Goal: Task Accomplishment & Management: Use online tool/utility

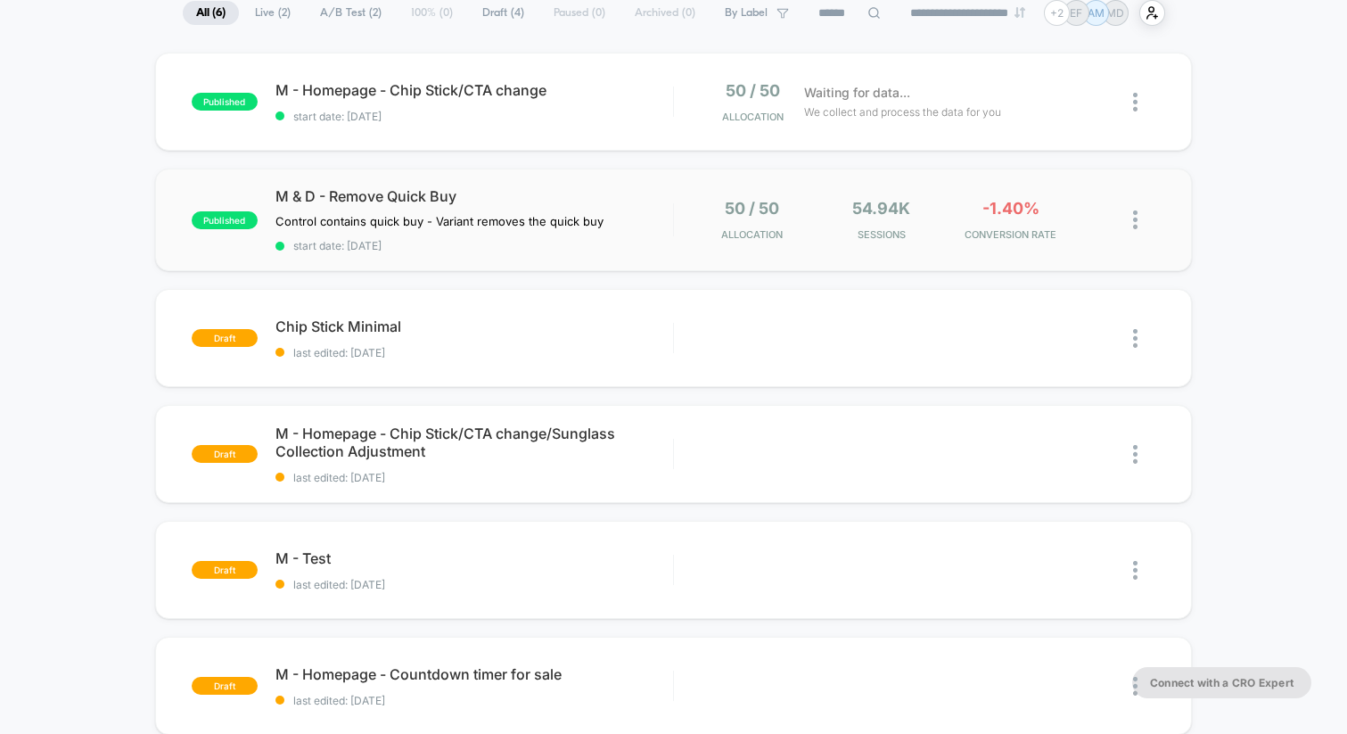
scroll to position [140, 0]
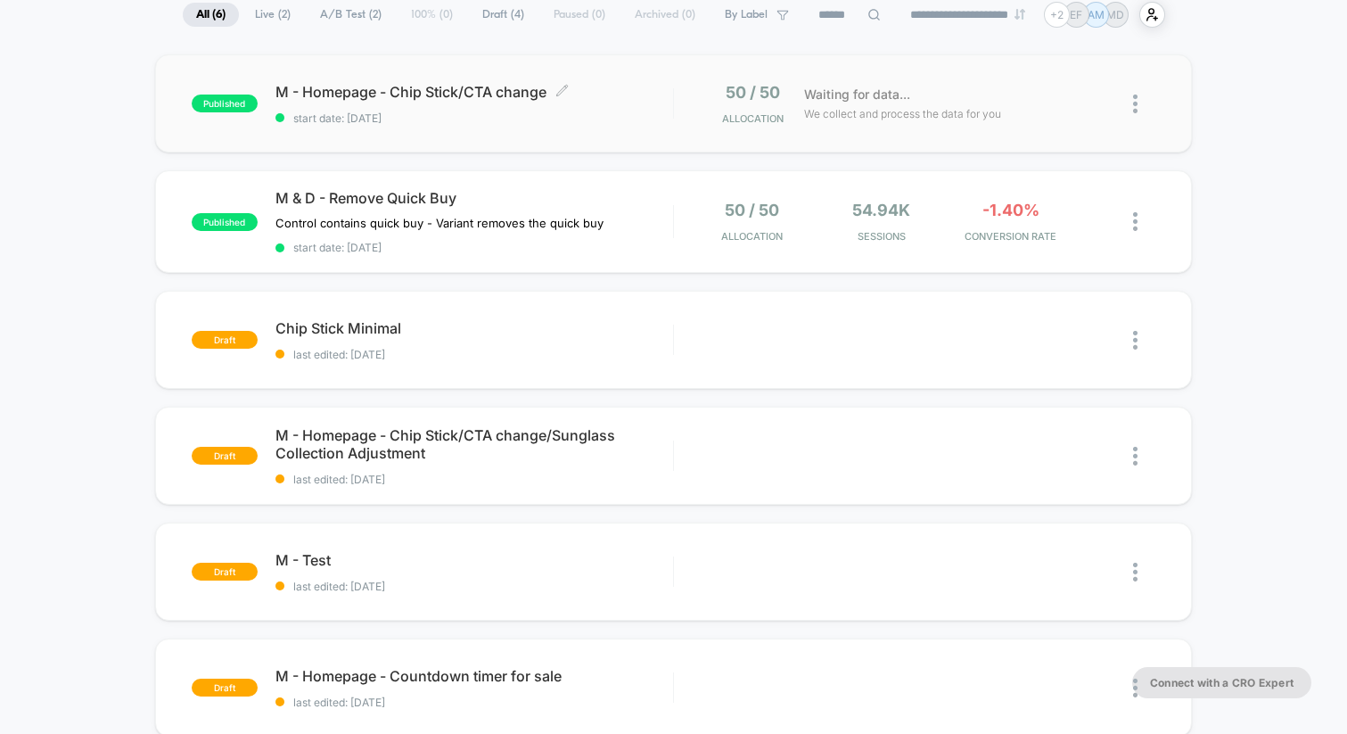
click at [652, 101] on div "M - Homepage - Chip Stick/CTA change Click to edit experience details Click to …" at bounding box center [474, 104] width 398 height 42
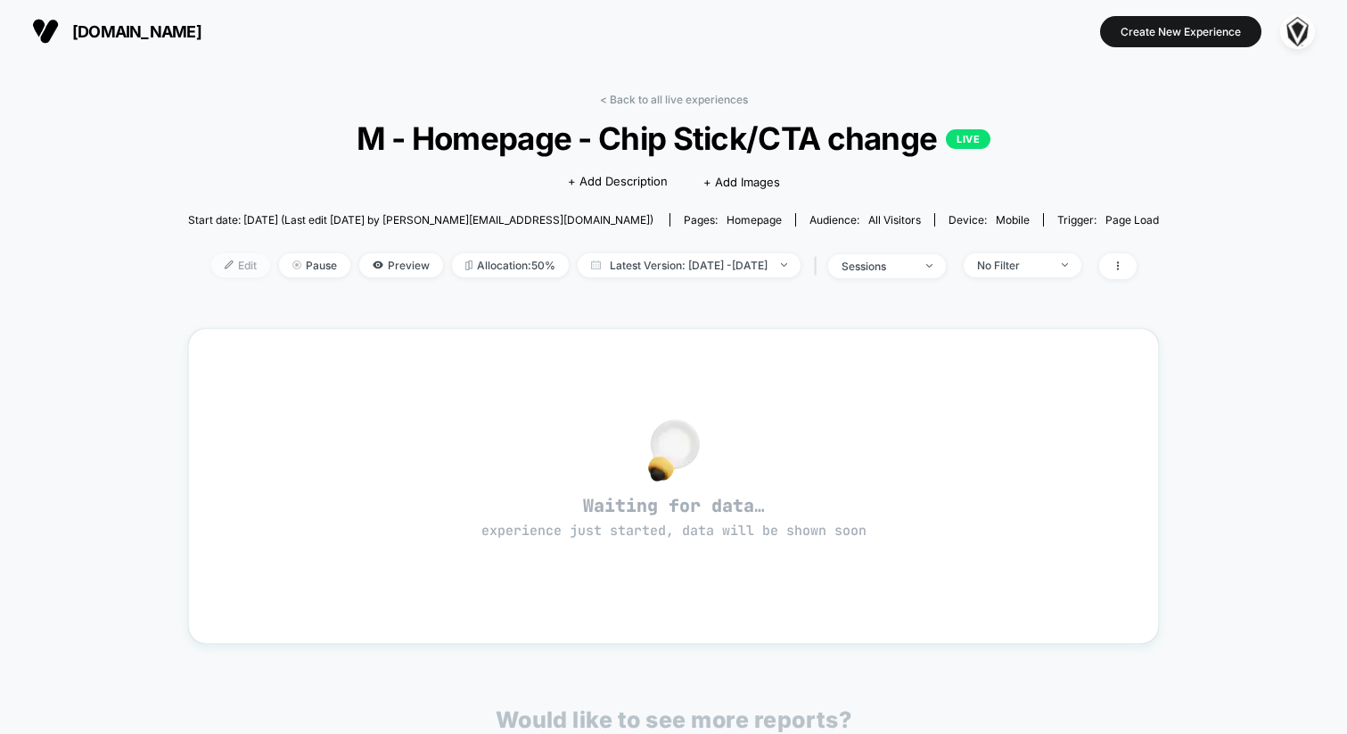
click at [220, 262] on span "Edit" at bounding box center [240, 265] width 59 height 24
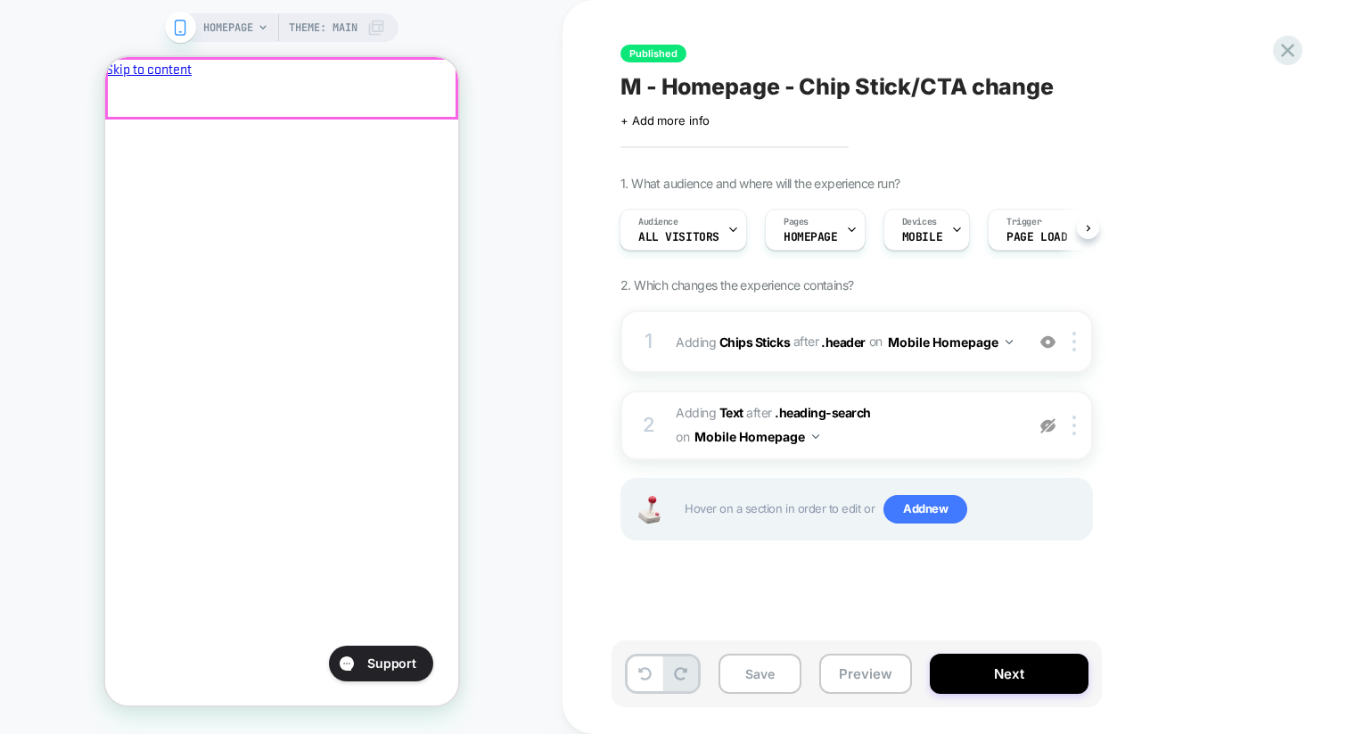
scroll to position [0, 1]
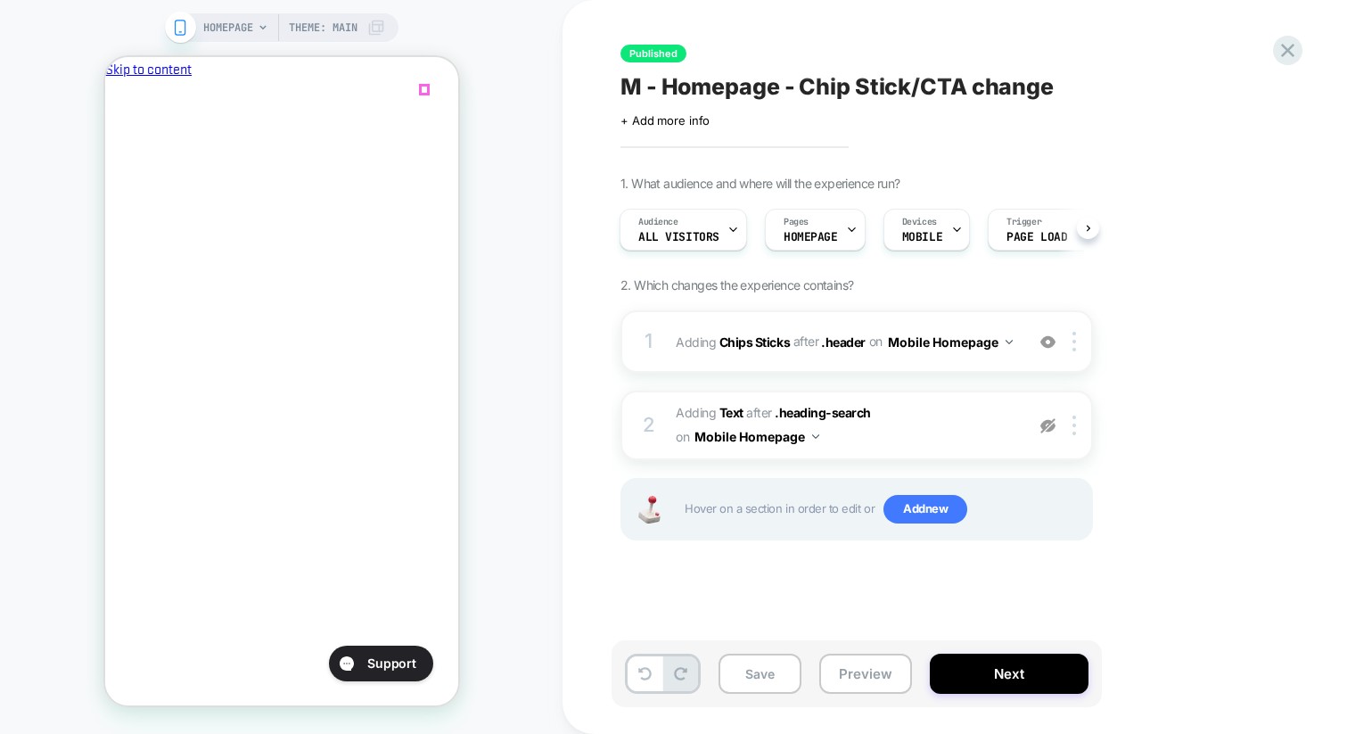
click at [111, 163] on icon "Close" at bounding box center [111, 163] width 0 height 0
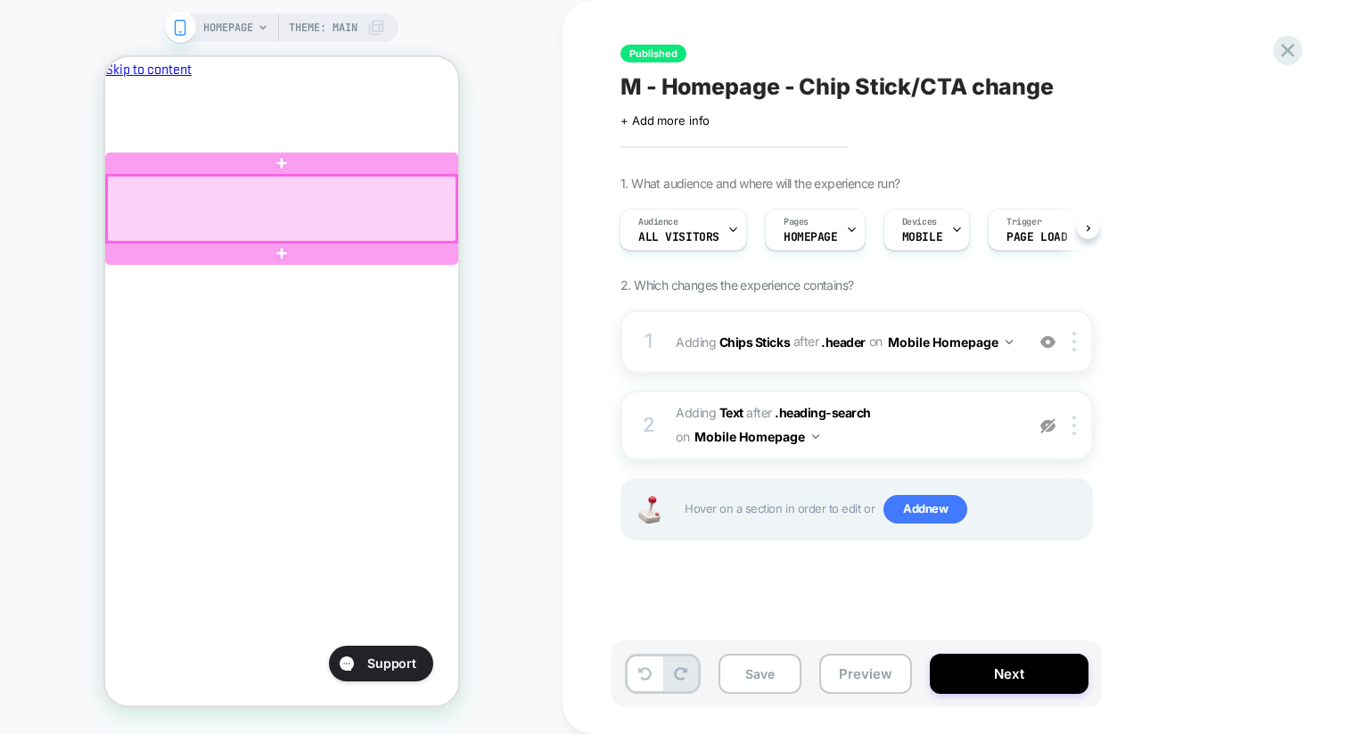
click at [289, 177] on div at bounding box center [280, 209] width 349 height 66
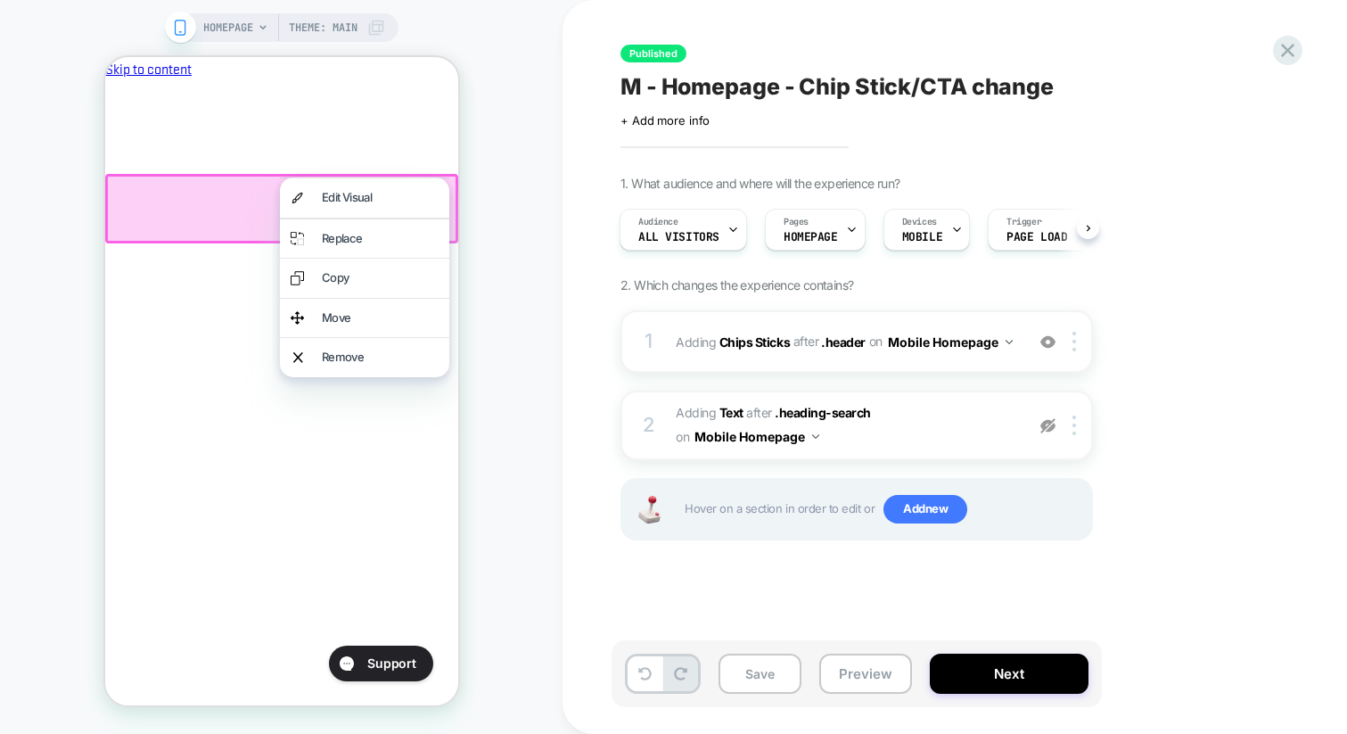
scroll to position [0, 0]
click at [332, 194] on div "Edit Visual" at bounding box center [379, 198] width 117 height 18
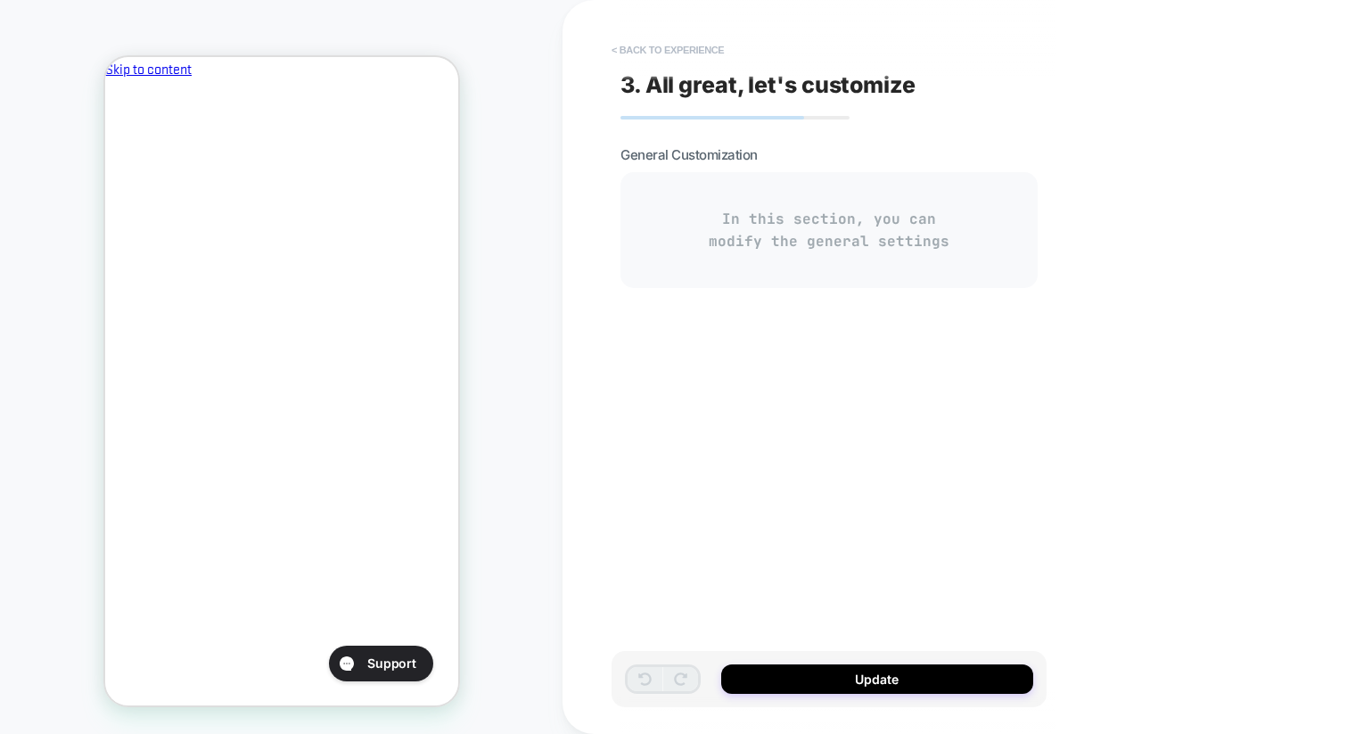
click at [658, 53] on button "< Back to experience" at bounding box center [668, 50] width 130 height 29
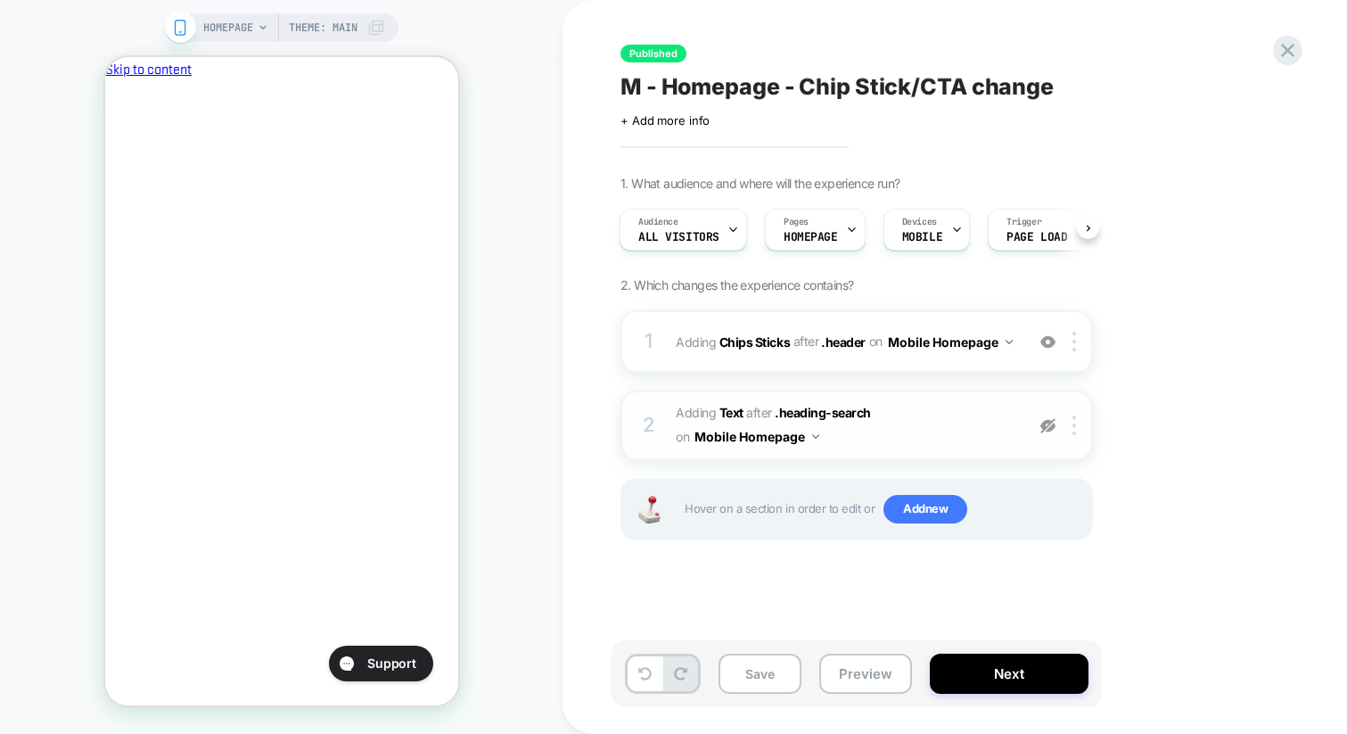
scroll to position [0, 307]
click at [1046, 428] on img at bounding box center [1047, 425] width 15 height 15
click at [1047, 427] on img at bounding box center [1047, 425] width 15 height 15
click at [1008, 340] on img at bounding box center [1008, 342] width 7 height 4
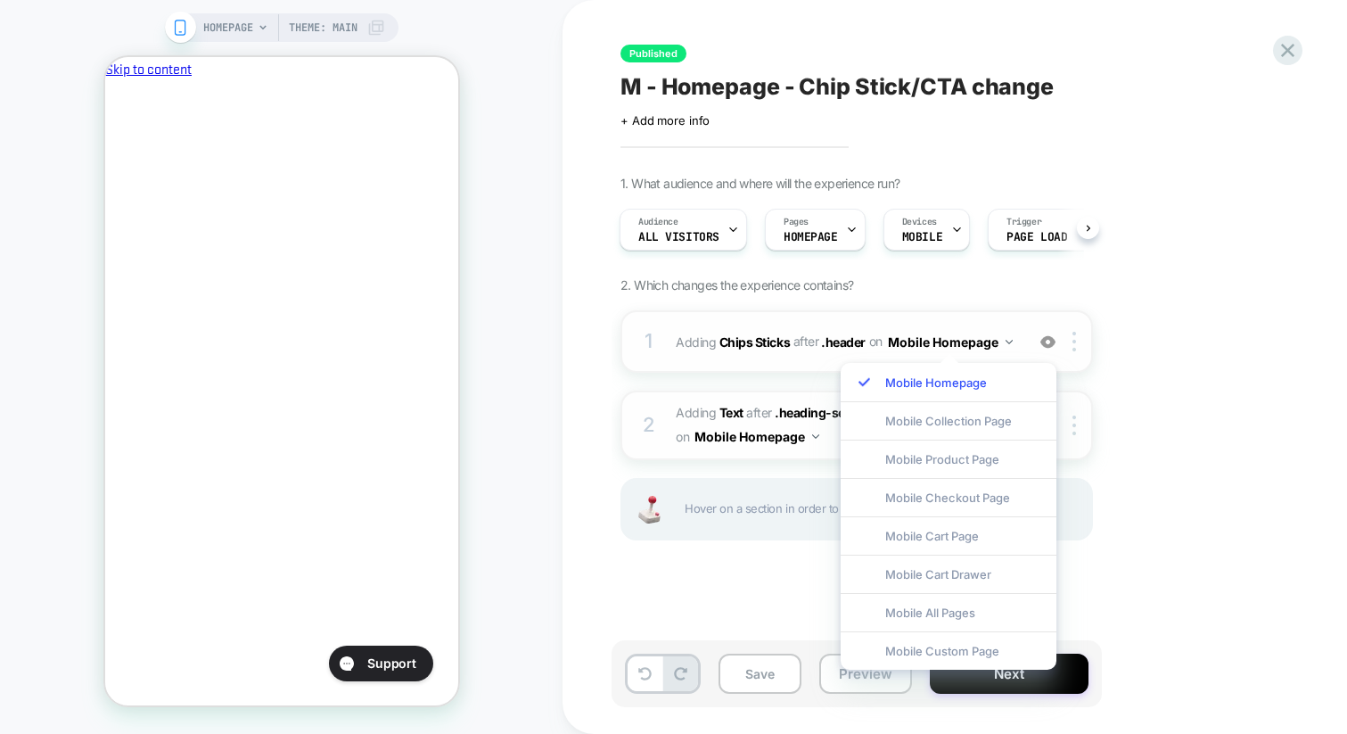
click at [1008, 342] on img at bounding box center [1008, 342] width 7 height 4
click at [1009, 346] on button "Mobile Homepage" at bounding box center [950, 342] width 125 height 26
click at [1175, 329] on div "1. What audience and where will the experience run? Audience All Visitors Pages…" at bounding box center [945, 380] width 651 height 409
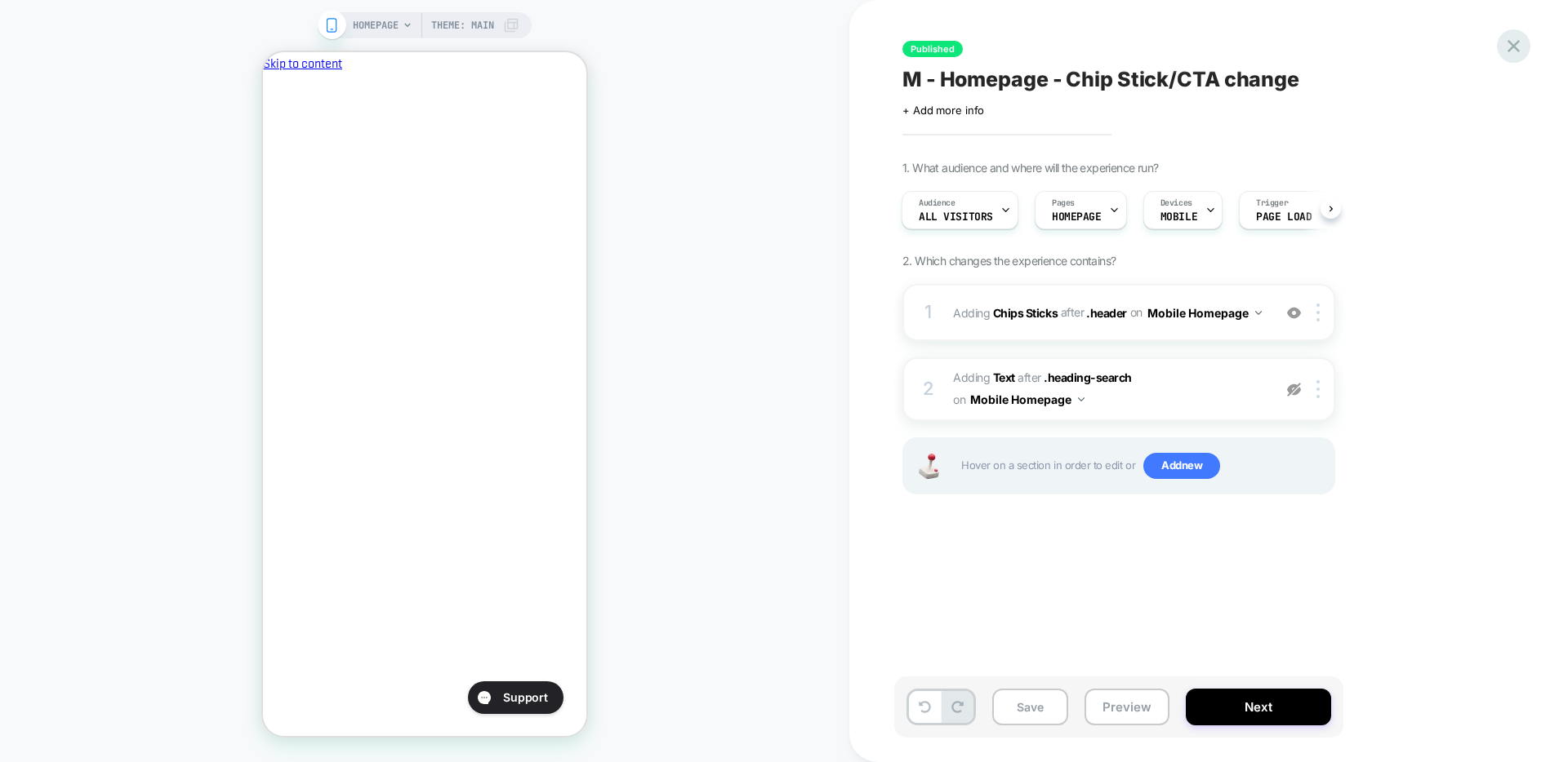
click at [1234, 49] on icon at bounding box center [1513, 46] width 12 height 12
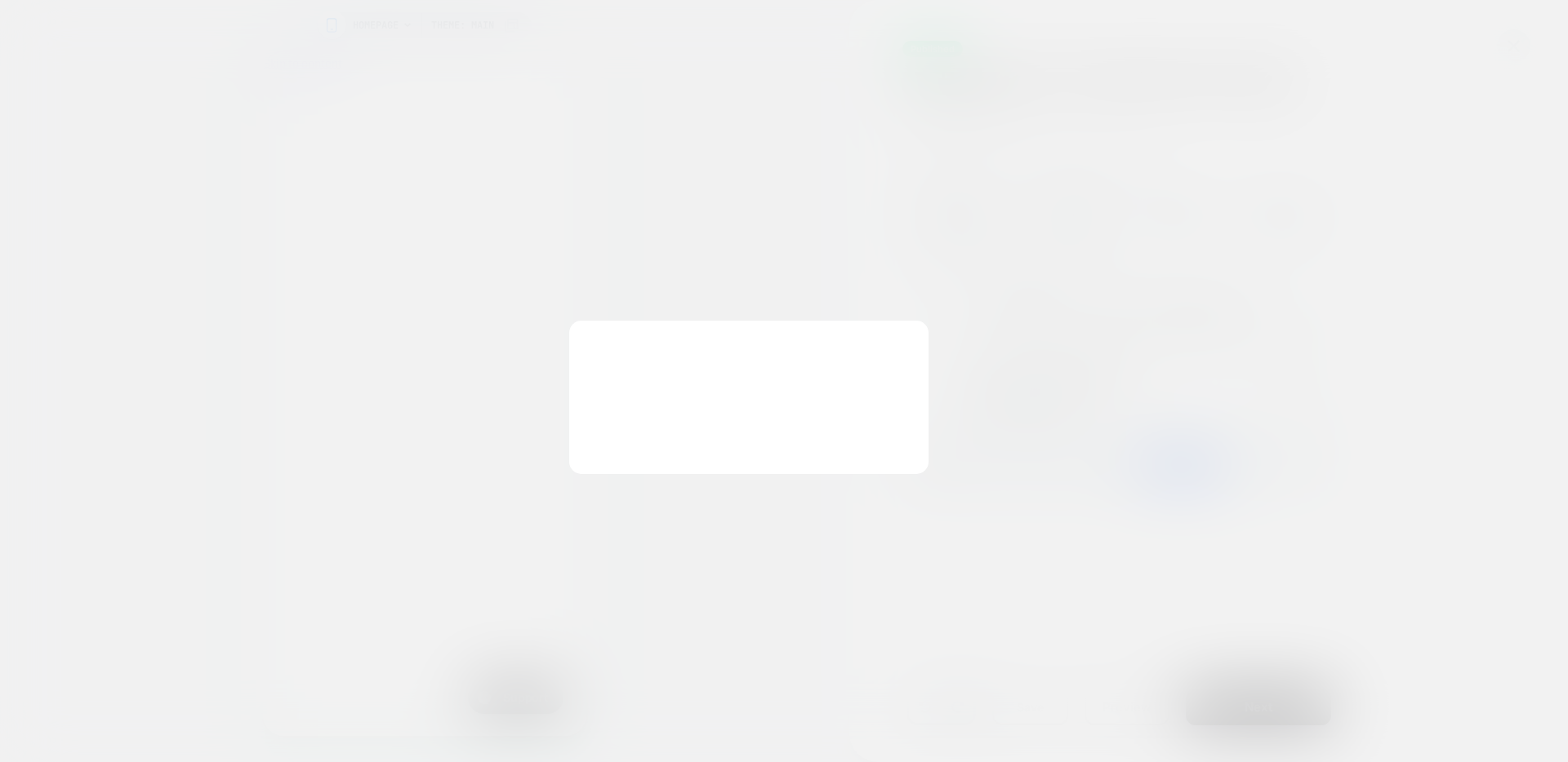
scroll to position [0, 0]
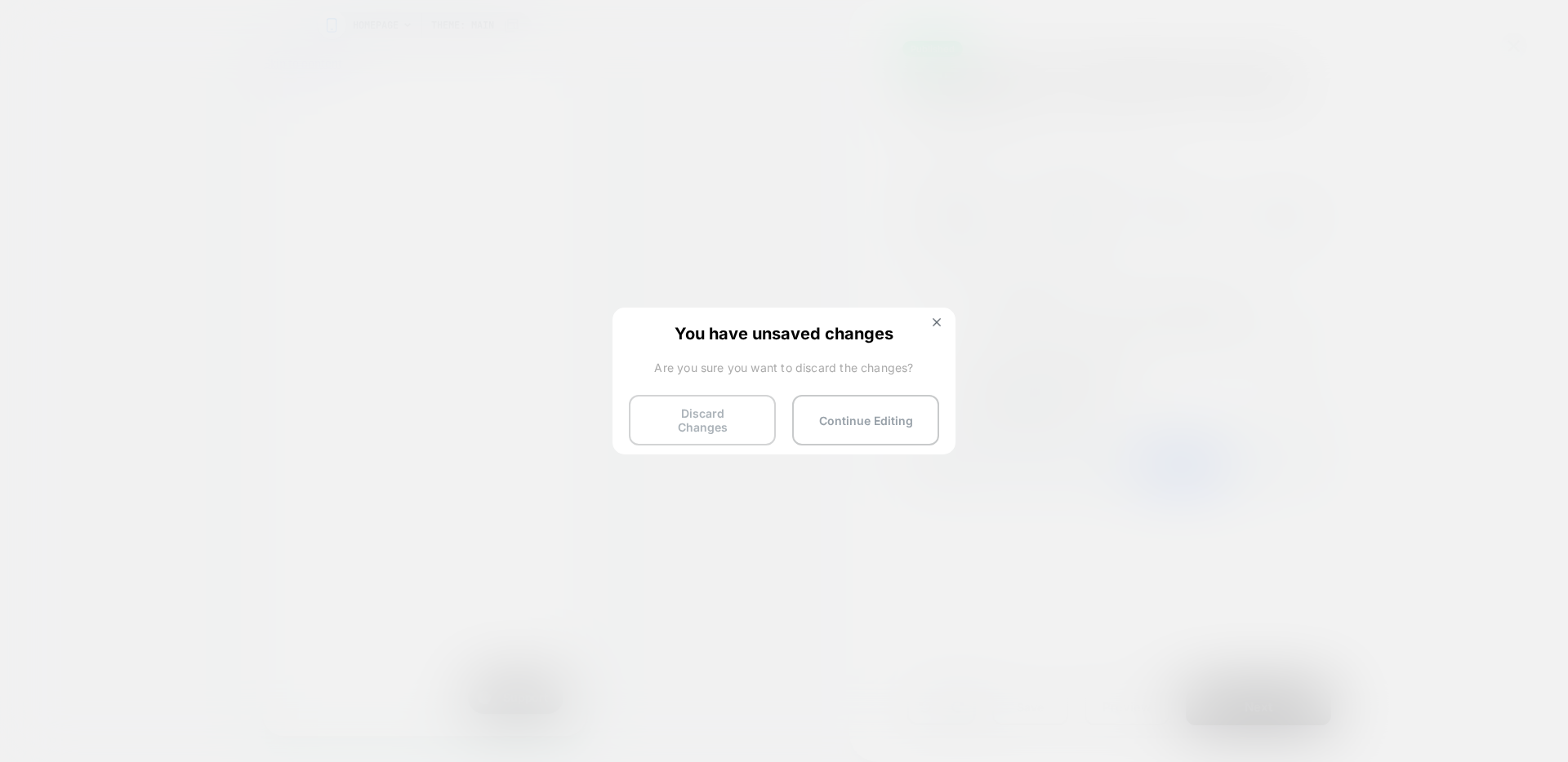
click at [726, 416] on button "Discard Changes" at bounding box center [702, 419] width 147 height 50
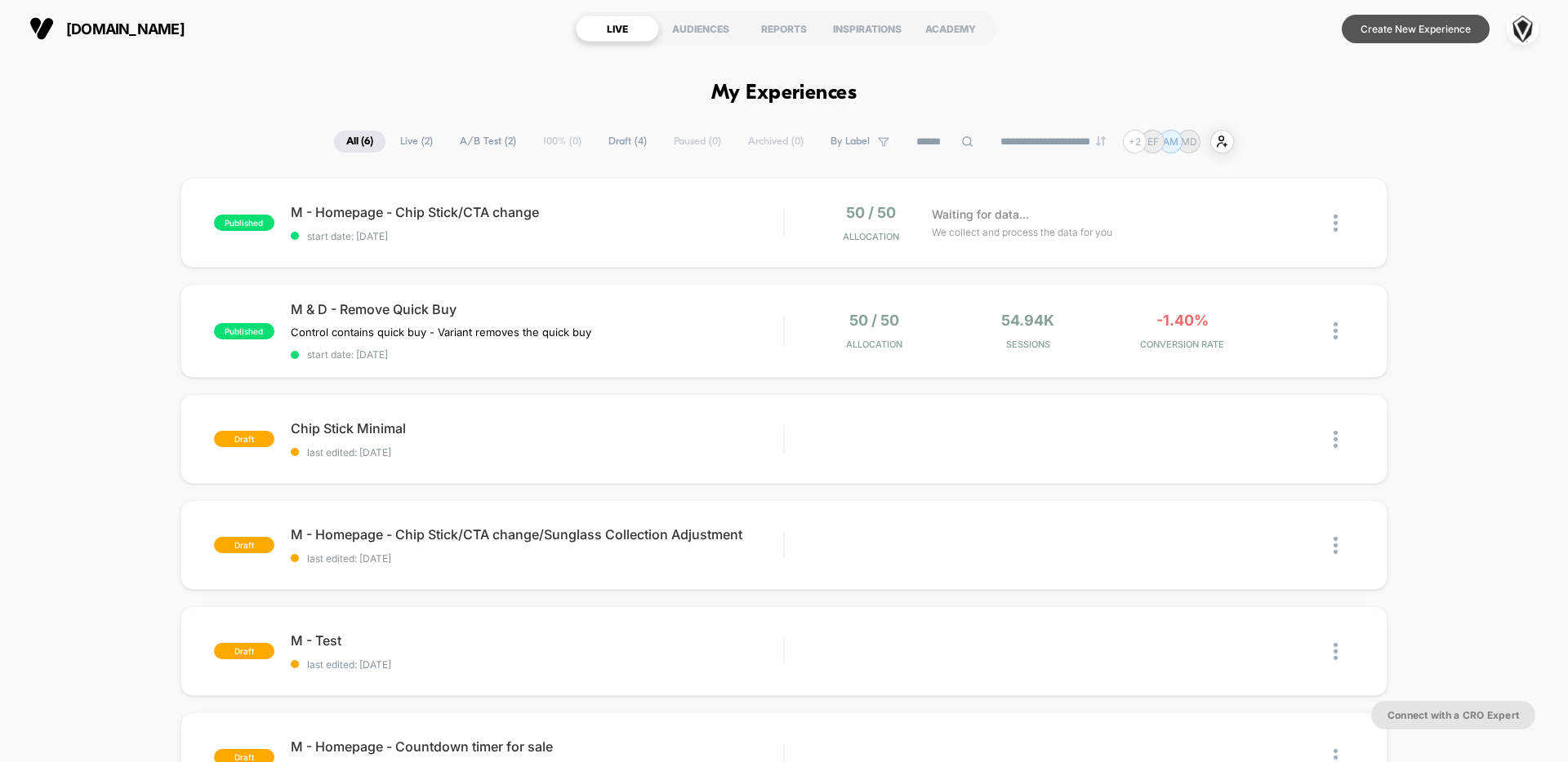
click at [1234, 33] on button "Create New Experience" at bounding box center [1415, 28] width 148 height 28
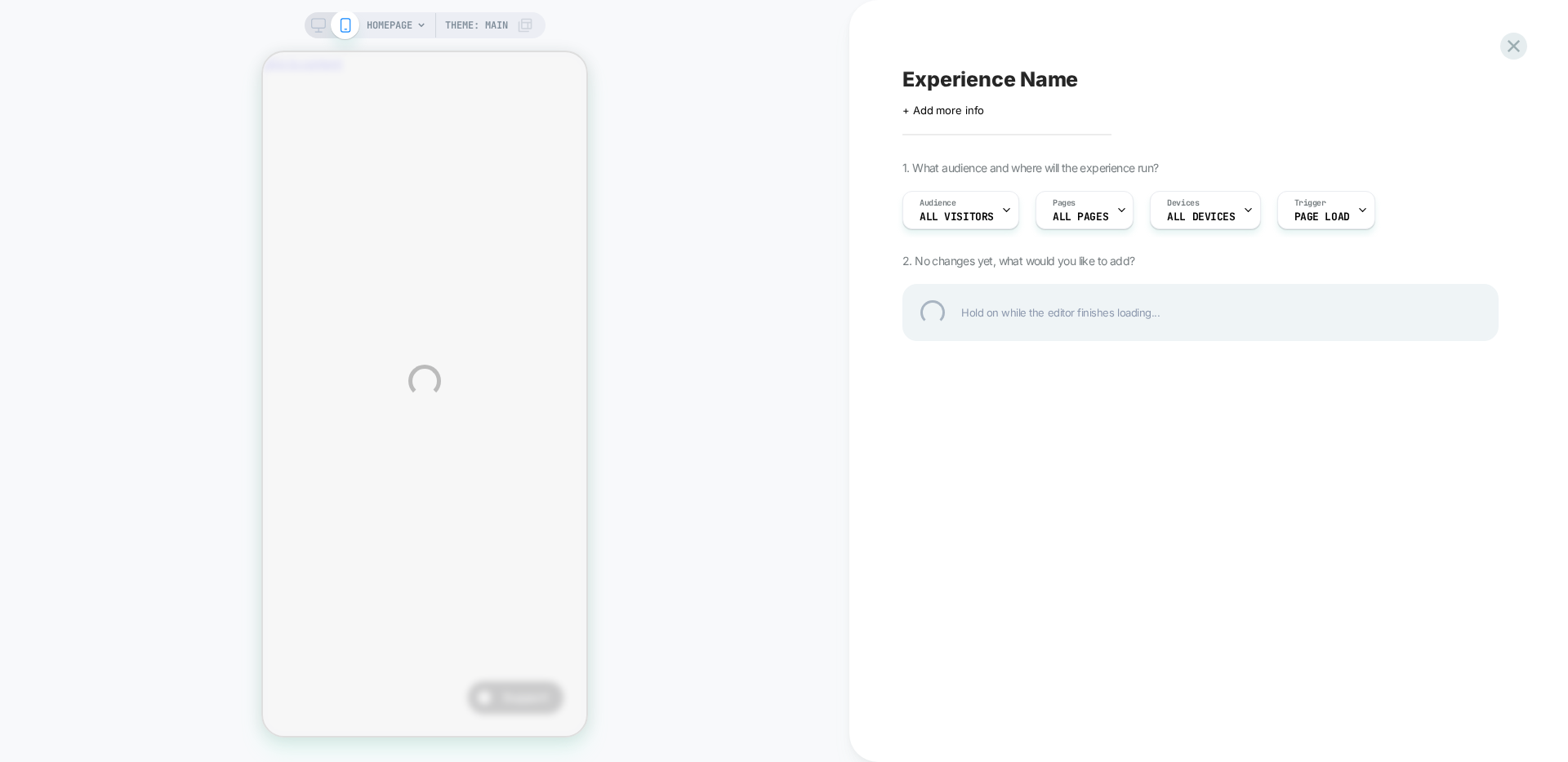
scroll to position [0, 1]
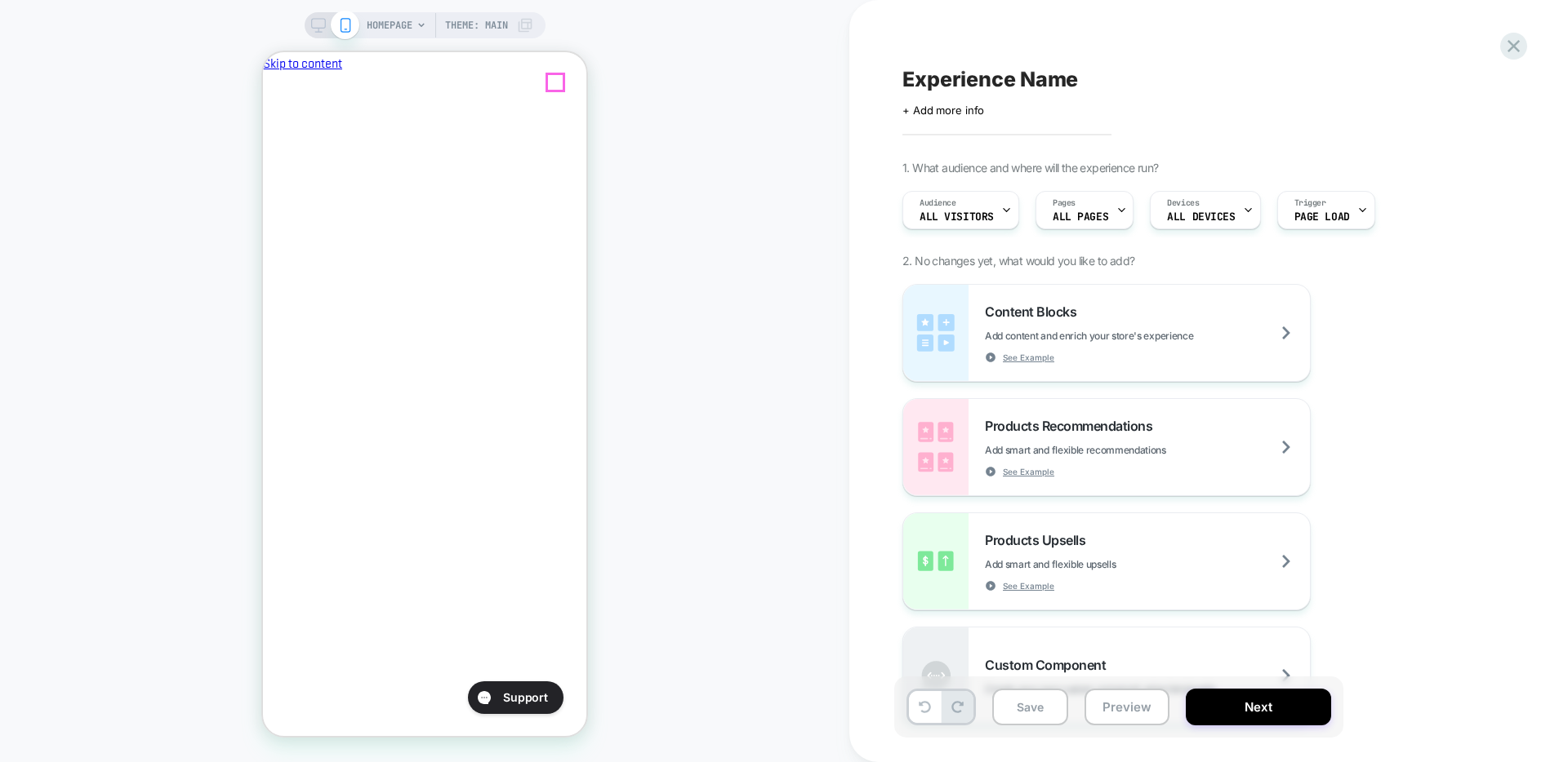
click at [269, 149] on icon "Close" at bounding box center [269, 149] width 0 height 0
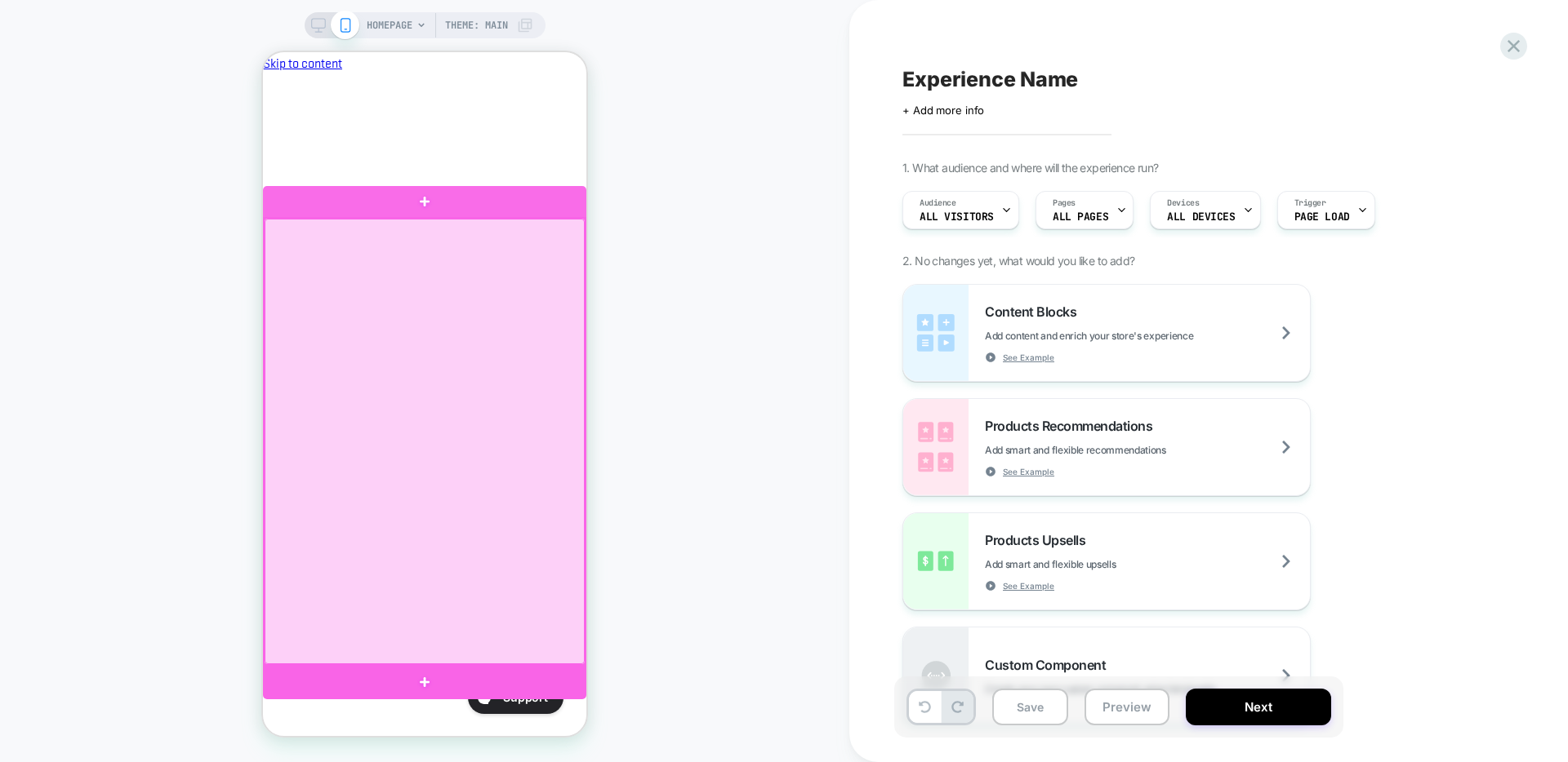
scroll to position [0, 281]
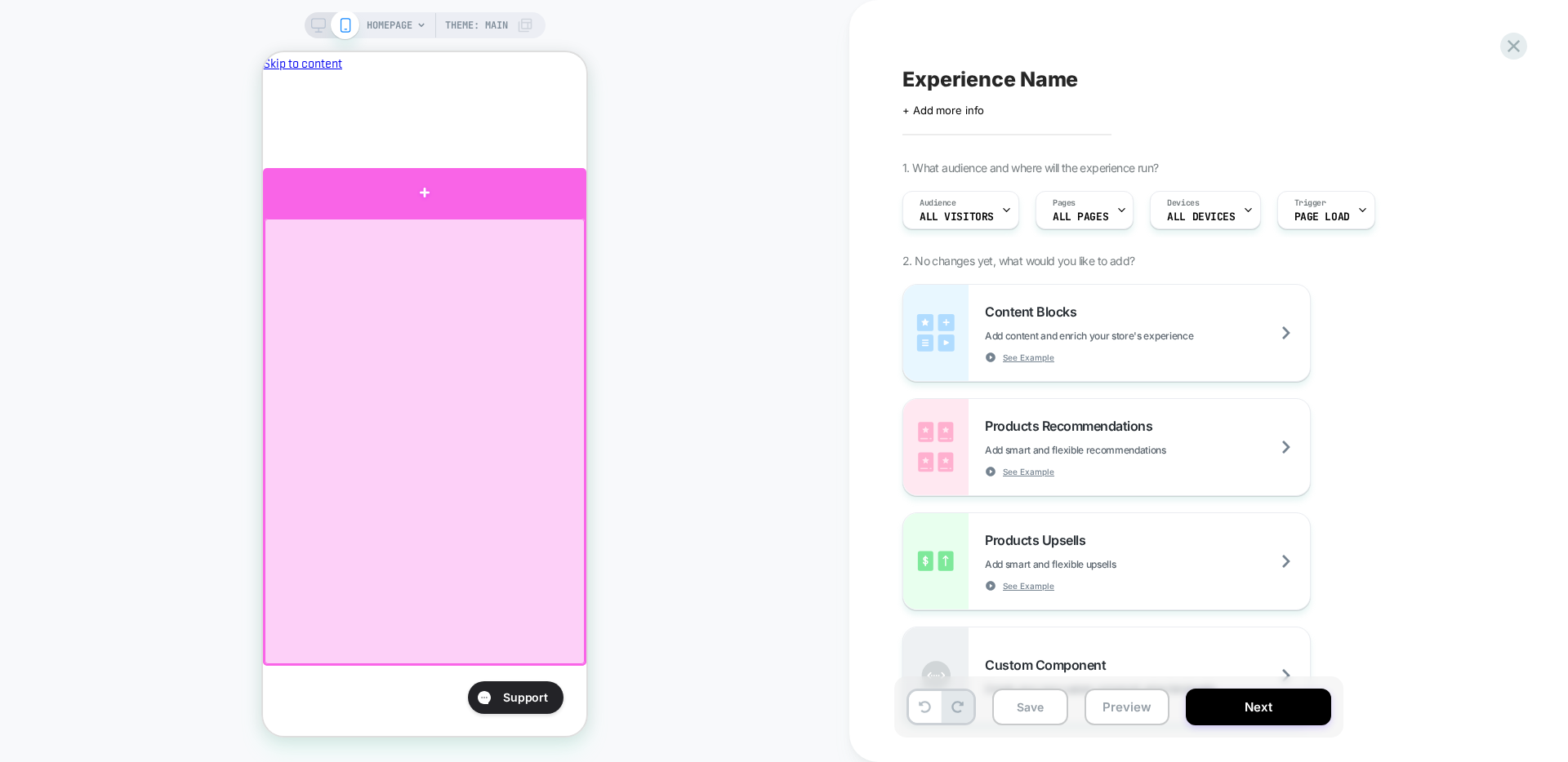
click at [409, 204] on div at bounding box center [424, 192] width 323 height 49
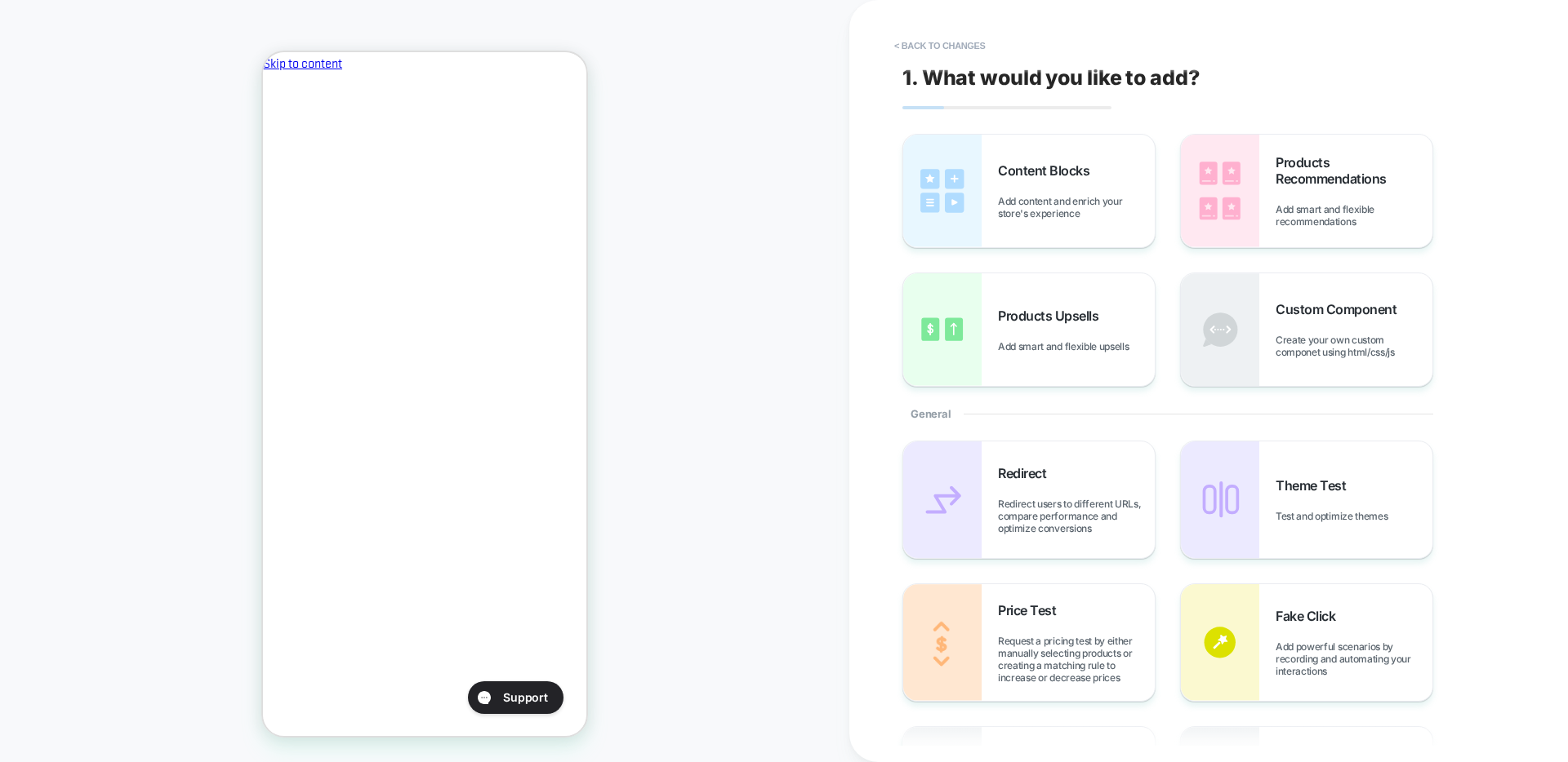
scroll to position [0, 0]
click at [1015, 192] on div "Content Blocks Add content and enrich your store's experience" at bounding box center [1076, 190] width 157 height 57
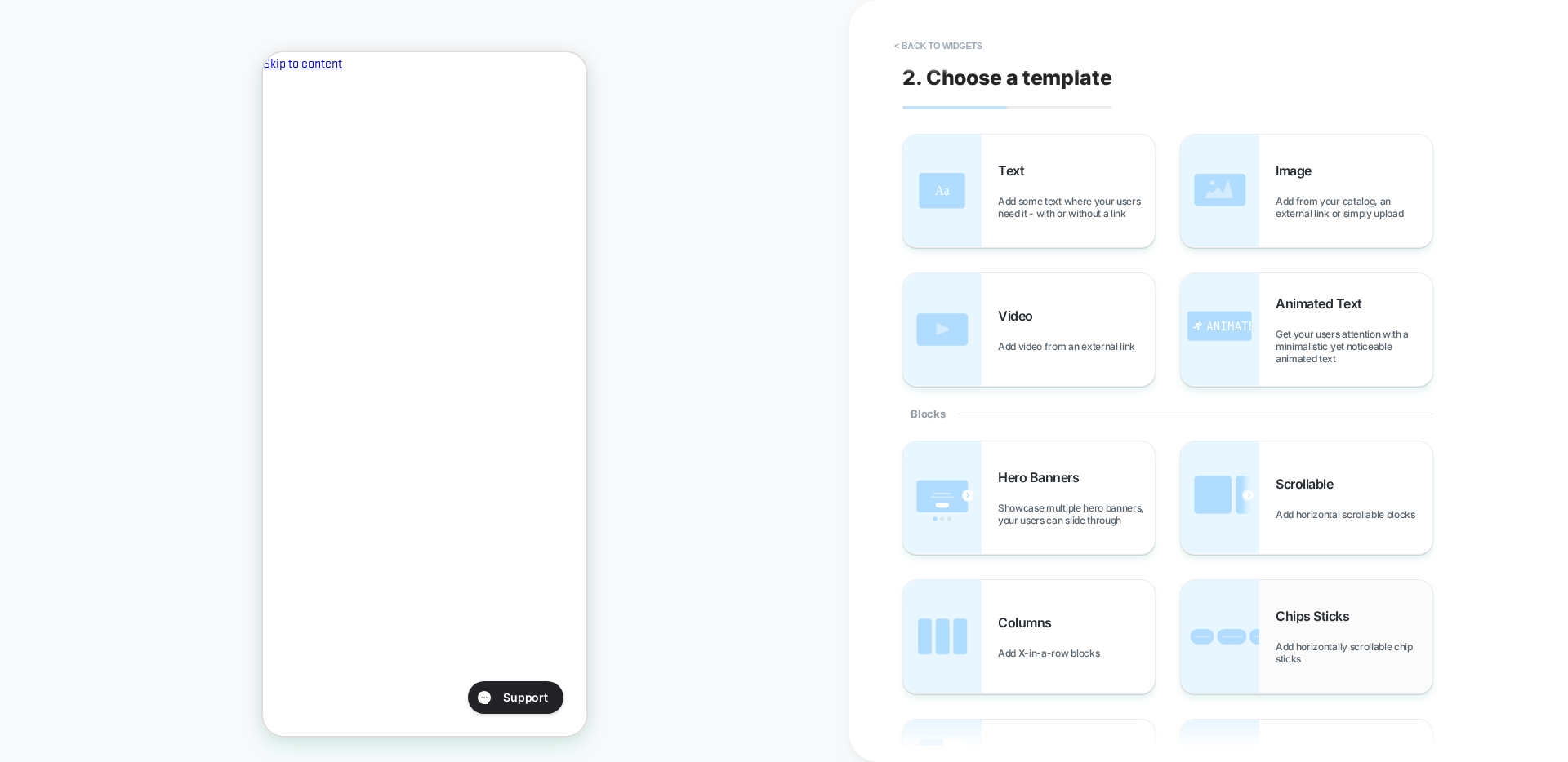
click at [1234, 627] on div "Chips Sticks Add horizontally scrollable chip sticks" at bounding box center [1354, 637] width 157 height 57
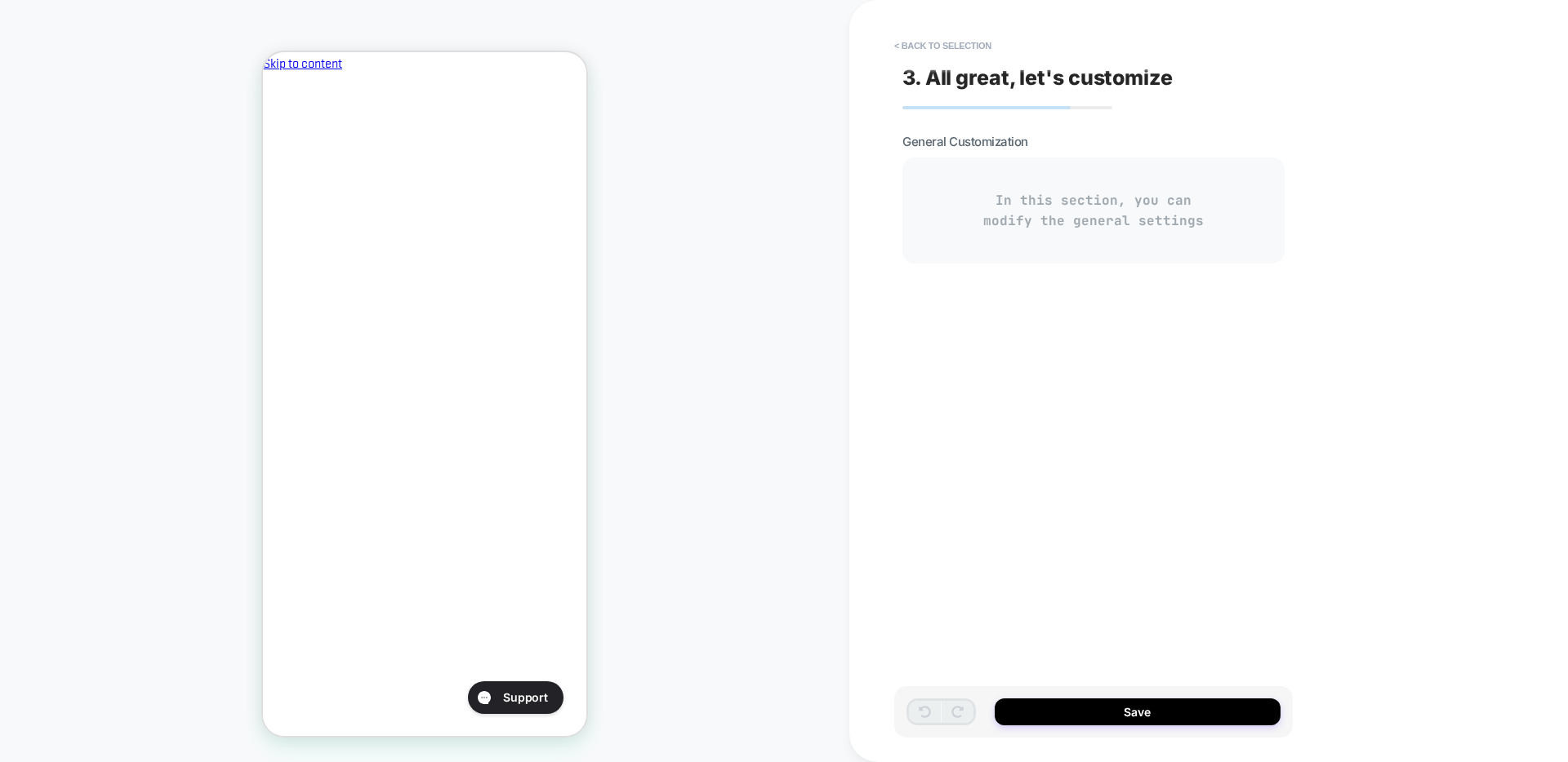
scroll to position [0, 281]
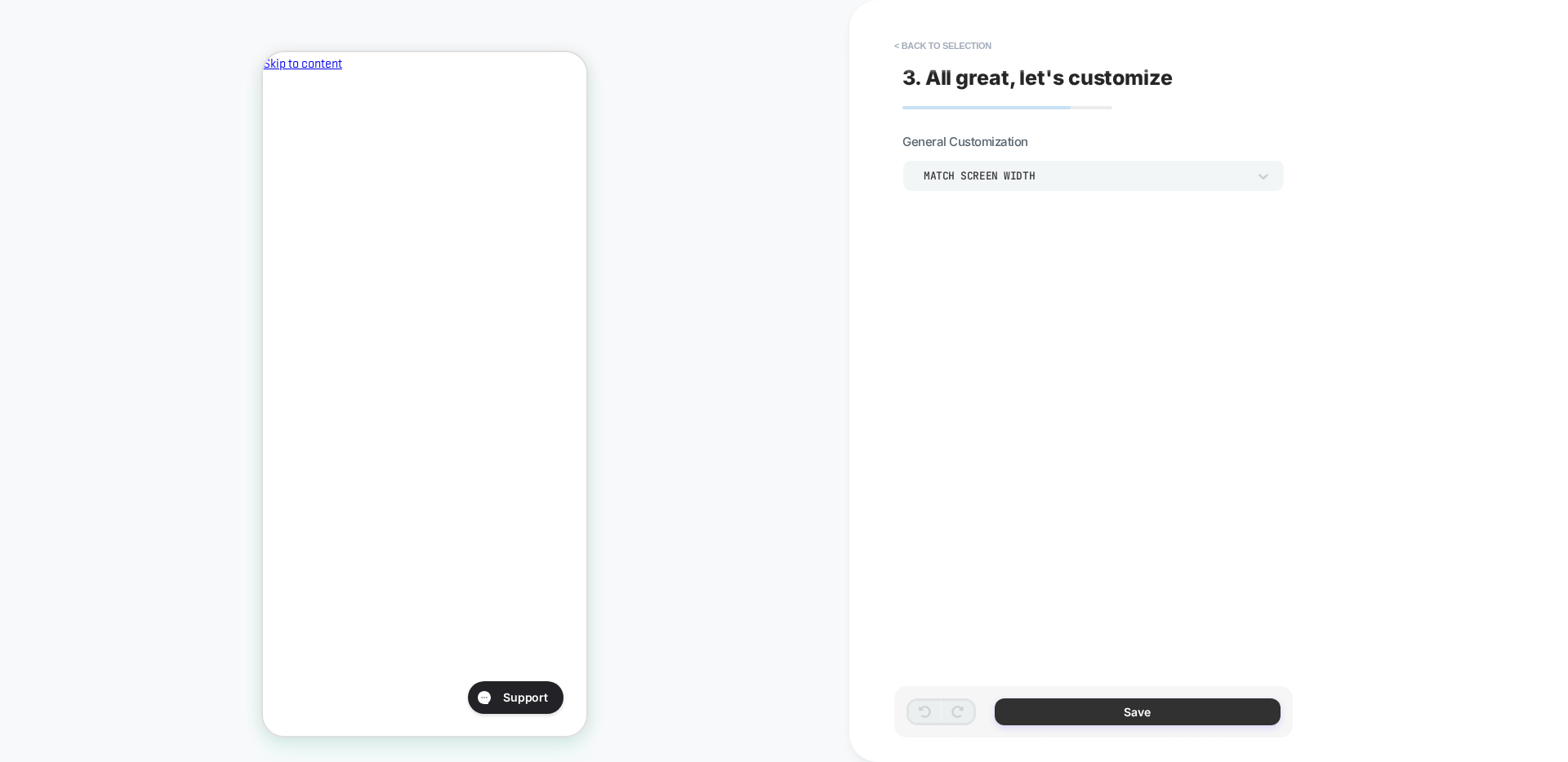
click at [1147, 671] on button "Save" at bounding box center [1138, 712] width 286 height 27
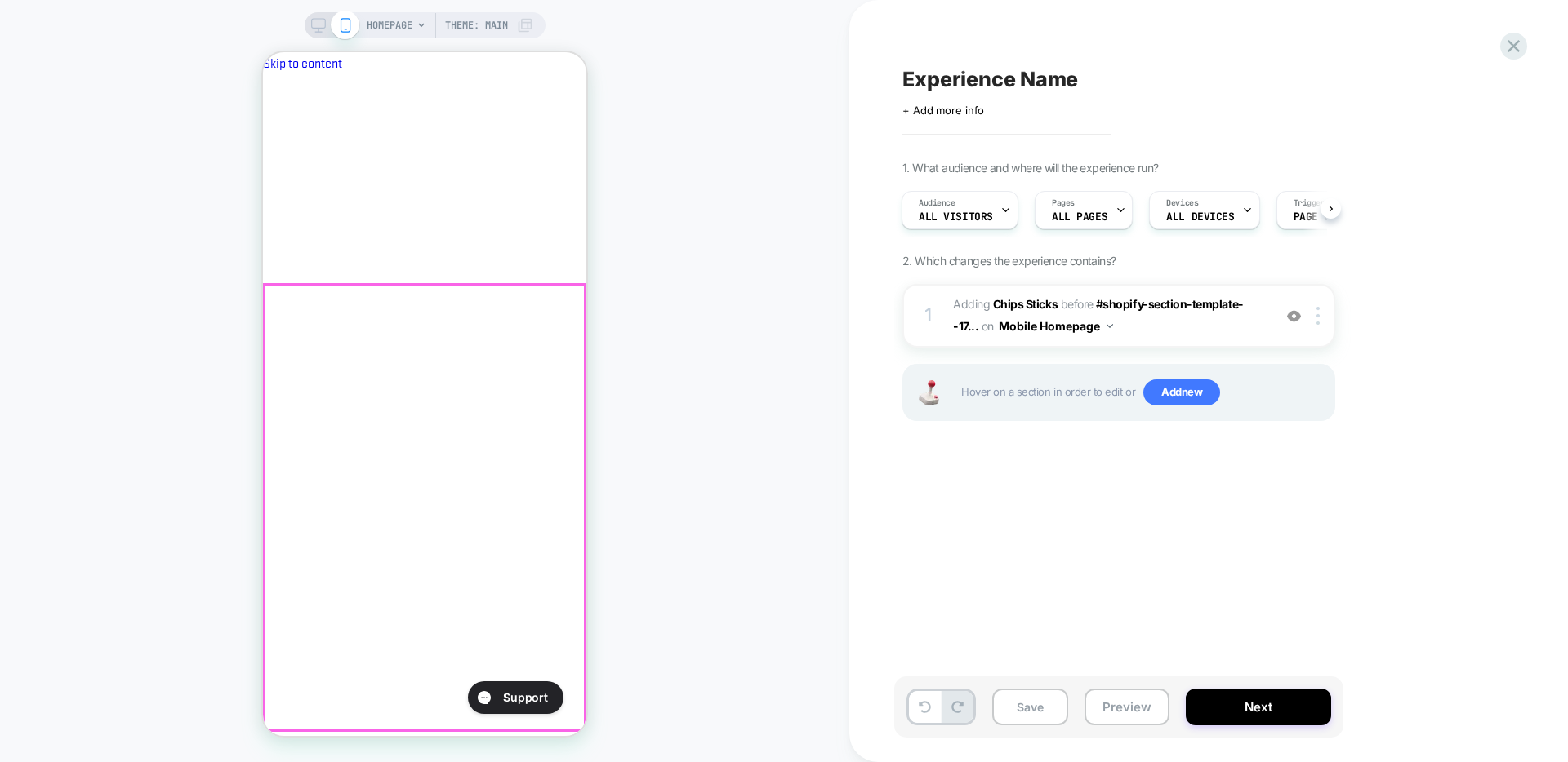
scroll to position [0, 0]
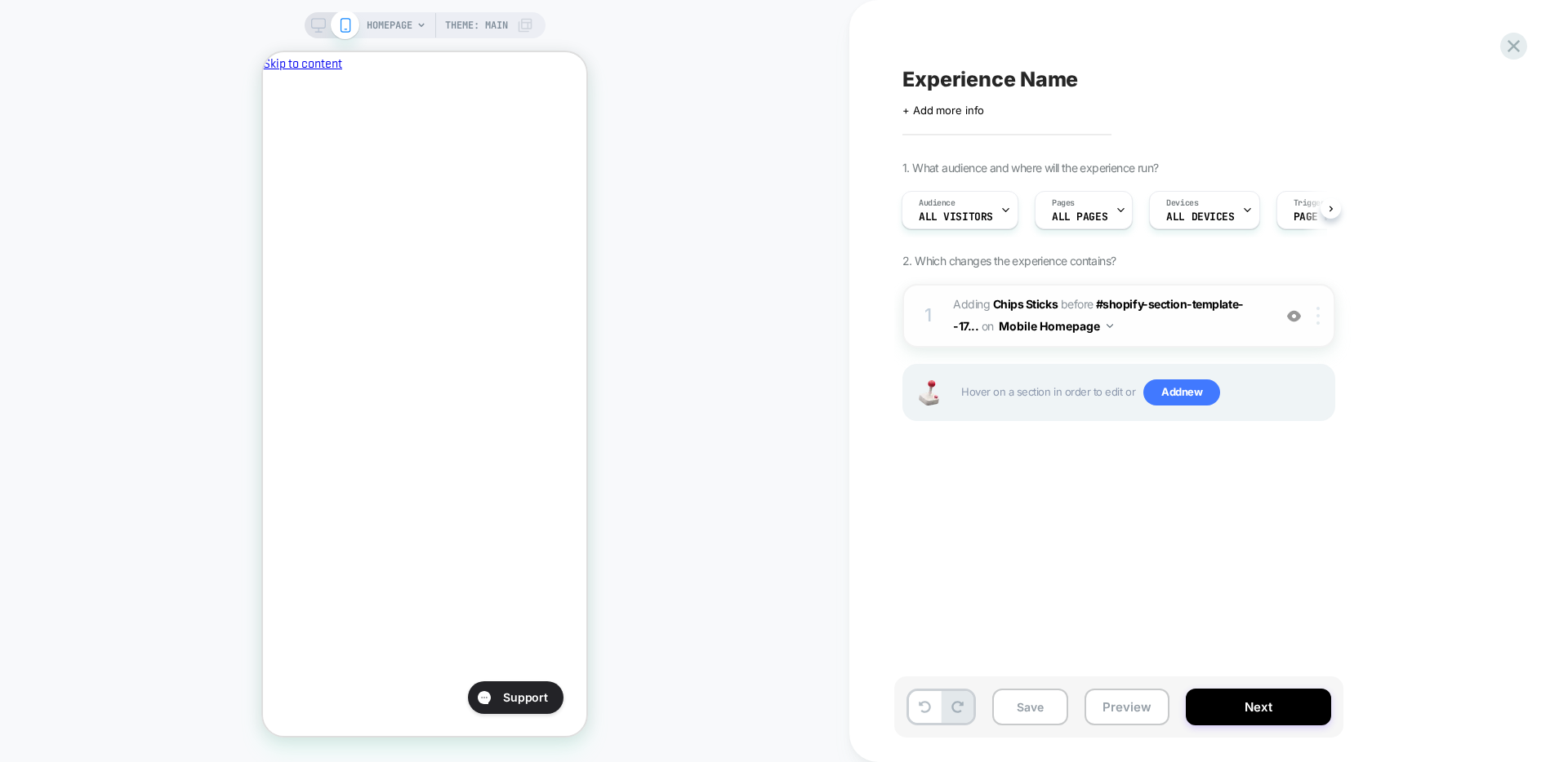
click at [1234, 311] on div at bounding box center [1321, 316] width 27 height 18
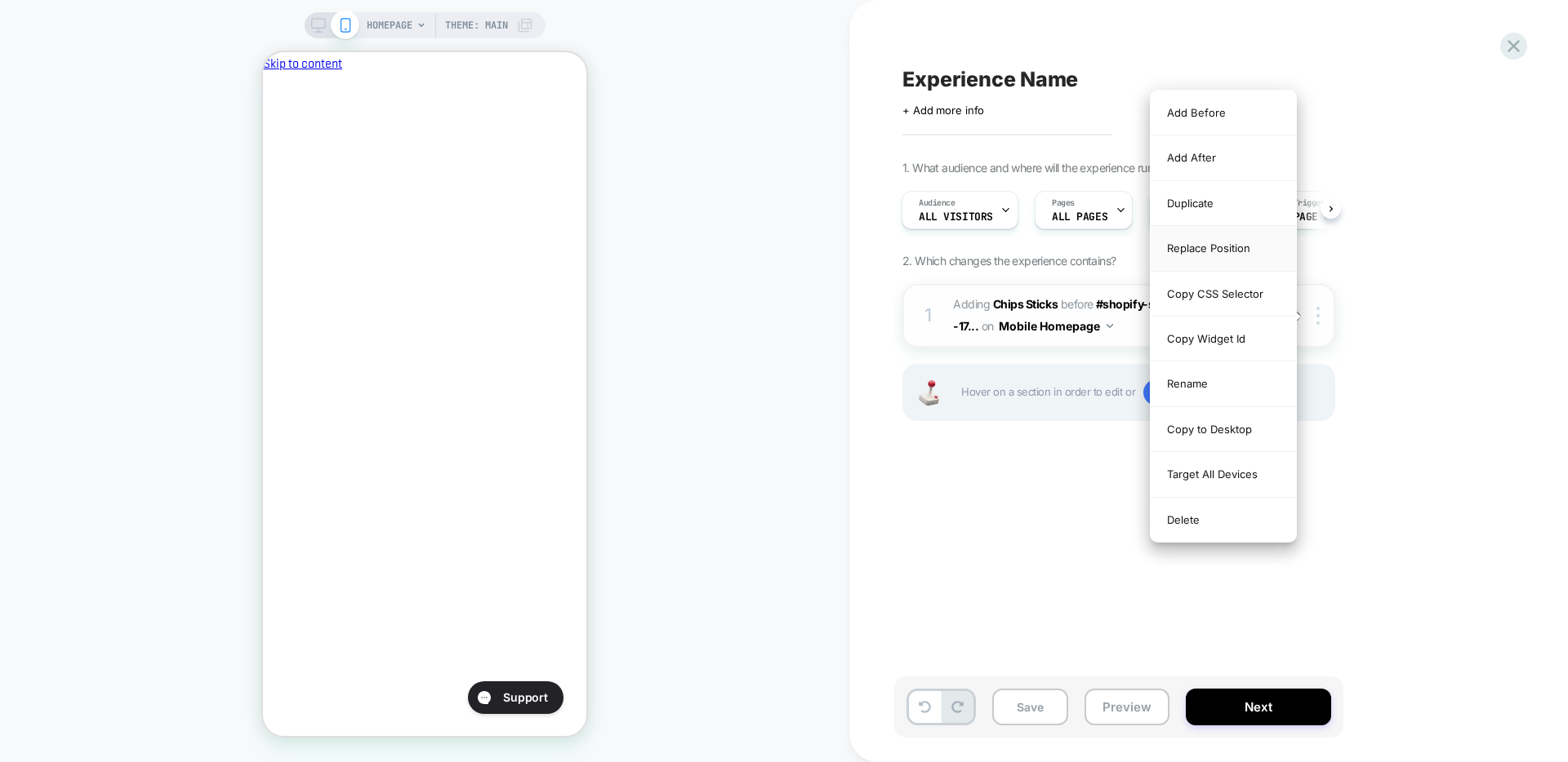
scroll to position [0, 281]
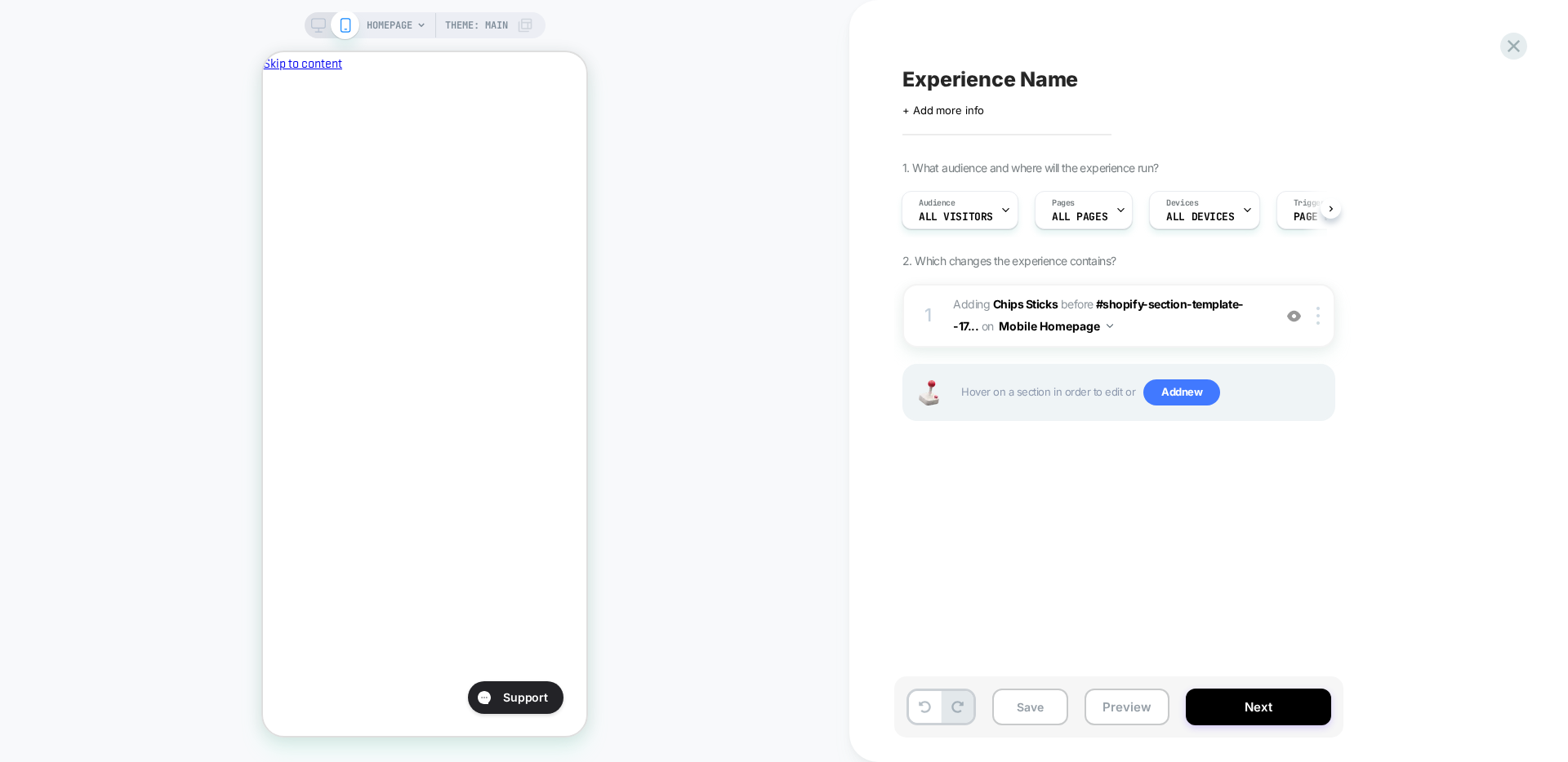
click at [1099, 471] on div "Experience Name Click to edit experience details + Add more info 1. What audien…" at bounding box center [1201, 381] width 612 height 730
click at [1124, 302] on span "#shopify-section-template--17..." at bounding box center [1098, 314] width 291 height 36
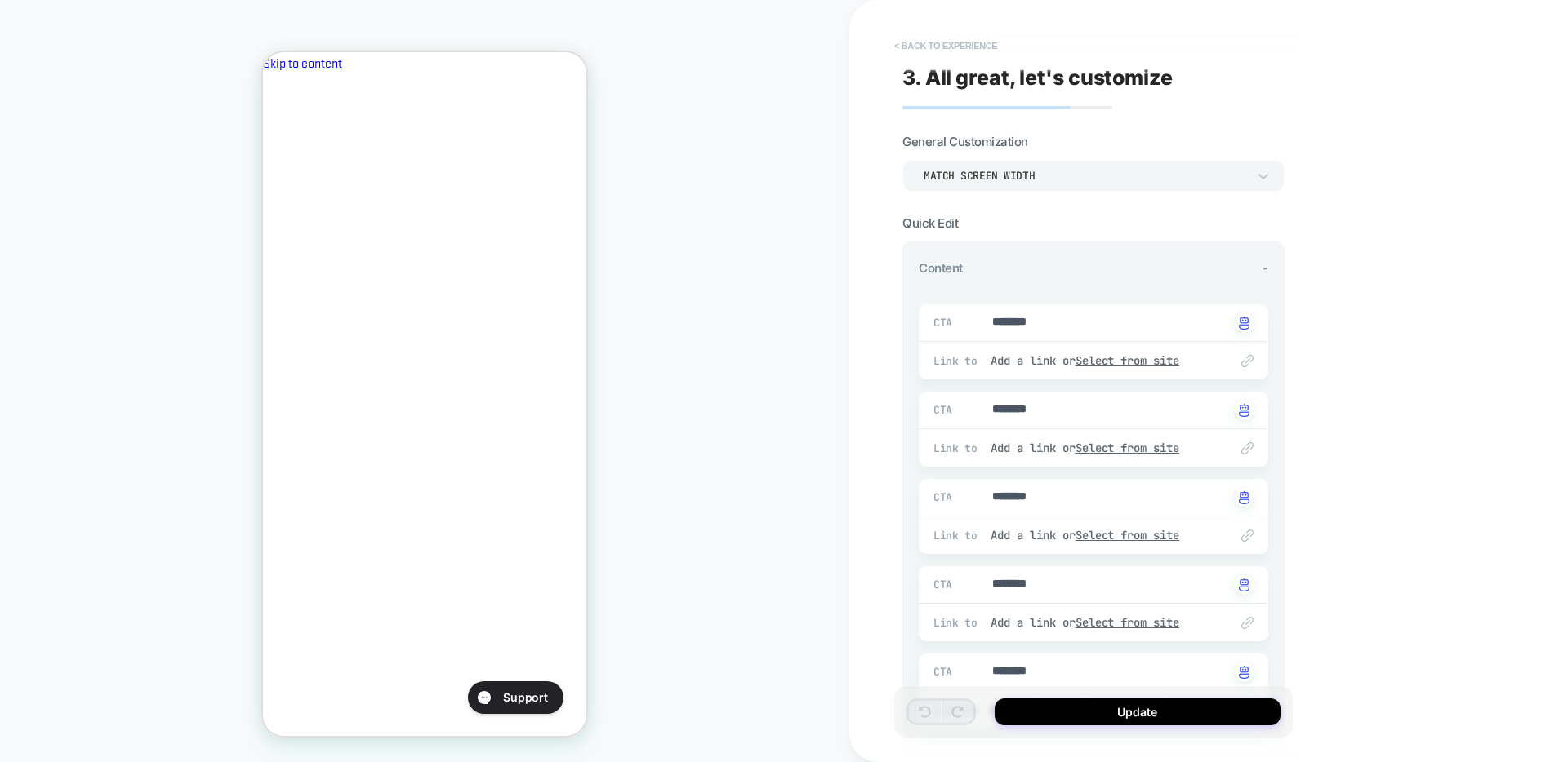
scroll to position [0, 0]
click at [923, 43] on button "< Back to experience" at bounding box center [946, 46] width 119 height 27
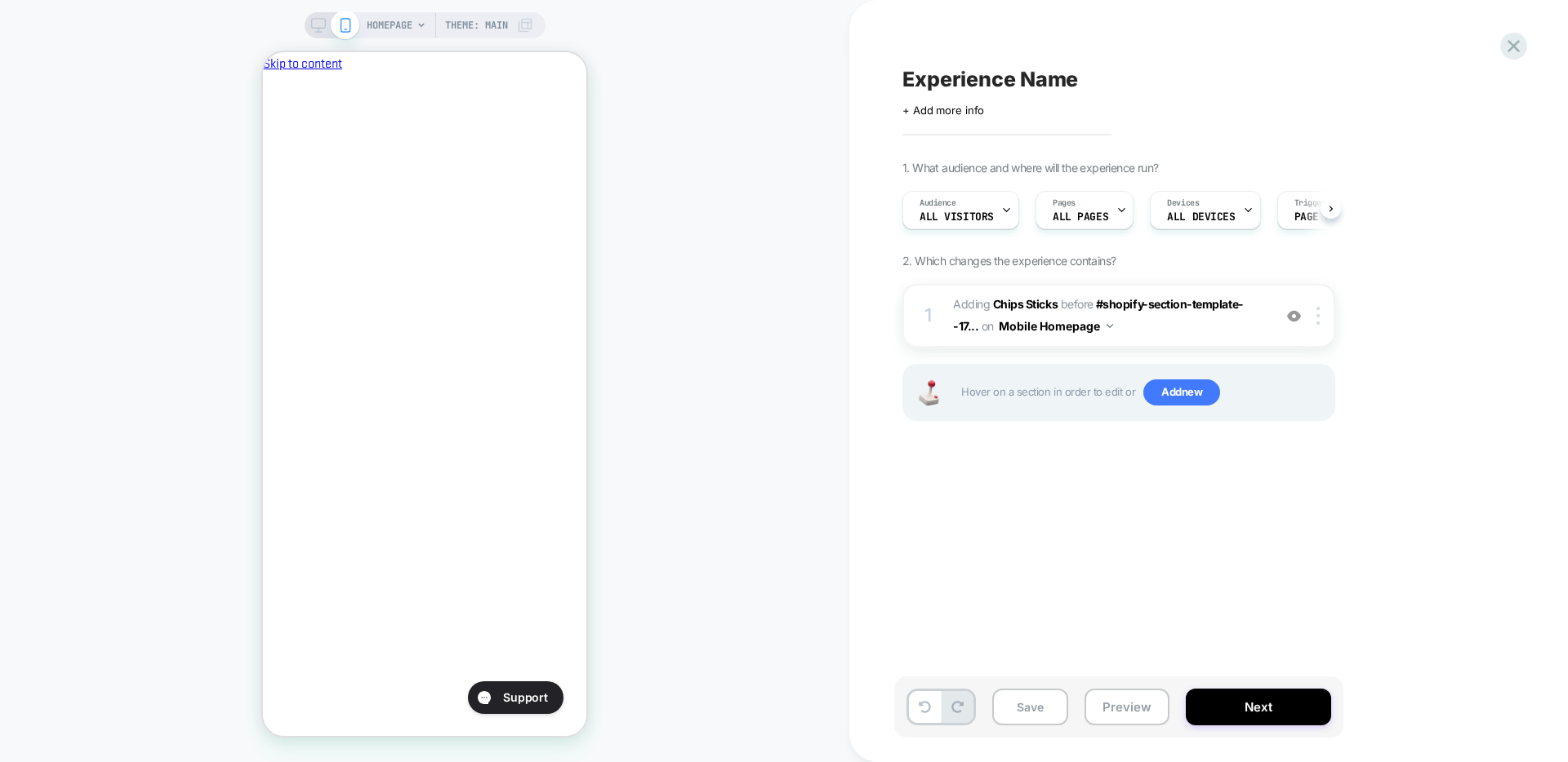
scroll to position [0, 1]
click at [1234, 314] on img at bounding box center [1319, 316] width 4 height 18
click at [965, 327] on span "#shopify-section-template--17..." at bounding box center [1098, 314] width 291 height 36
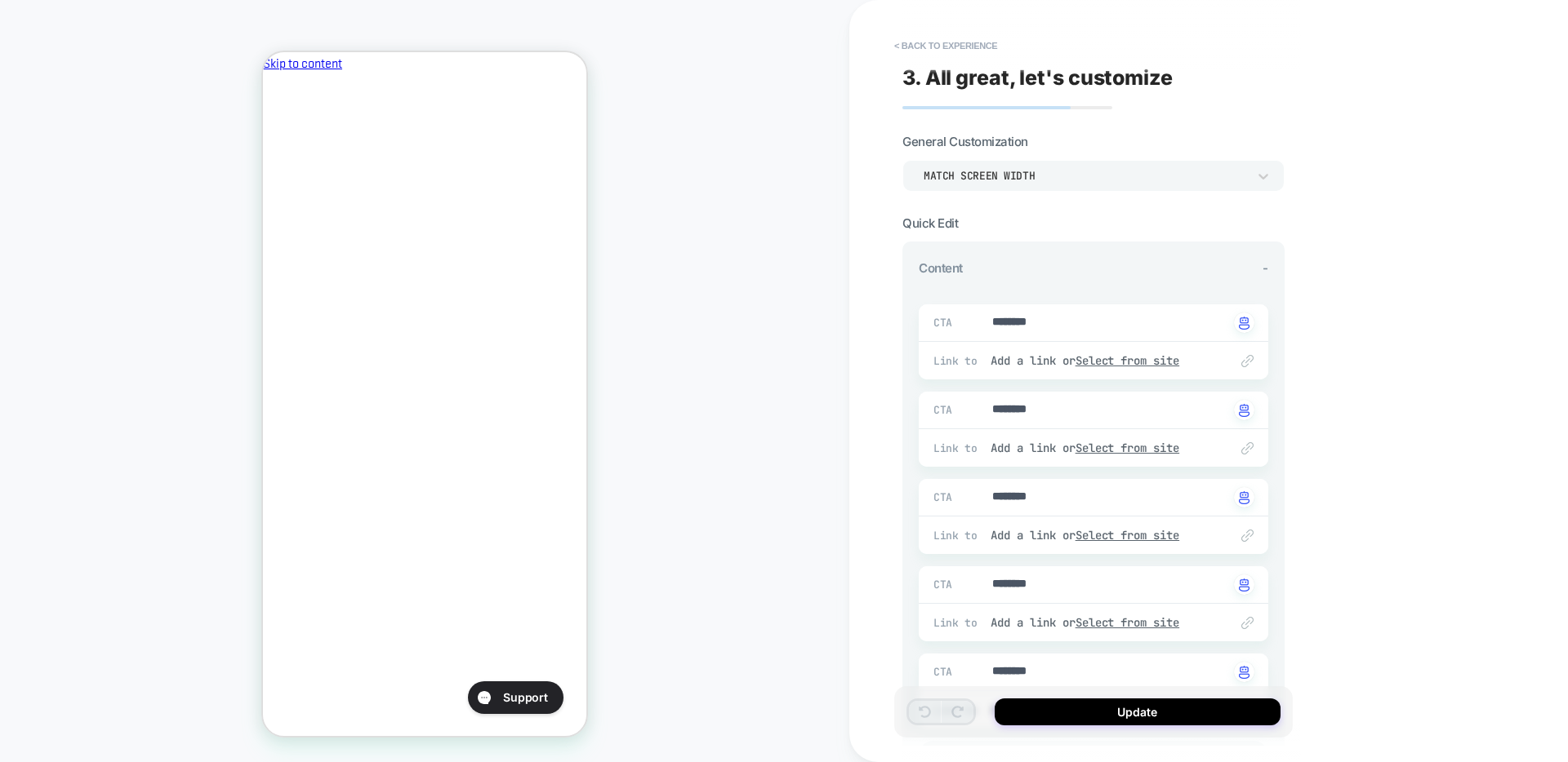
scroll to position [0, 0]
type textarea "*"
click at [934, 46] on button "< Back to experience" at bounding box center [946, 46] width 119 height 27
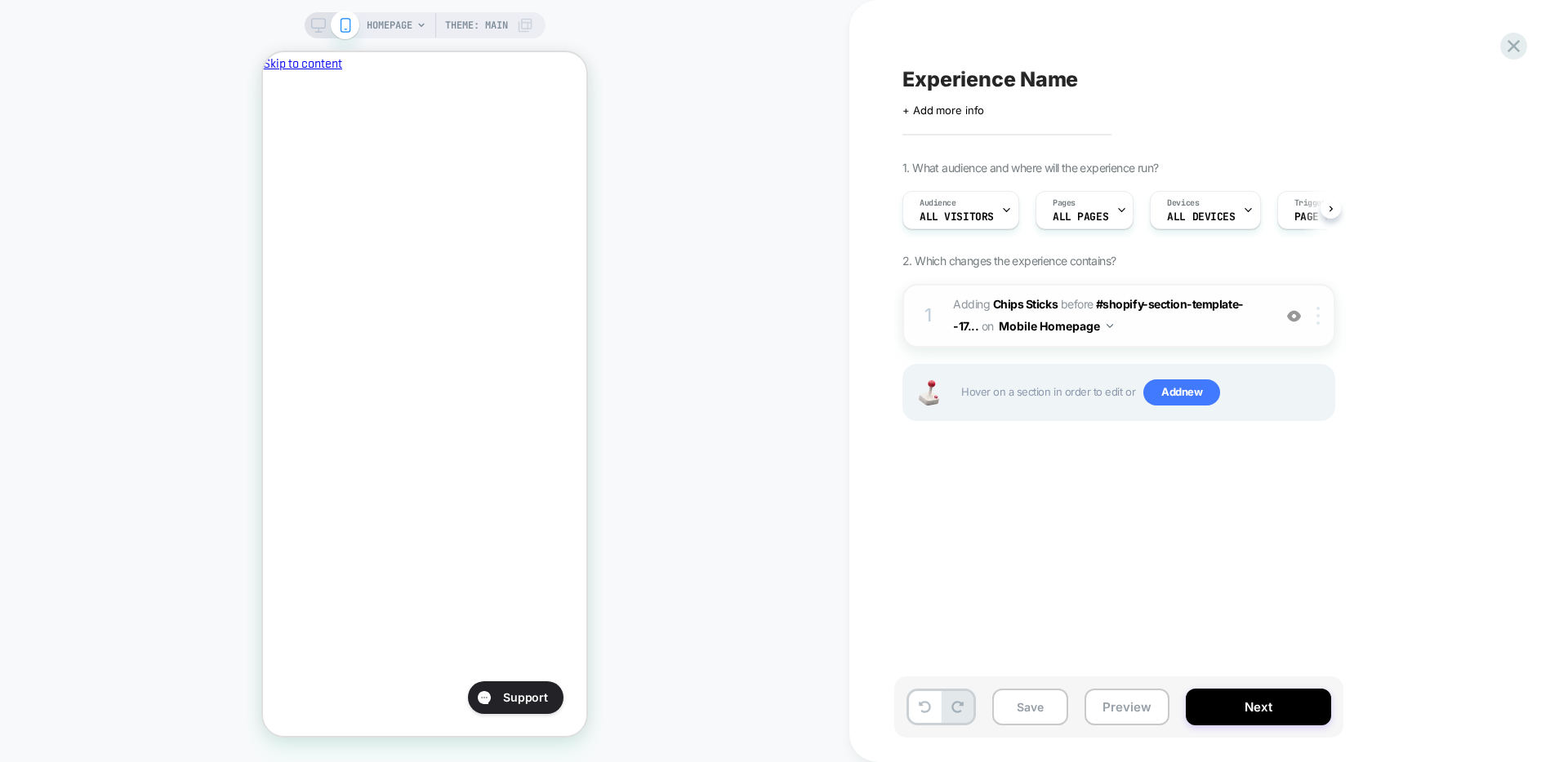
scroll to position [0, 1]
click at [1234, 313] on div at bounding box center [1321, 316] width 27 height 18
click at [1234, 320] on img at bounding box center [1319, 316] width 4 height 18
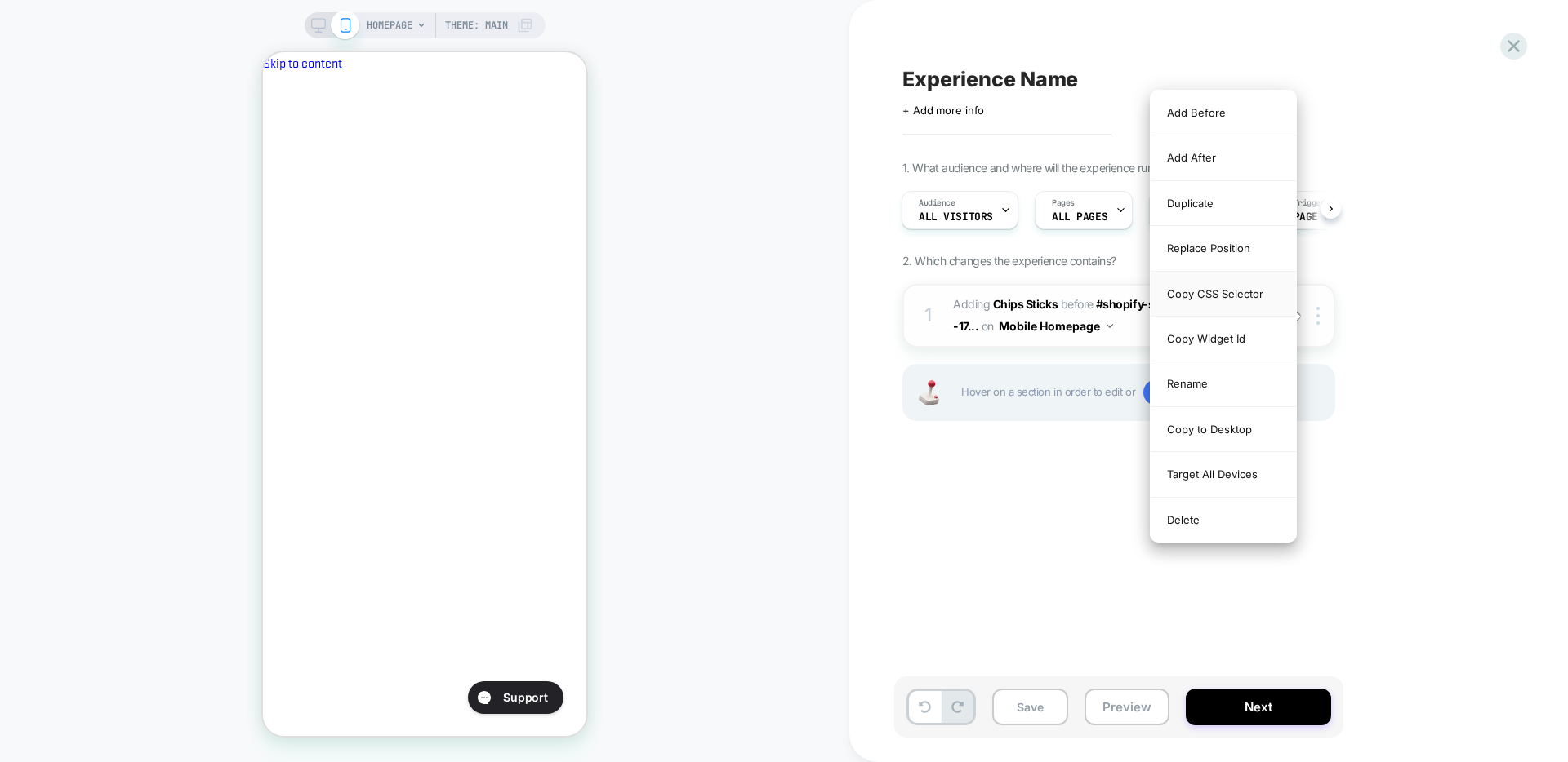
click at [1229, 294] on div "Copy CSS Selector" at bounding box center [1223, 294] width 146 height 45
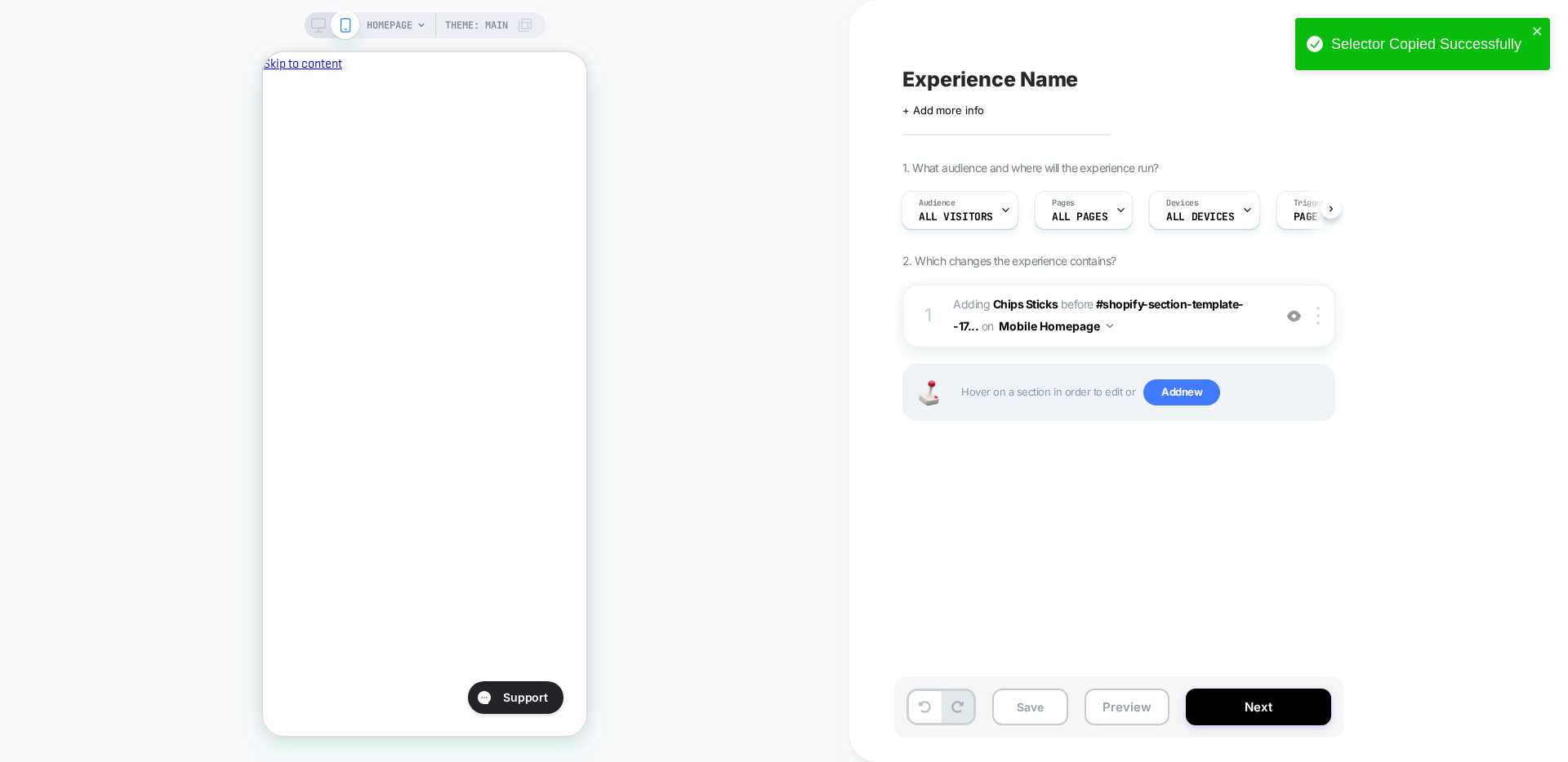
click at [1234, 287] on div "1. What audience and where will the experience run? Audience All Visitors Pages…" at bounding box center [1201, 311] width 597 height 301
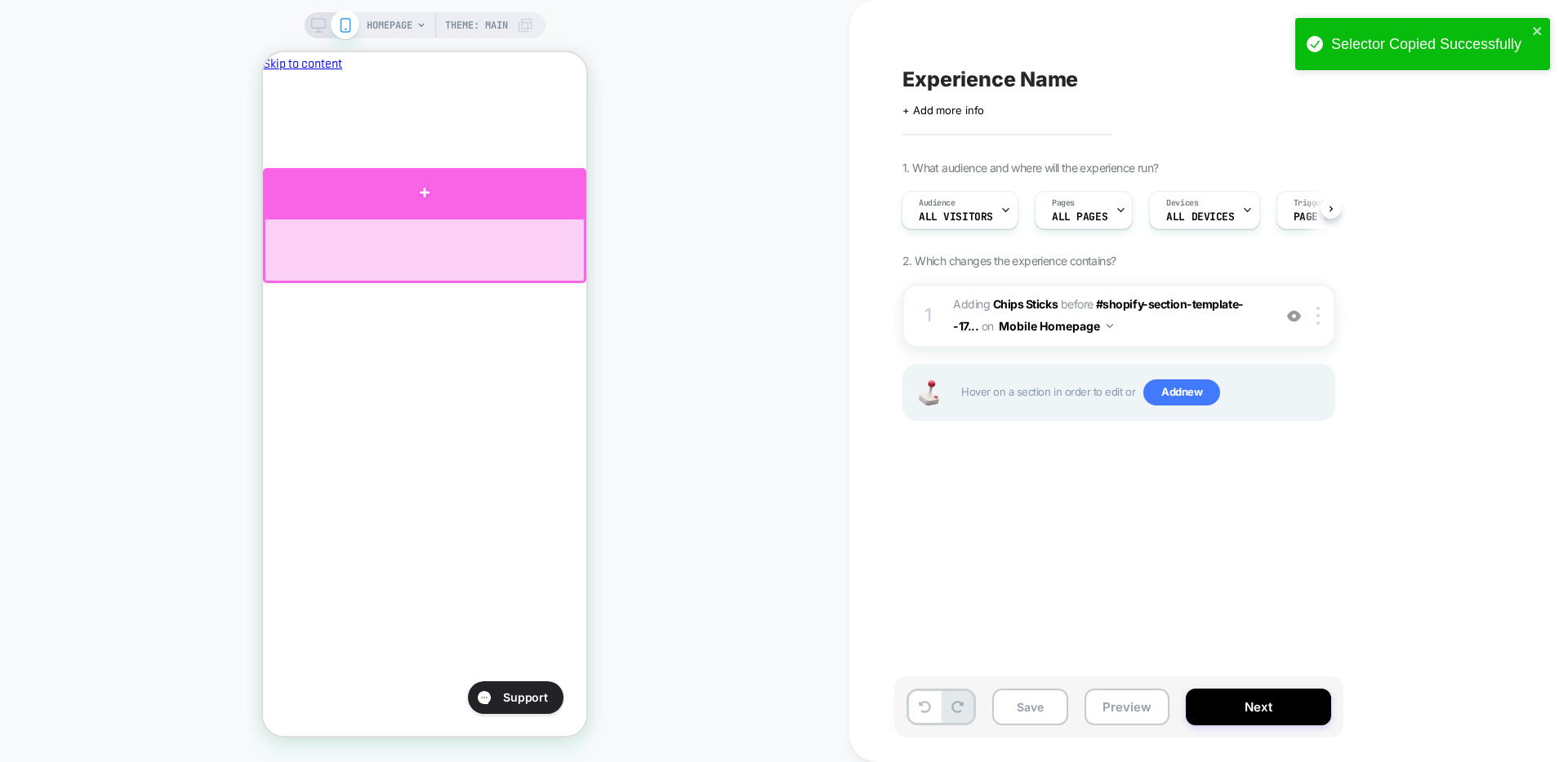
drag, startPoint x: 479, startPoint y: 228, endPoint x: 471, endPoint y: 167, distance: 61.5
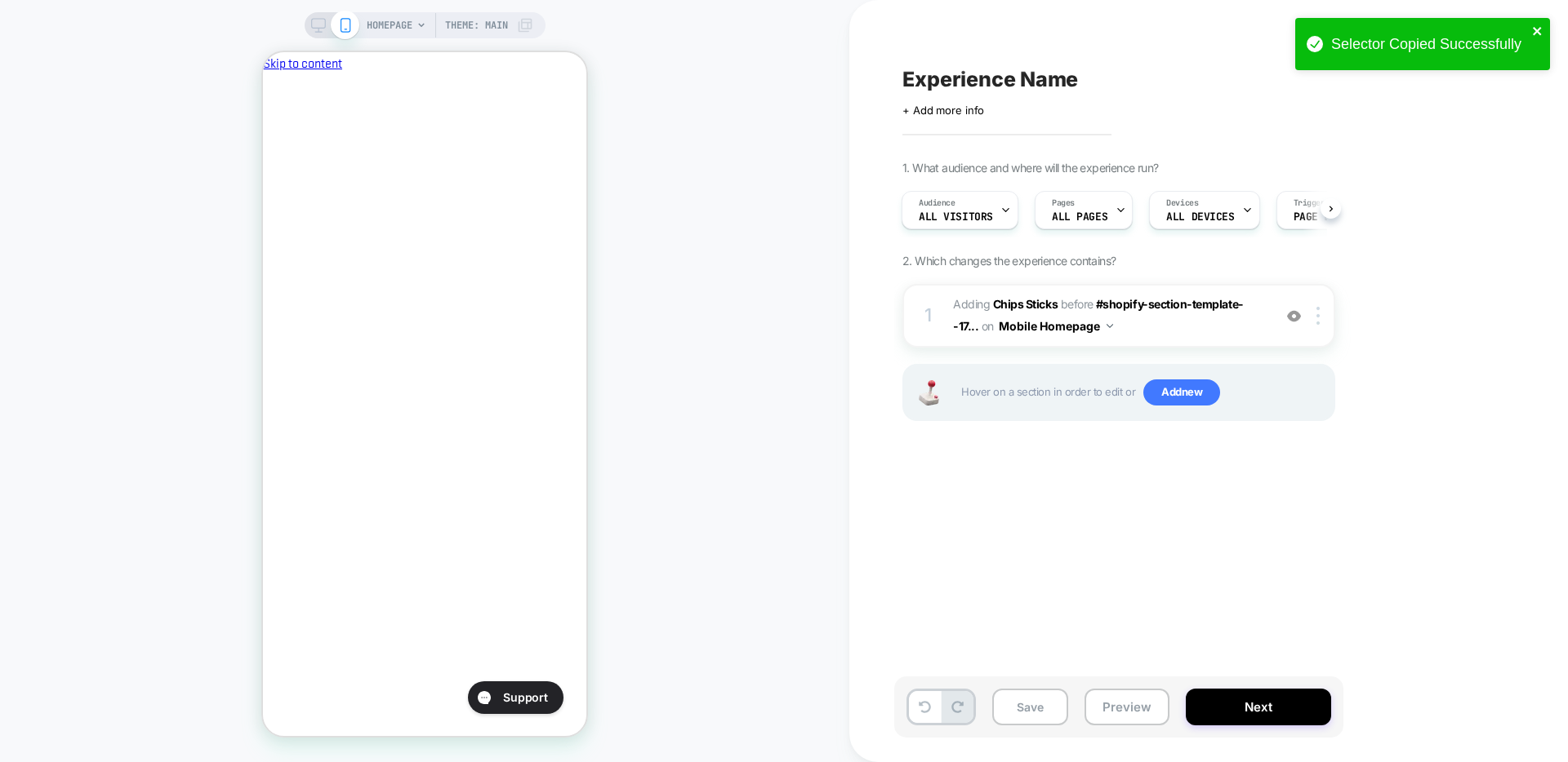
click at [1234, 32] on icon "close" at bounding box center [1537, 30] width 8 height 8
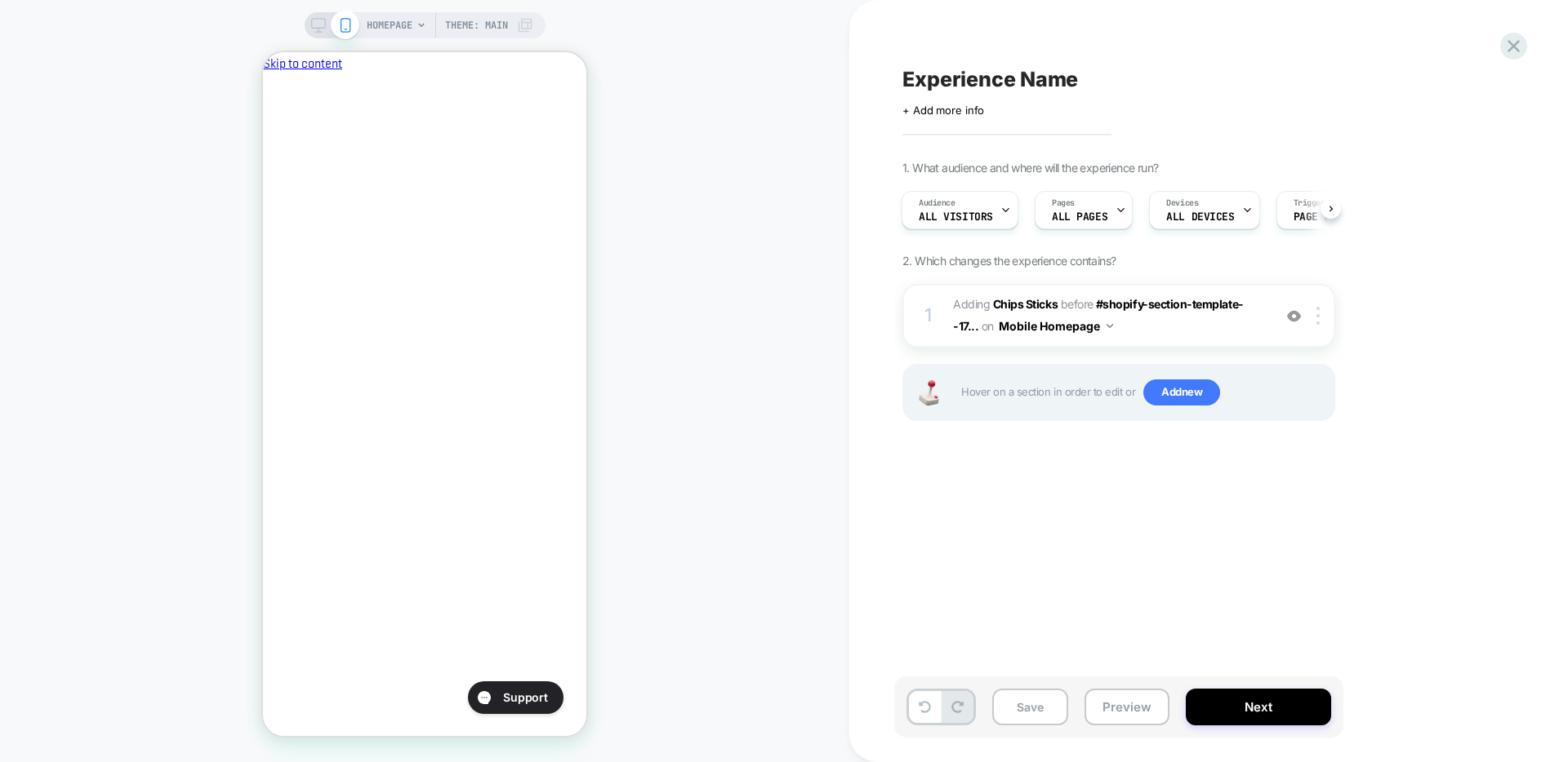
click at [1234, 46] on div "Selector Copied Successfully HOMEPAGE Theme: MAIN Experience Name Click to edit…" at bounding box center [784, 381] width 1568 height 762
click at [1234, 46] on icon at bounding box center [1514, 46] width 22 height 22
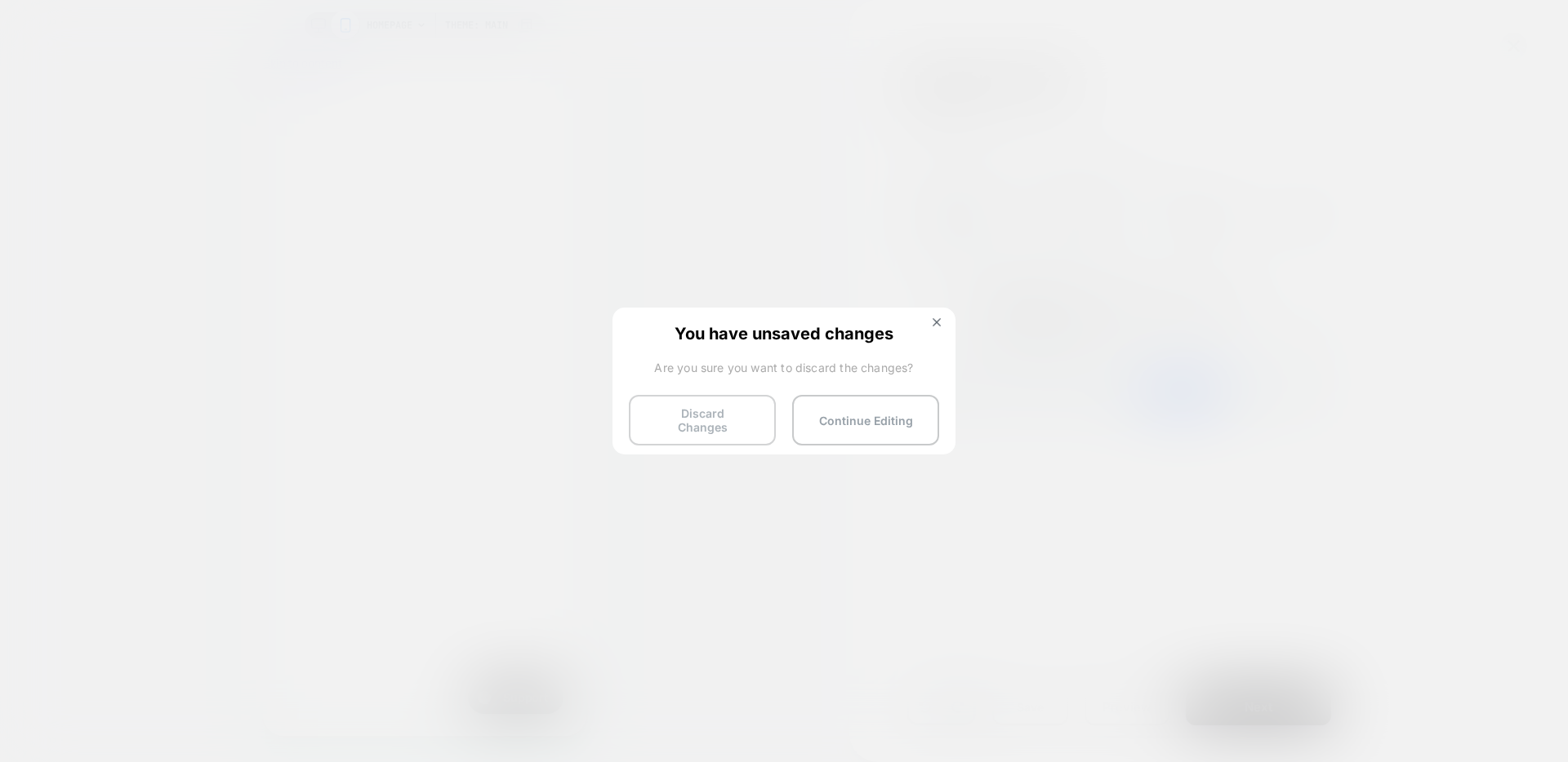
click at [677, 425] on button "Discard Changes" at bounding box center [702, 419] width 147 height 50
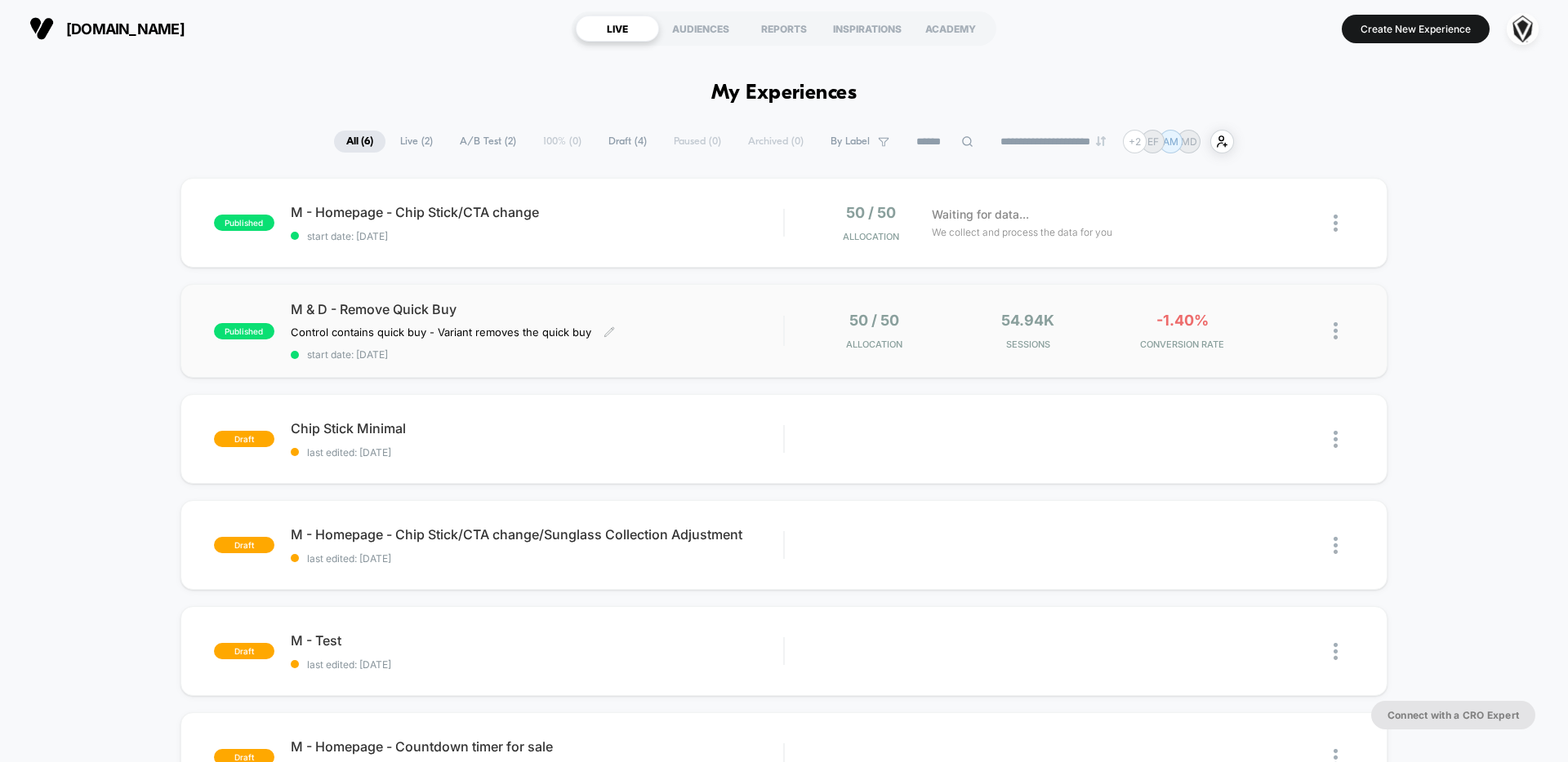
click at [684, 350] on span "start date: [DATE]" at bounding box center [536, 354] width 492 height 12
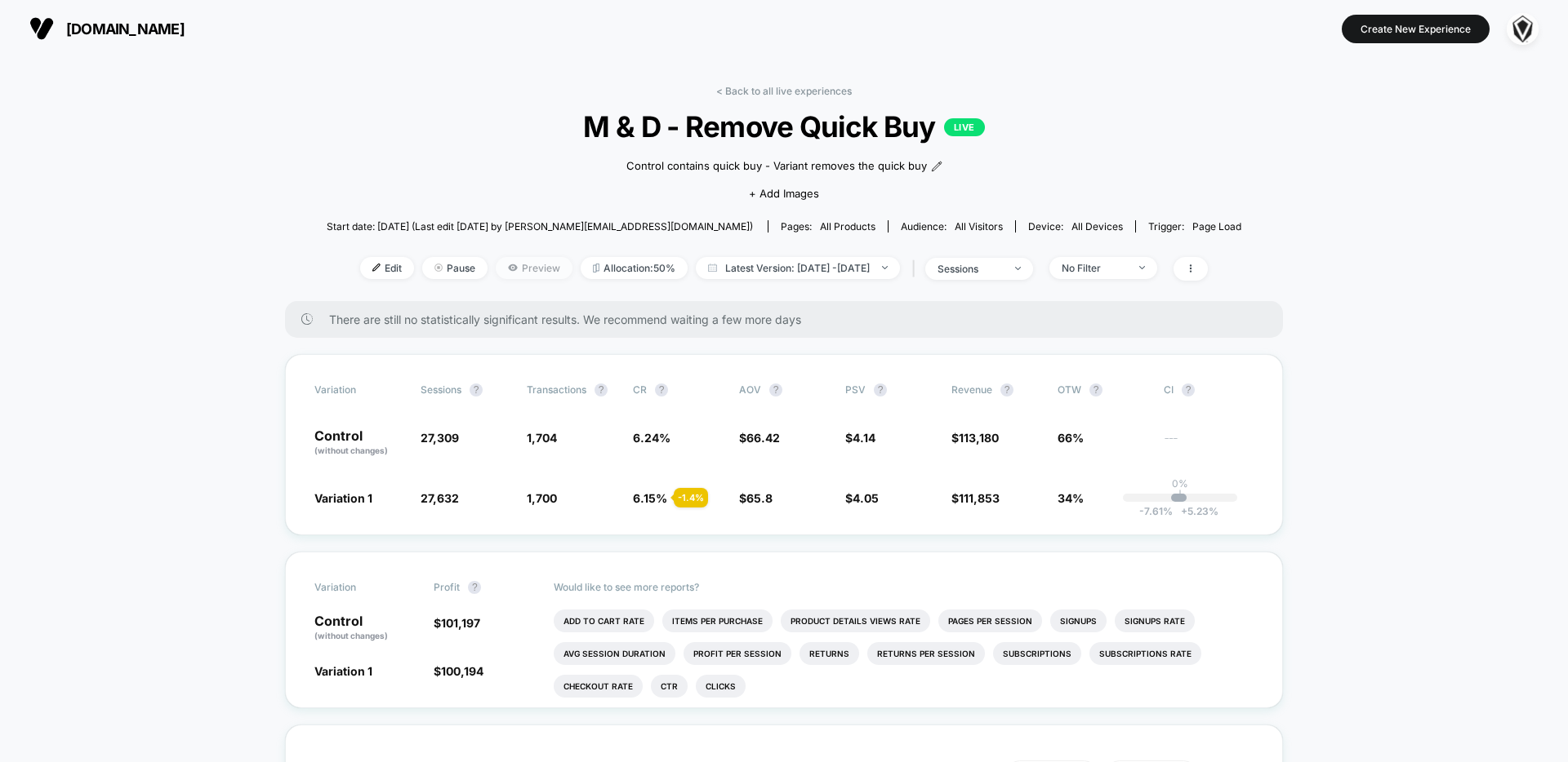
click at [513, 267] on span "Preview" at bounding box center [534, 268] width 77 height 22
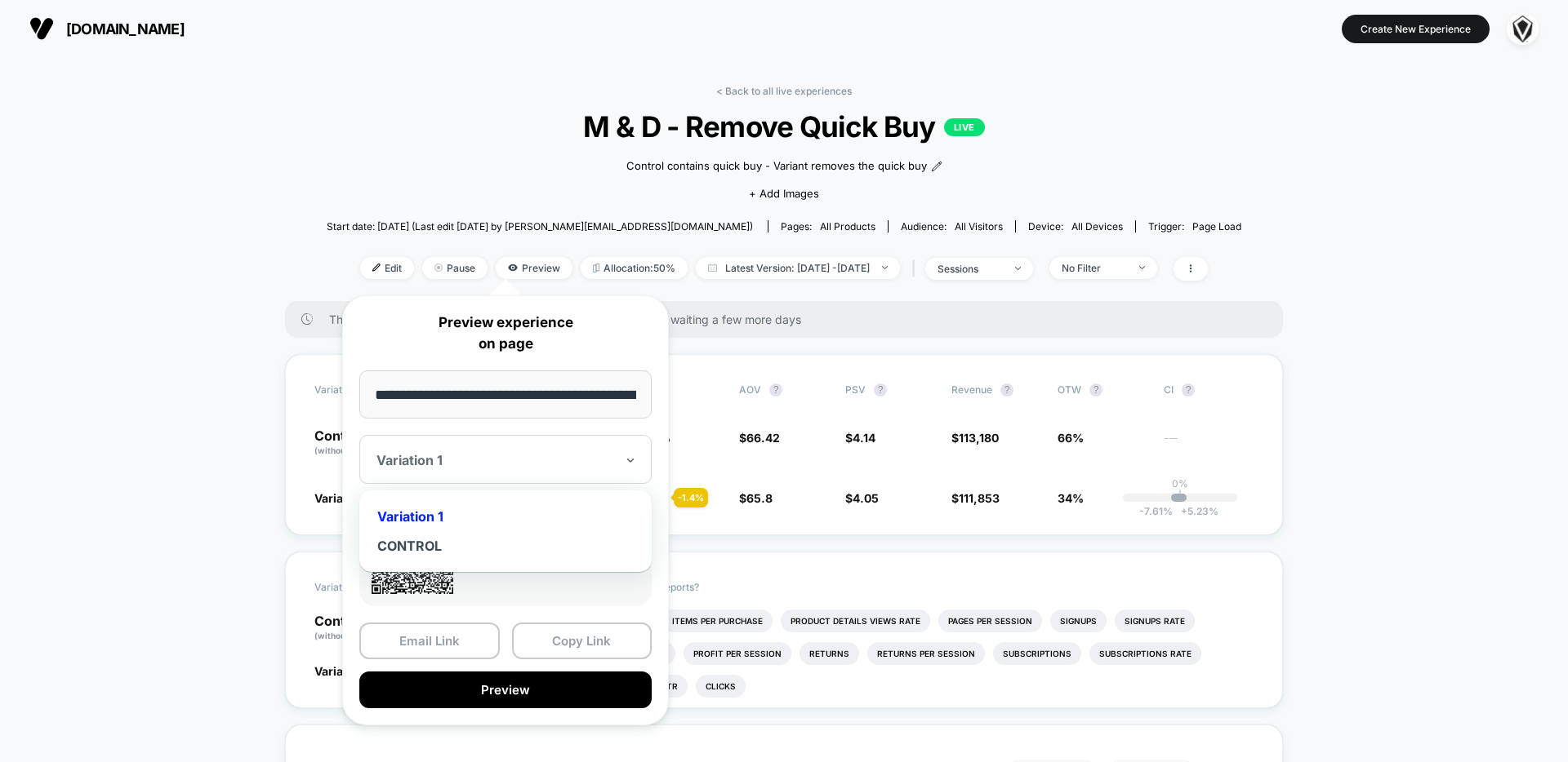
click at [471, 469] on div "Variation 1" at bounding box center [496, 460] width 242 height 19
click at [513, 671] on button "Preview" at bounding box center [505, 691] width 292 height 37
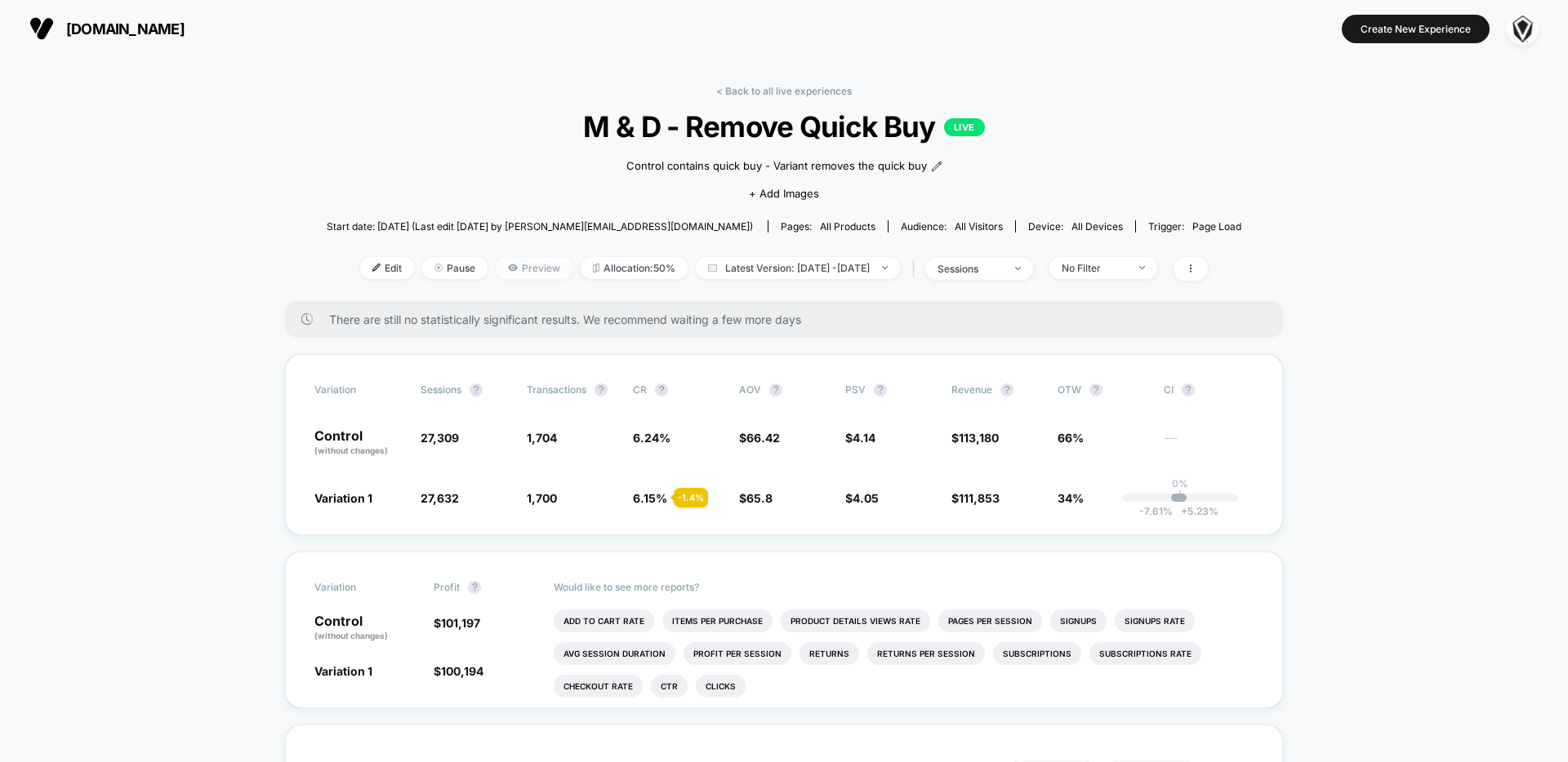
click at [496, 267] on span "Preview" at bounding box center [534, 268] width 77 height 22
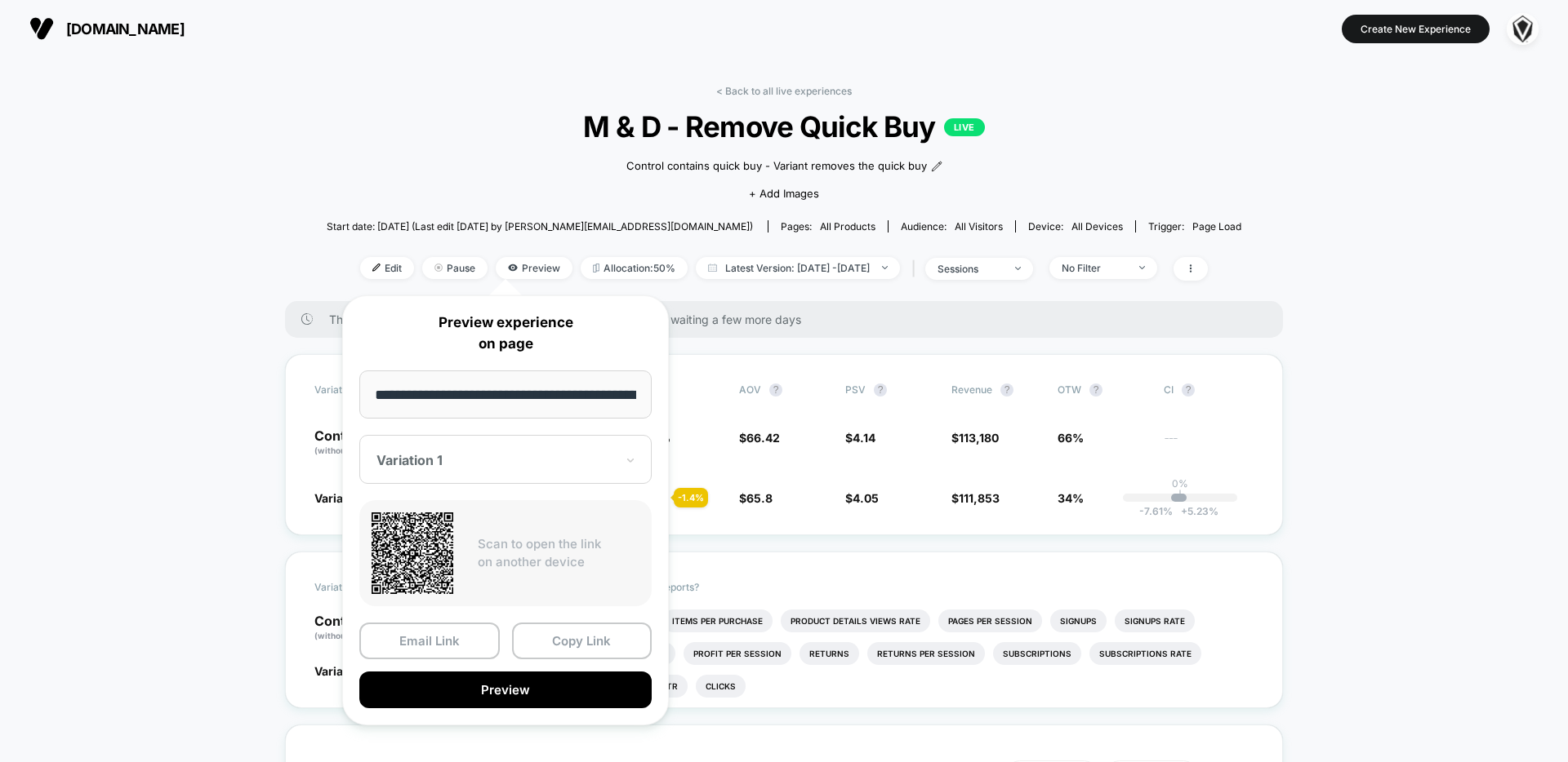
click at [455, 464] on div at bounding box center [496, 461] width 238 height 16
click at [438, 545] on div "CONTROL" at bounding box center [505, 546] width 276 height 29
click at [506, 671] on button "Preview" at bounding box center [505, 691] width 292 height 37
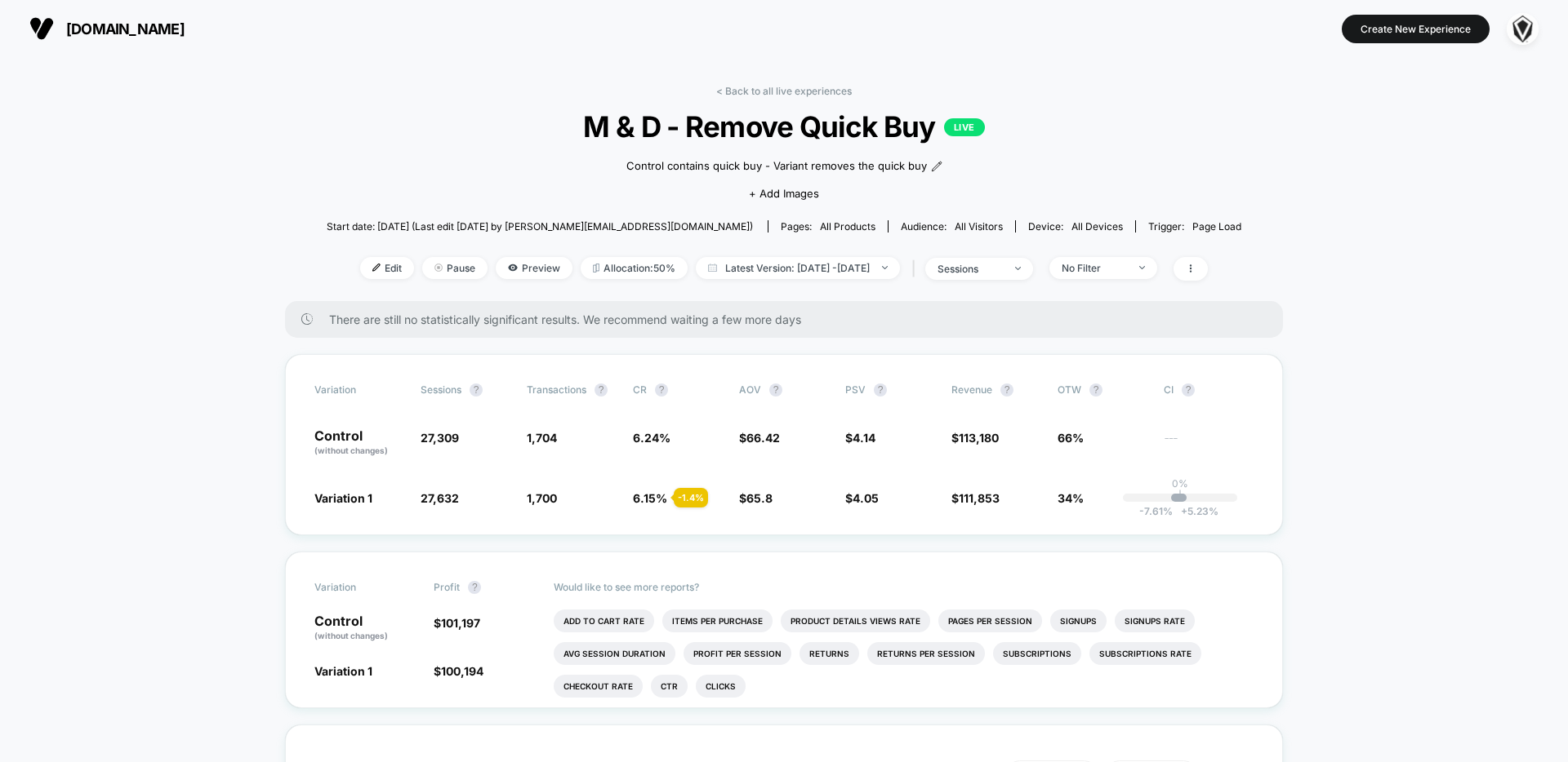
click at [149, 47] on section "[DOMAIN_NAME]" at bounding box center [274, 28] width 499 height 41
click at [136, 32] on span "[DOMAIN_NAME]" at bounding box center [125, 28] width 118 height 17
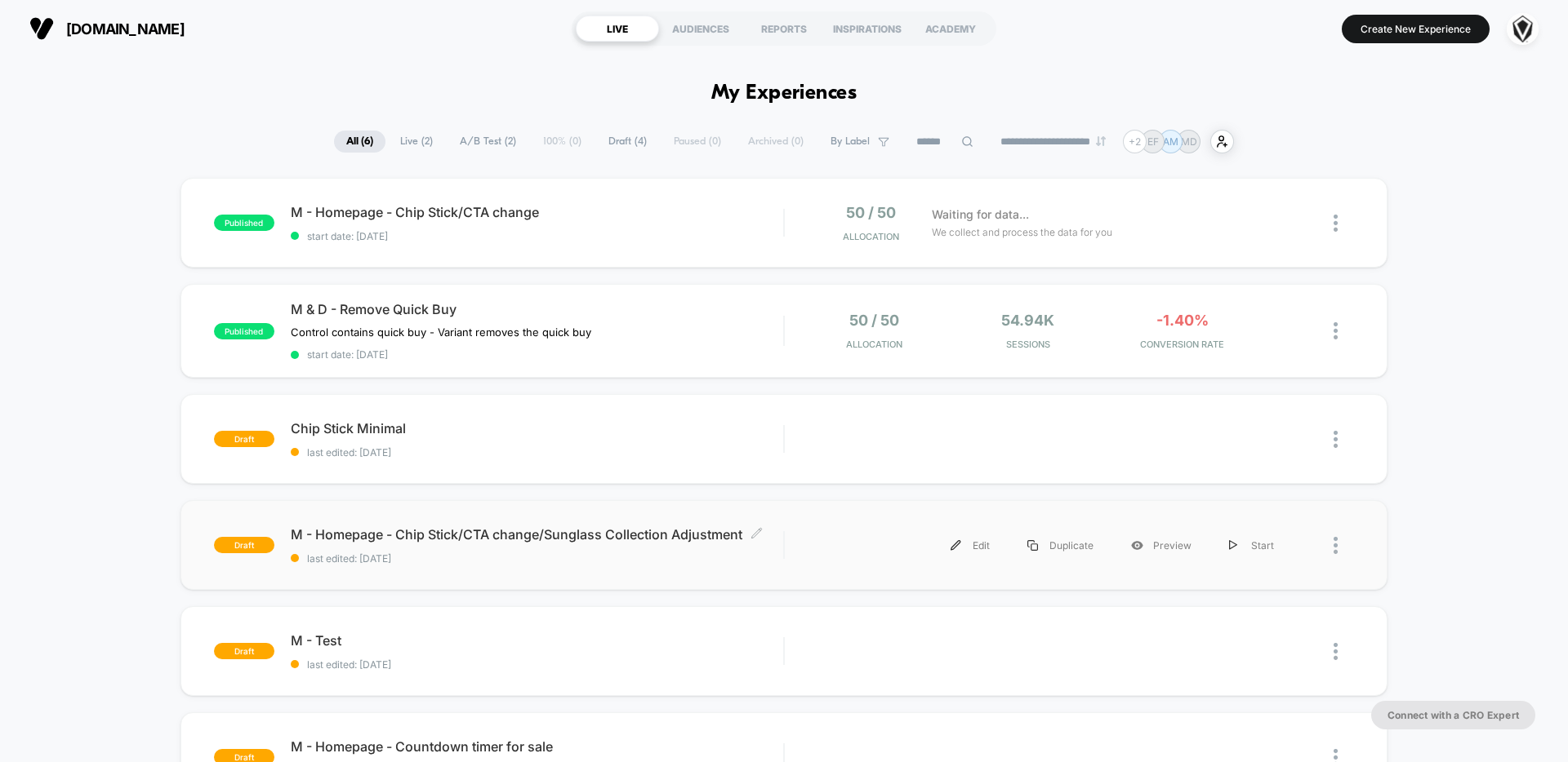
click at [470, 552] on div "M - Homepage - Chip Stick/CTA change/Sunglass Collection Adjustment Click to ed…" at bounding box center [536, 546] width 492 height 38
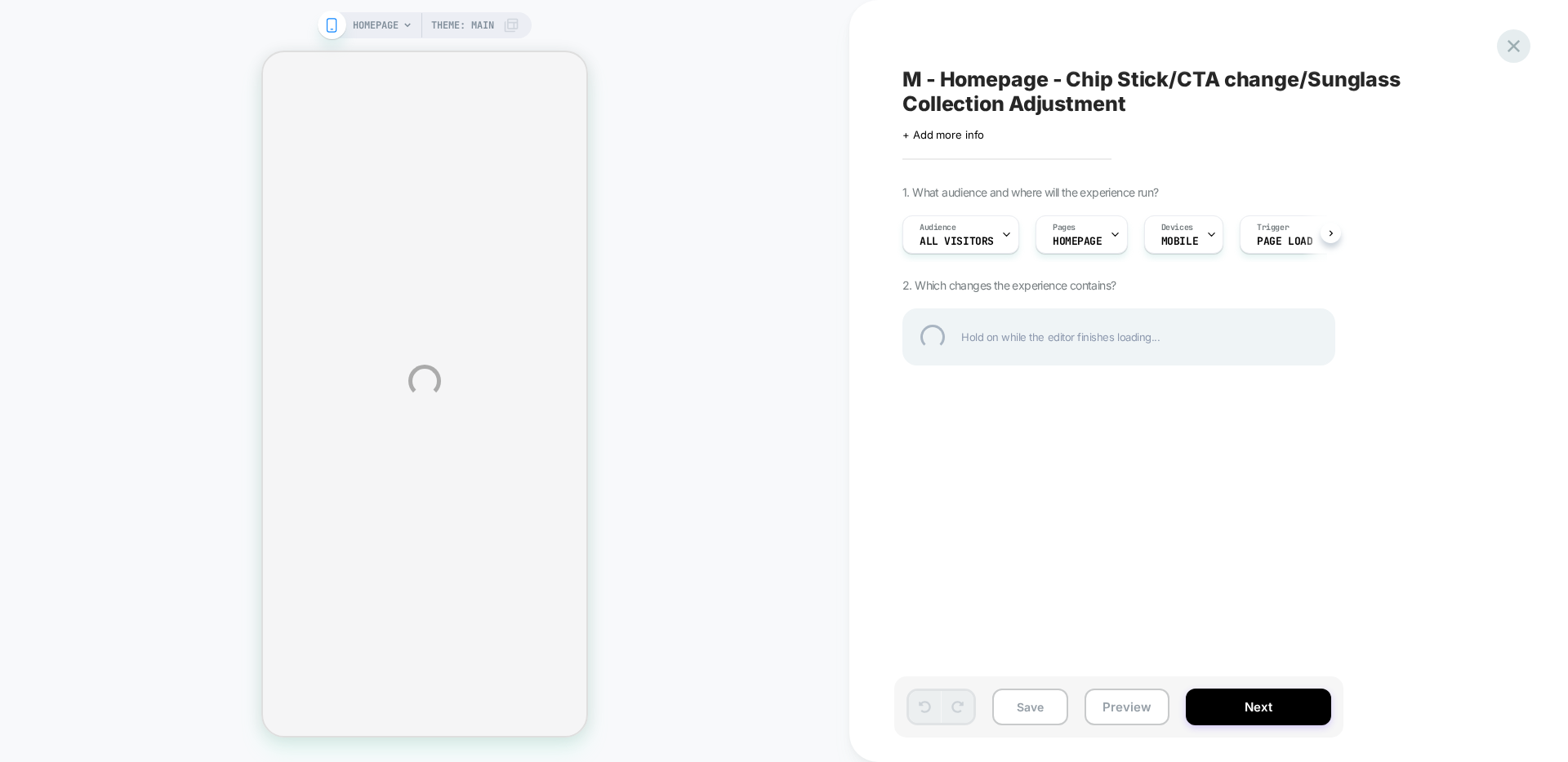
click at [1234, 51] on div at bounding box center [1514, 46] width 34 height 34
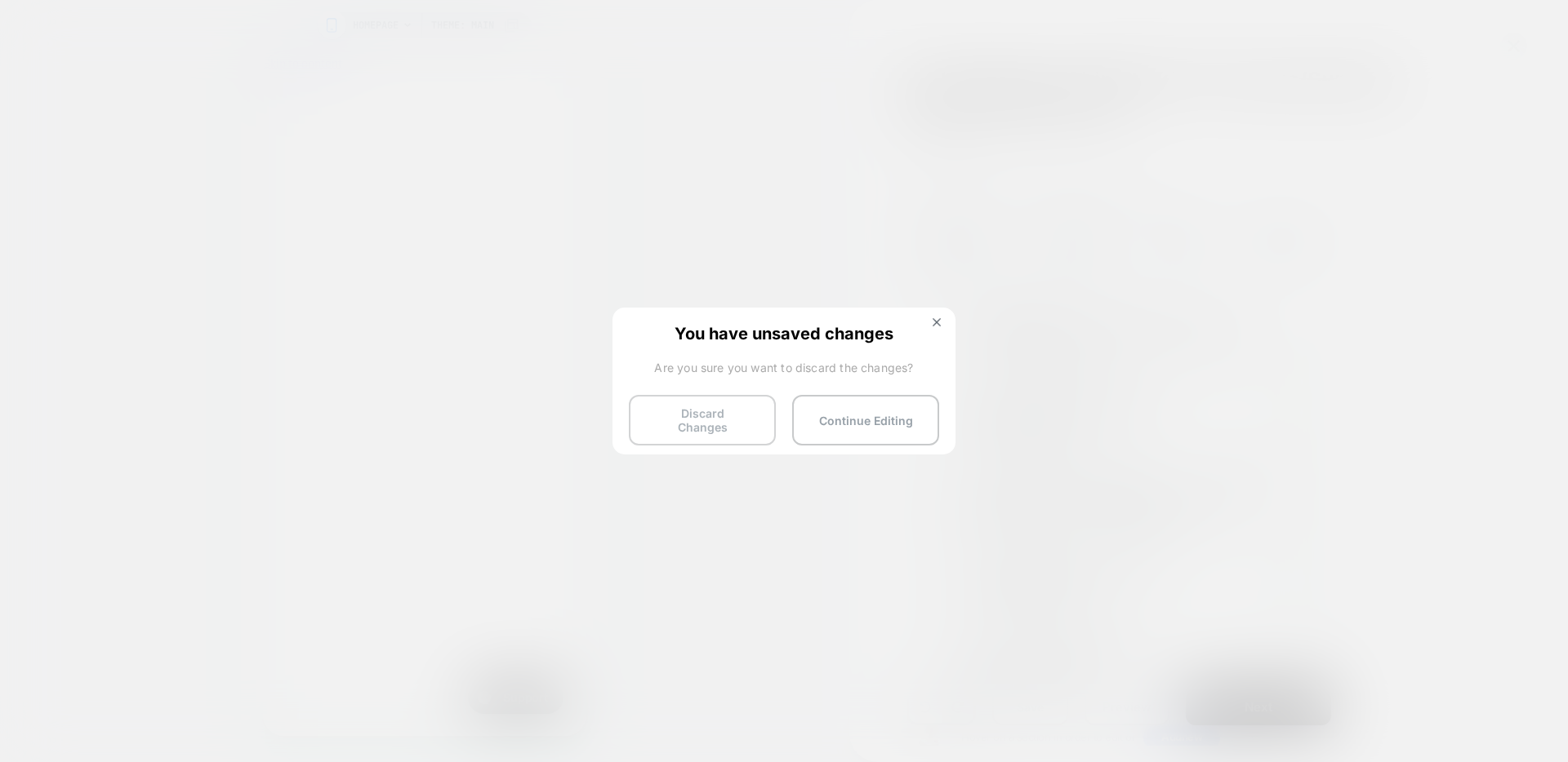
scroll to position [0, 1]
click at [654, 411] on button "Discard Changes" at bounding box center [702, 419] width 147 height 50
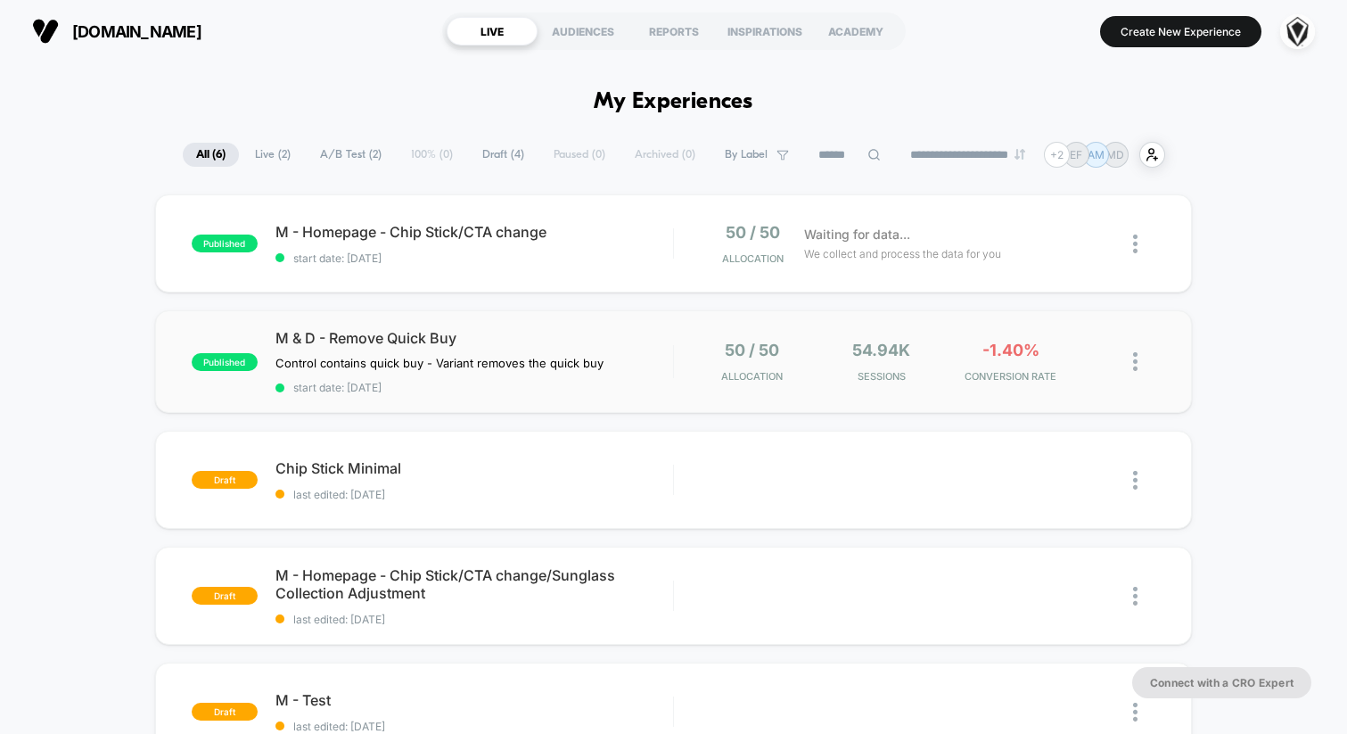
click at [497, 347] on div "M & D - Remove Quick Buy Control contains quick buy - Variant removes the quick…" at bounding box center [474, 361] width 398 height 65
click at [498, 358] on div "M & D - Remove Quick Buy Control contains quick buy - Variant removes the quick…" at bounding box center [474, 361] width 398 height 65
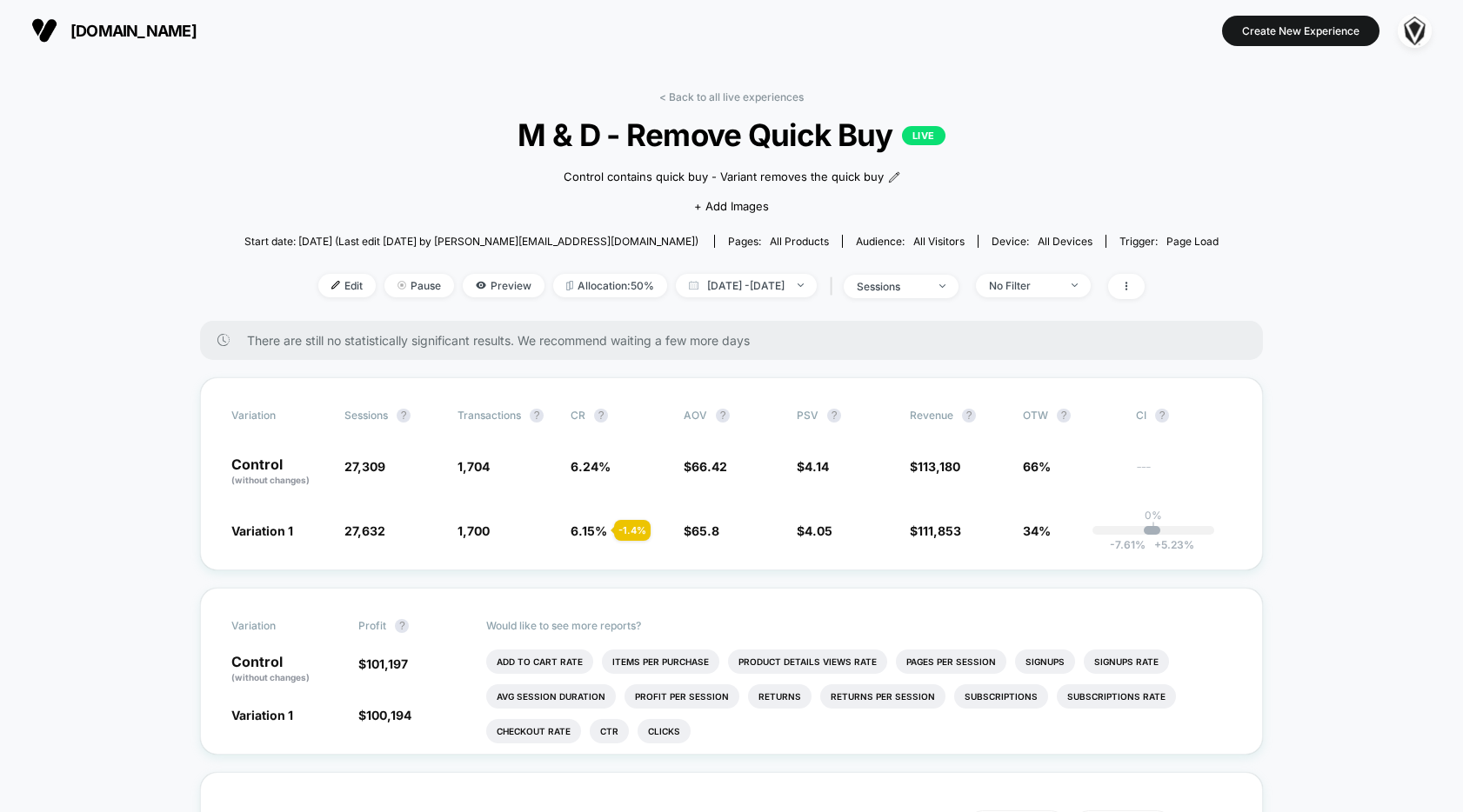
click at [94, 22] on span "[DOMAIN_NAME]" at bounding box center [133, 30] width 126 height 19
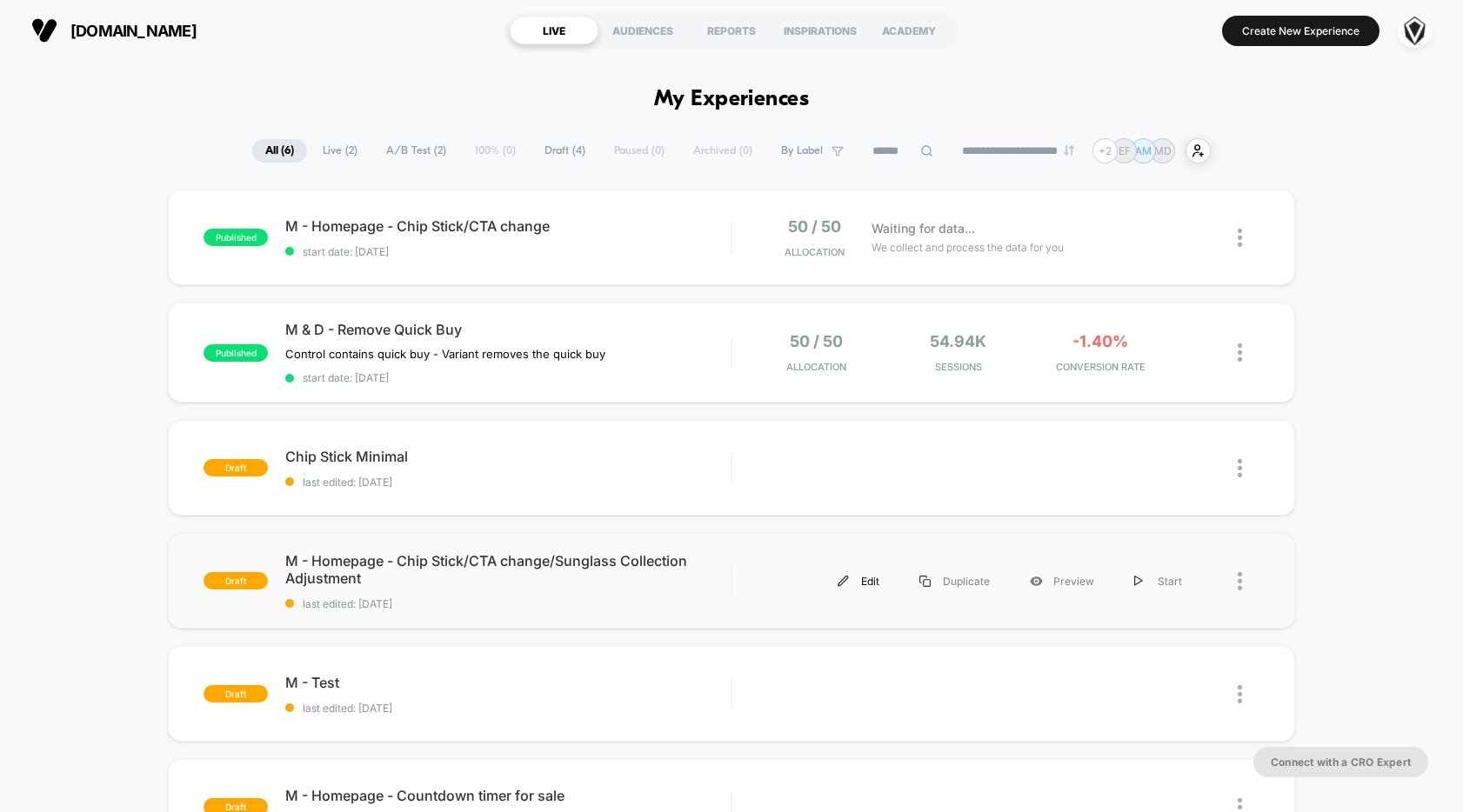
click at [868, 586] on div "Edit" at bounding box center [859, 582] width 82 height 39
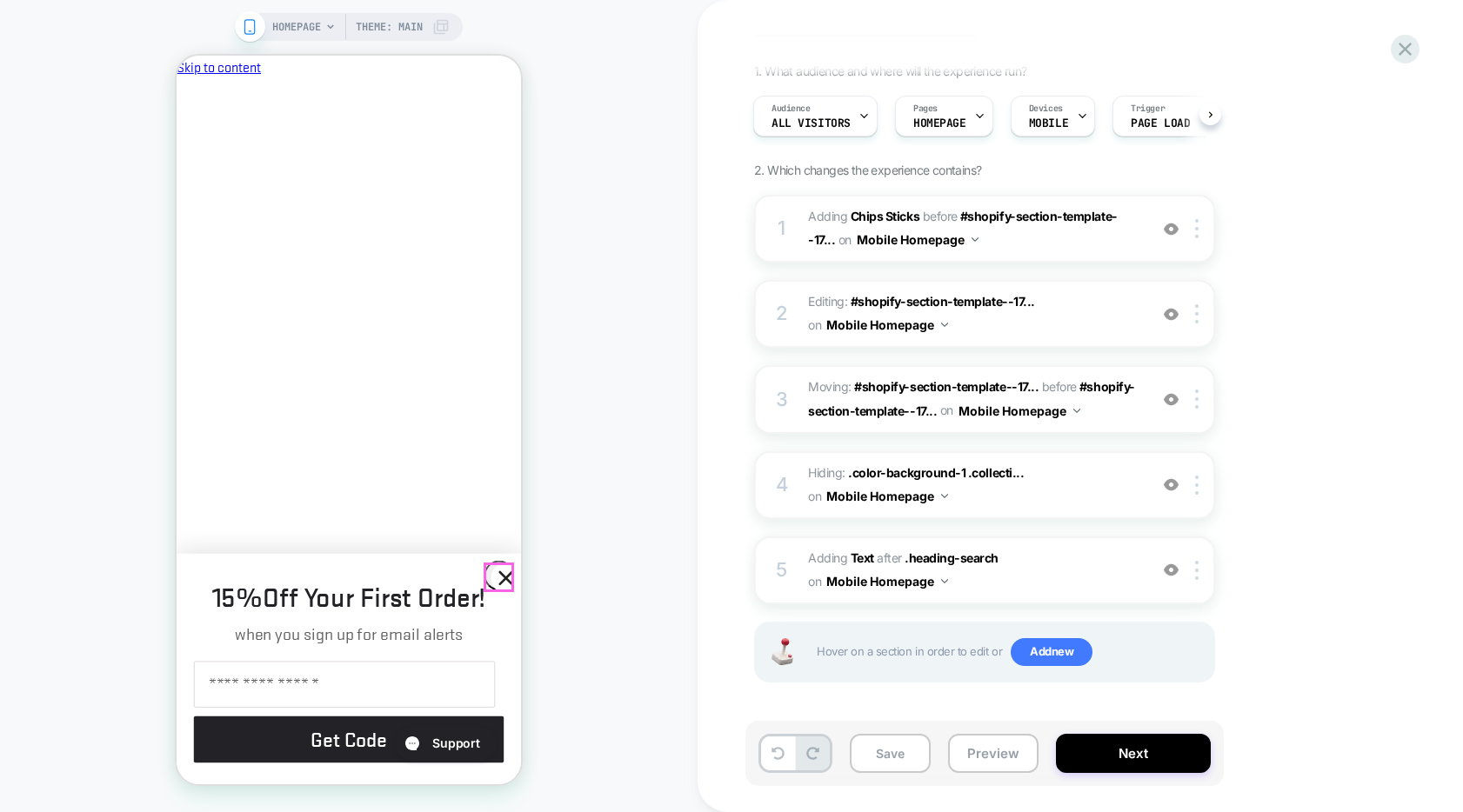
click at [501, 572] on circle "Close dialog" at bounding box center [506, 578] width 28 height 28
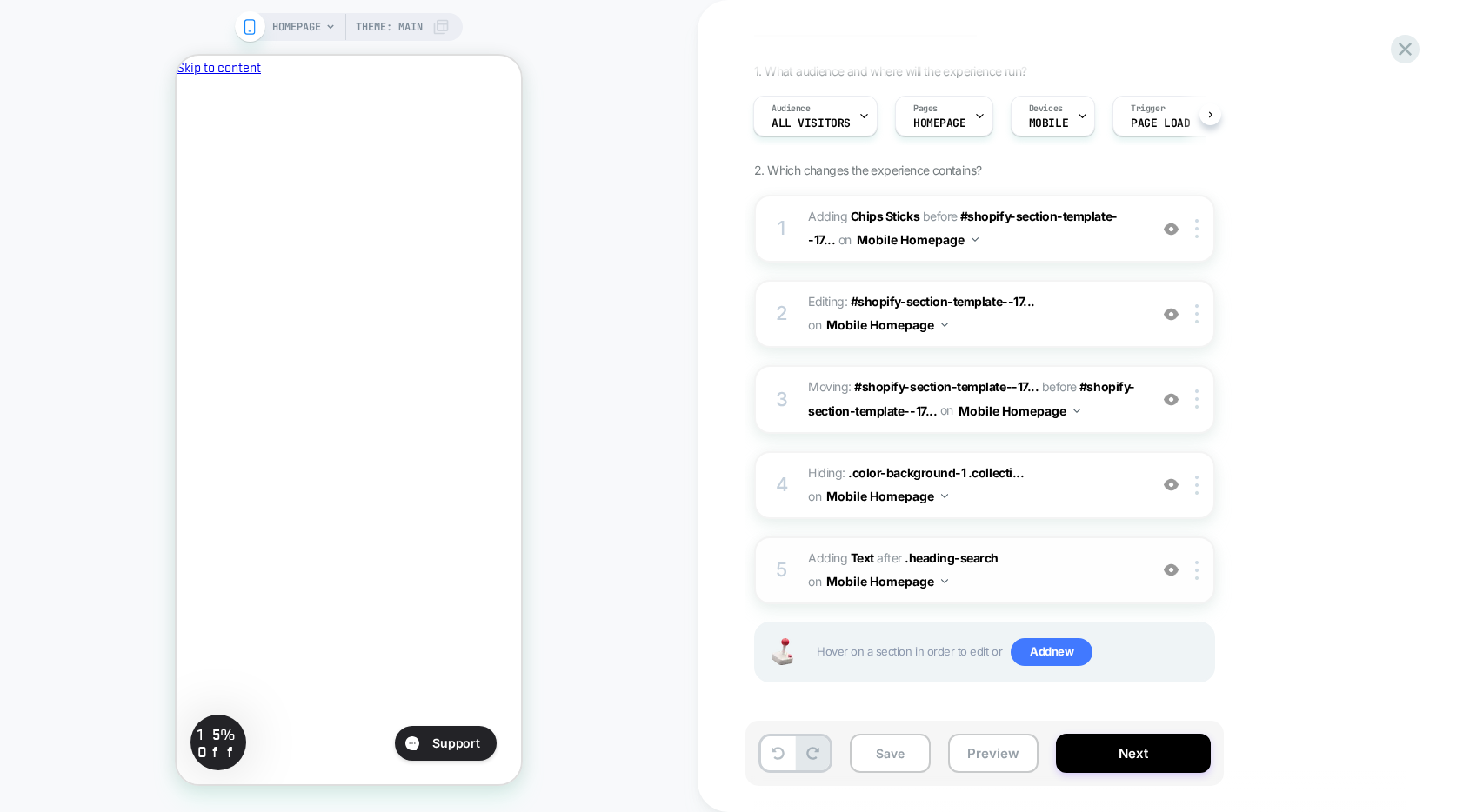
click at [1045, 566] on span "#_loomi_addon_1754082935672 Adding Text AFTER .heading-search .heading-search o…" at bounding box center [974, 571] width 332 height 47
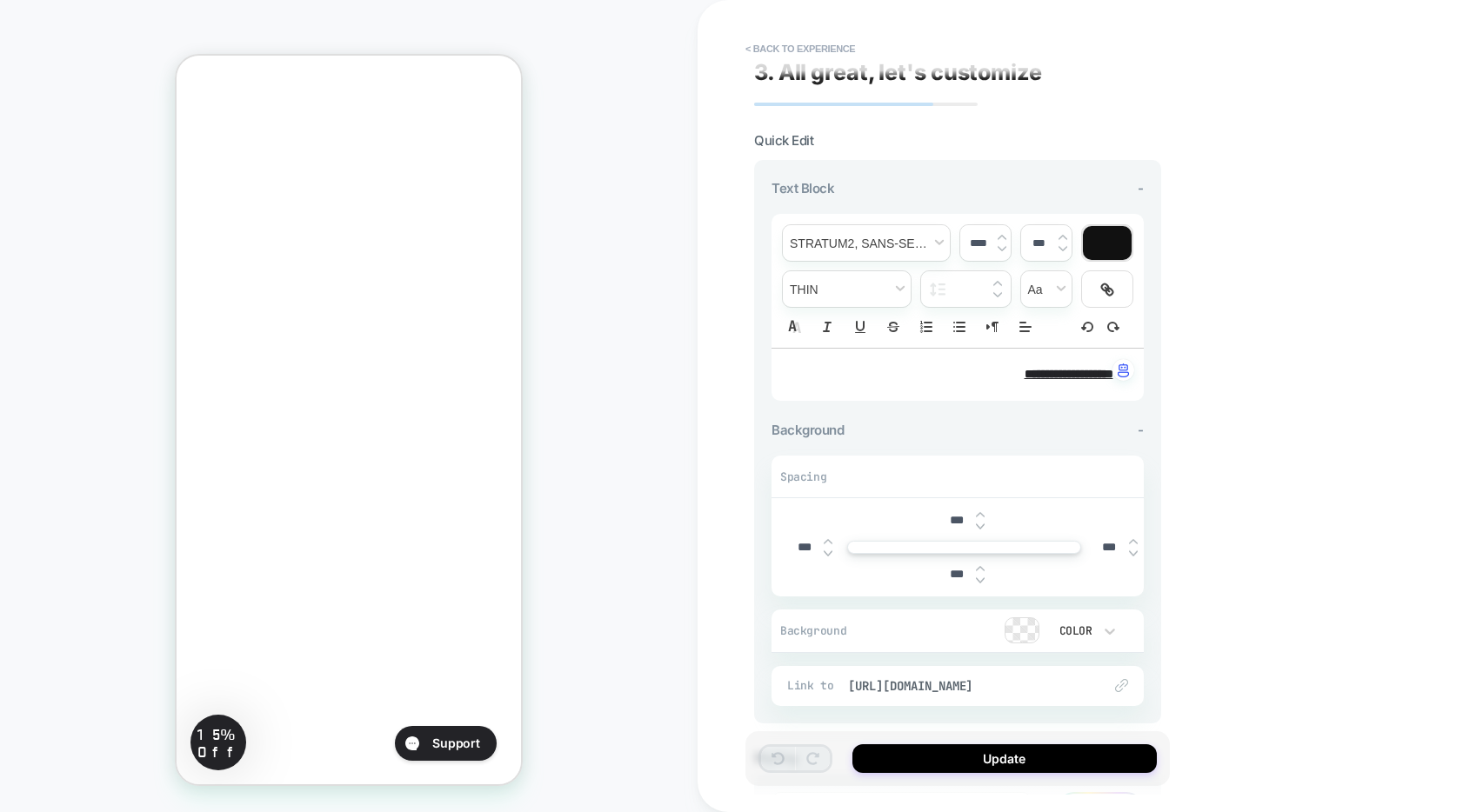
scroll to position [796, 0]
click at [782, 48] on button "< Back to experience" at bounding box center [800, 49] width 127 height 28
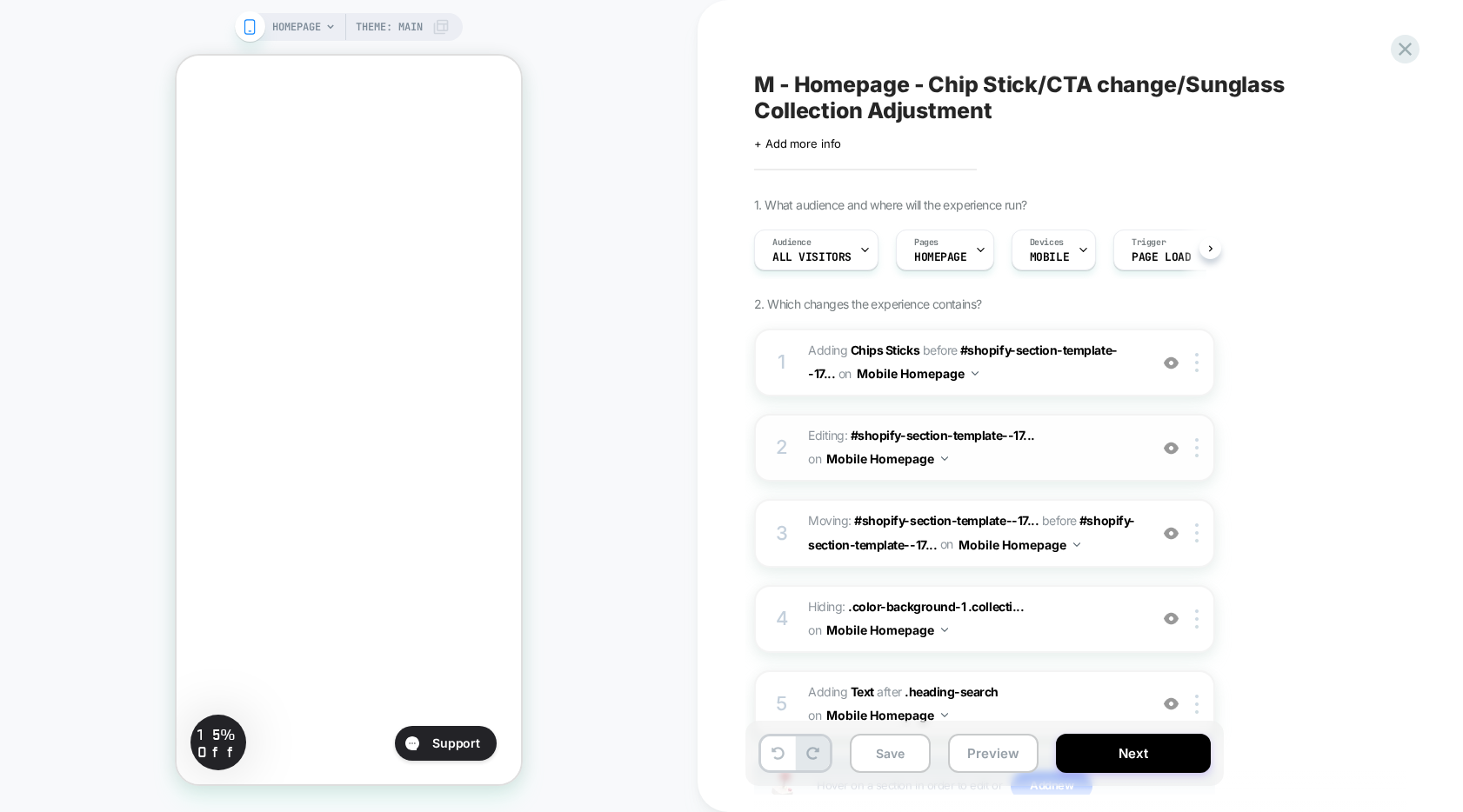
scroll to position [0, 1]
click at [1042, 621] on span "Hiding : .color-background-1 .collecti... .color-background-1 .collection__titl…" at bounding box center [974, 620] width 332 height 47
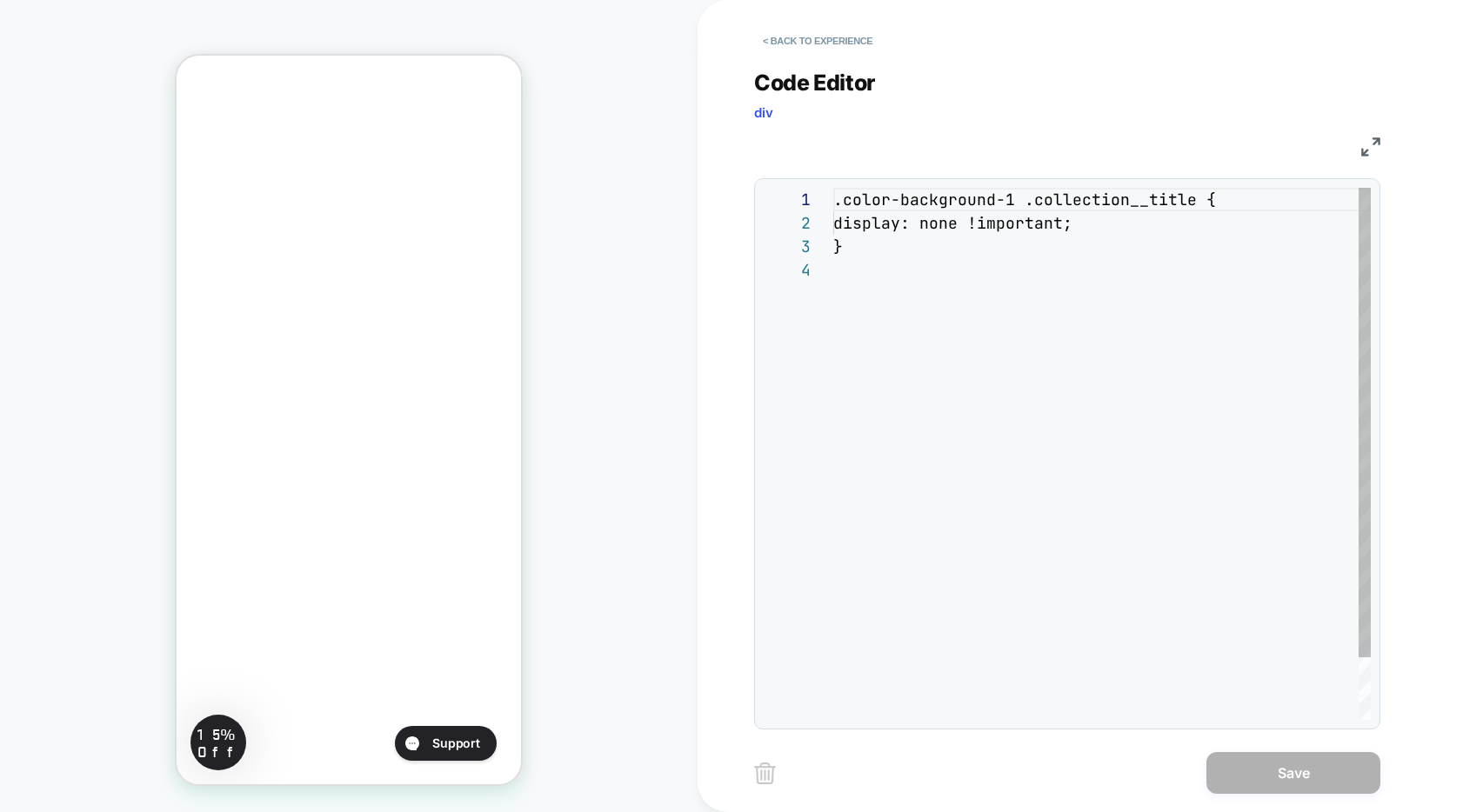
scroll to position [70, 0]
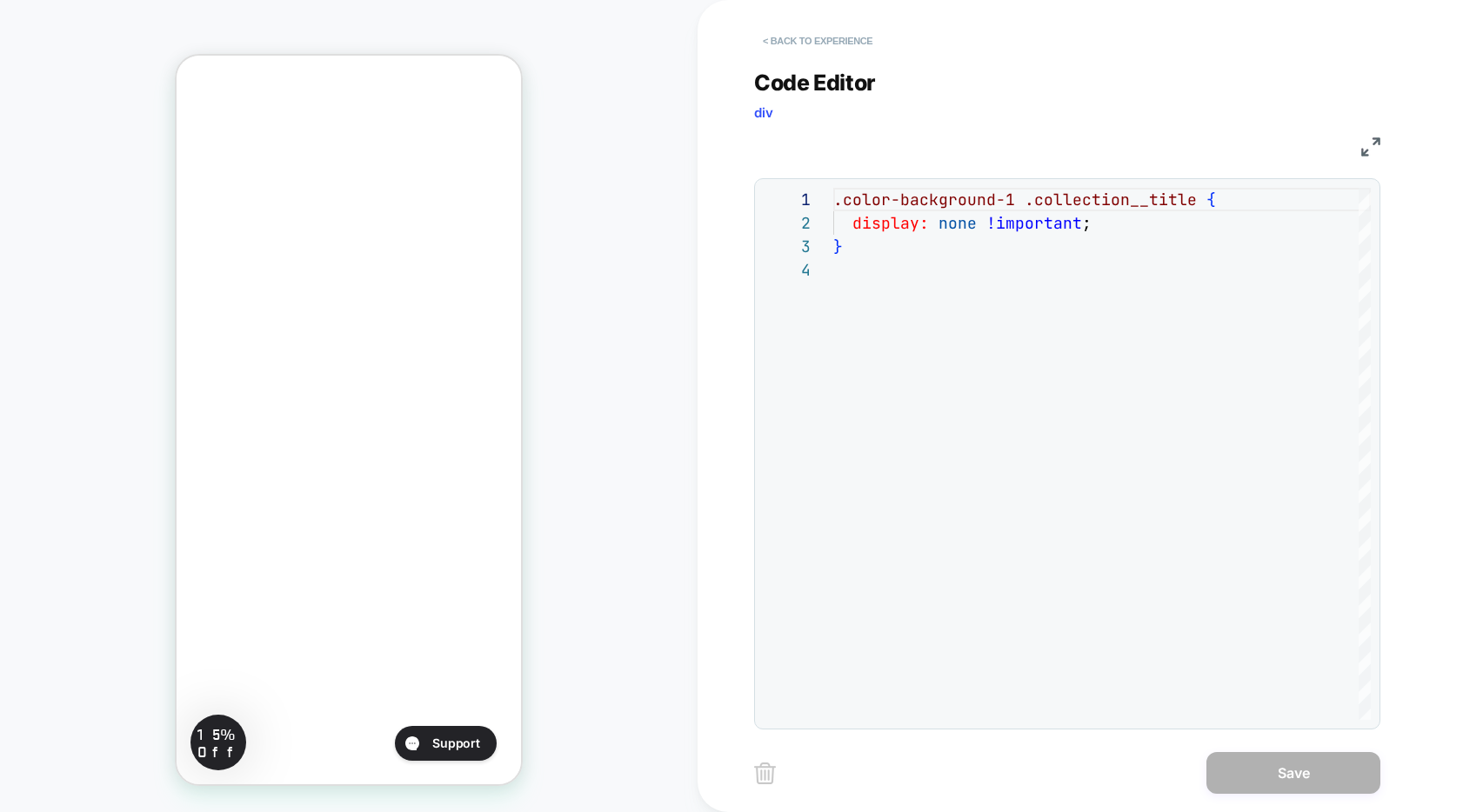
click at [796, 48] on button "< Back to experience" at bounding box center [818, 41] width 127 height 28
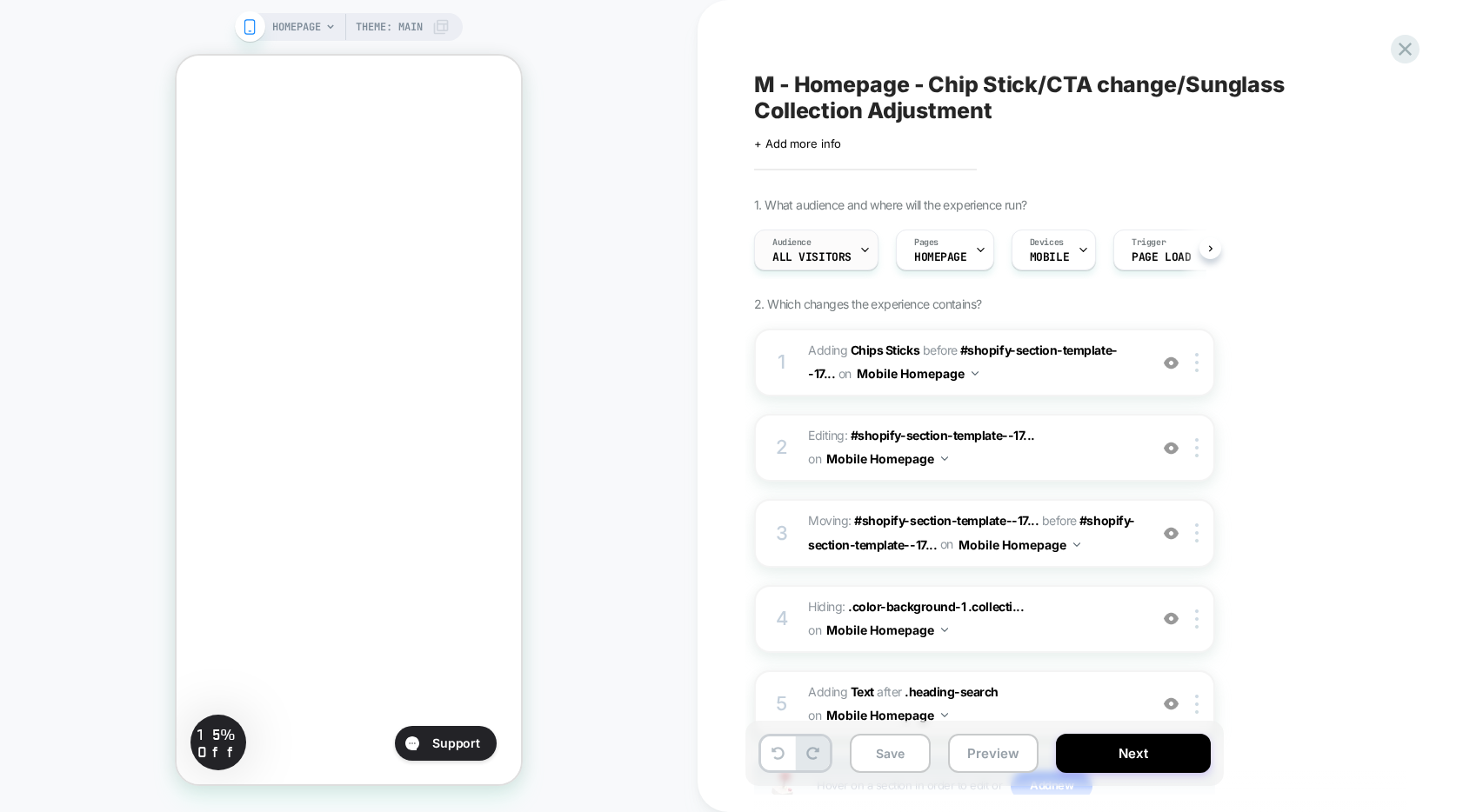
scroll to position [0, 1]
click at [1173, 619] on img at bounding box center [1171, 619] width 15 height 15
click at [1173, 618] on img at bounding box center [1171, 619] width 15 height 15
click at [1168, 619] on img at bounding box center [1171, 619] width 15 height 15
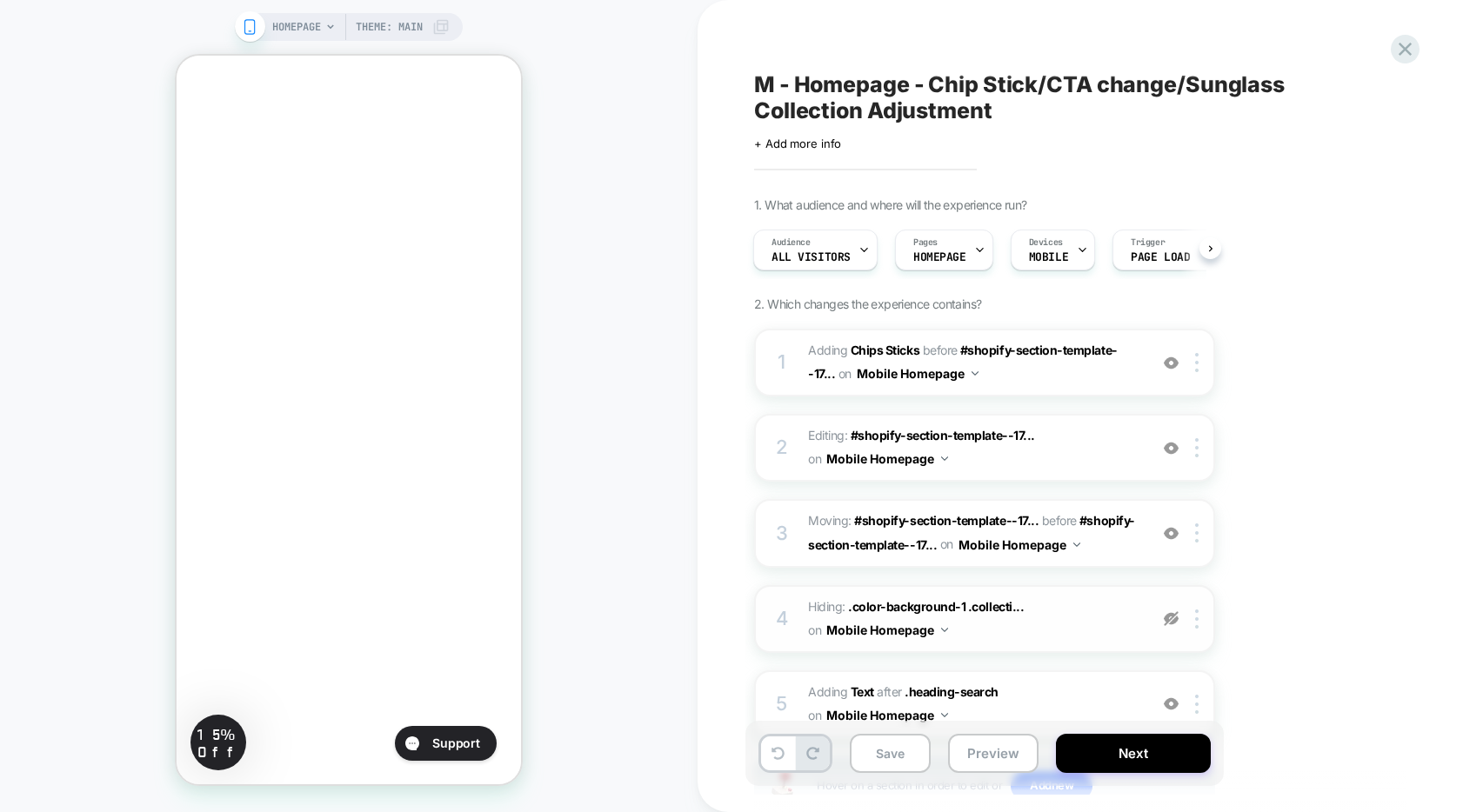
click at [1168, 619] on img at bounding box center [1171, 619] width 15 height 15
click at [1170, 531] on img at bounding box center [1171, 533] width 15 height 15
click at [1169, 444] on img at bounding box center [1171, 448] width 15 height 15
click at [1173, 452] on img at bounding box center [1171, 448] width 15 height 15
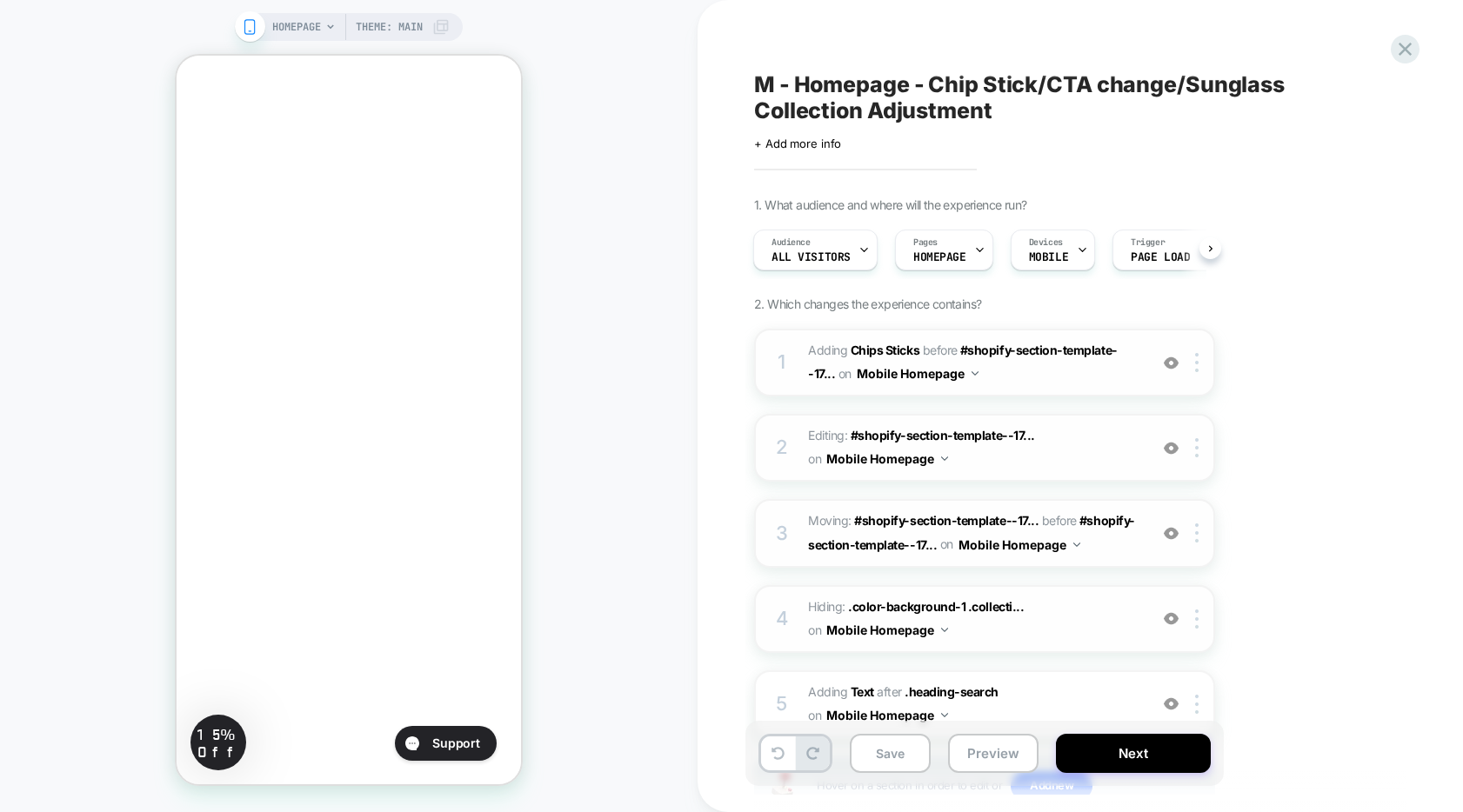
click at [1171, 362] on img at bounding box center [1171, 363] width 15 height 15
click at [1170, 364] on img at bounding box center [1171, 363] width 15 height 15
click at [901, 438] on span "#shopify-section-template--17..." at bounding box center [943, 435] width 184 height 15
click at [1097, 447] on span "Editing : #shopify-section-template--17... #shopify-section-template--173708385…" at bounding box center [974, 448] width 332 height 47
click at [1097, 444] on span "Editing : #shopify-section-template--17... #shopify-section-template--173708385…" at bounding box center [974, 448] width 332 height 47
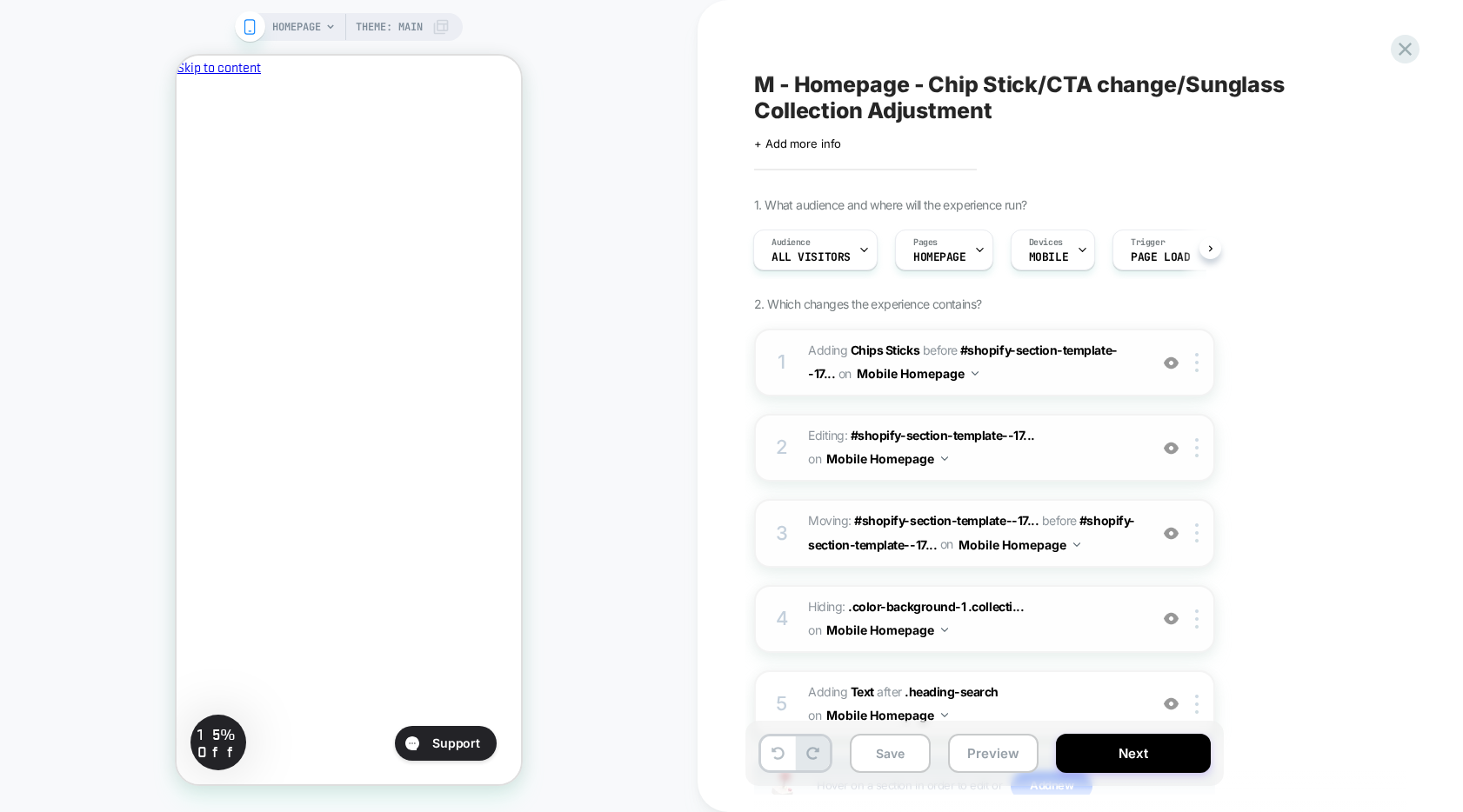
click at [1103, 444] on span "Editing : #shopify-section-template--17... #shopify-section-template--173708385…" at bounding box center [974, 448] width 332 height 47
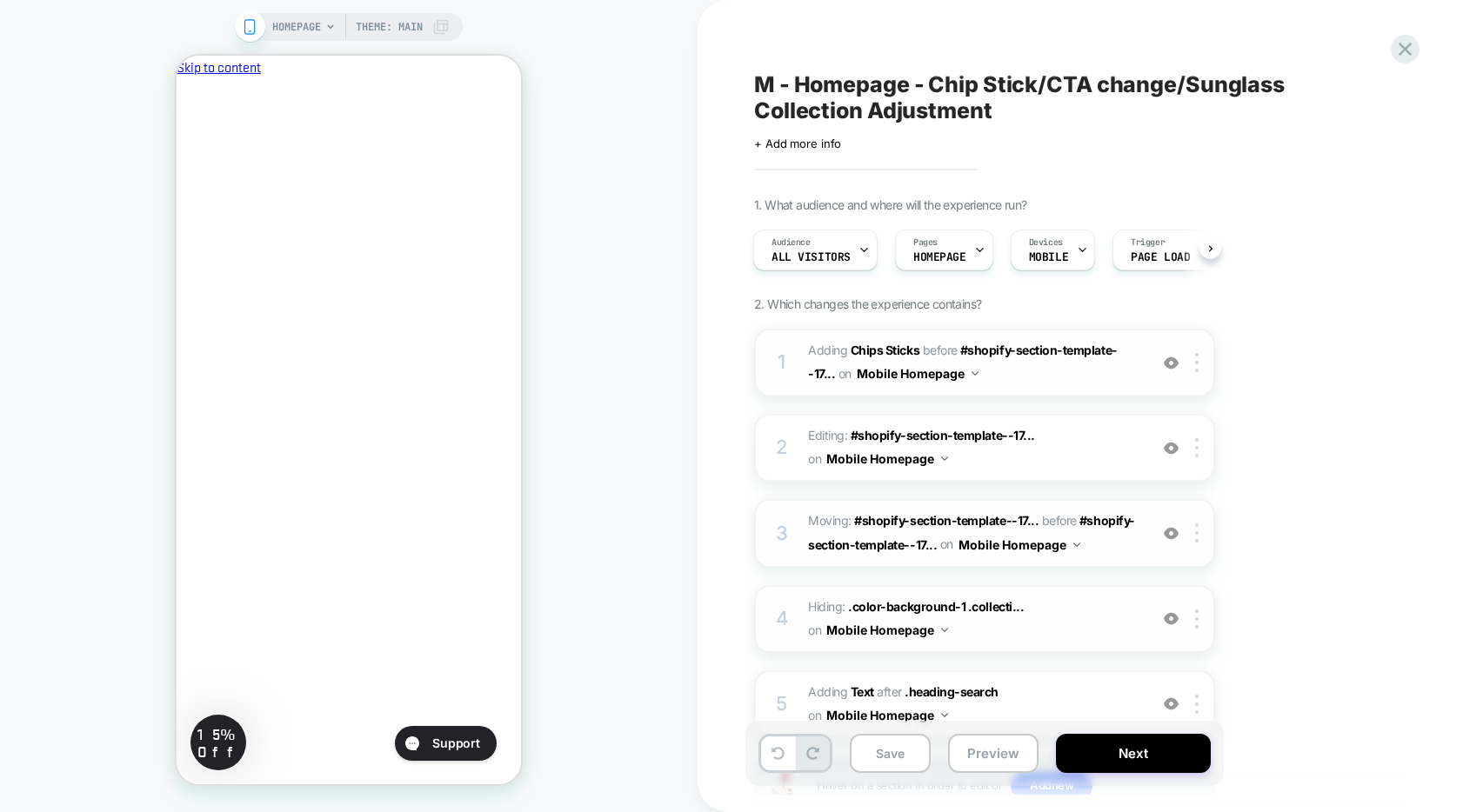
click at [1126, 562] on div "3 Moving: #shopify-section-template--17... #shopify-section-template--173708385…" at bounding box center [985, 534] width 461 height 68
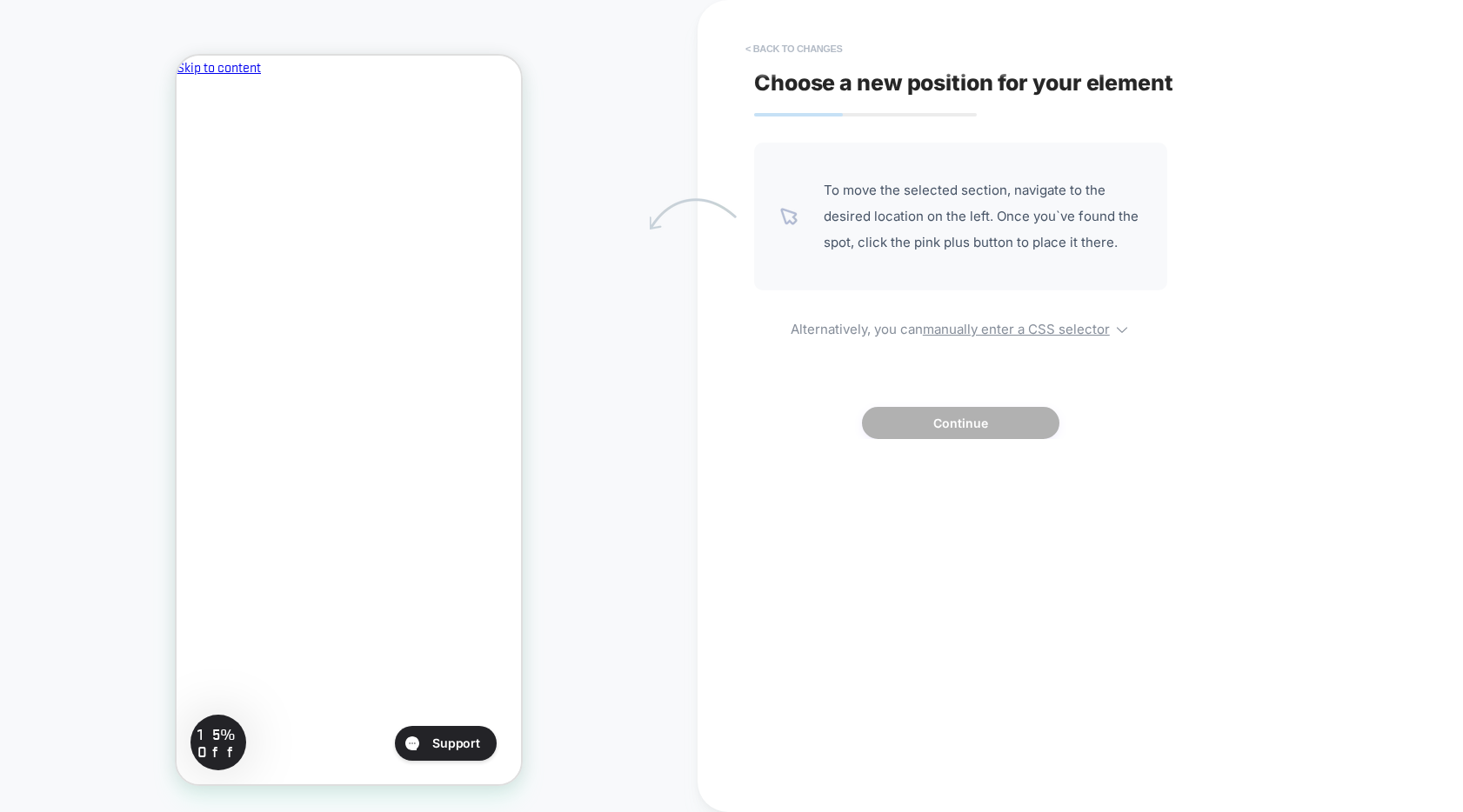
click at [812, 47] on button "< Back to changes" at bounding box center [794, 49] width 115 height 28
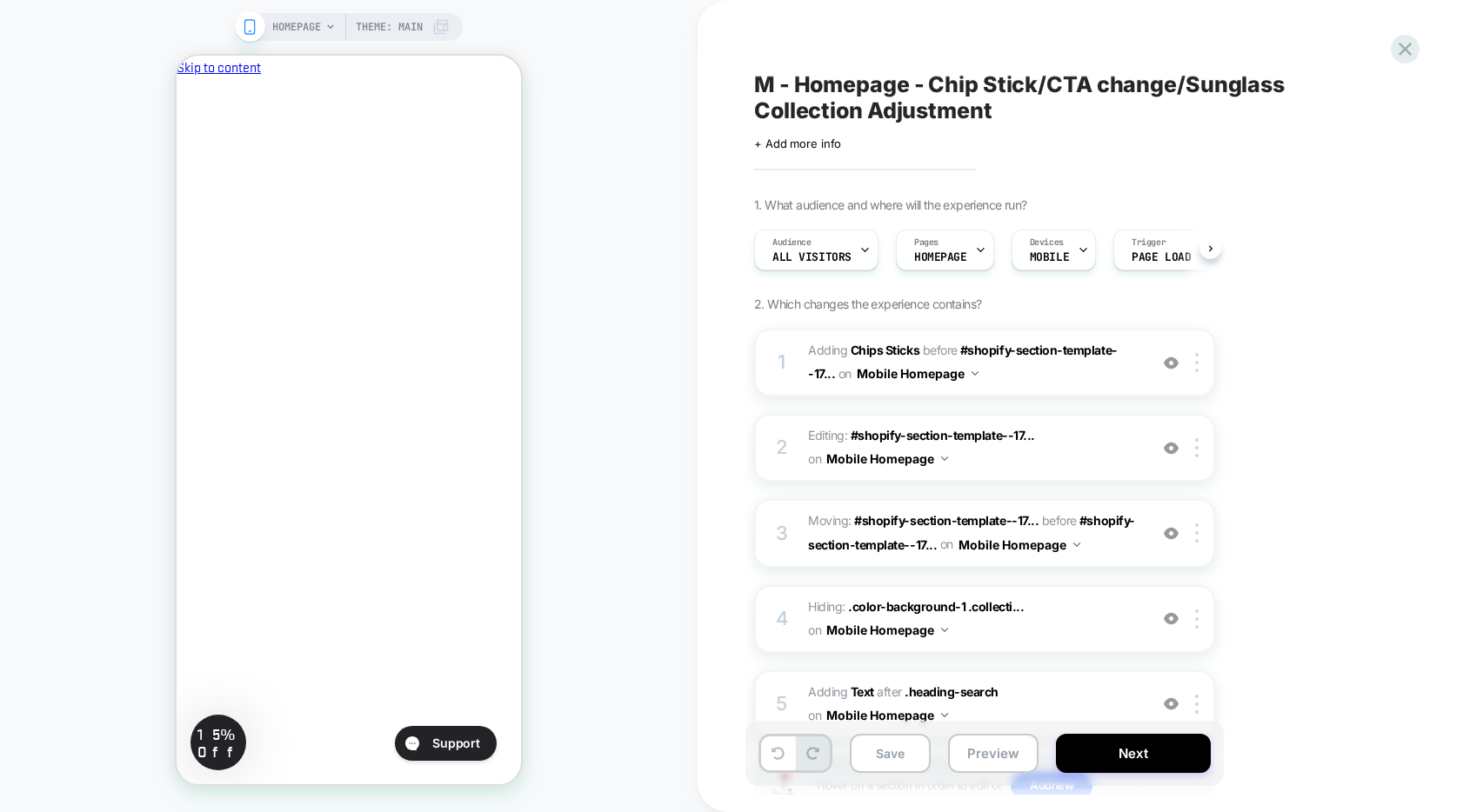
scroll to position [0, 1]
click at [1123, 553] on span "Moving: #shopify-section-template--17... #shopify-section-template--17370838564…" at bounding box center [974, 533] width 332 height 47
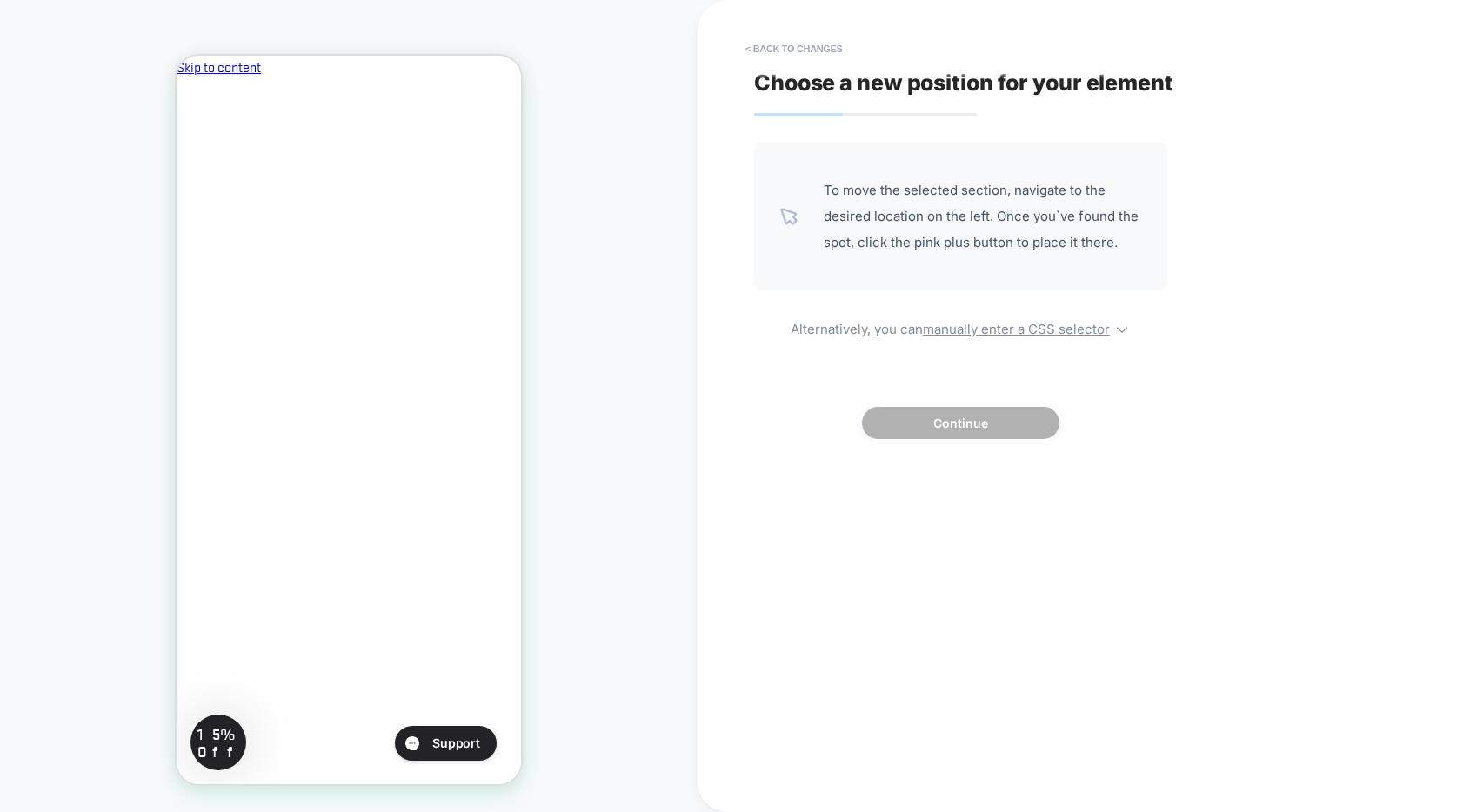
click at [869, 190] on span "To move the selected section, navigate to the desired location on the left. Onc…" at bounding box center [982, 217] width 317 height 78
drag, startPoint x: 869, startPoint y: 190, endPoint x: 882, endPoint y: 255, distance: 66.3
click at [882, 255] on span "To move the selected section, navigate to the desired location on the left. Onc…" at bounding box center [982, 217] width 317 height 78
drag, startPoint x: 882, startPoint y: 255, endPoint x: 979, endPoint y: 354, distance: 138.6
click at [884, 257] on div "To move the selected section, navigate to the desired location on the left. Onc…" at bounding box center [960, 217] width 413 height 148
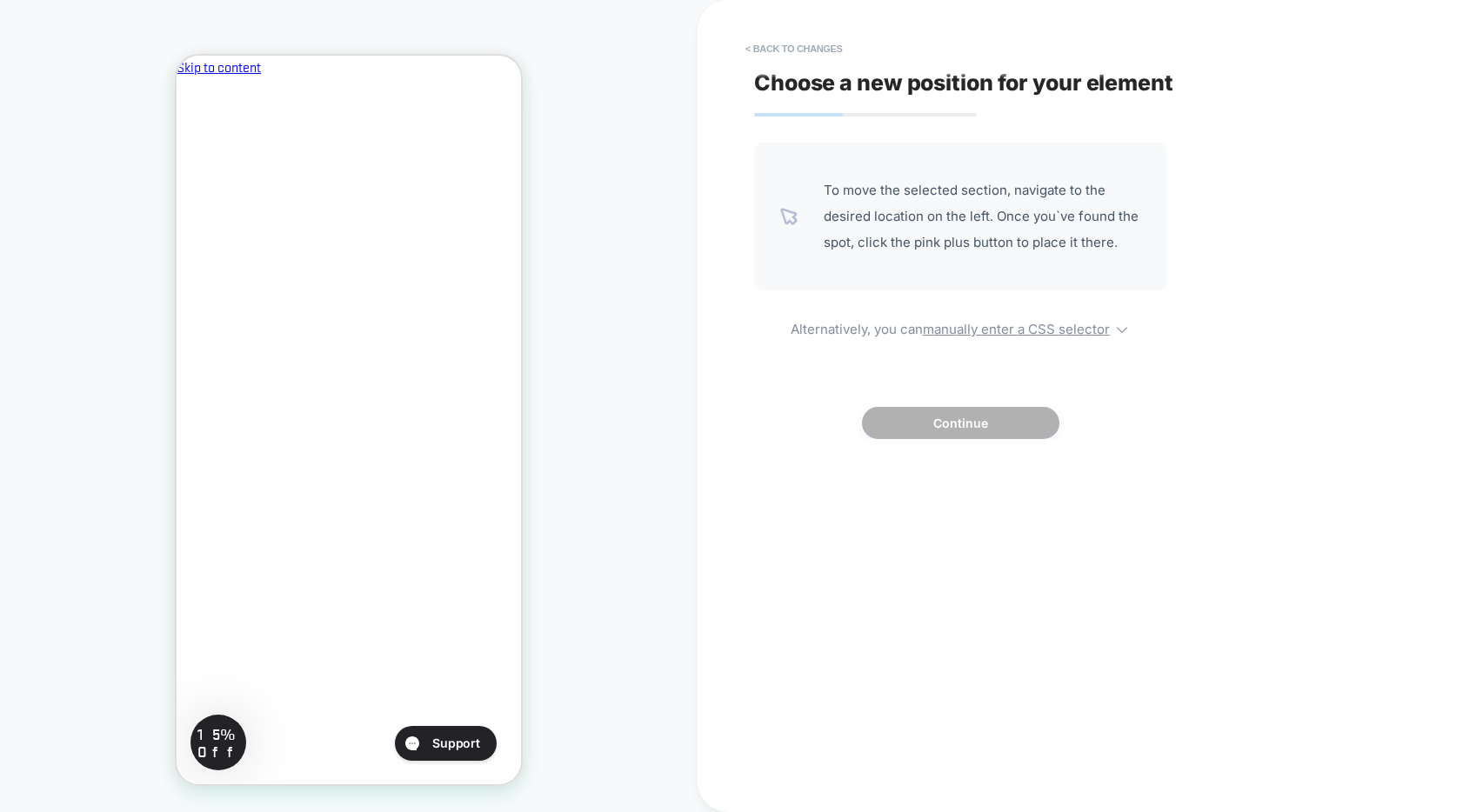
scroll to position [0, 300]
click at [992, 326] on u "manually enter a CSS selector" at bounding box center [1017, 329] width 187 height 17
select select "*******"
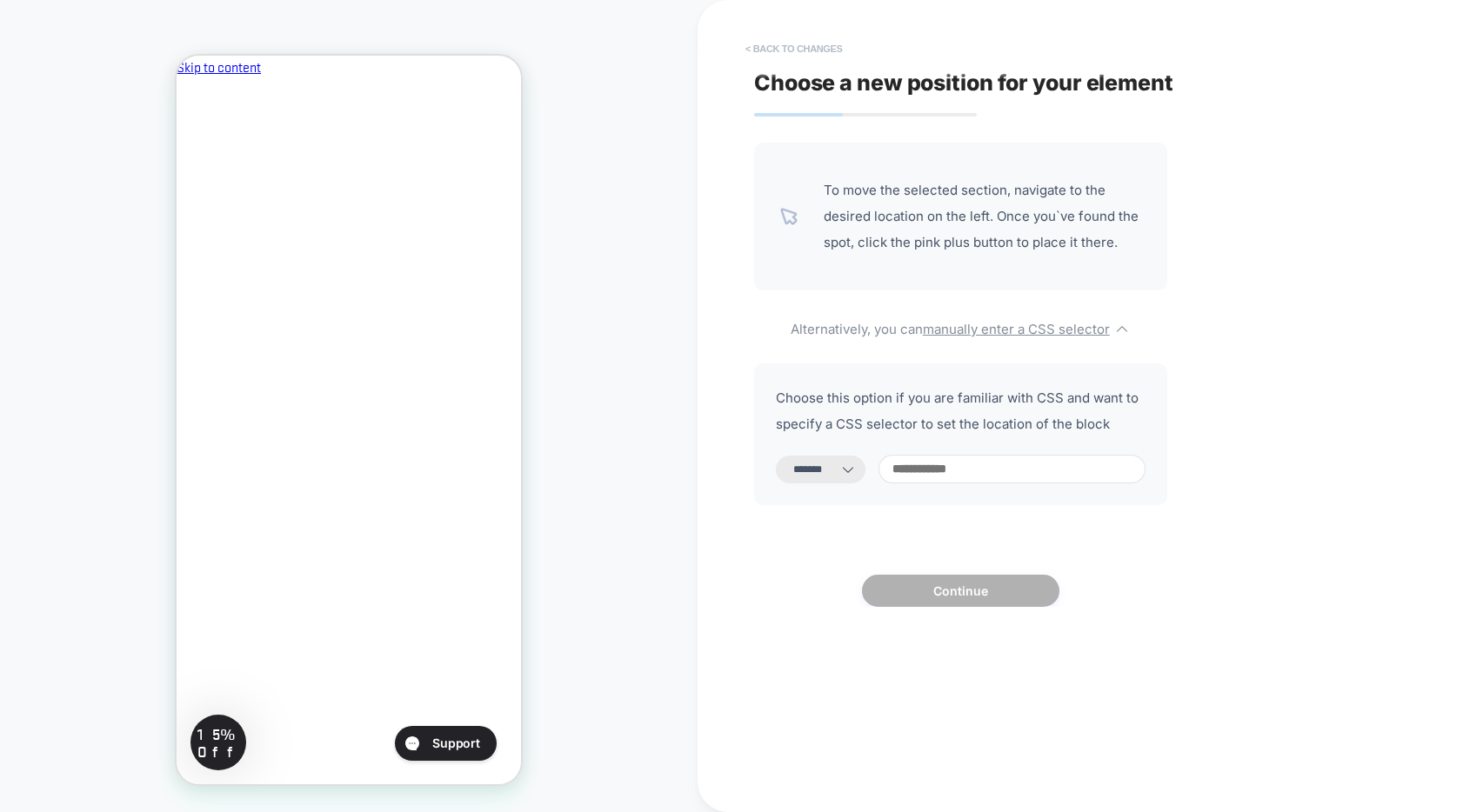
click at [769, 44] on button "< Back to changes" at bounding box center [794, 49] width 115 height 28
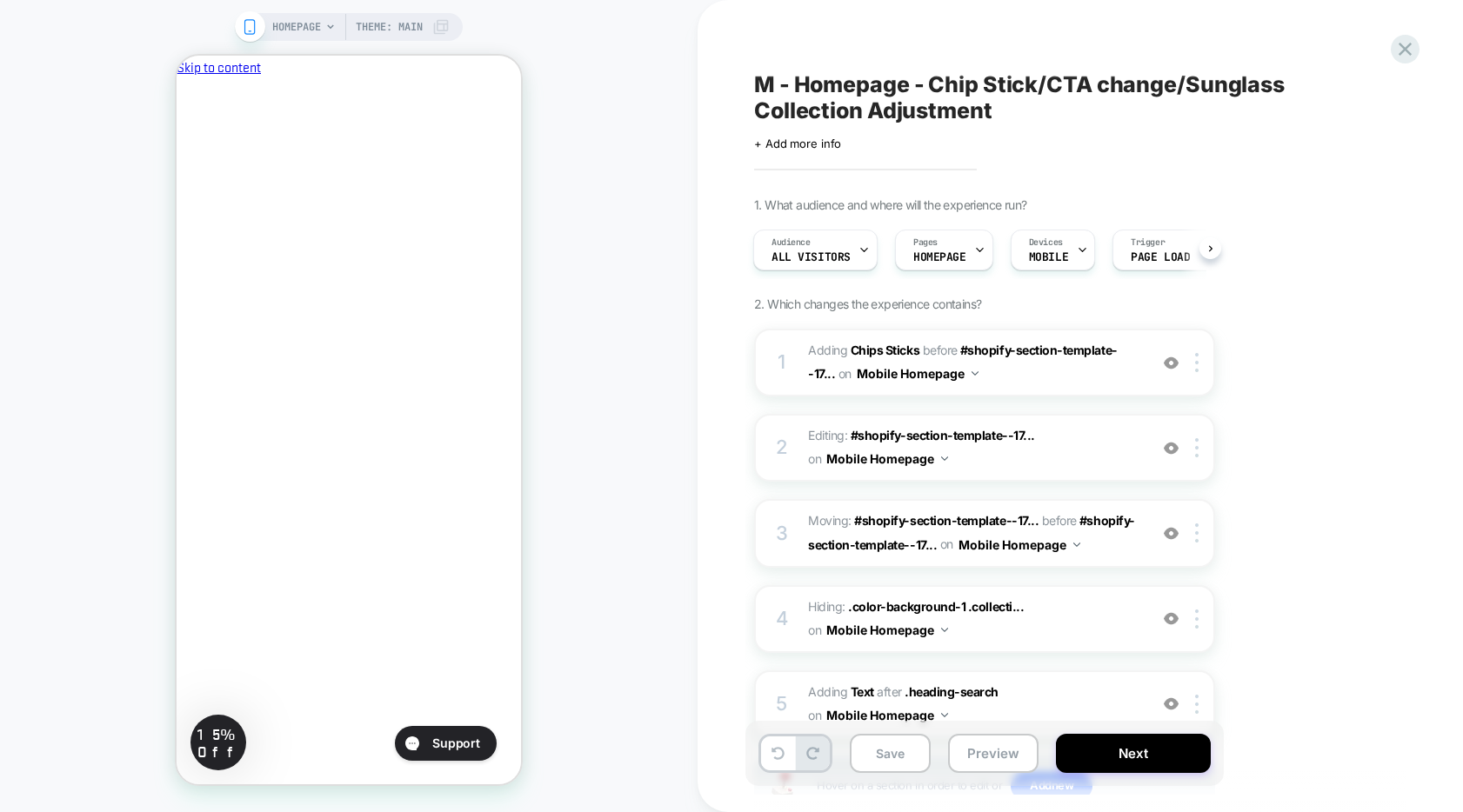
scroll to position [0, 0]
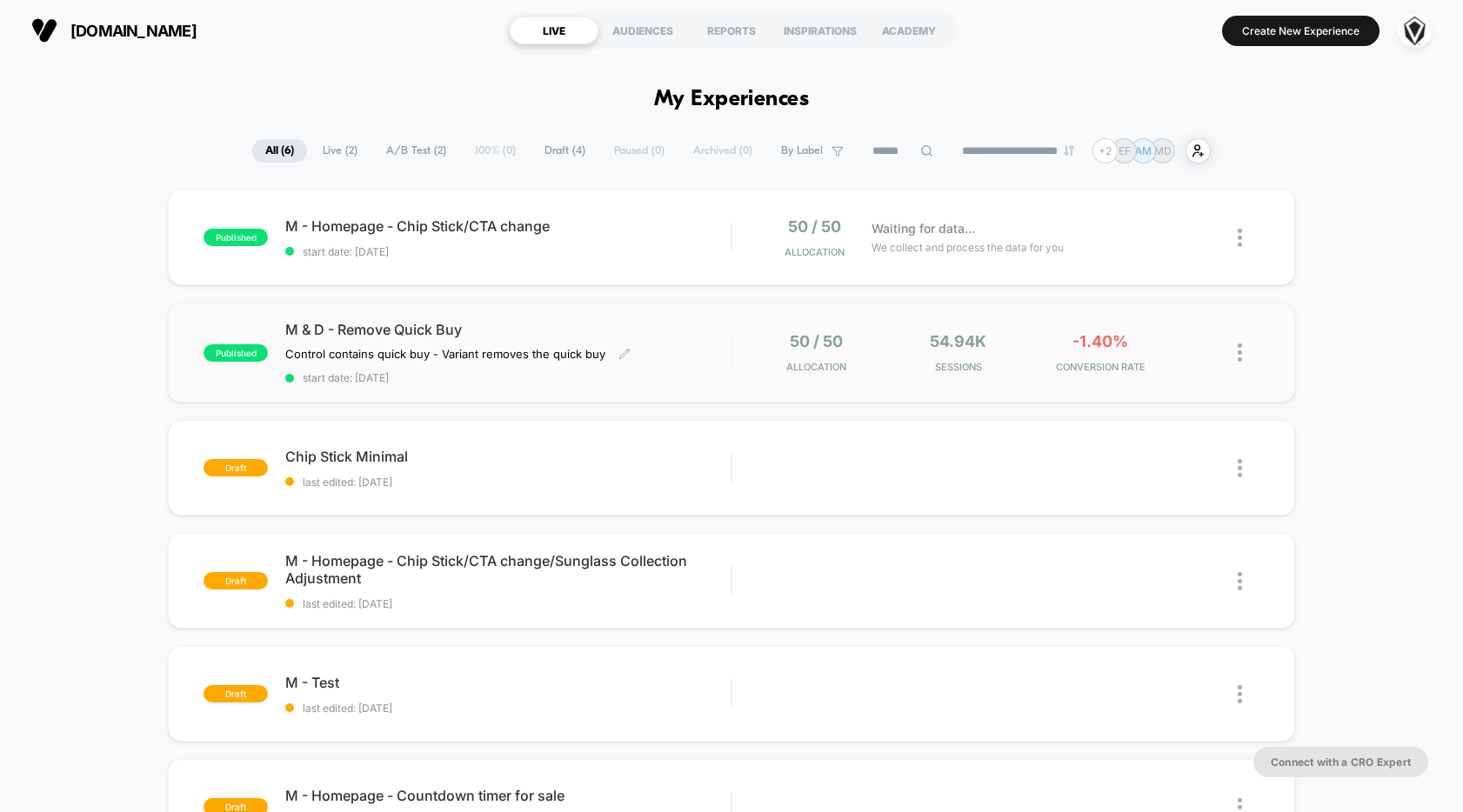
click at [642, 348] on div "M & D - Remove Quick Buy Control contains quick buy - Variant removes the quick…" at bounding box center [508, 352] width 445 height 63
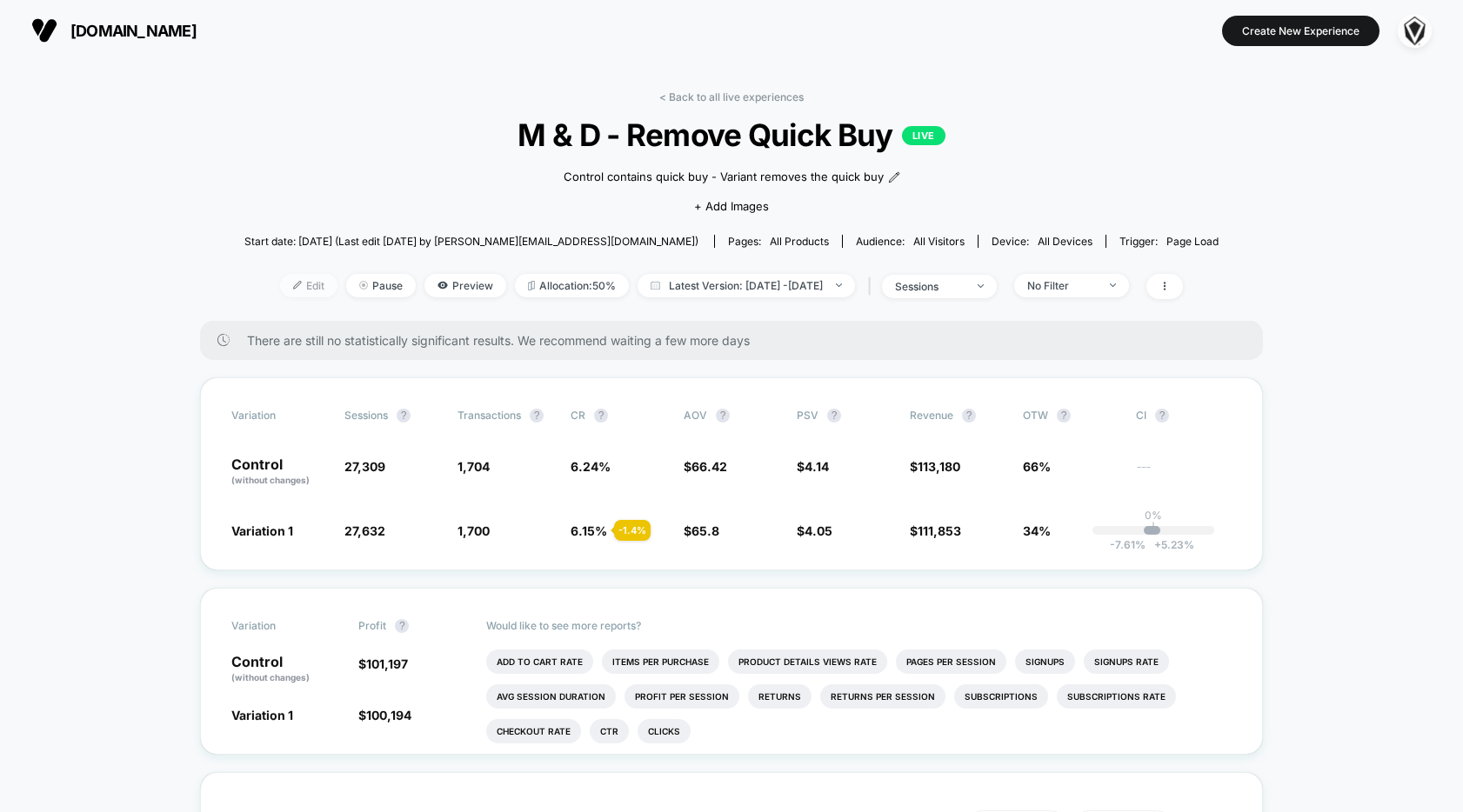
click at [280, 284] on span "Edit" at bounding box center [308, 286] width 58 height 23
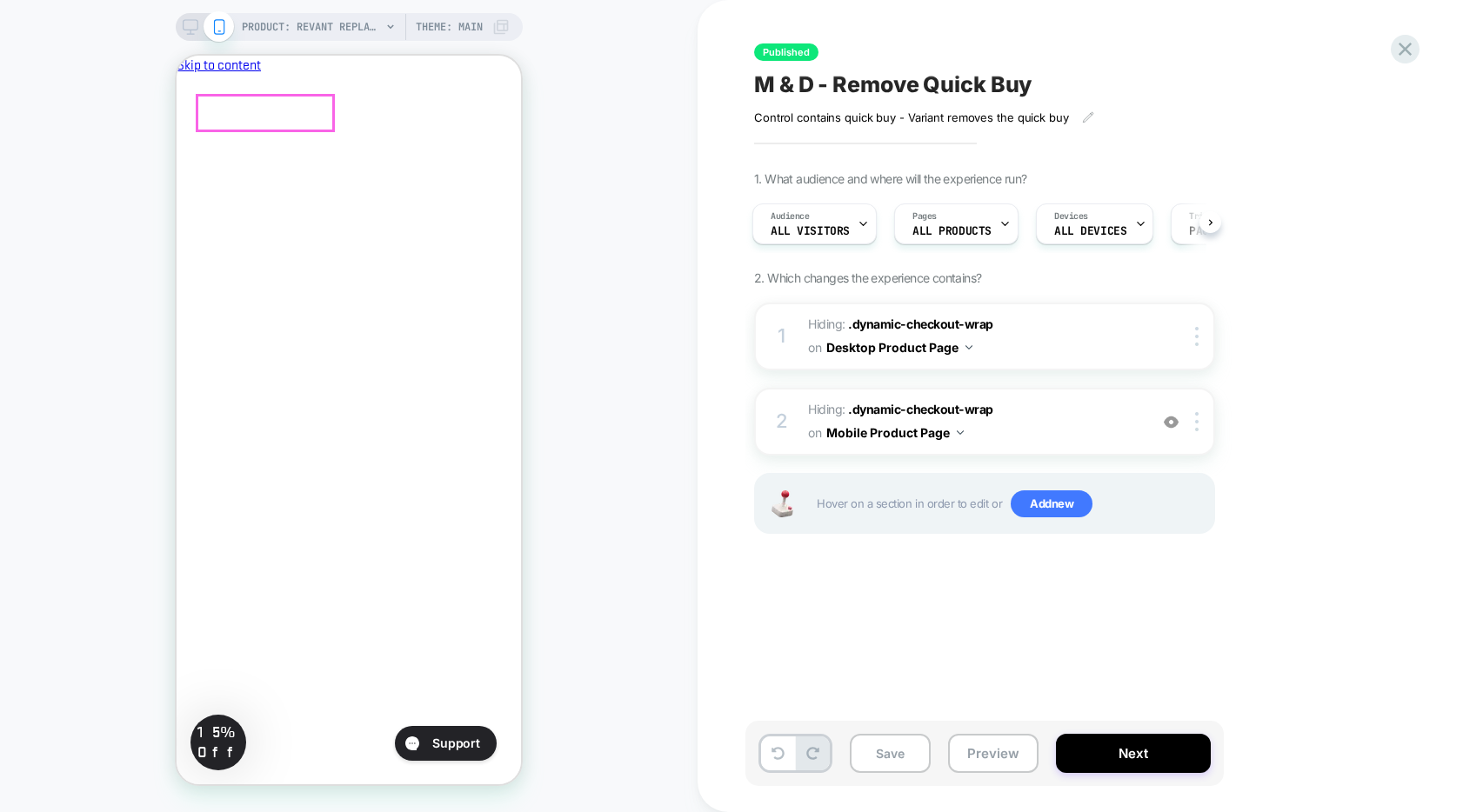
click at [1406, 45] on icon at bounding box center [1404, 49] width 13 height 13
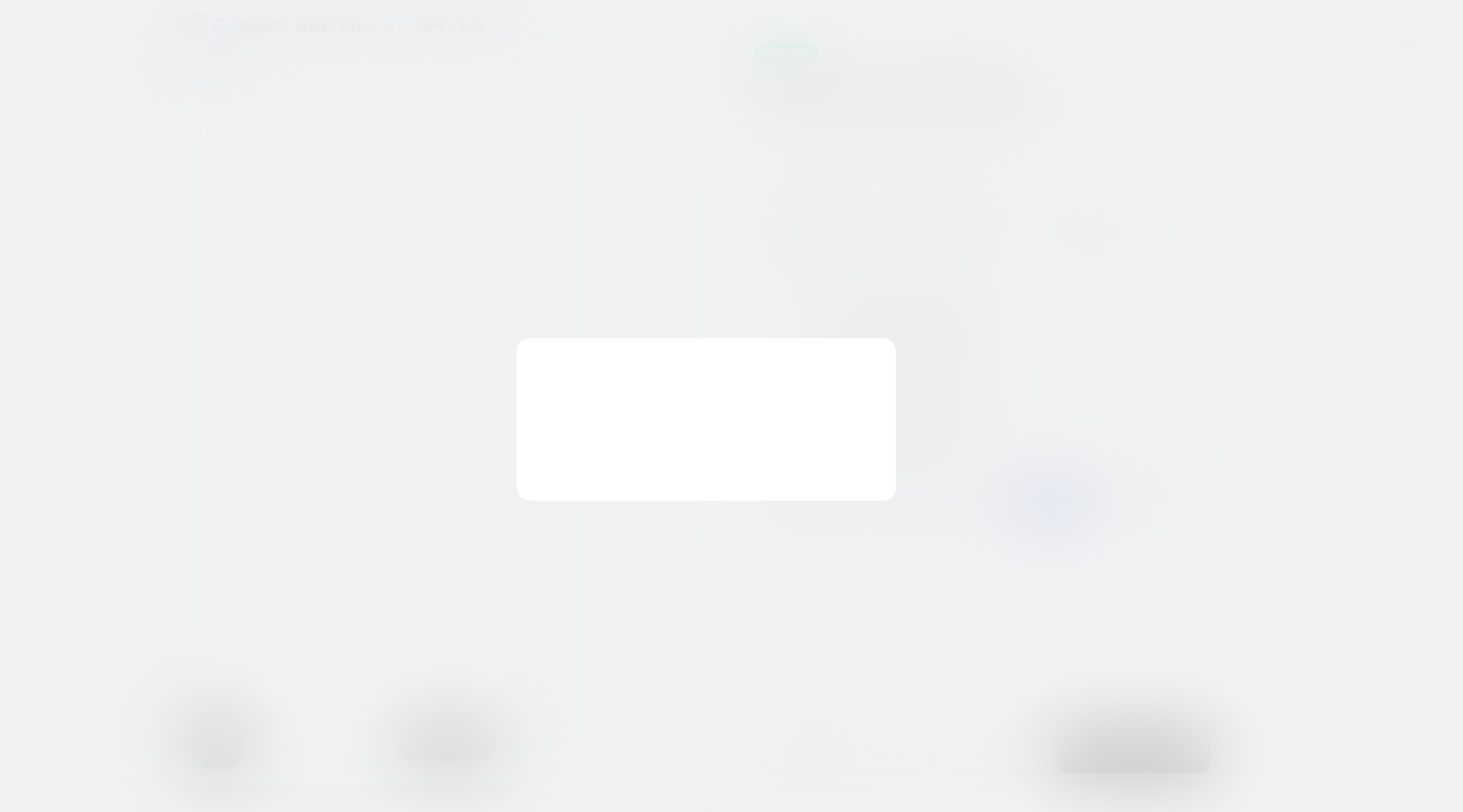
scroll to position [0, 300]
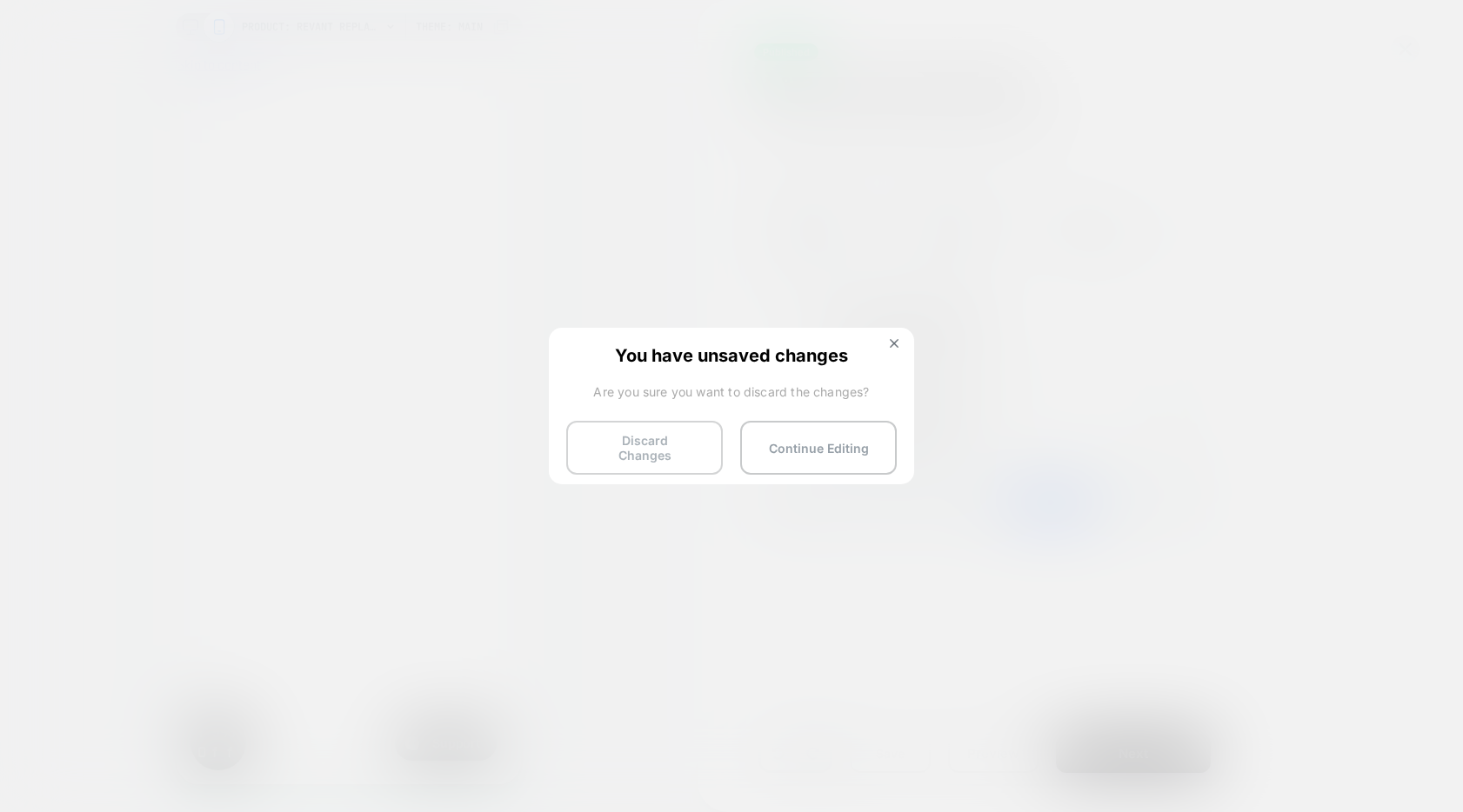
click at [661, 457] on button "Discard Changes" at bounding box center [644, 447] width 156 height 54
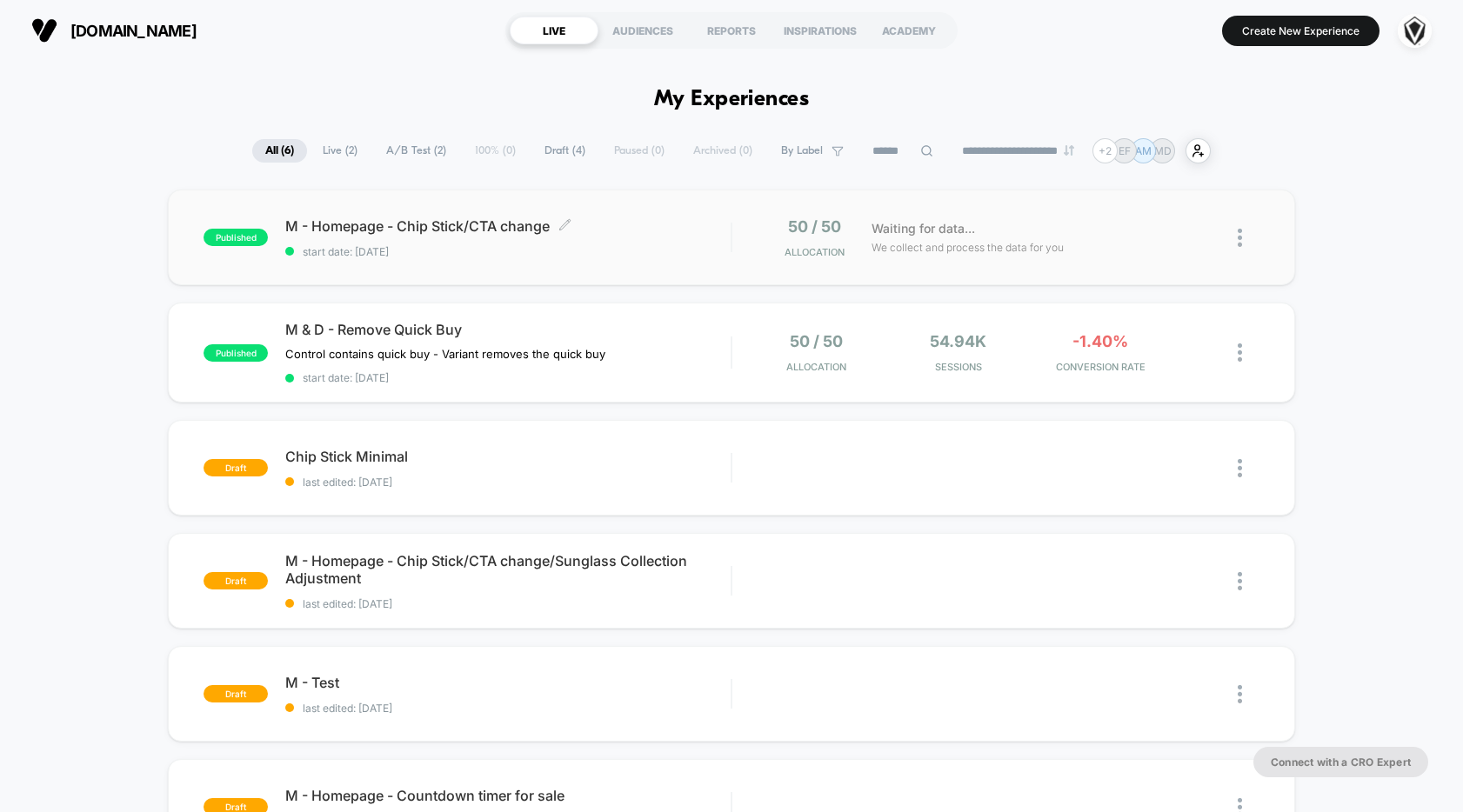
click at [638, 229] on span "M - Homepage - Chip Stick/CTA change Click to edit experience details" at bounding box center [508, 226] width 445 height 18
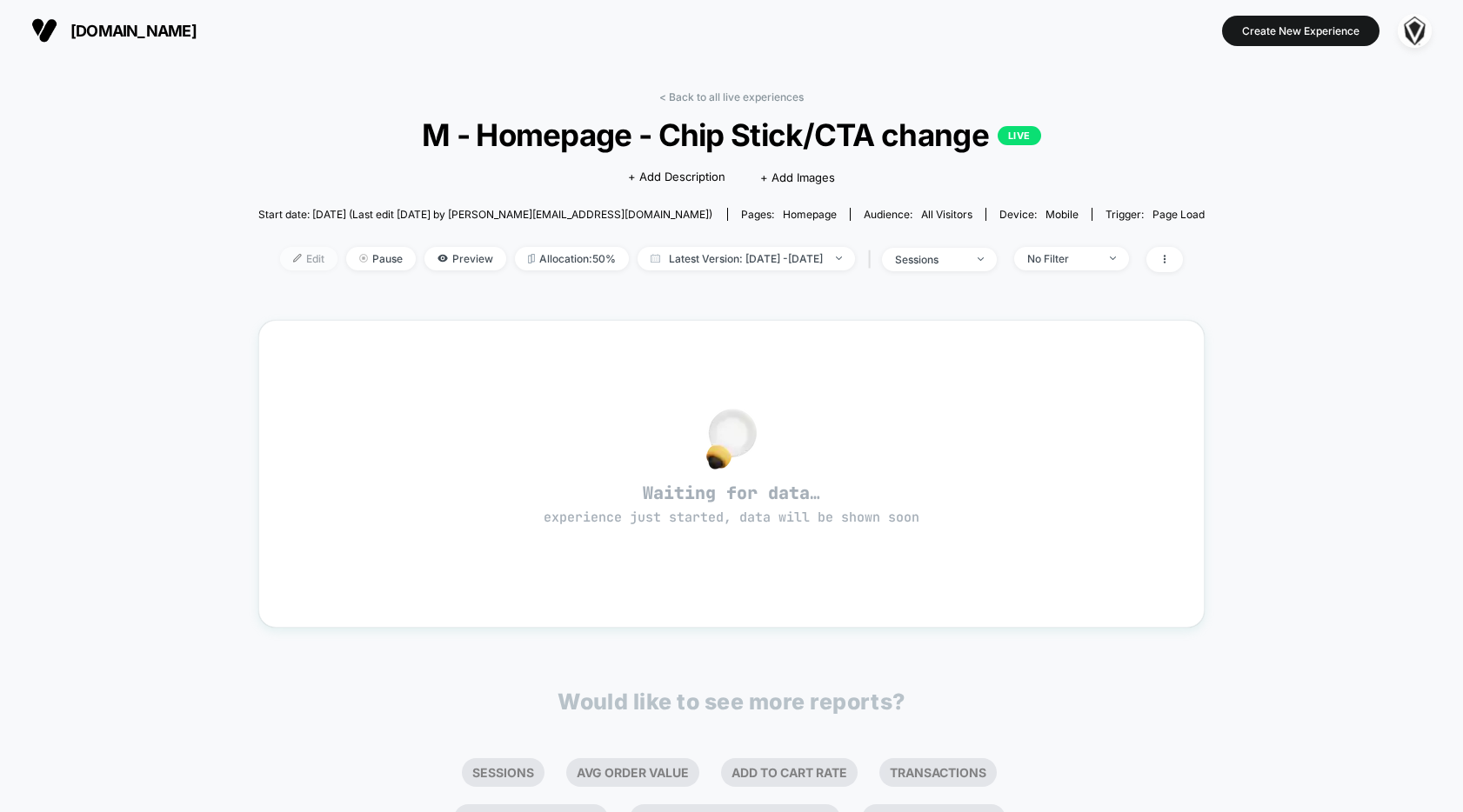
click at [280, 253] on span "Edit" at bounding box center [308, 259] width 58 height 23
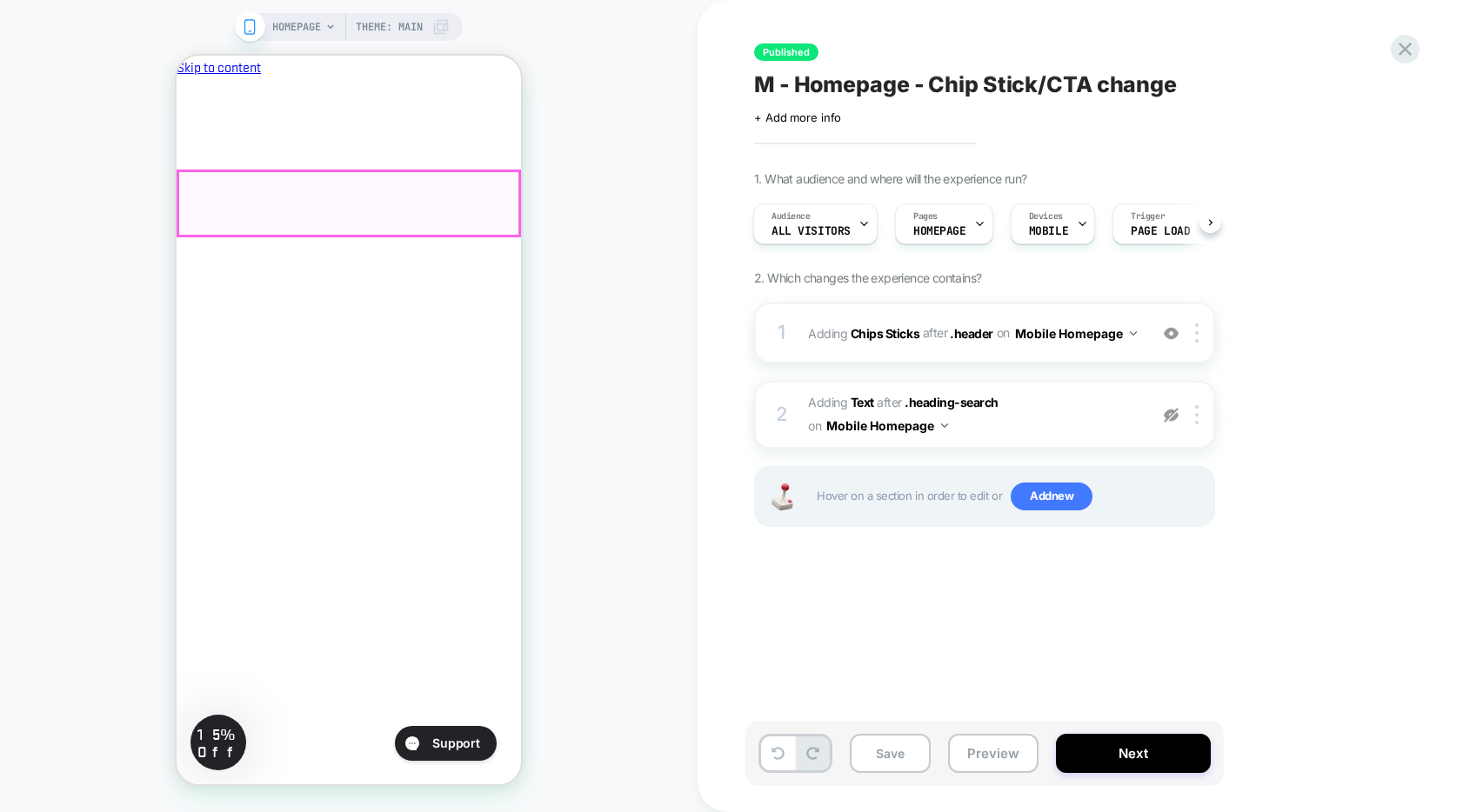
scroll to position [0, 300]
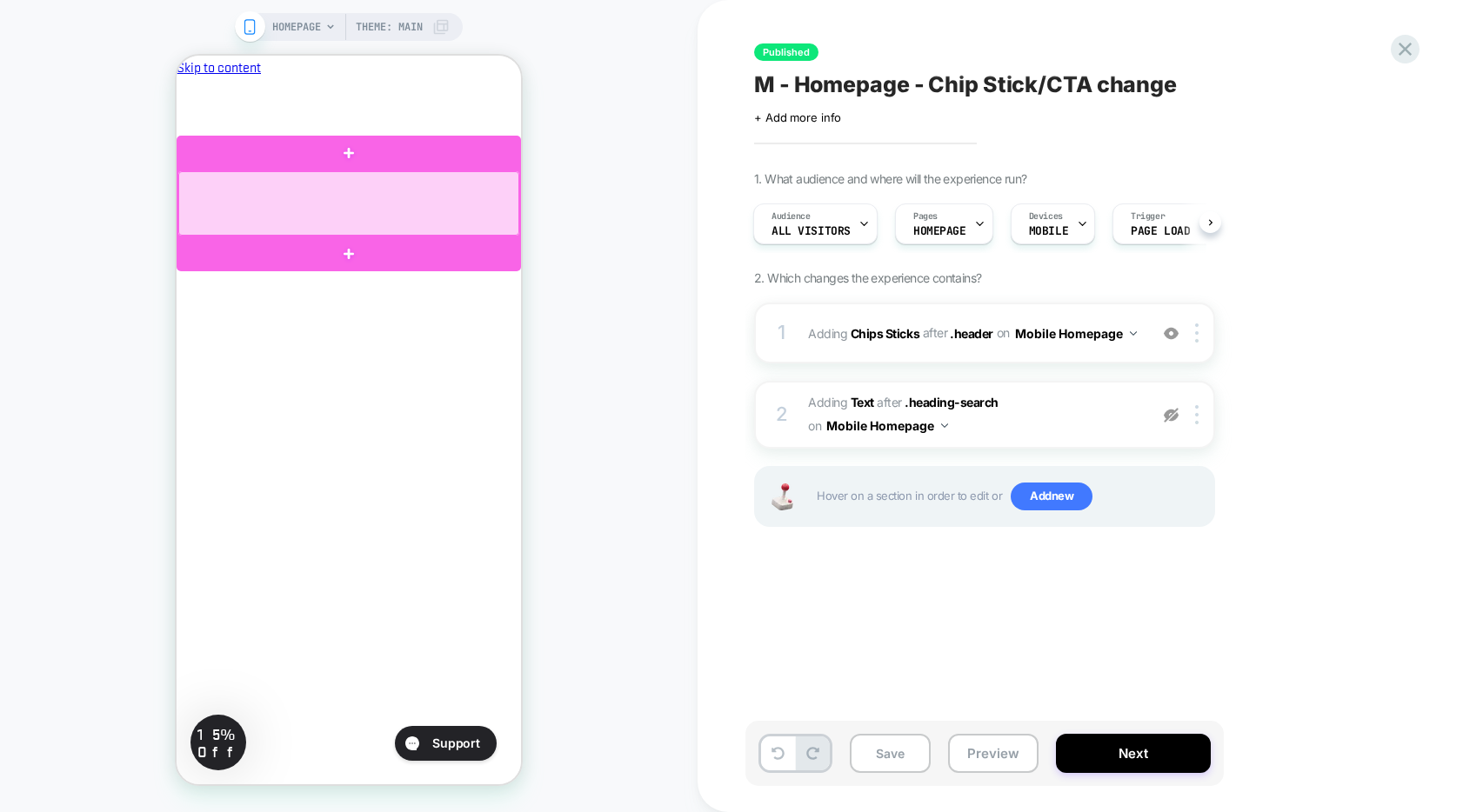
click at [310, 222] on div at bounding box center [348, 204] width 341 height 64
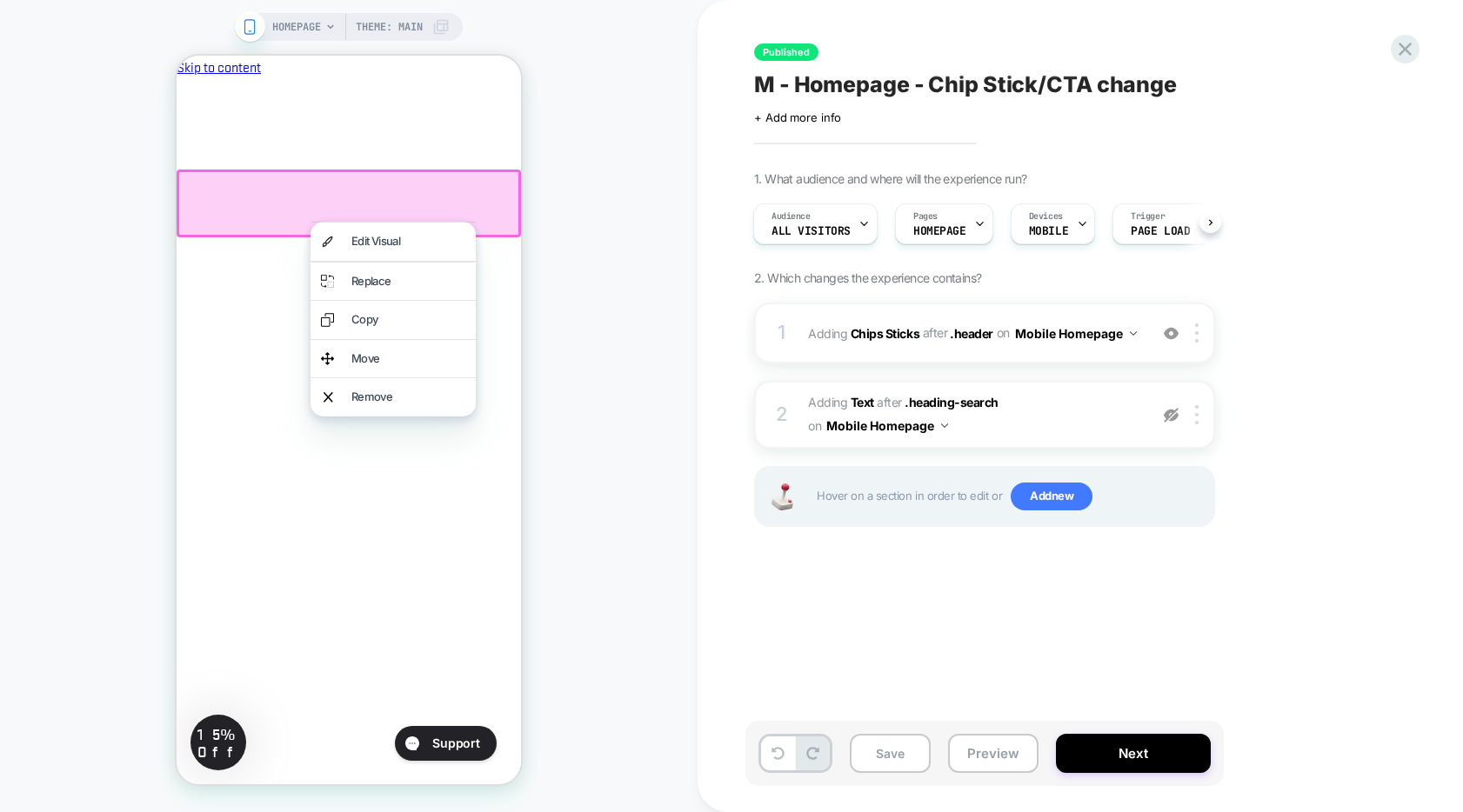
scroll to position [0, 0]
click at [367, 353] on div "Move" at bounding box center [408, 359] width 114 height 18
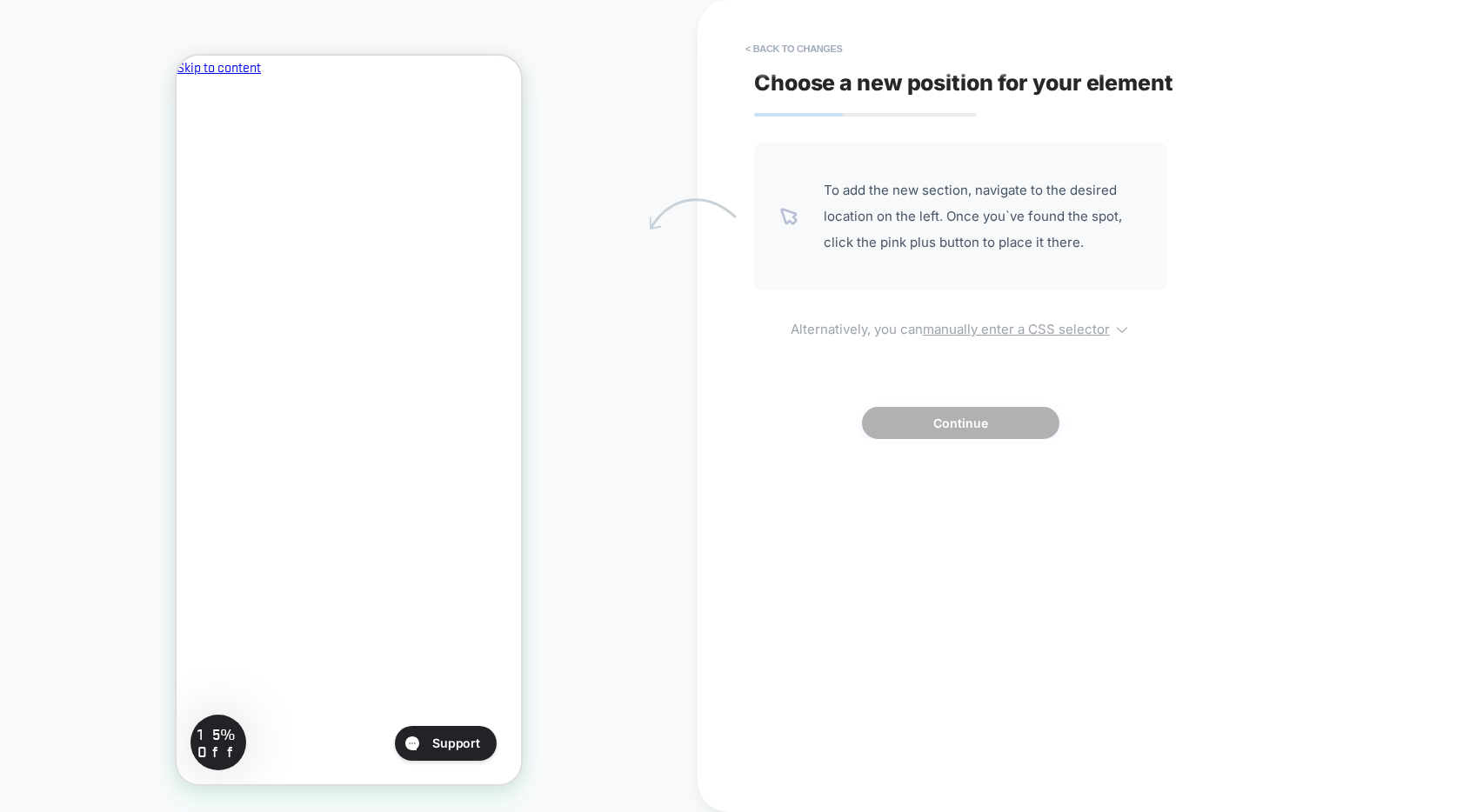
click at [1006, 331] on u "manually enter a CSS selector" at bounding box center [1017, 329] width 187 height 17
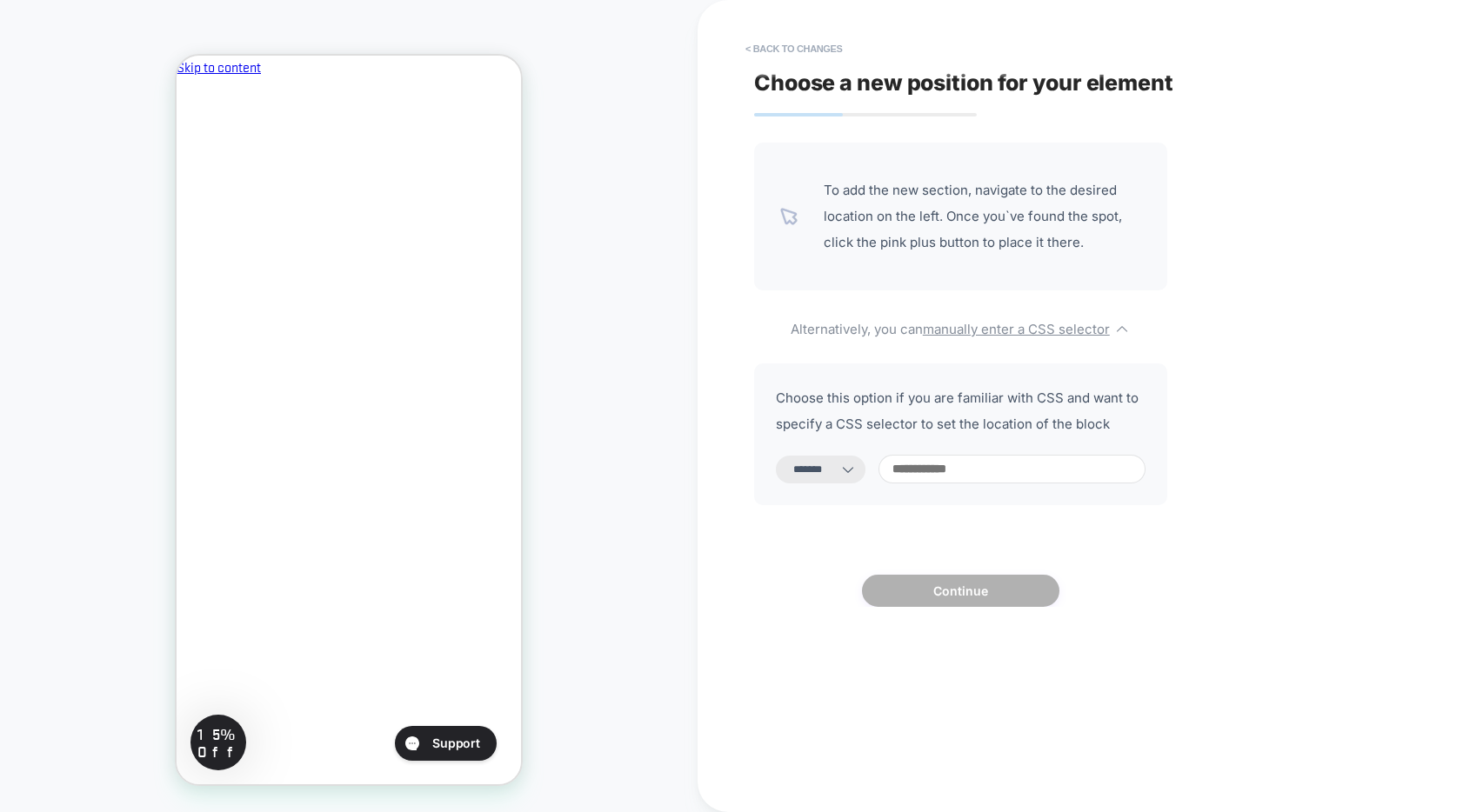
click at [842, 477] on select "**********" at bounding box center [821, 469] width 90 height 28
select select "**********"
click at [971, 475] on input at bounding box center [1012, 468] width 267 height 28
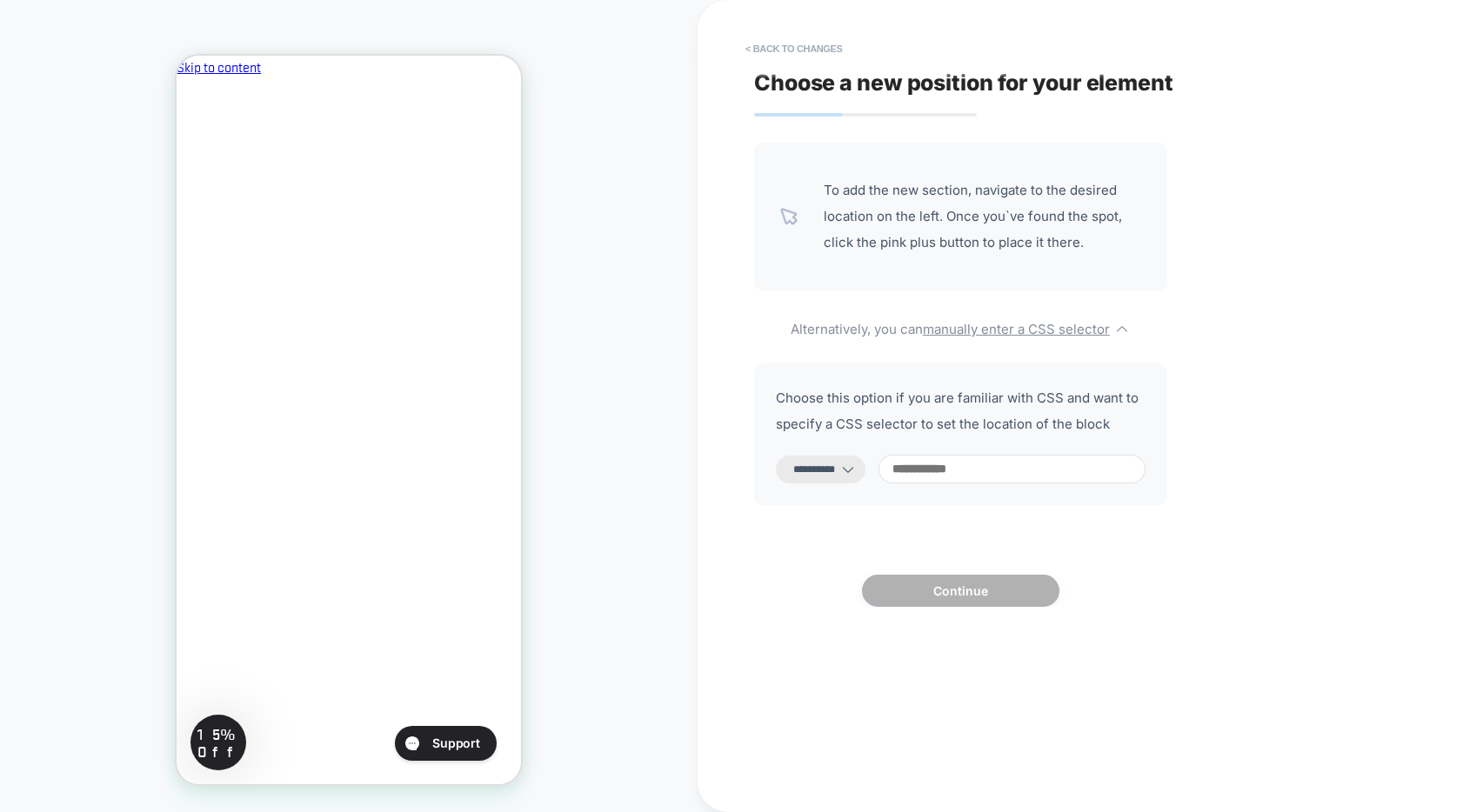
click at [938, 468] on input at bounding box center [1012, 468] width 267 height 28
paste input "**********"
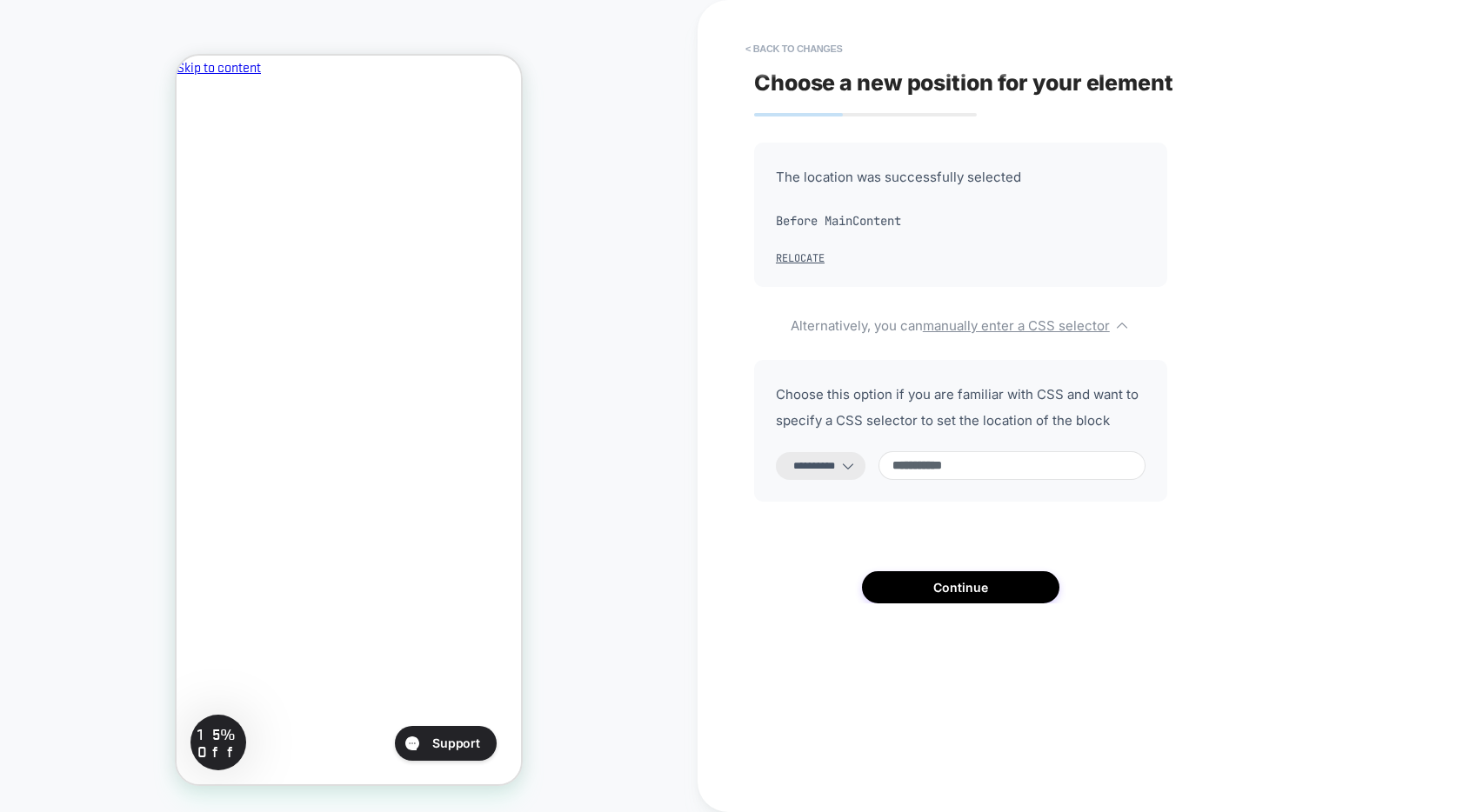
click at [914, 467] on input "**********" at bounding box center [1012, 466] width 267 height 28
type input "**********"
click at [938, 590] on button "Continue" at bounding box center [960, 588] width 197 height 32
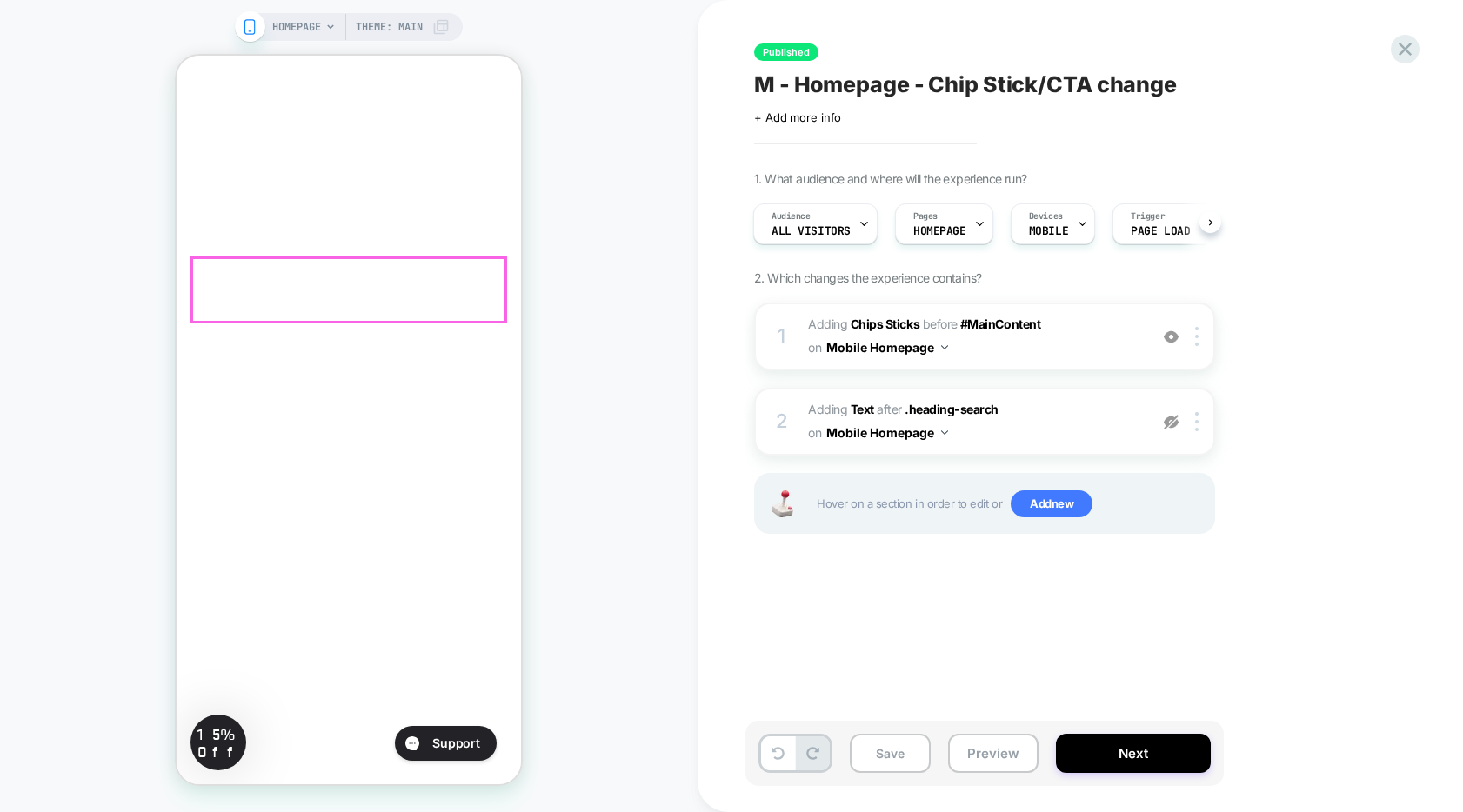
scroll to position [588, 0]
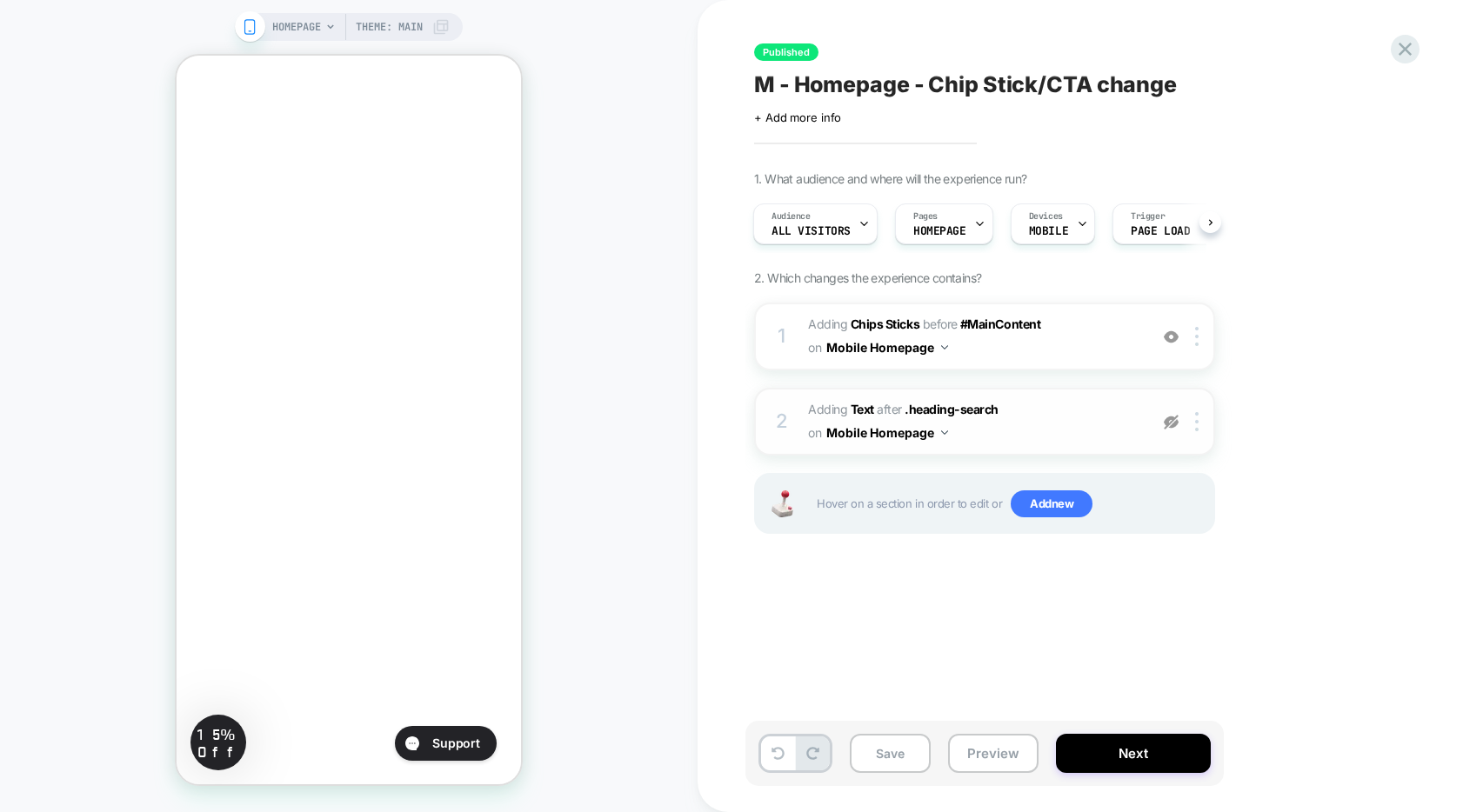
click at [1173, 422] on img at bounding box center [1171, 422] width 15 height 15
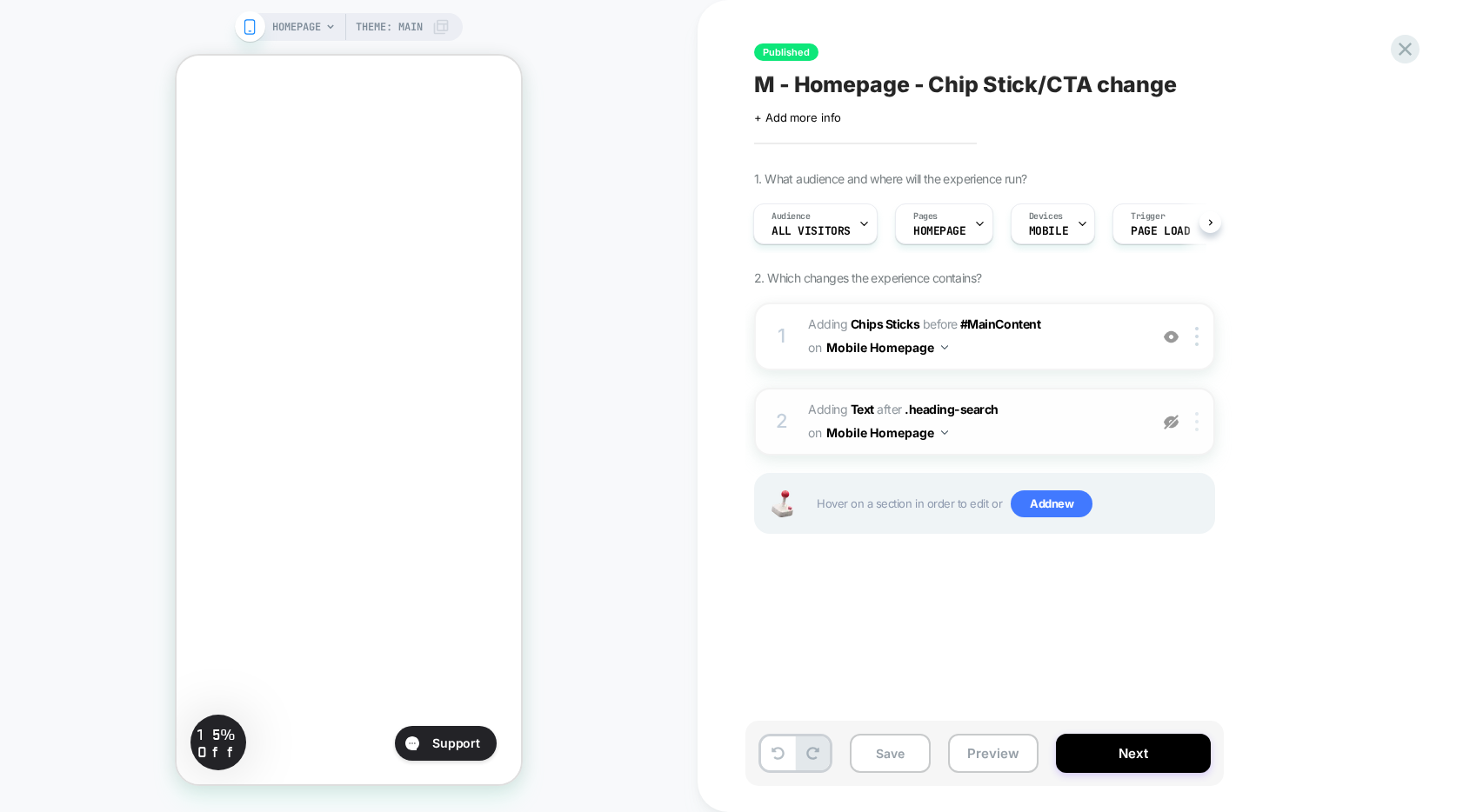
click at [1198, 421] on img at bounding box center [1198, 422] width 4 height 20
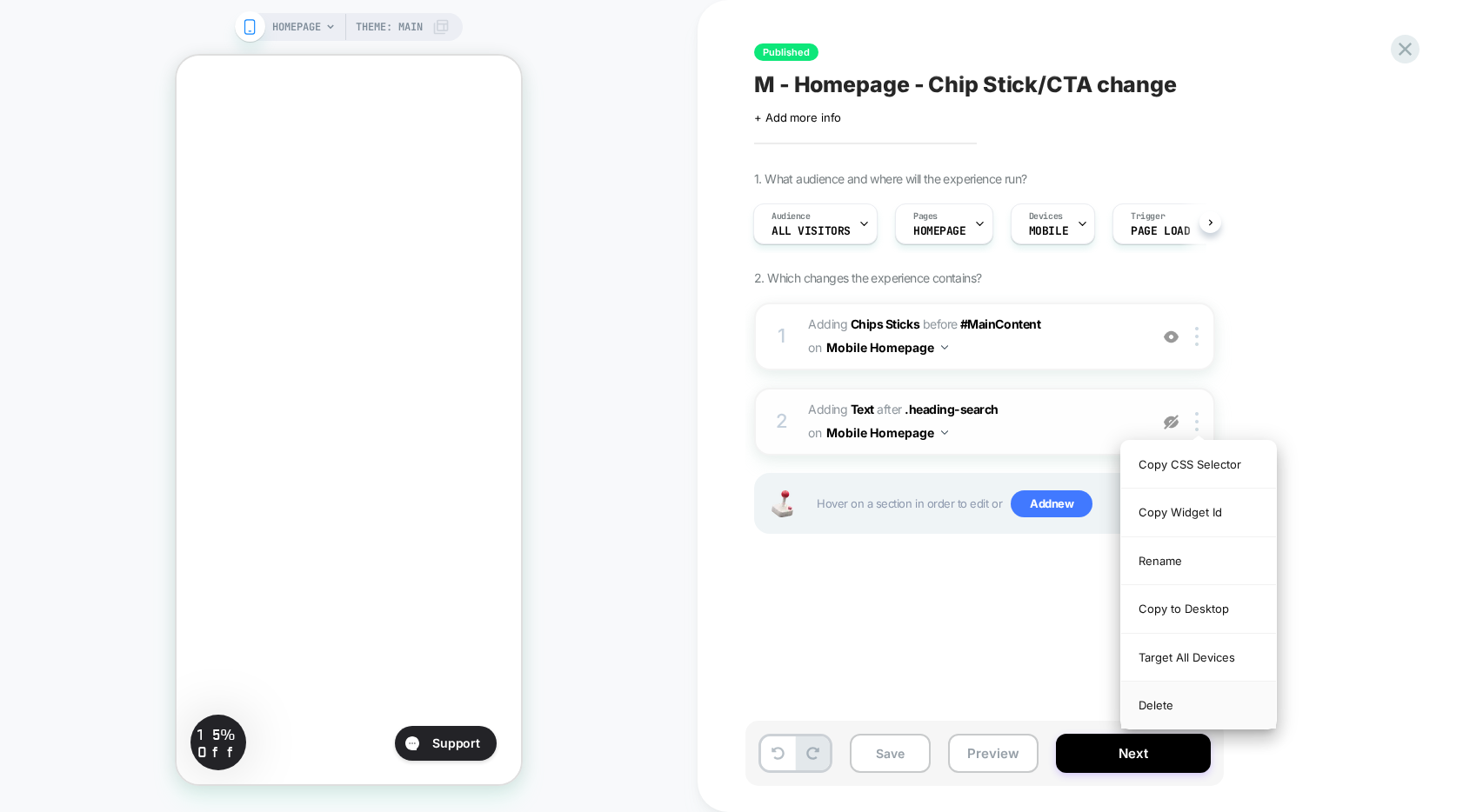
click at [1164, 707] on div "Delete" at bounding box center [1199, 706] width 155 height 47
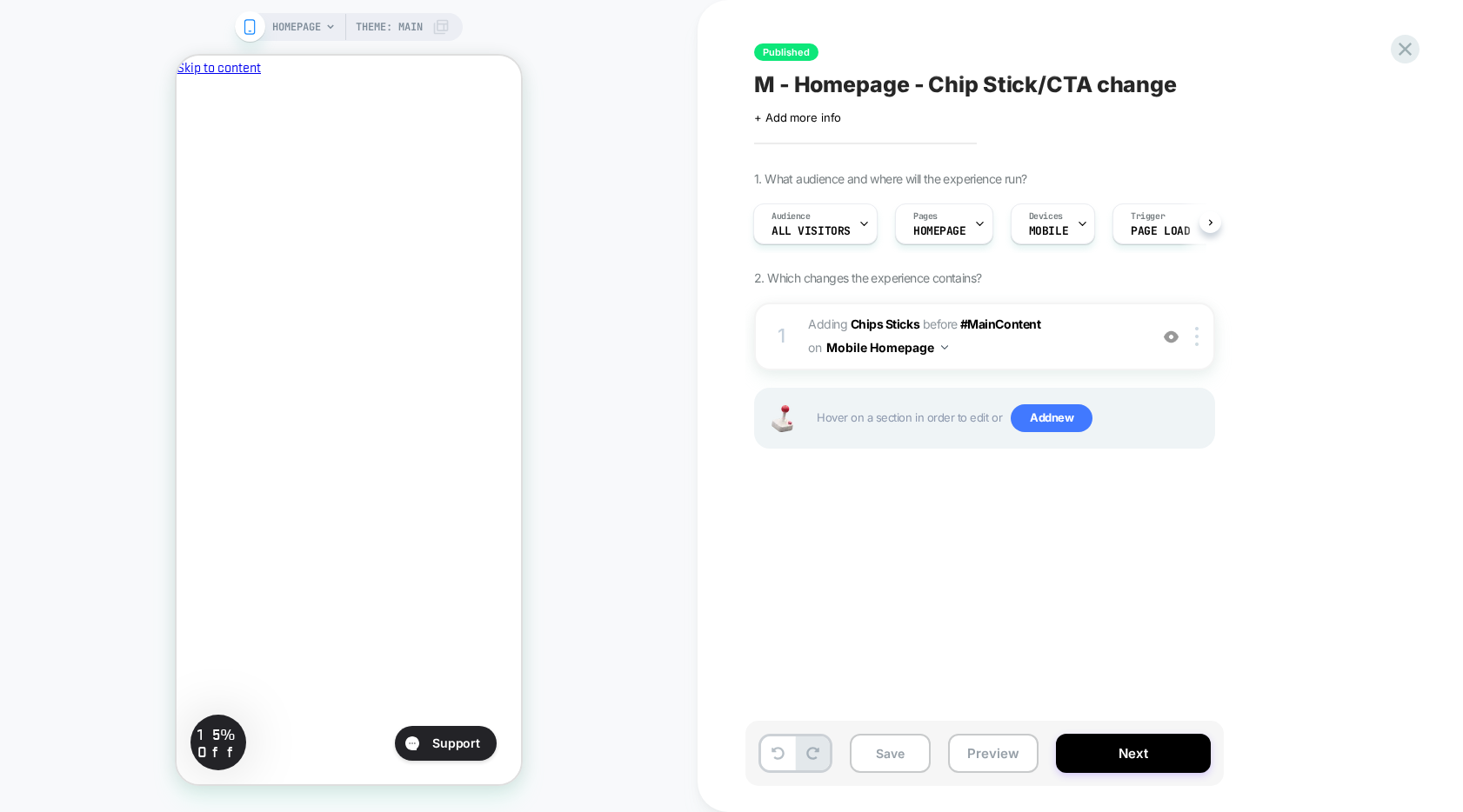
scroll to position [0, 0]
click at [1079, 343] on span "#_loomi_addon_1754069349376 Adding Chips Sticks BEFORE #MainContent #MainConten…" at bounding box center [974, 337] width 332 height 47
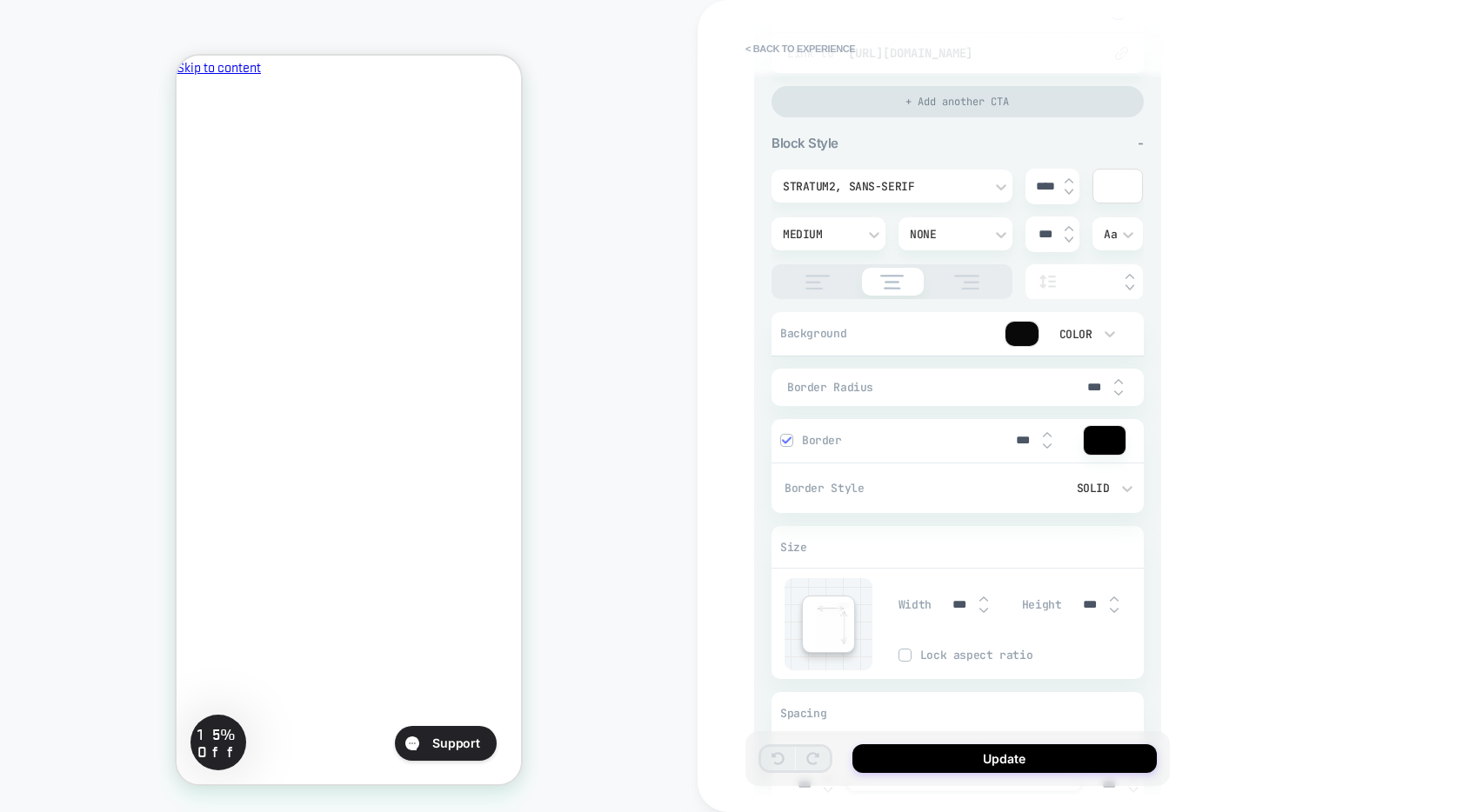
scroll to position [756, 0]
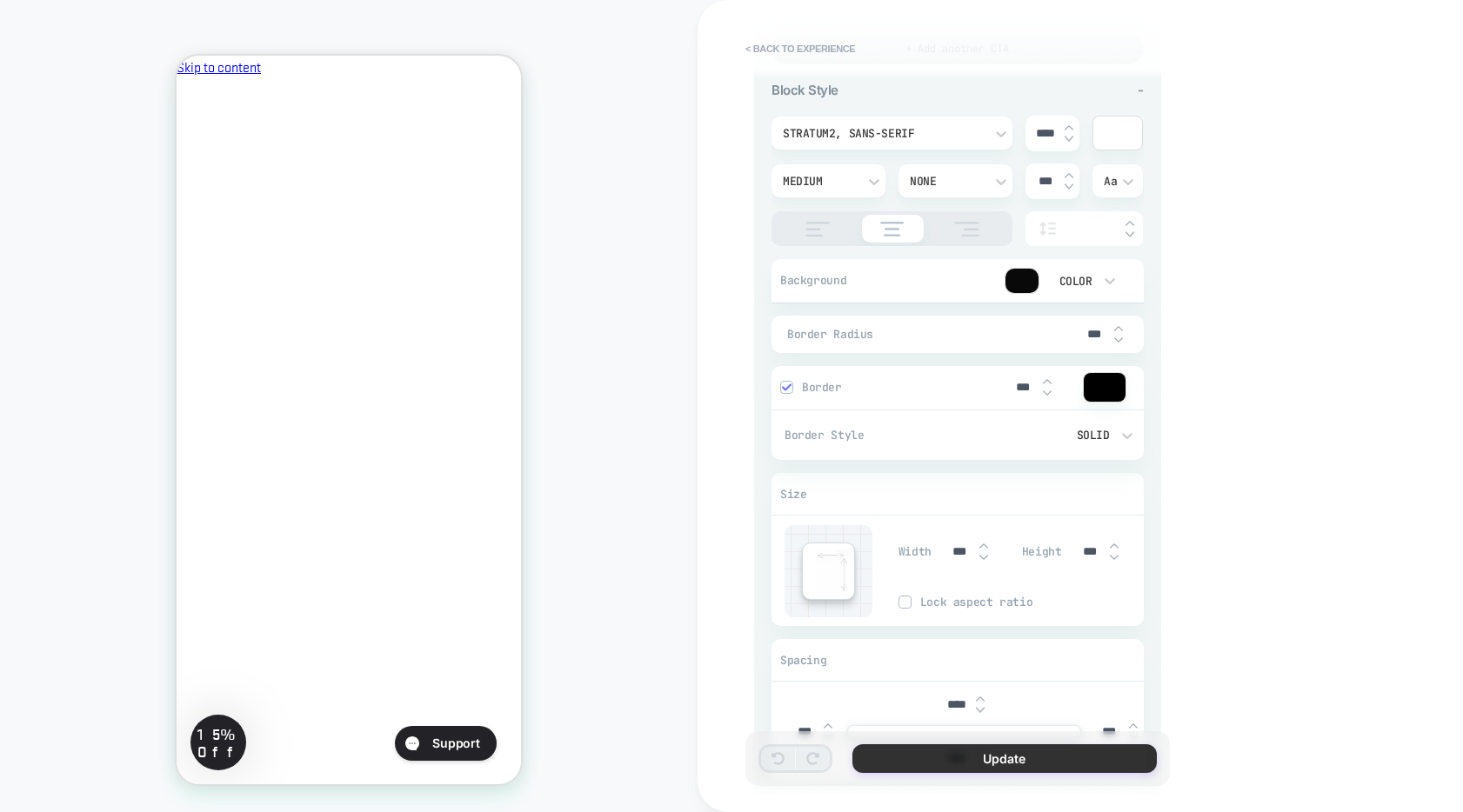
click at [1006, 763] on button "Update" at bounding box center [1004, 758] width 305 height 28
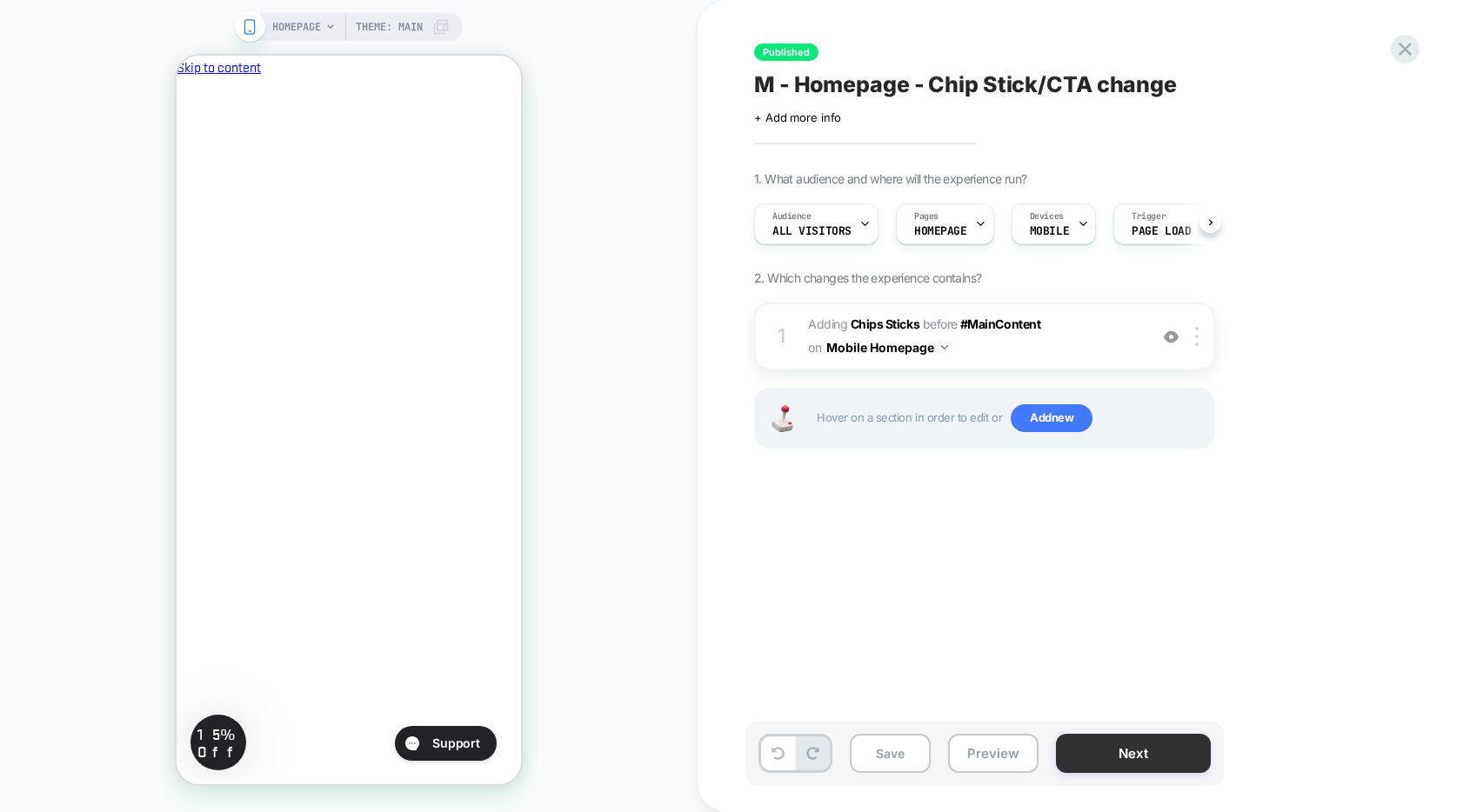
scroll to position [0, 1]
click at [1118, 754] on button "Next" at bounding box center [1133, 753] width 155 height 39
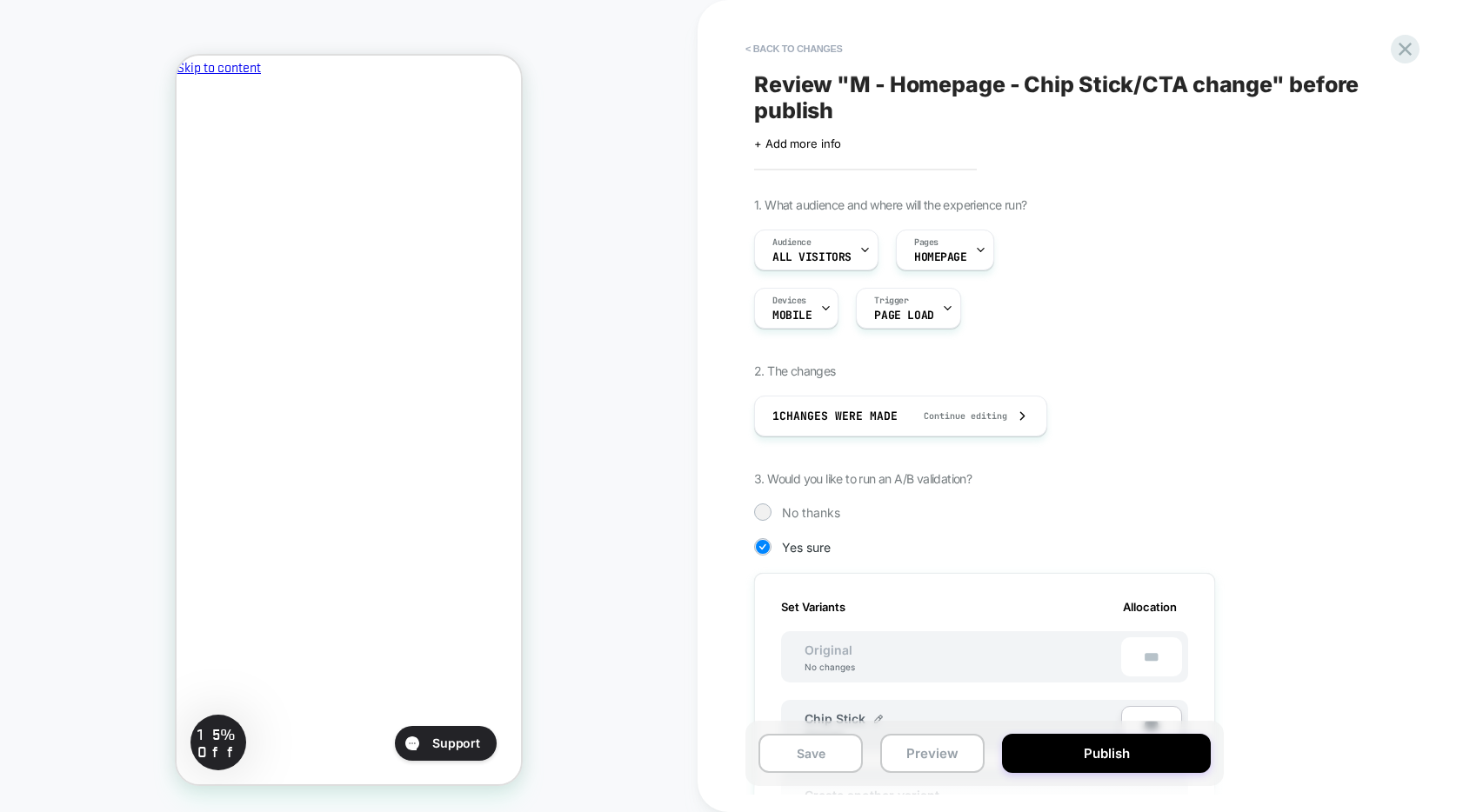
scroll to position [0, 2]
click at [1118, 754] on button "Publish" at bounding box center [1107, 753] width 209 height 39
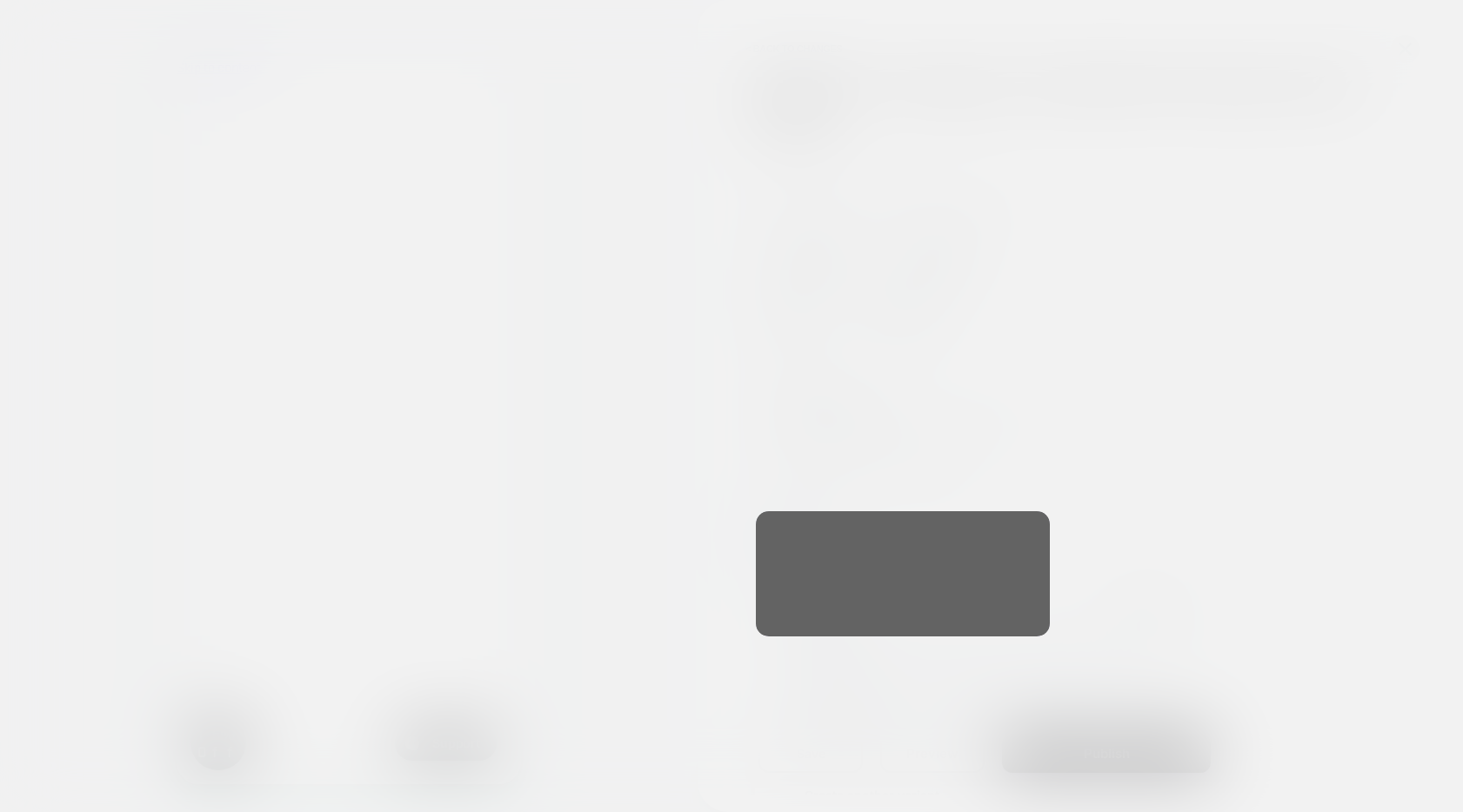
scroll to position [0, 0]
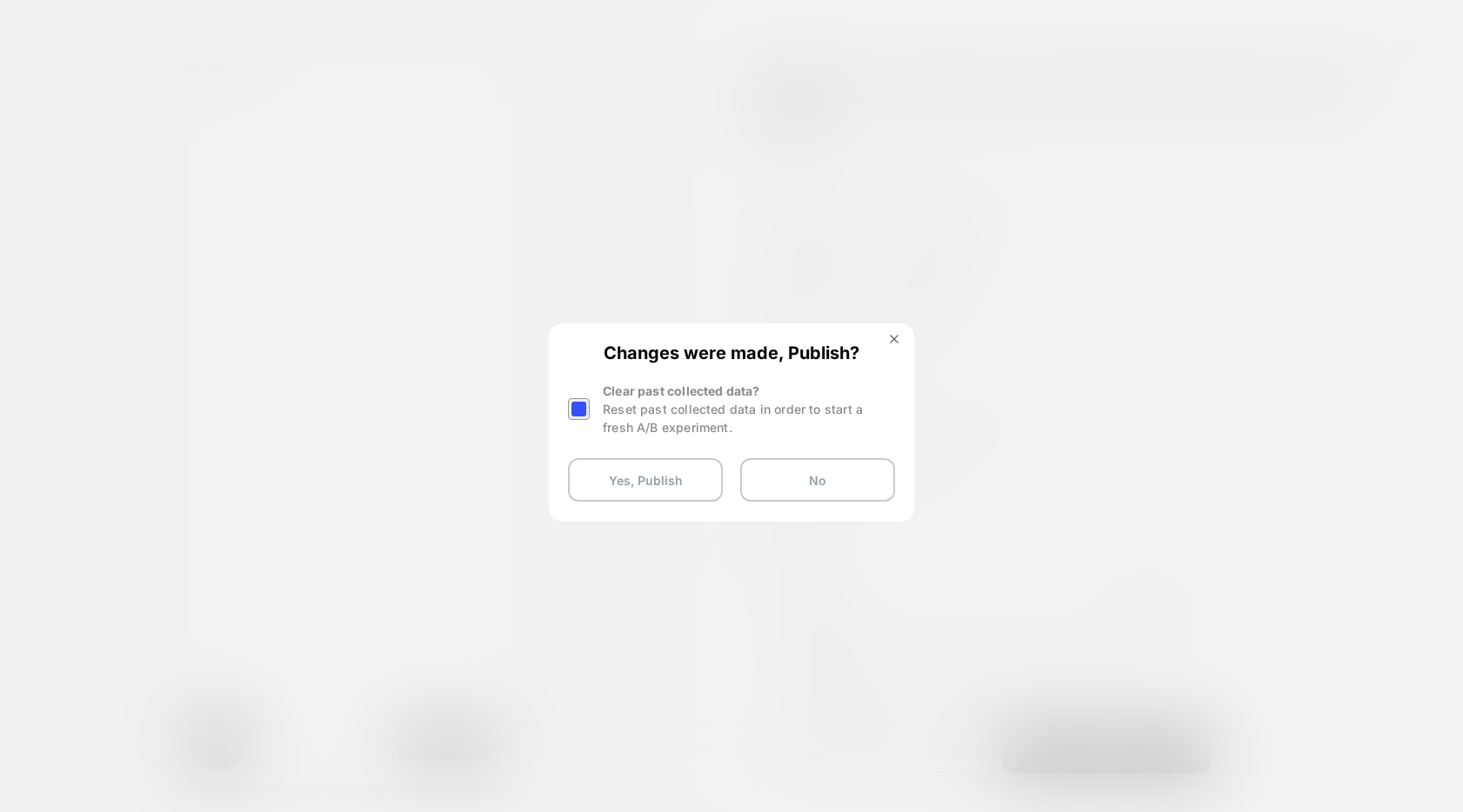
click at [576, 410] on div at bounding box center [579, 409] width 21 height 21
click at [577, 410] on div at bounding box center [579, 409] width 21 height 21
click at [900, 341] on button at bounding box center [894, 341] width 20 height 15
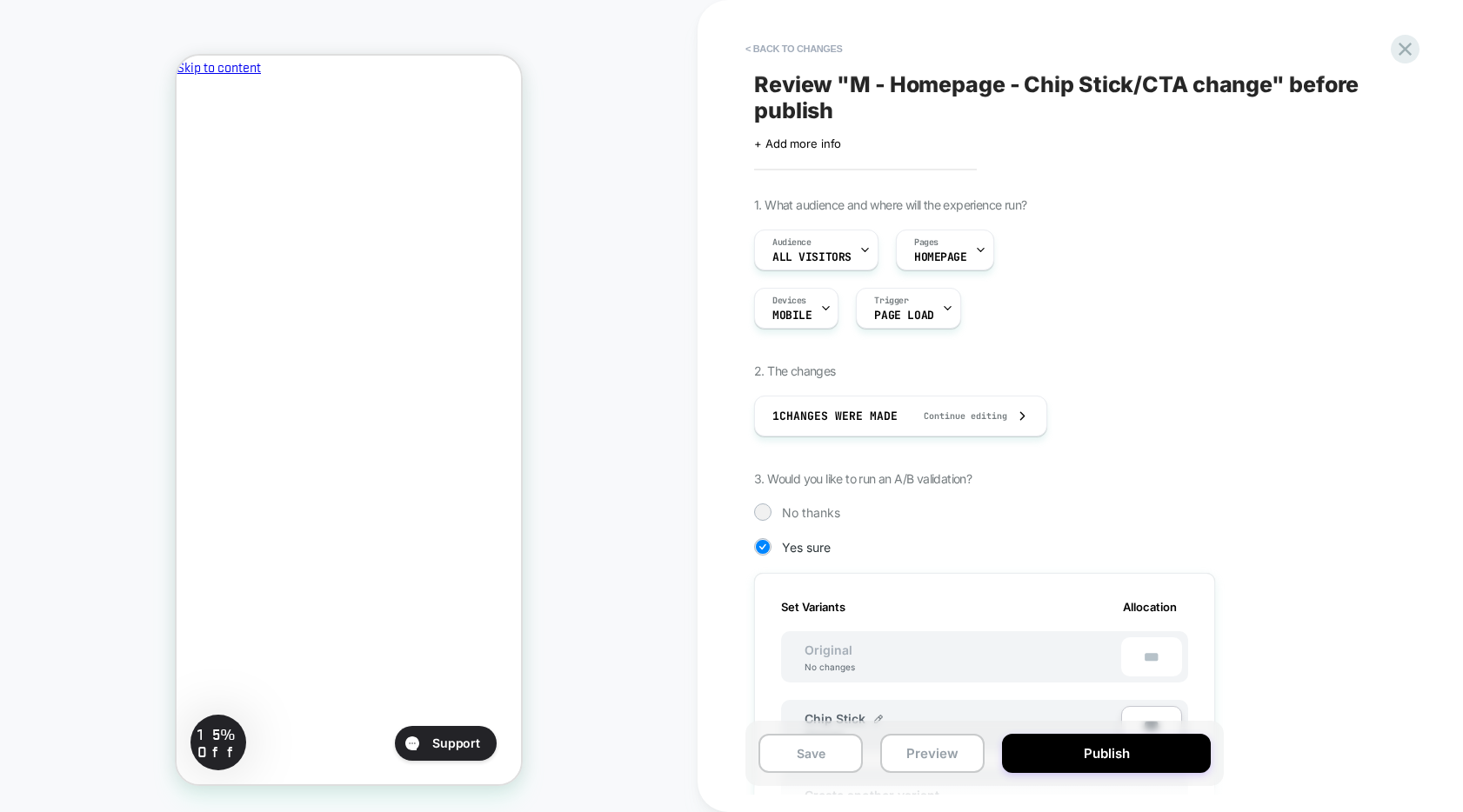
scroll to position [0, 0]
click at [1410, 49] on icon at bounding box center [1405, 49] width 23 height 23
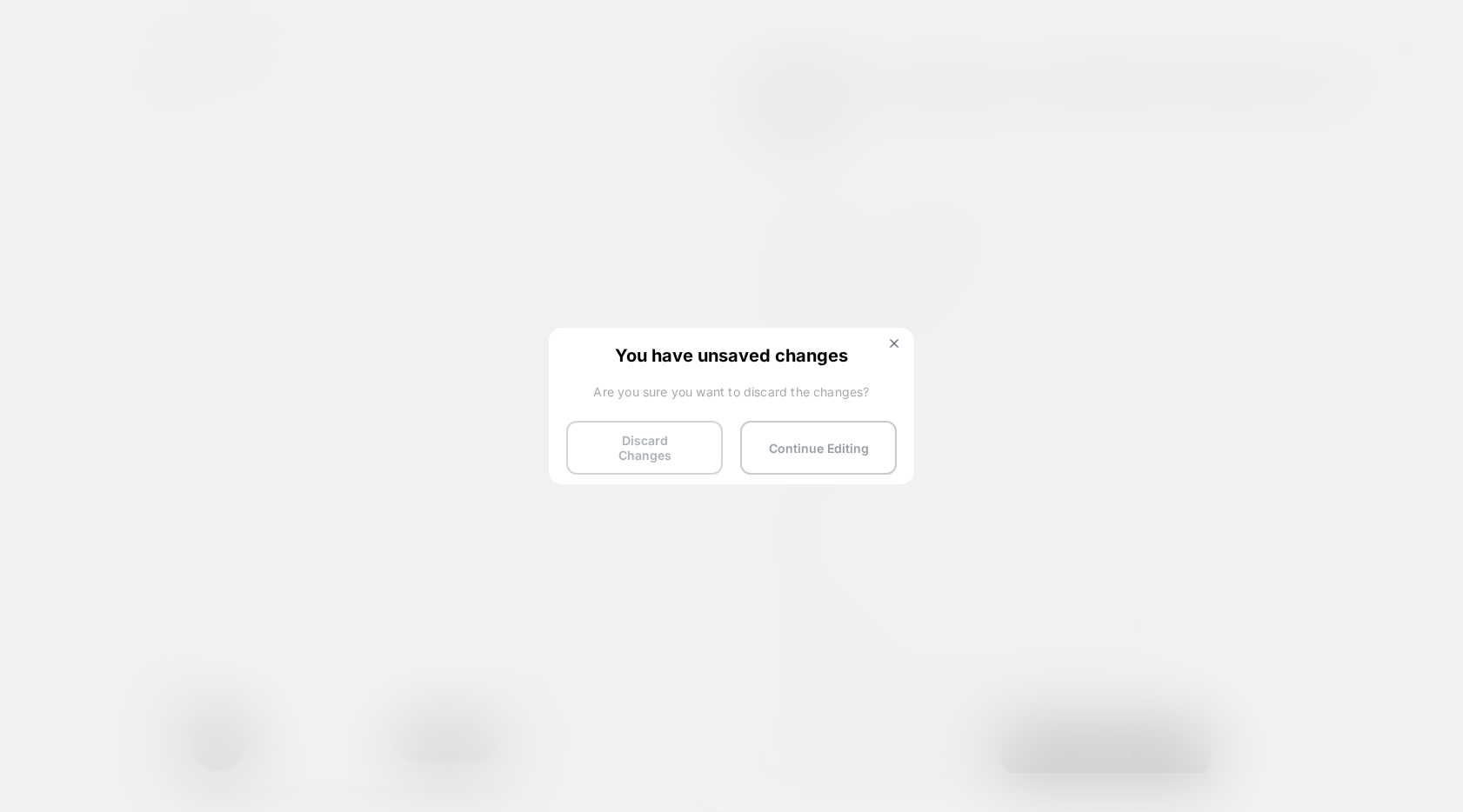
scroll to position [0, 300]
click at [604, 447] on button "Discard Changes" at bounding box center [644, 447] width 156 height 54
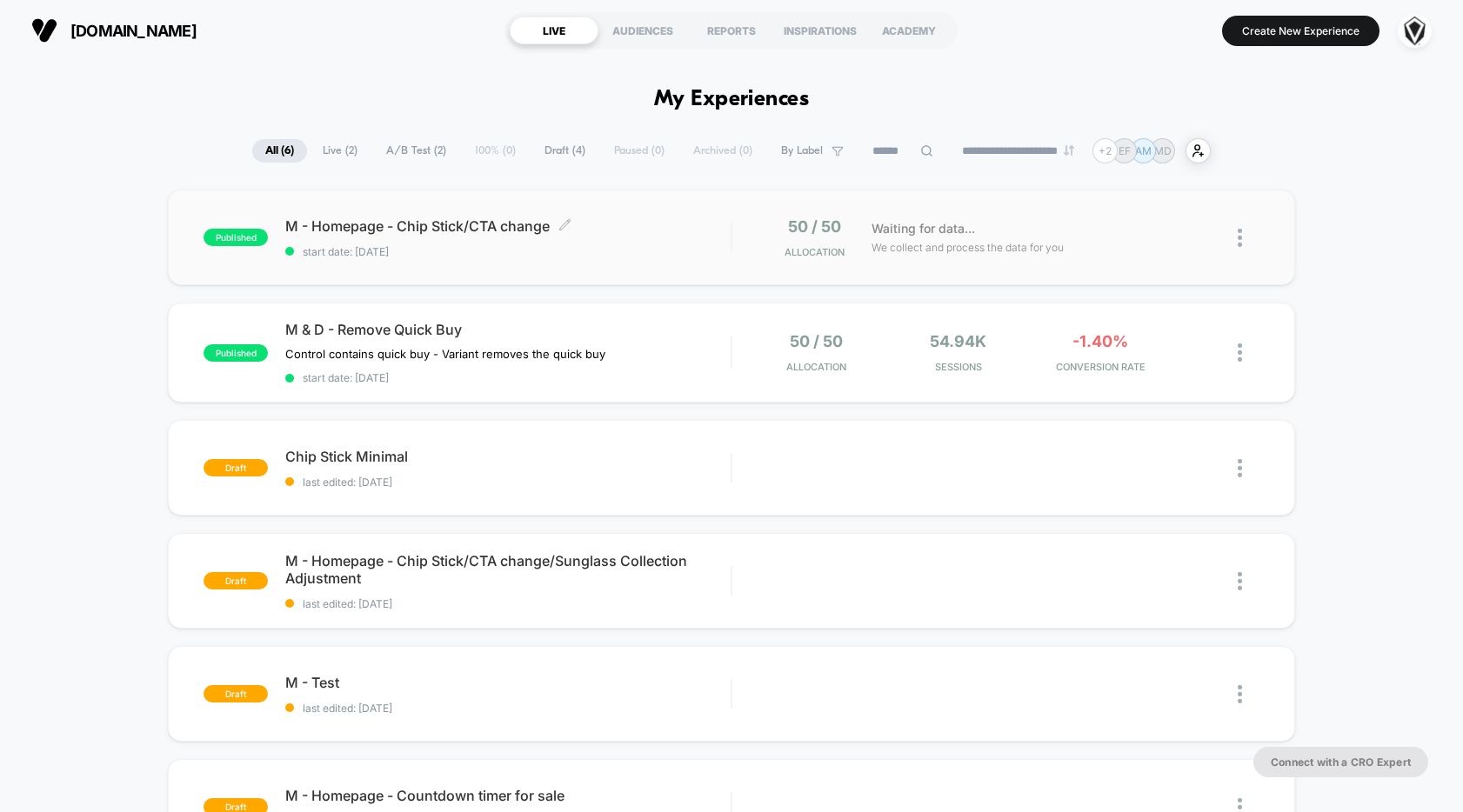
click at [667, 236] on div "M - Homepage - Chip Stick/CTA change Click to edit experience details Click to …" at bounding box center [508, 238] width 445 height 41
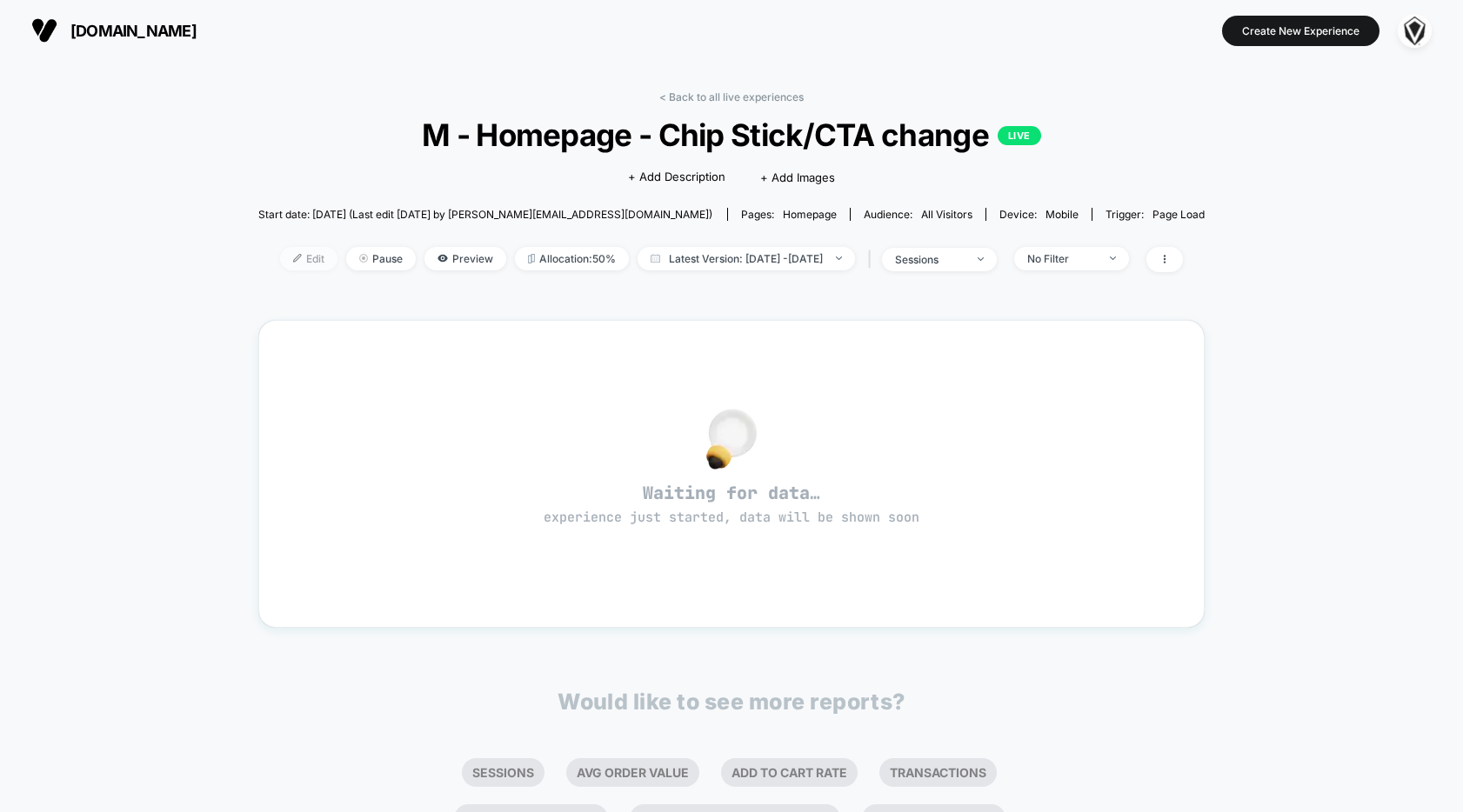
click at [299, 262] on span "Edit" at bounding box center [308, 259] width 58 height 23
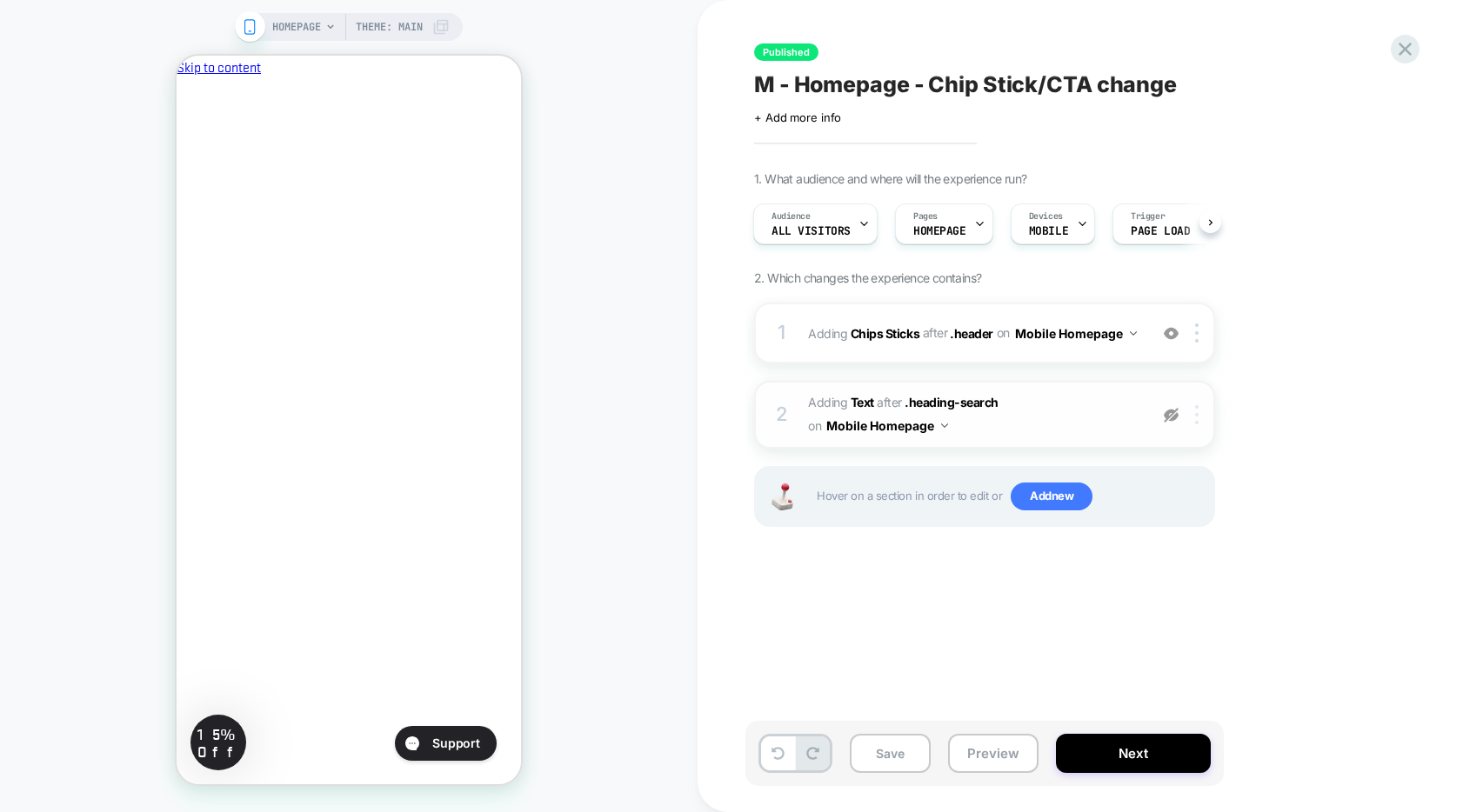
scroll to position [0, 300]
click at [1197, 415] on img at bounding box center [1198, 415] width 4 height 20
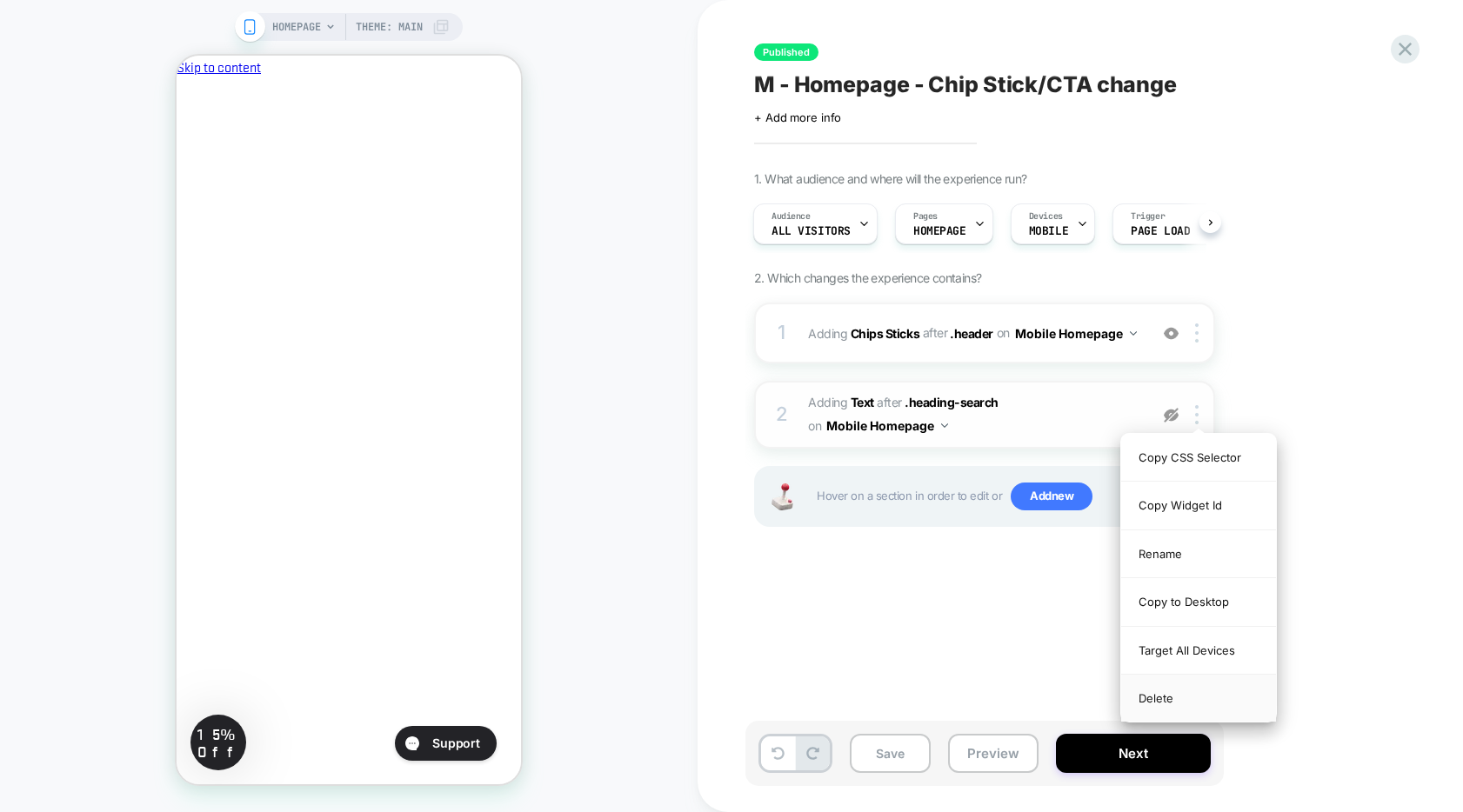
click at [1158, 697] on div "Delete" at bounding box center [1199, 699] width 155 height 47
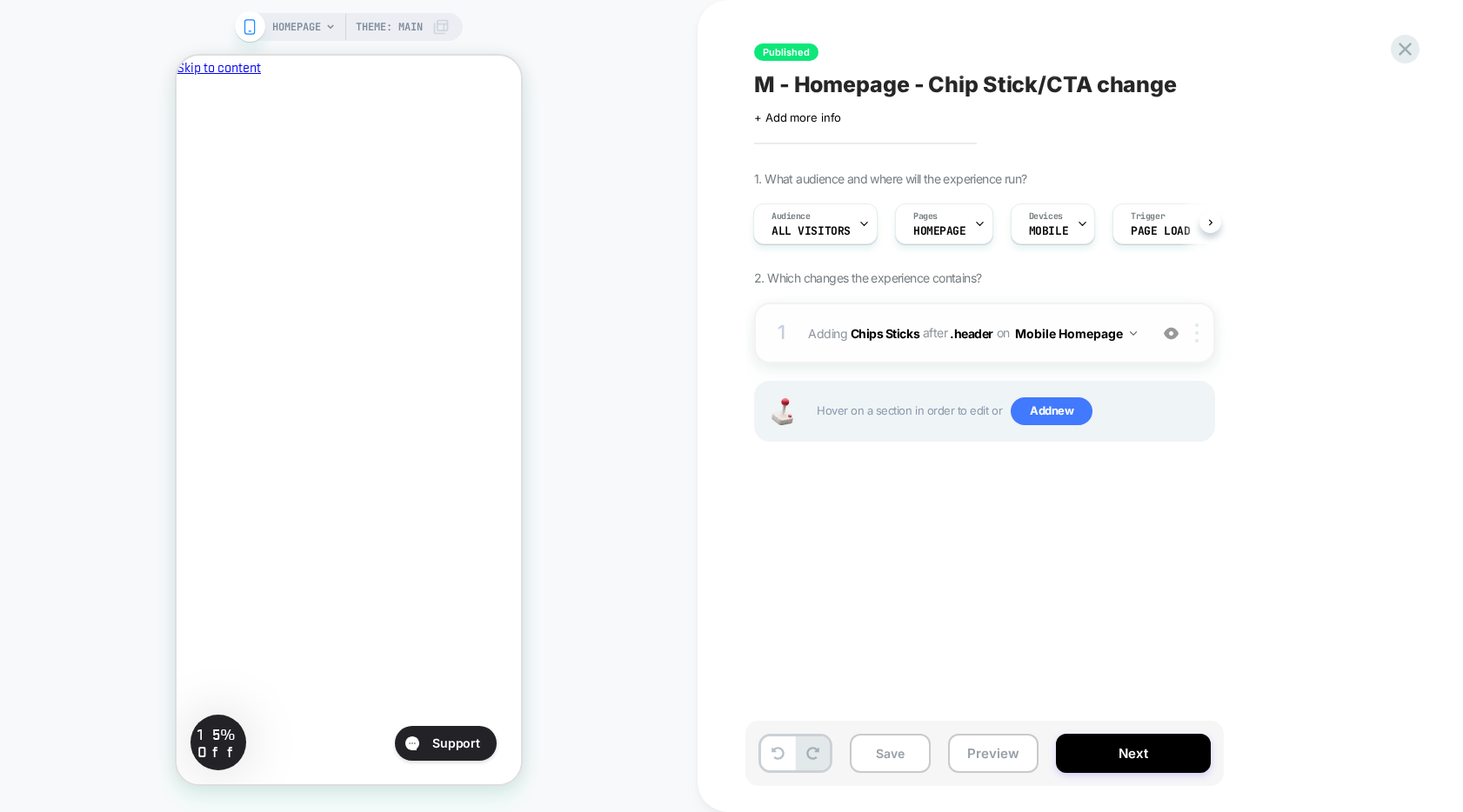
click at [1197, 331] on img at bounding box center [1198, 334] width 4 height 20
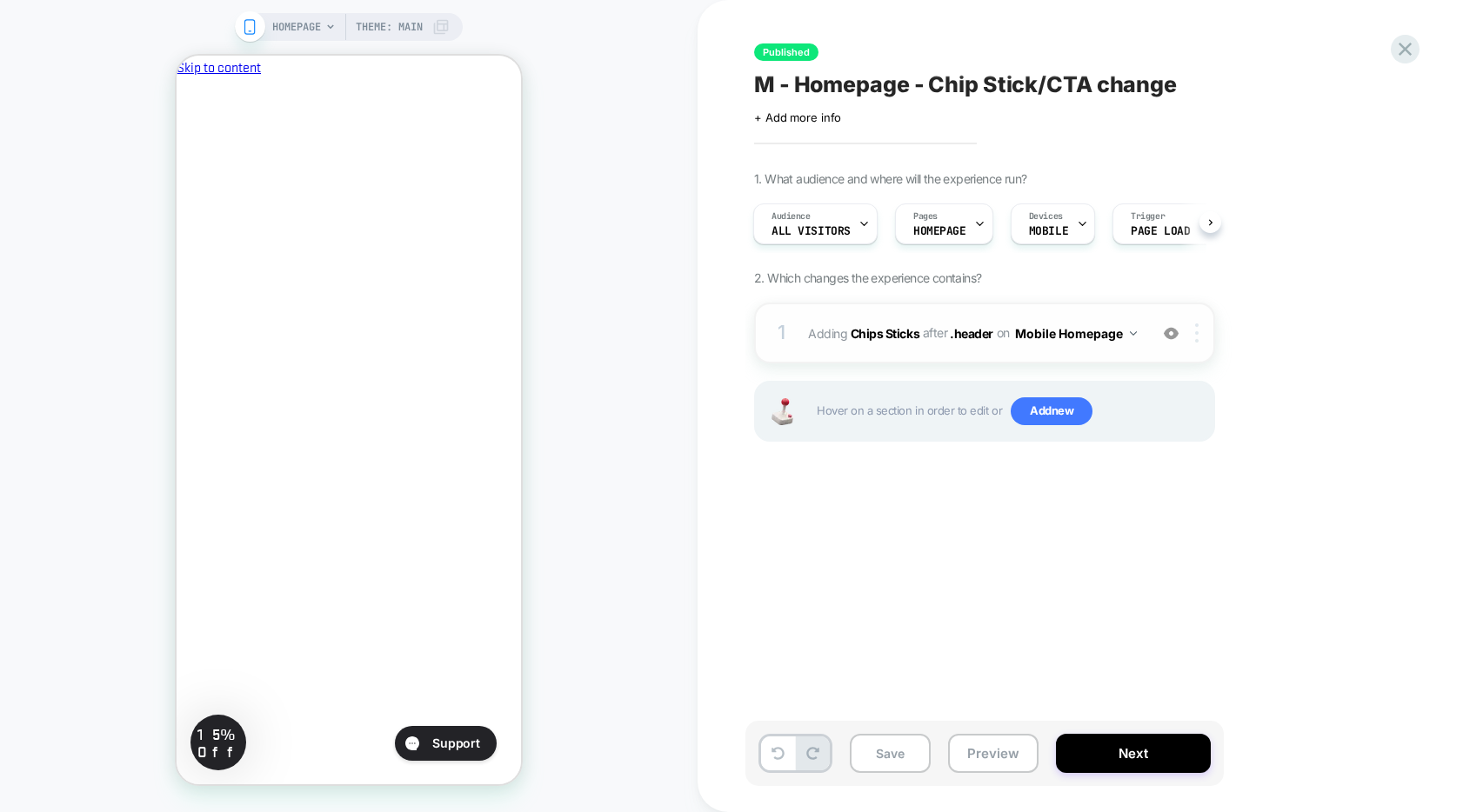
click at [1198, 333] on img at bounding box center [1198, 334] width 4 height 20
click at [1203, 336] on div at bounding box center [1199, 334] width 28 height 20
drag, startPoint x: 722, startPoint y: 485, endPoint x: 750, endPoint y: 385, distance: 103.8
click at [722, 484] on div "Published M - Homepage - Chip Stick/CTA change Click to edit experience details…" at bounding box center [1080, 406] width 765 height 812
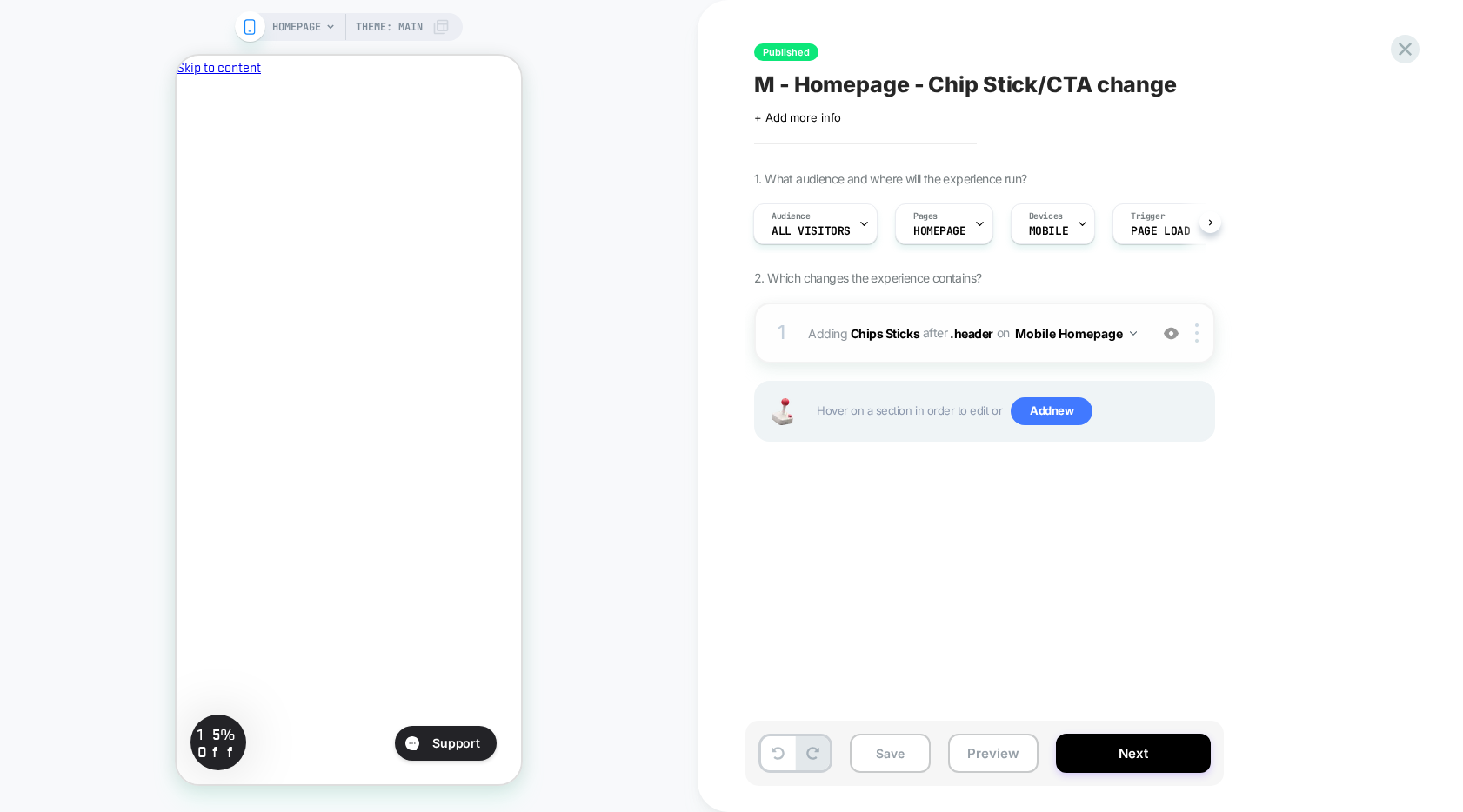
click at [778, 337] on div "1" at bounding box center [782, 334] width 18 height 35
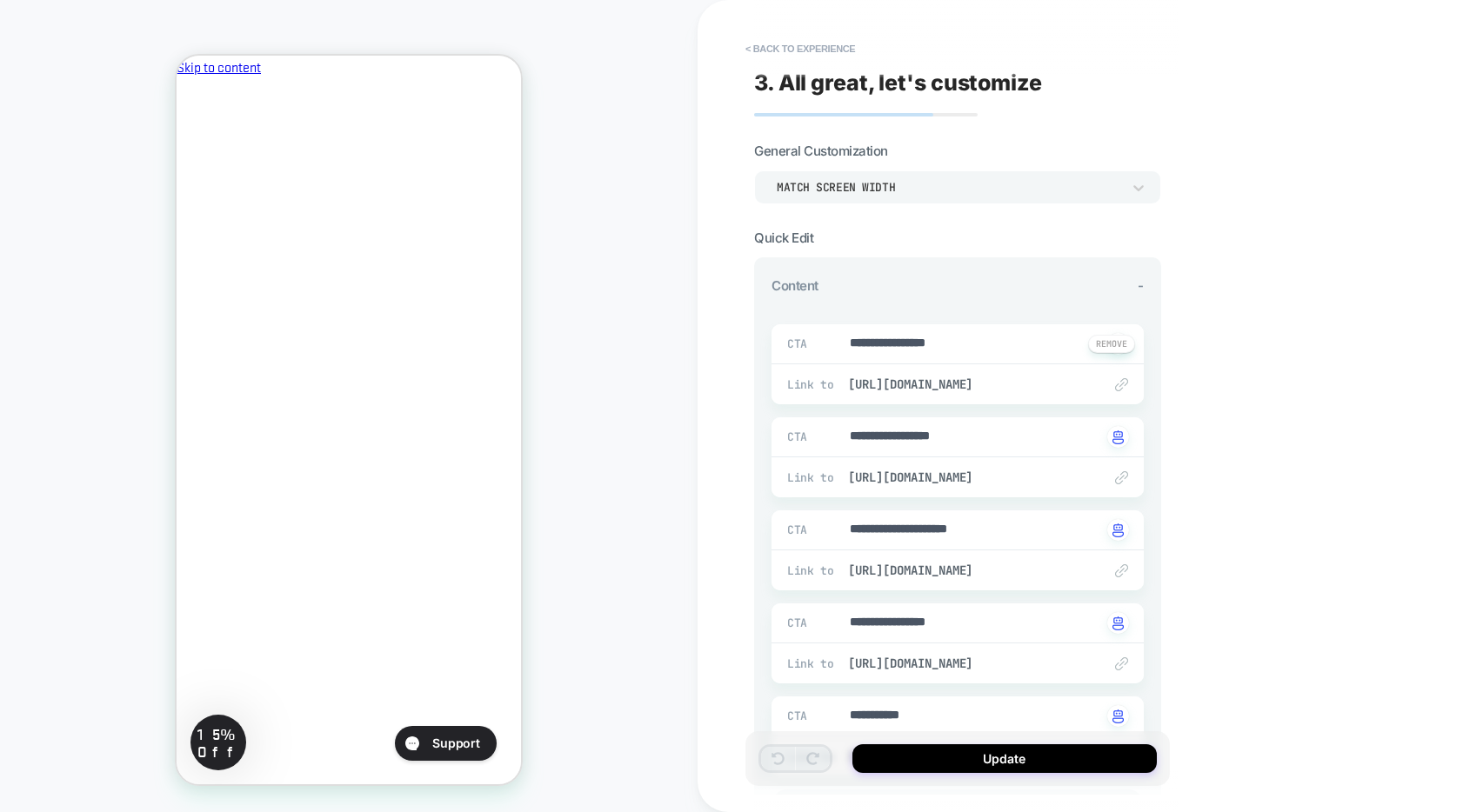
type textarea "*"
click at [768, 52] on button "< Back to experience" at bounding box center [800, 49] width 127 height 28
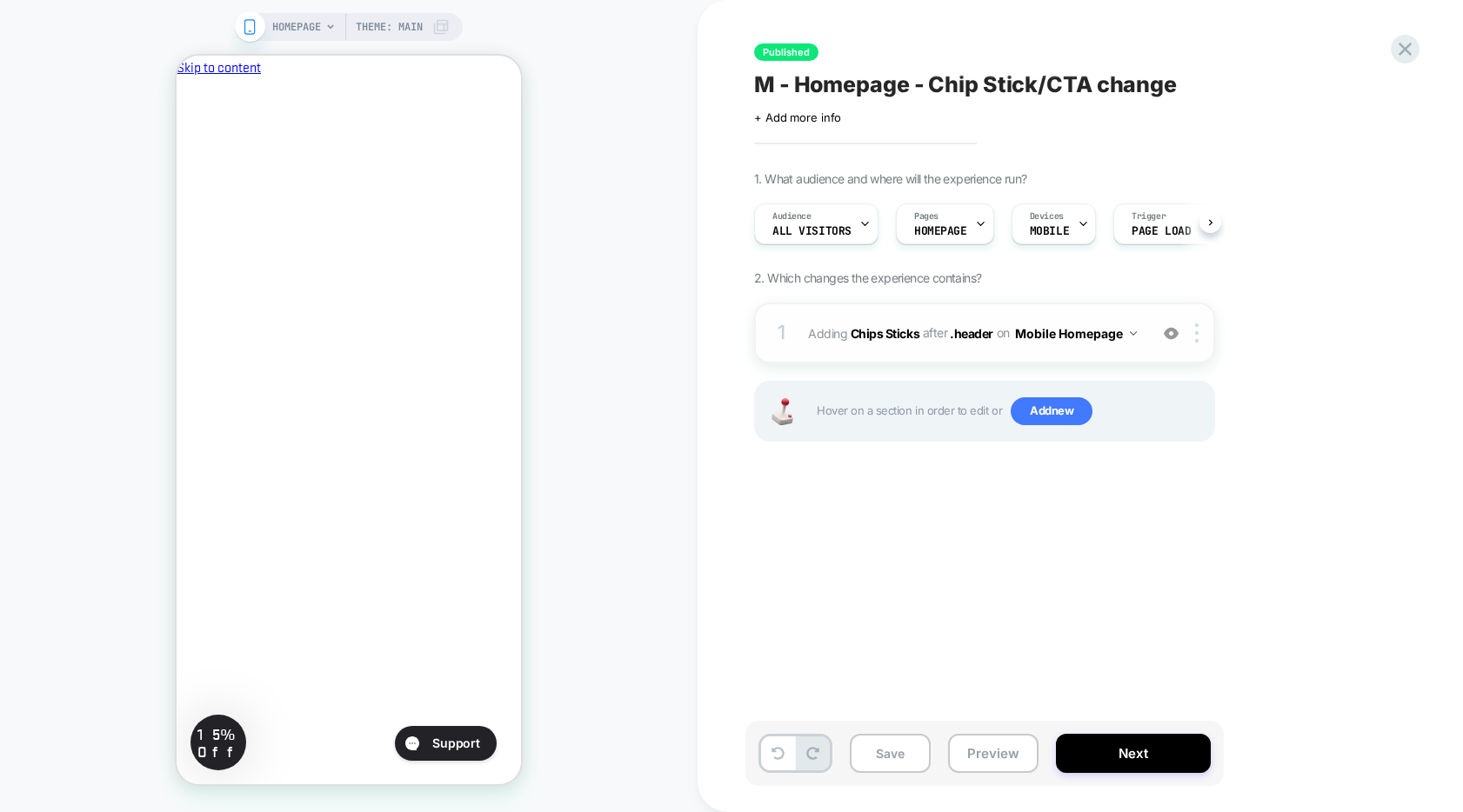
scroll to position [0, 1]
click at [1208, 341] on div at bounding box center [1199, 334] width 28 height 20
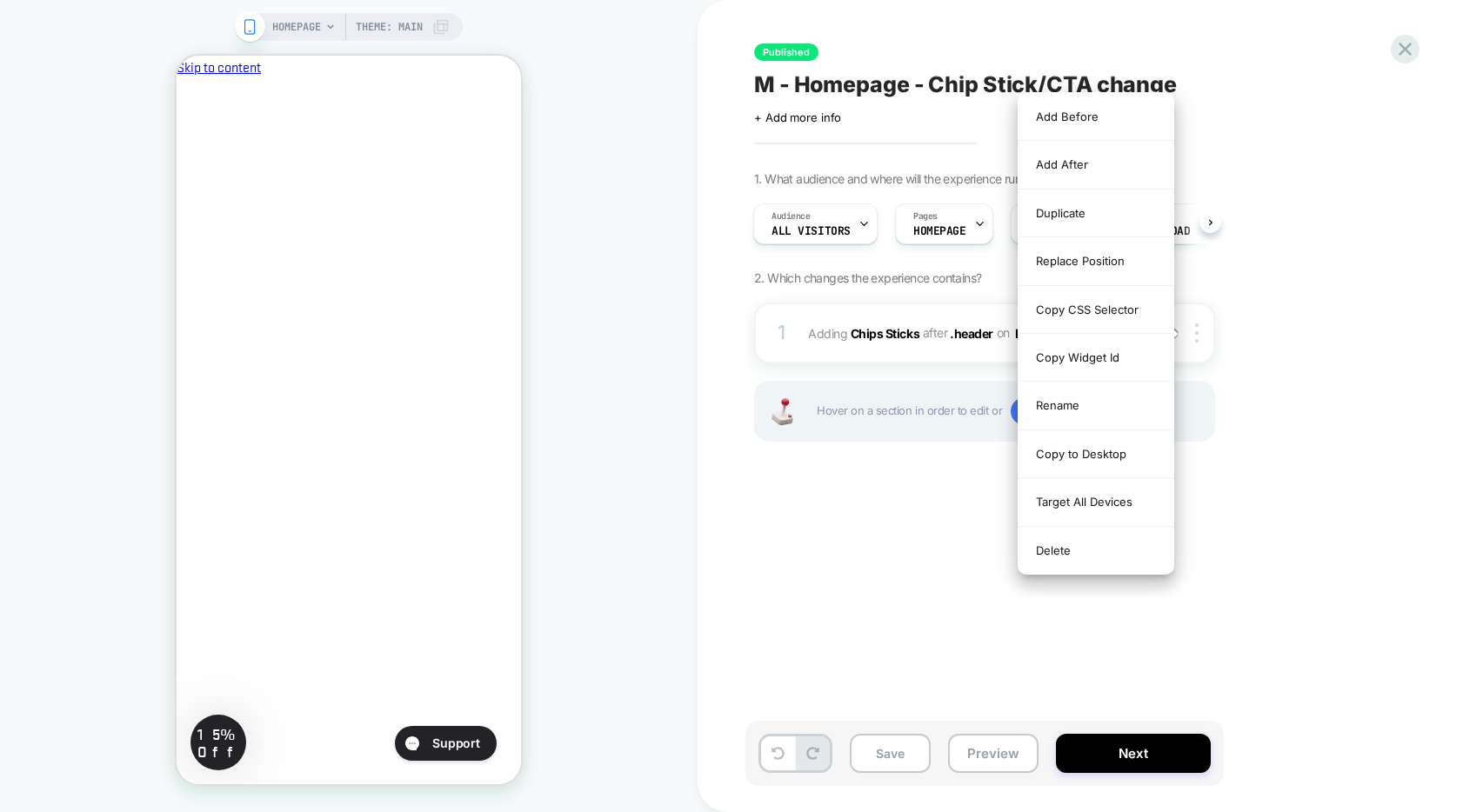
click at [1220, 341] on div "1. What audience and where will the experience run? Audience All Visitors Pages…" at bounding box center [1072, 329] width 635 height 314
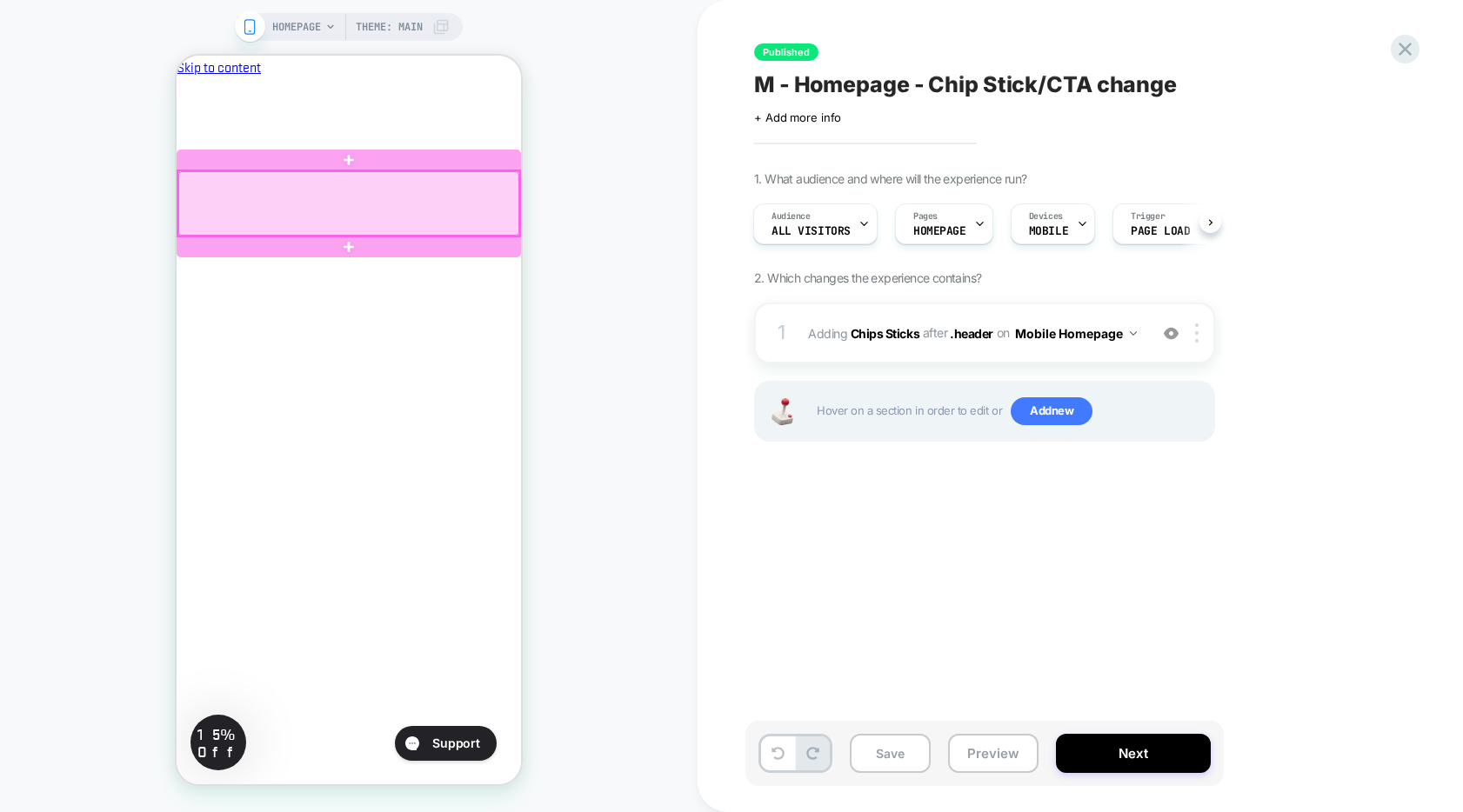
click at [305, 223] on div at bounding box center [348, 204] width 341 height 64
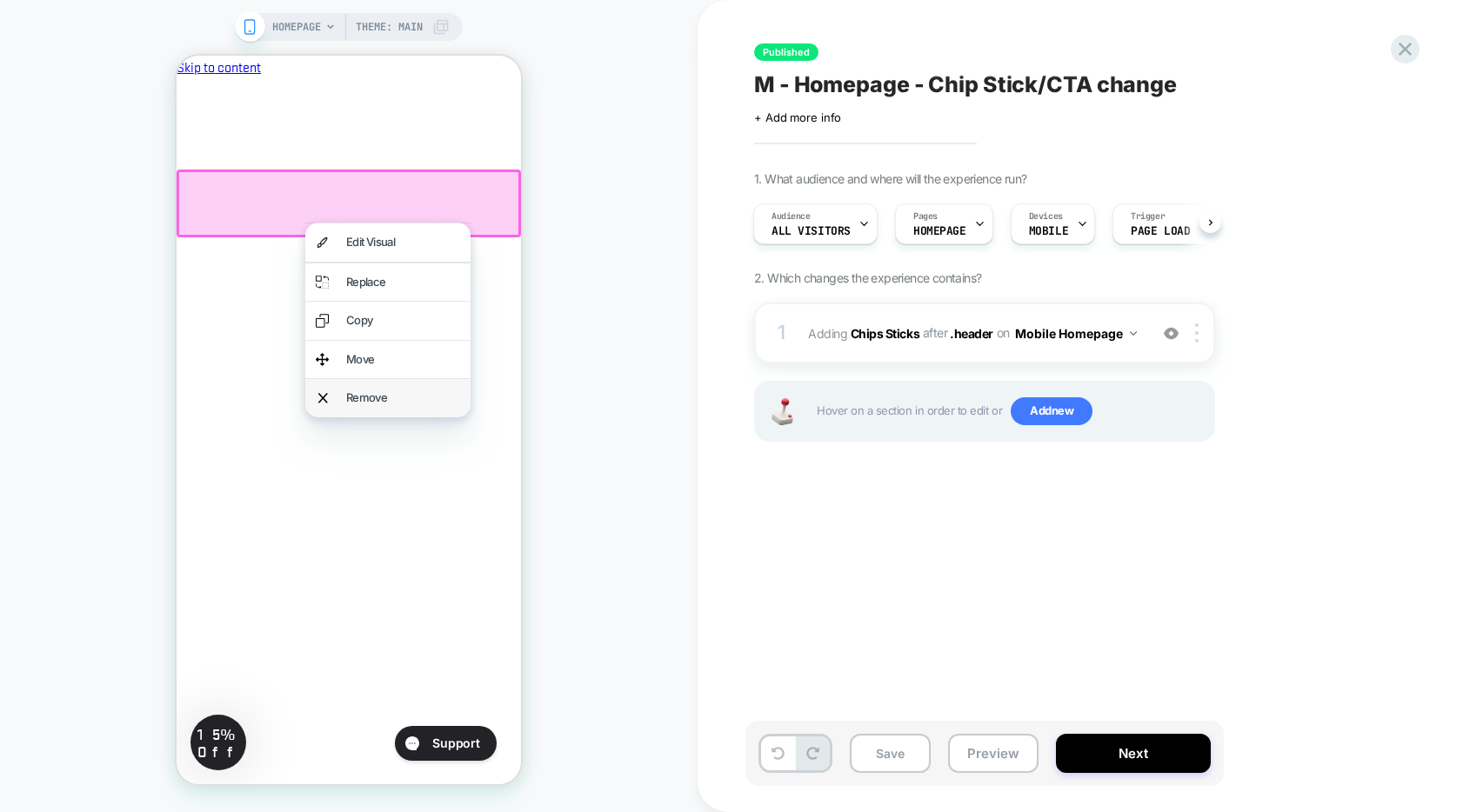
scroll to position [0, 0]
click at [369, 364] on div "Move" at bounding box center [403, 360] width 114 height 18
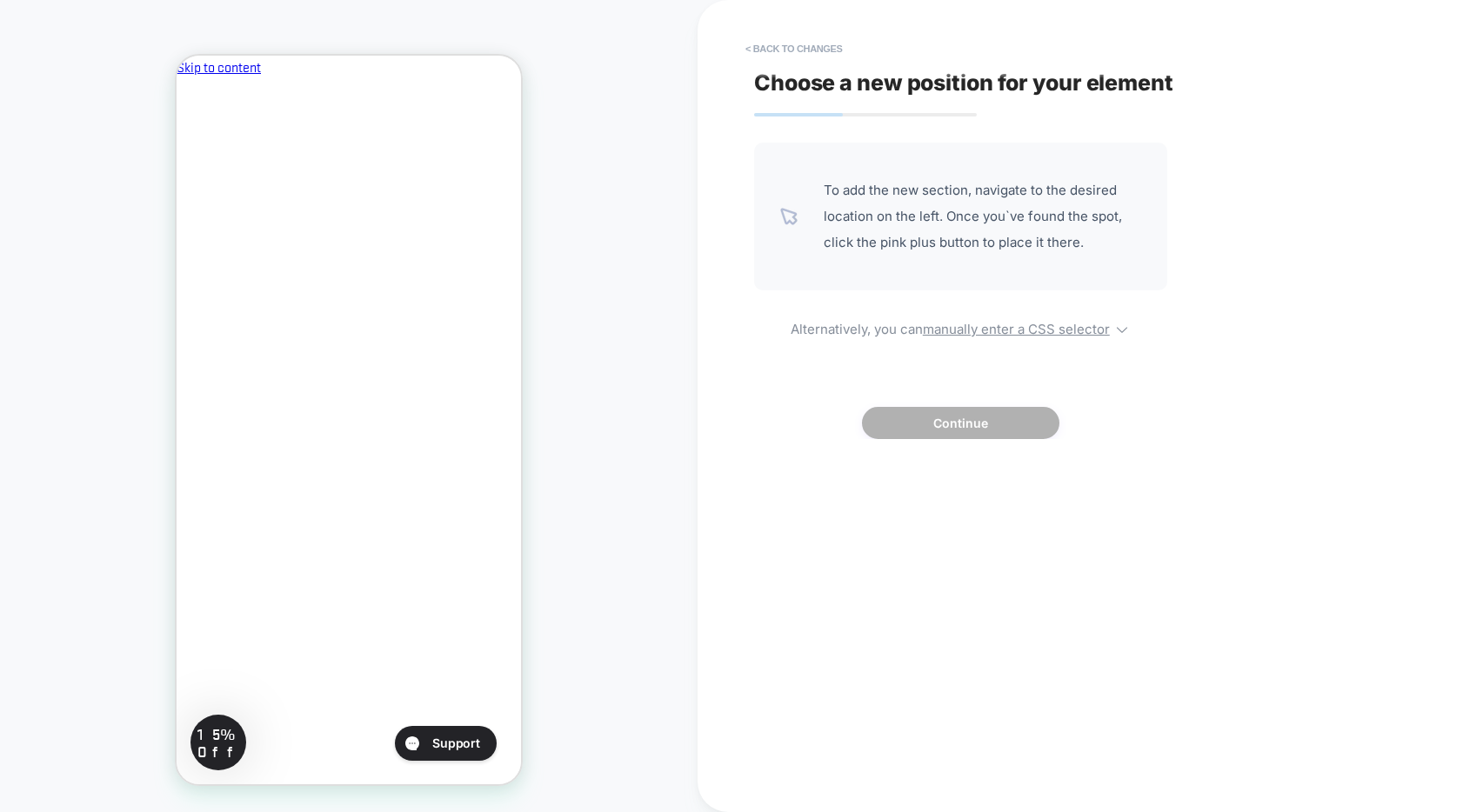
scroll to position [0, 300]
click at [968, 329] on u "manually enter a CSS selector" at bounding box center [1017, 329] width 187 height 17
select select "*******"
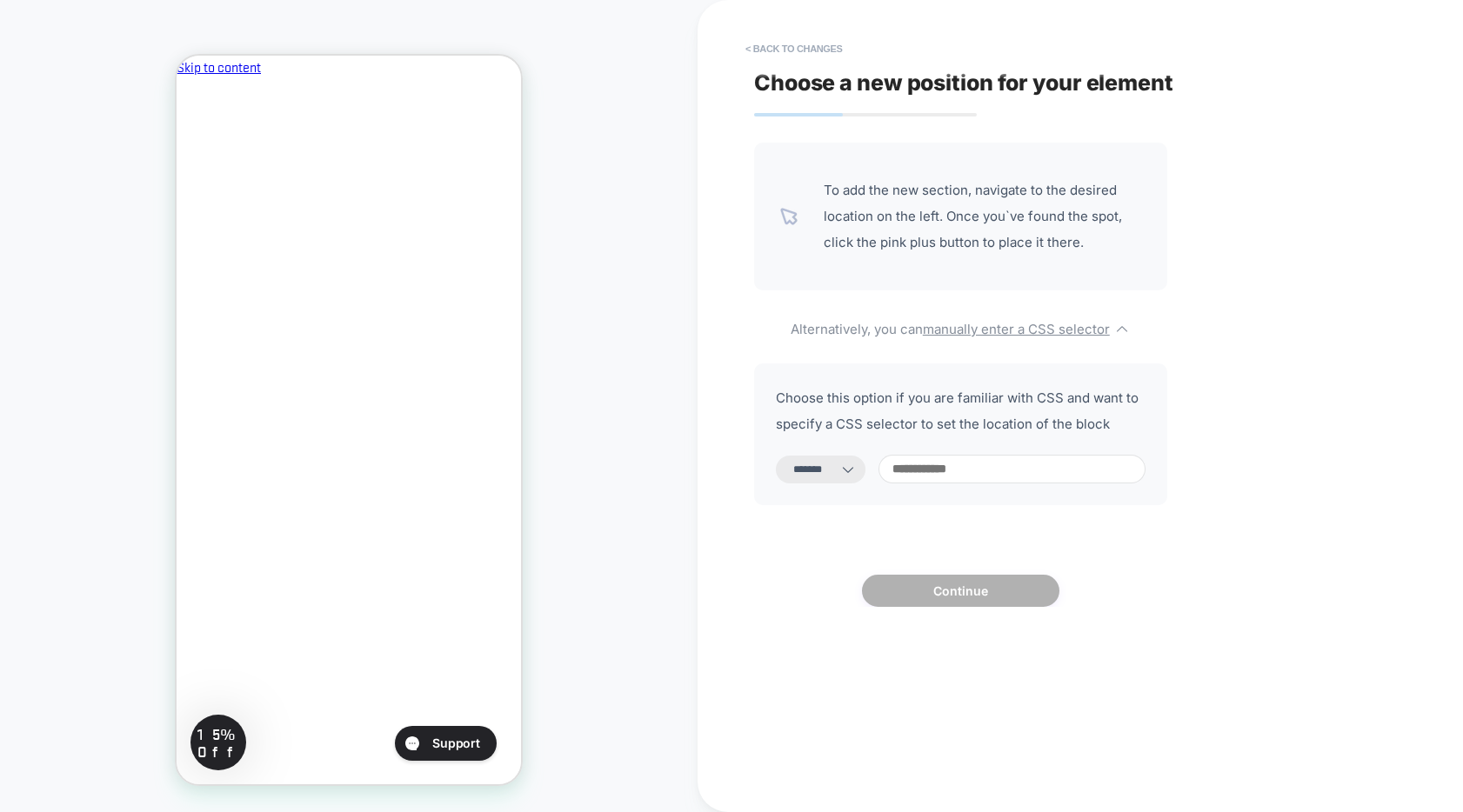
scroll to position [0, 0]
click at [955, 477] on input at bounding box center [1012, 468] width 267 height 28
type input "*"
select select "*********"
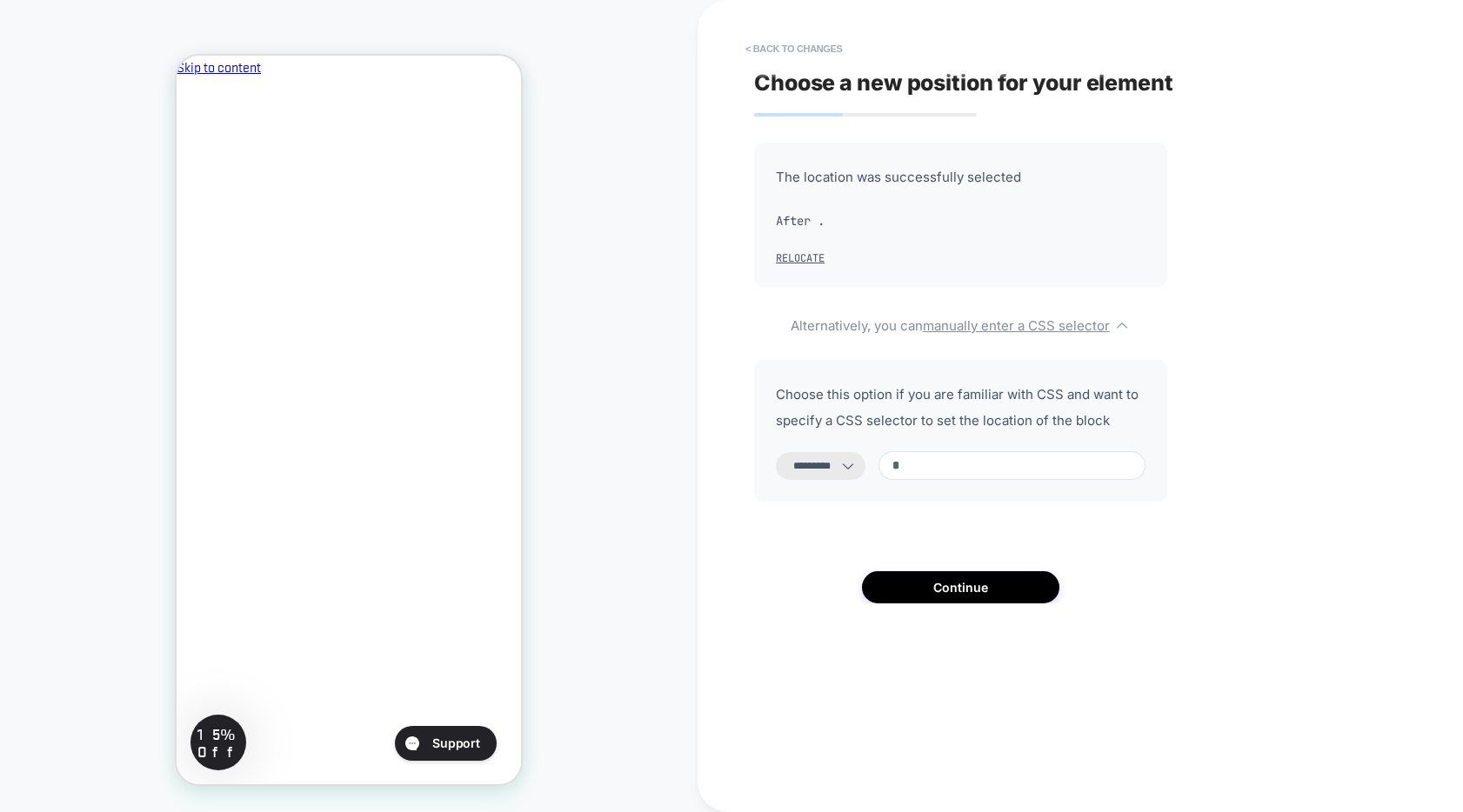
paste input "**********"
type input "**********"
click at [818, 462] on select "**********" at bounding box center [821, 466] width 90 height 28
select select "**********"
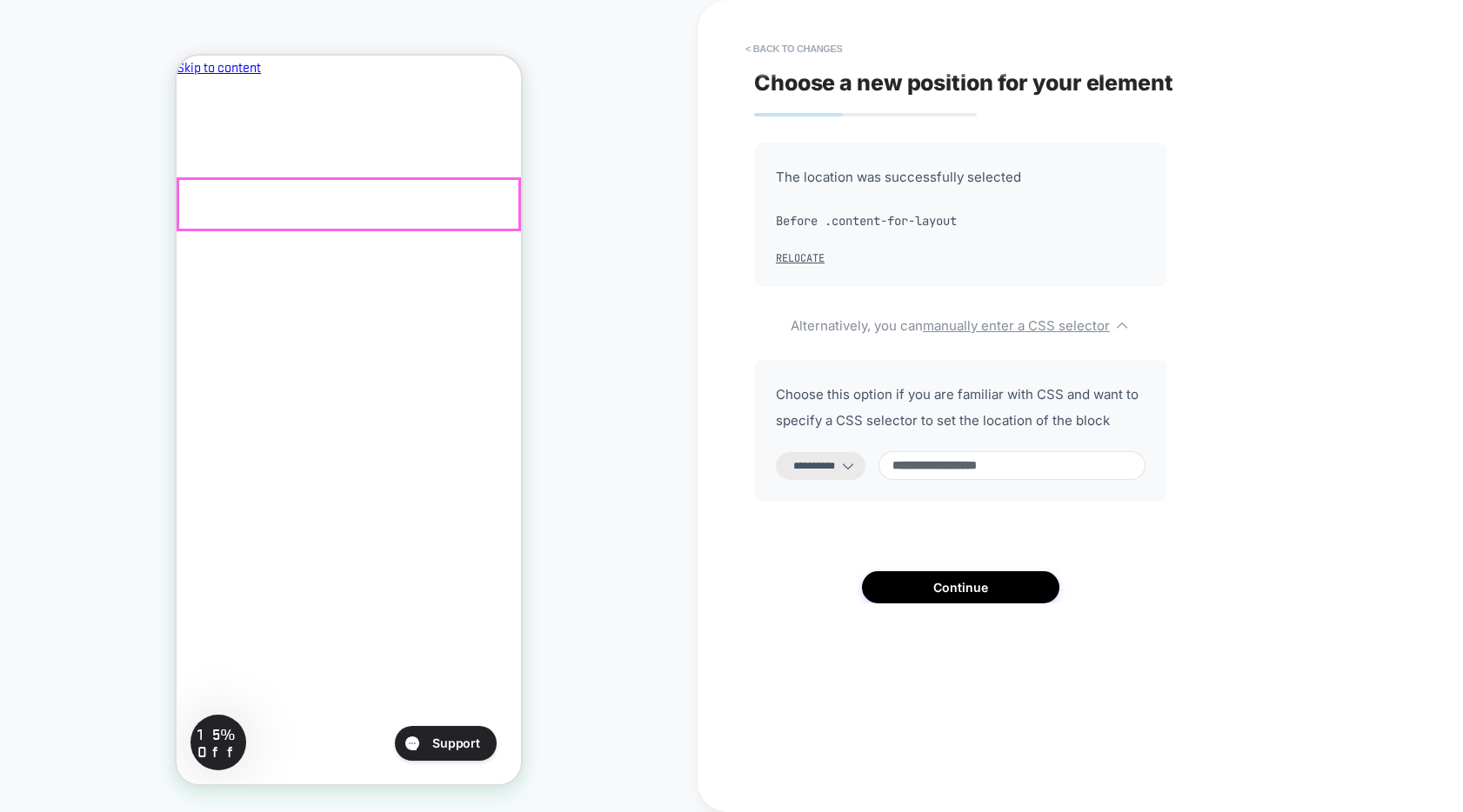
scroll to position [0, 300]
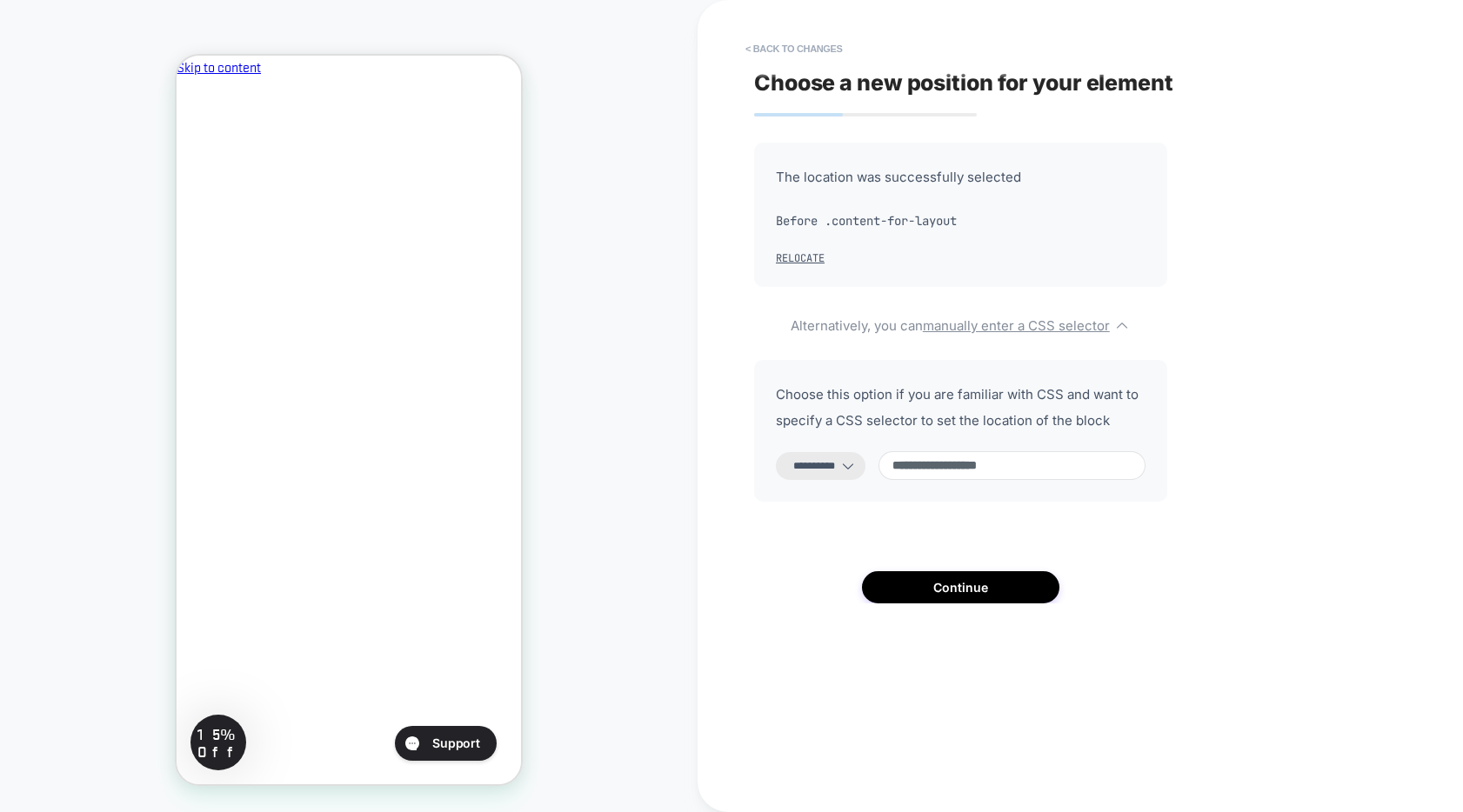
click at [955, 466] on input "**********" at bounding box center [1012, 466] width 267 height 28
click at [945, 468] on input "**********" at bounding box center [1012, 466] width 267 height 28
drag, startPoint x: 945, startPoint y: 468, endPoint x: 1046, endPoint y: 469, distance: 101.0
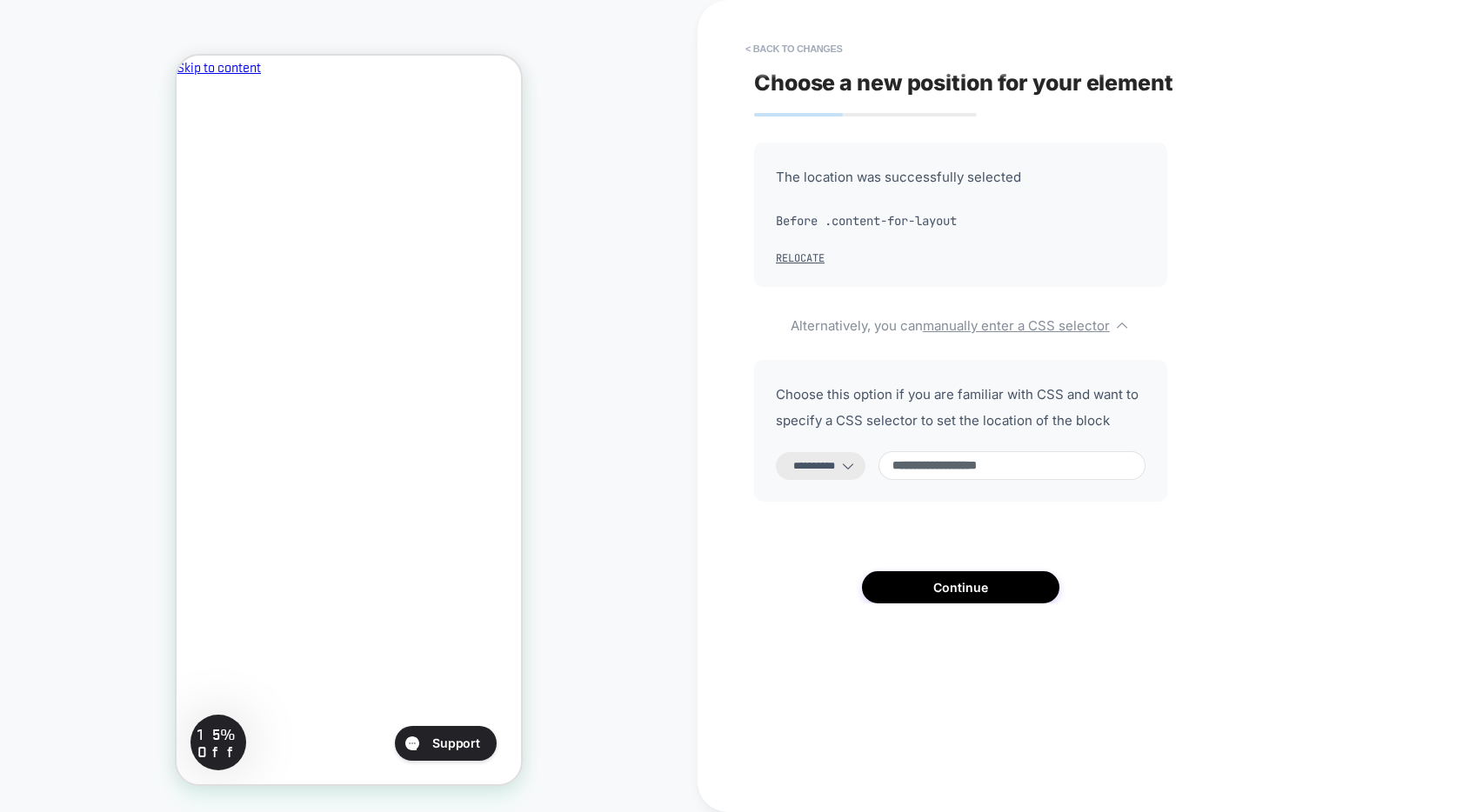
click at [1046, 469] on input "**********" at bounding box center [1012, 466] width 267 height 28
click at [939, 470] on input "**********" at bounding box center [1012, 466] width 267 height 28
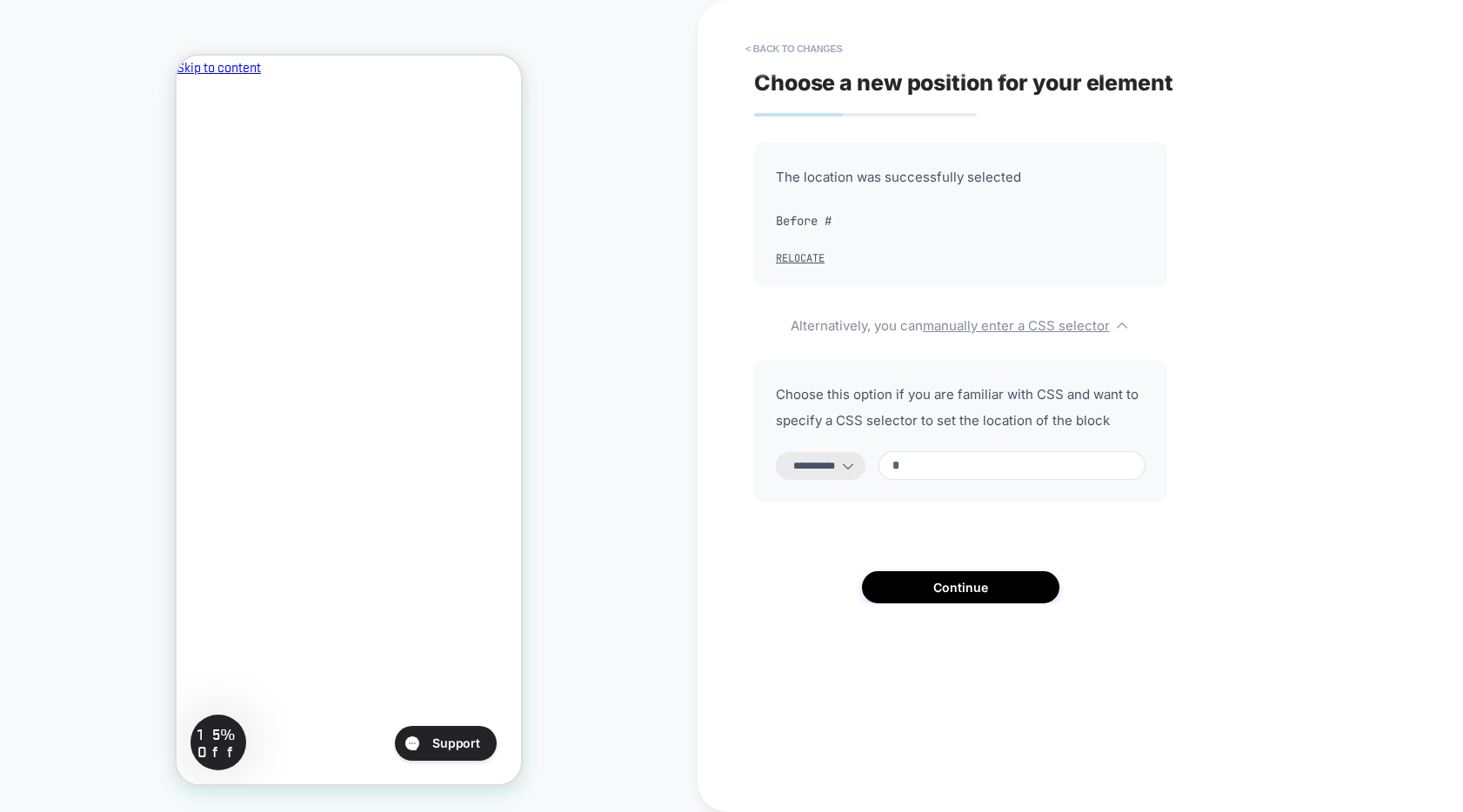
paste input "**********"
type input "**********"
click at [962, 587] on button "Continue" at bounding box center [960, 588] width 197 height 32
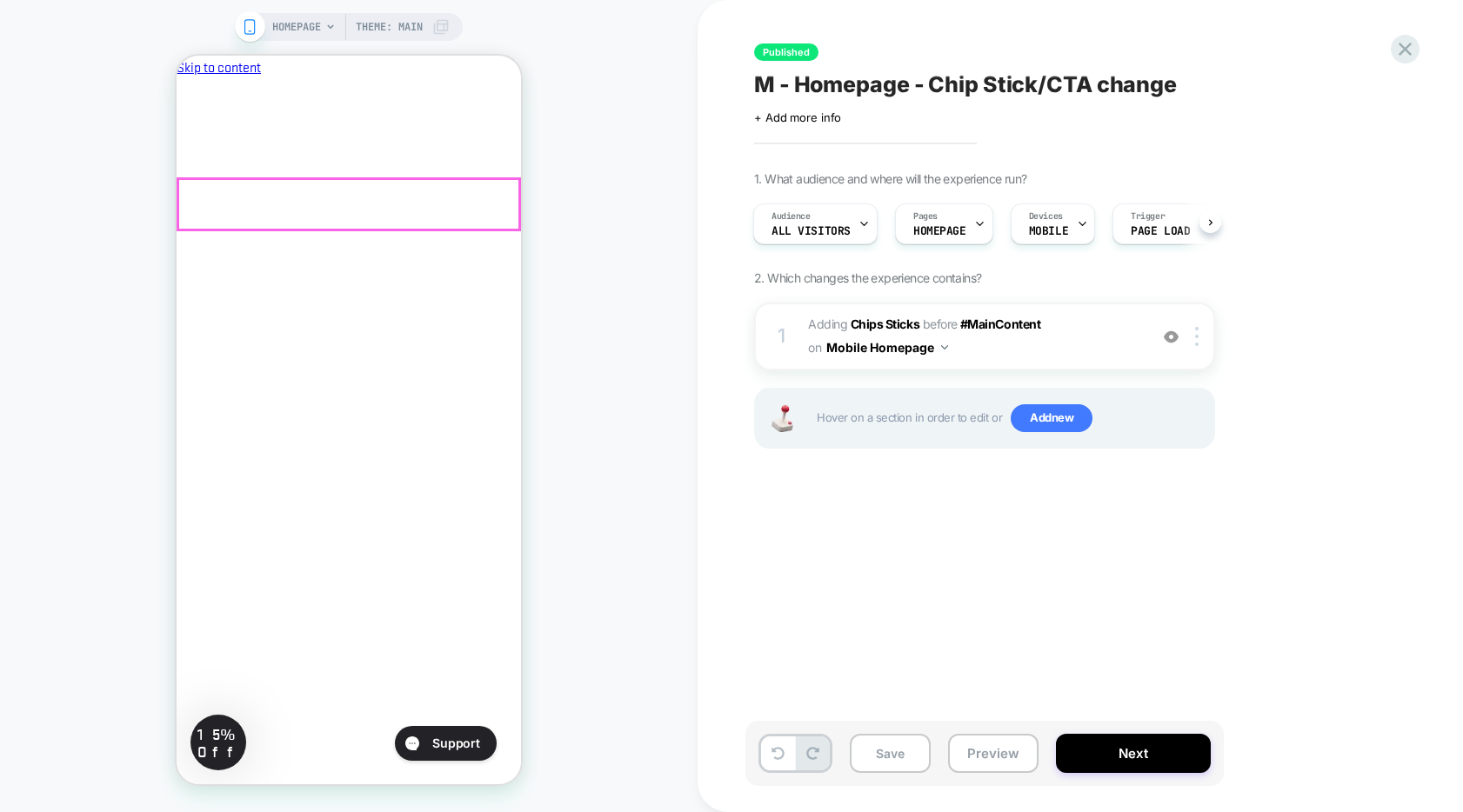
scroll to position [0, 300]
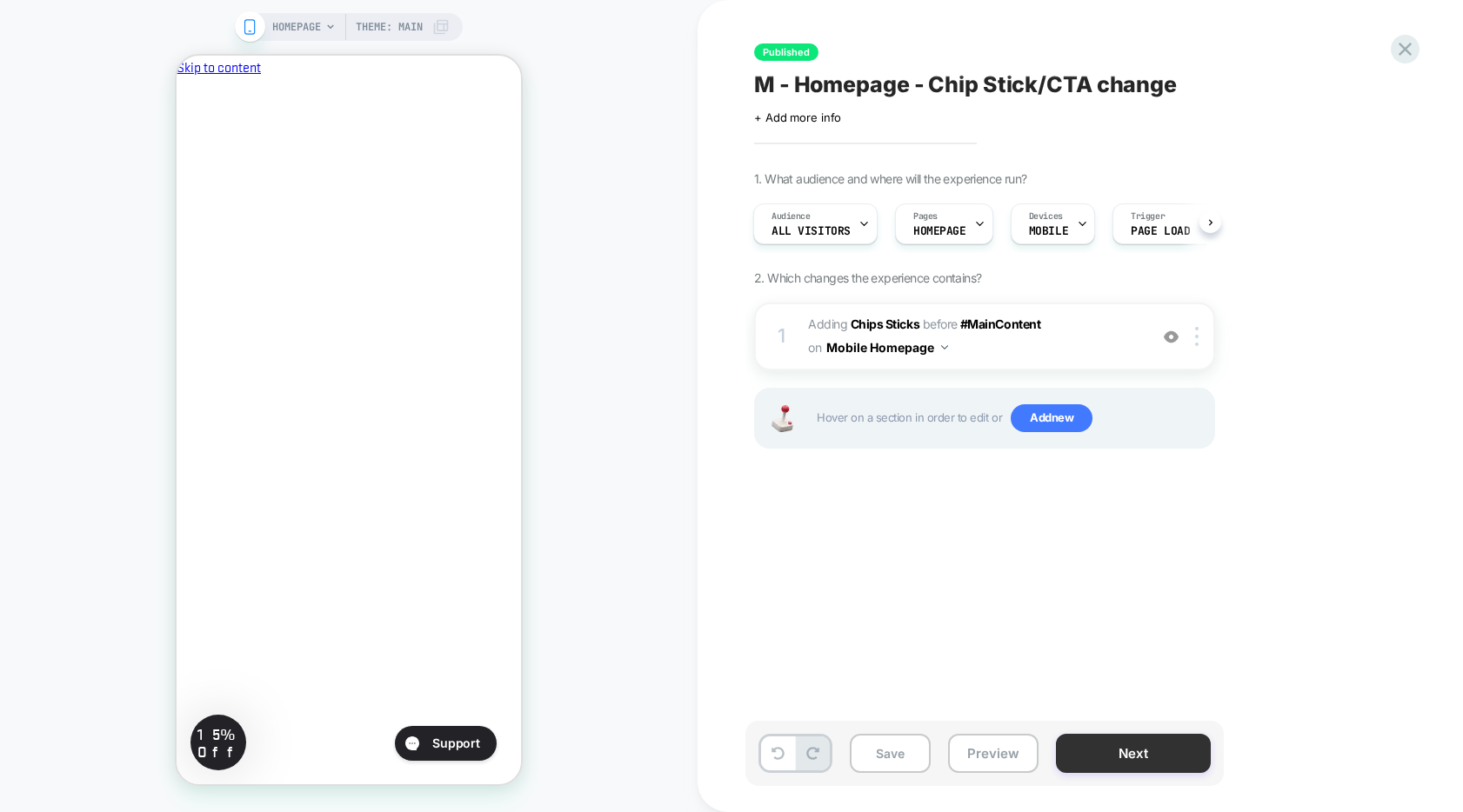
click at [1151, 764] on button "Next" at bounding box center [1133, 753] width 155 height 39
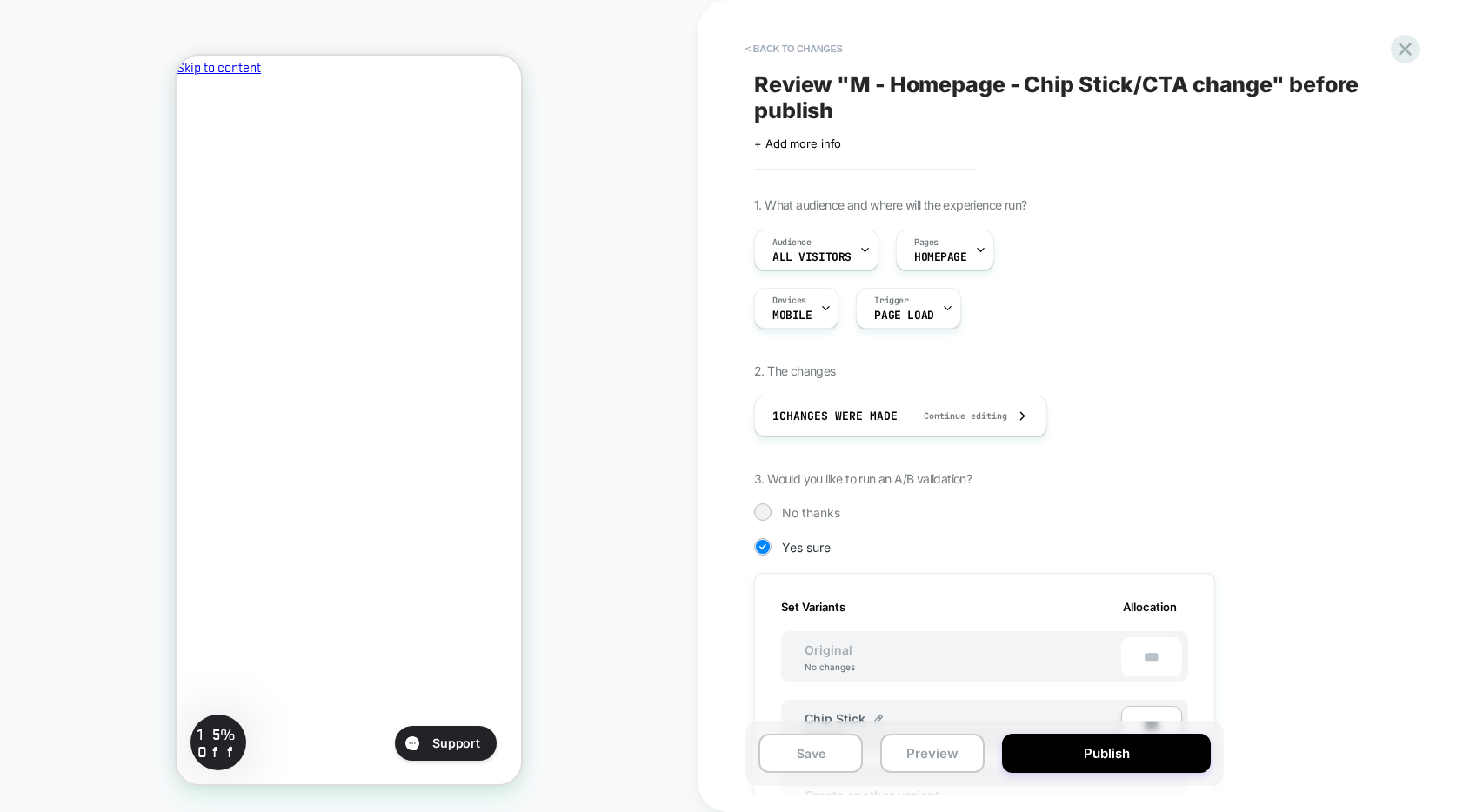
scroll to position [4, 0]
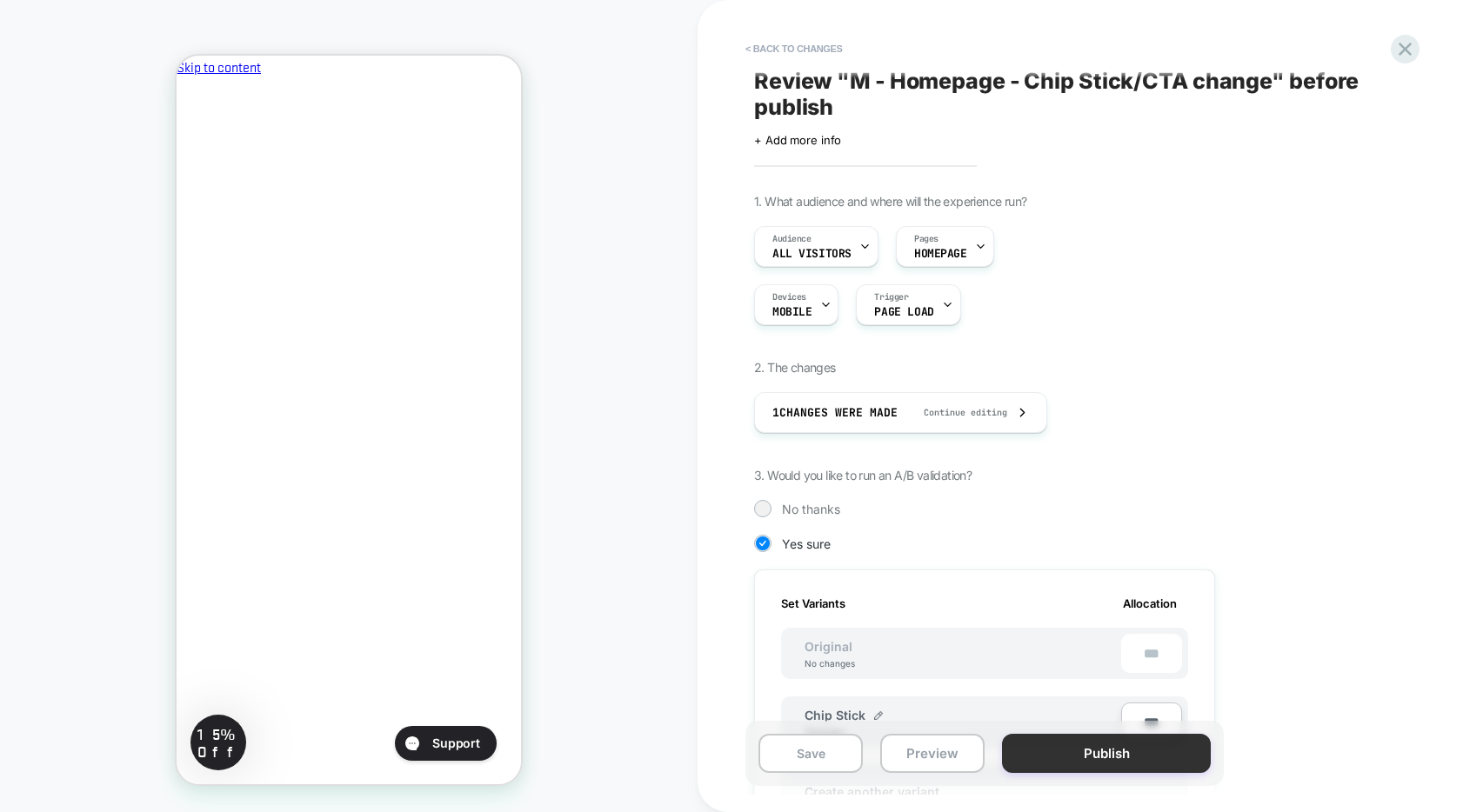
click at [1109, 762] on button "Publish" at bounding box center [1107, 753] width 209 height 39
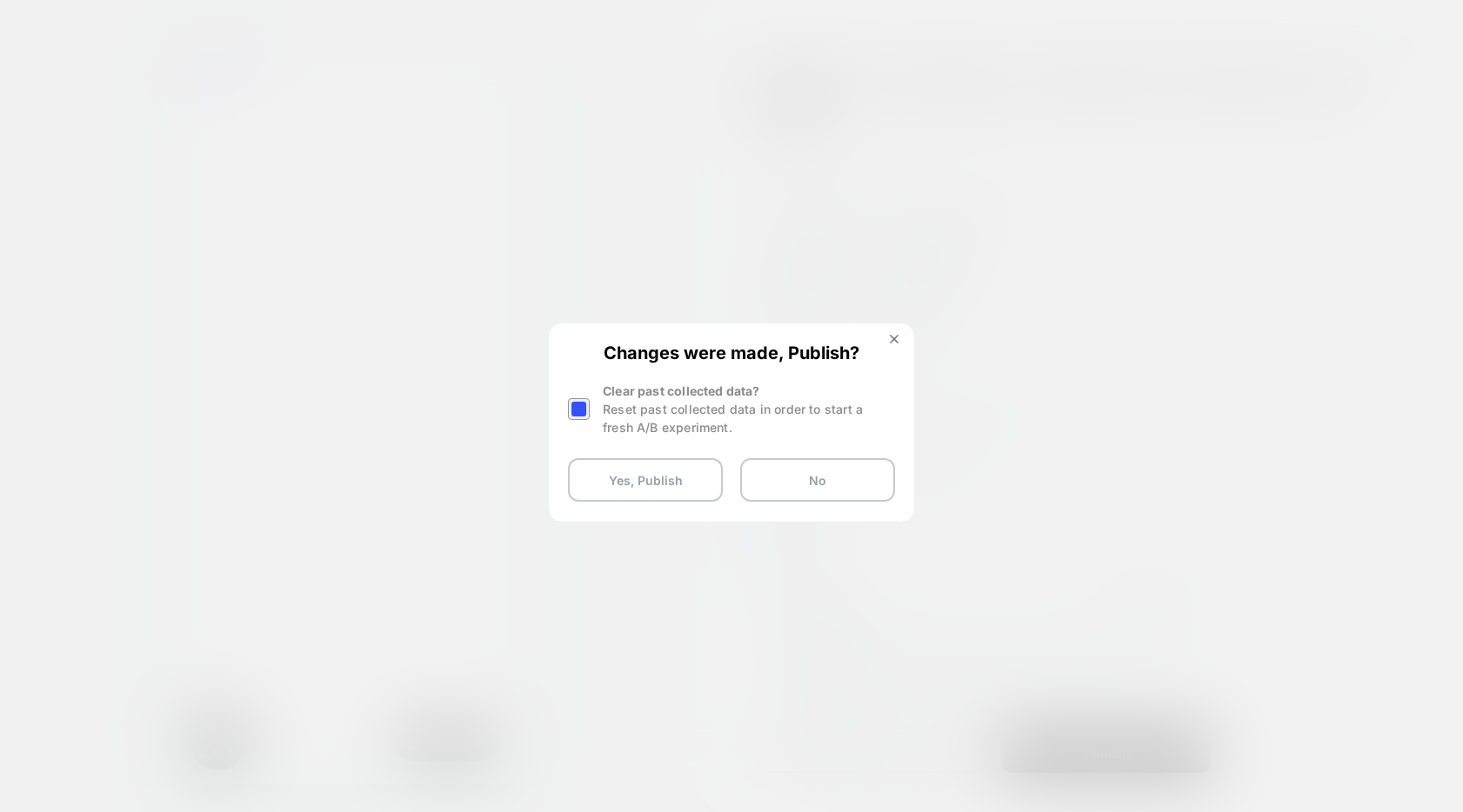
scroll to position [0, 0]
click at [584, 406] on div at bounding box center [579, 409] width 21 height 21
click at [615, 390] on div "Clear past collected data? Reset past collected data in order to start a fresh …" at bounding box center [749, 409] width 292 height 55
drag, startPoint x: 615, startPoint y: 390, endPoint x: 725, endPoint y: 412, distance: 112.2
click at [725, 412] on div "Clear past collected data? Reset past collected data in order to start a fresh …" at bounding box center [749, 409] width 292 height 55
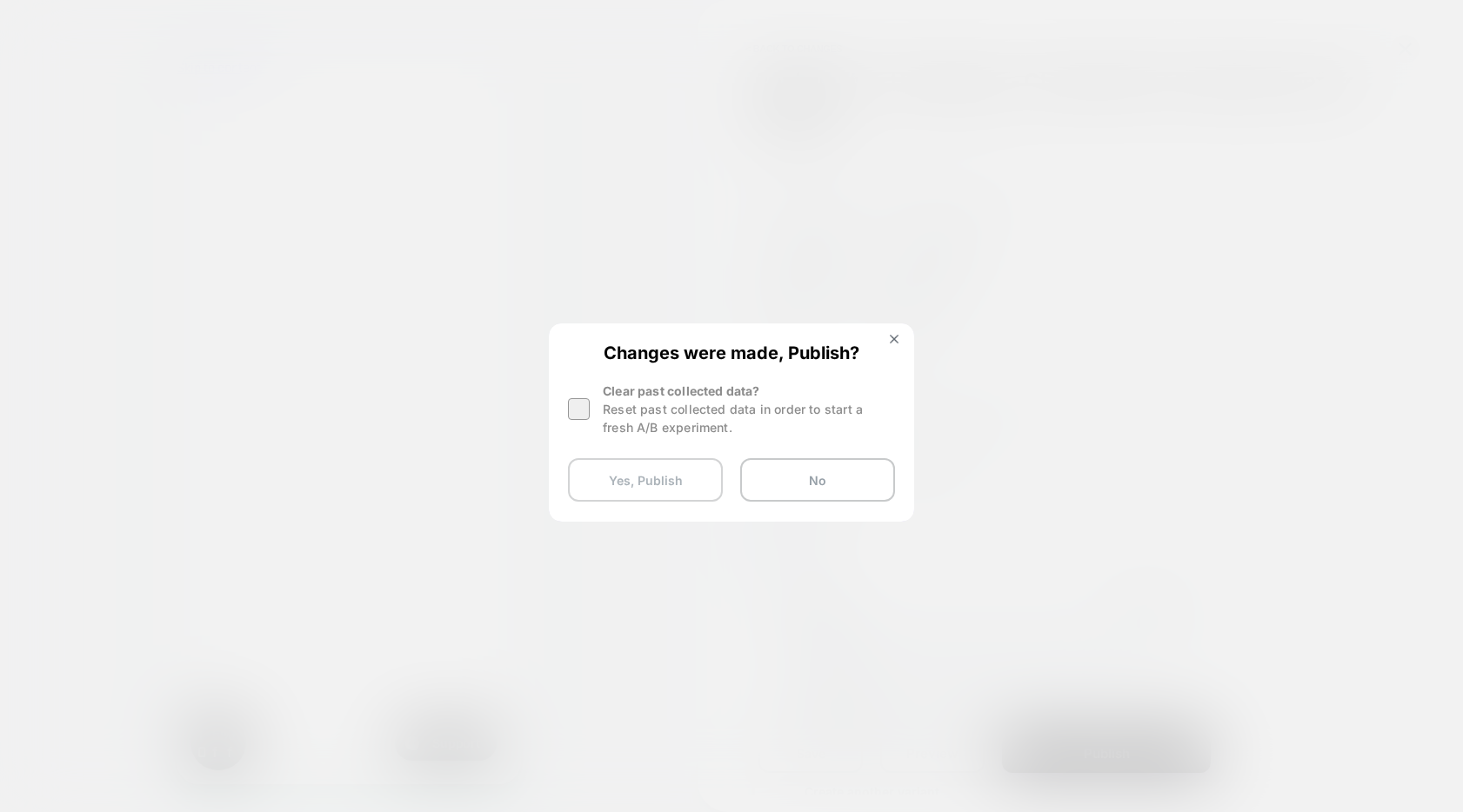
click at [659, 480] on button "Yes, Publish" at bounding box center [645, 480] width 155 height 44
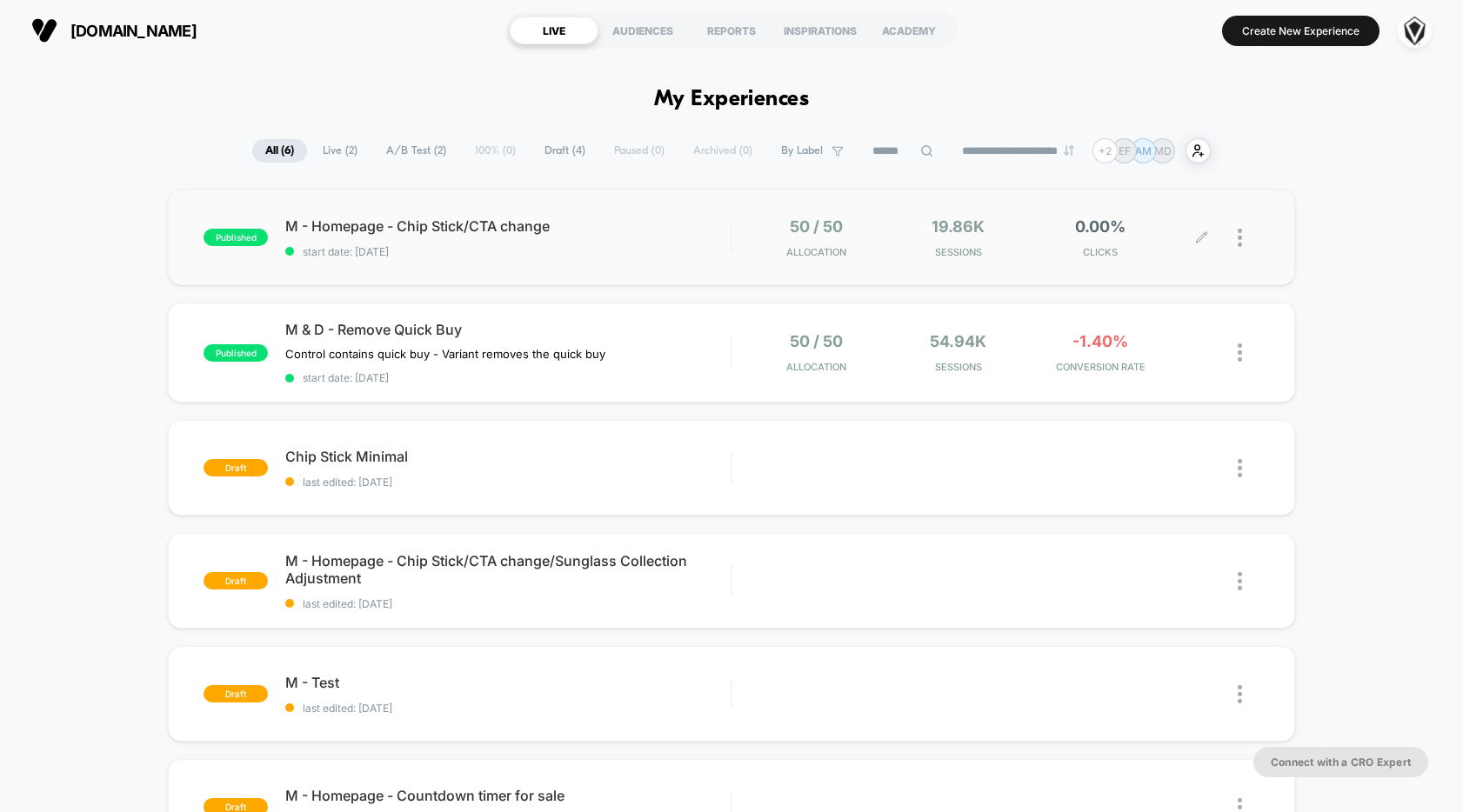
click at [1154, 226] on div "0.00% CLICKS" at bounding box center [1100, 238] width 133 height 41
